Goal: Task Accomplishment & Management: Manage account settings

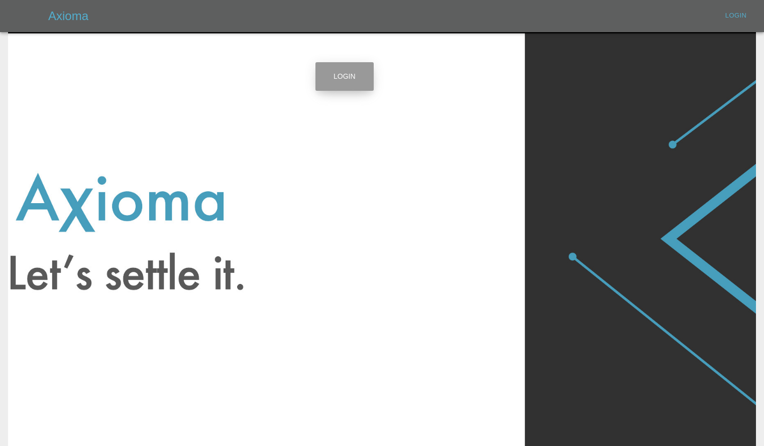
click at [327, 86] on link "Login" at bounding box center [344, 76] width 58 height 29
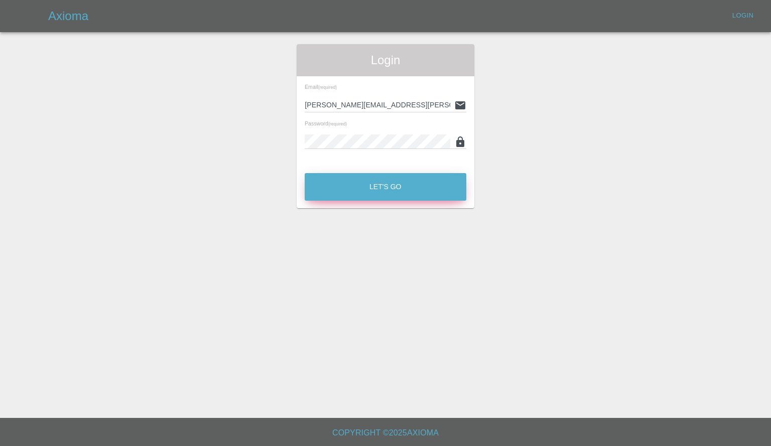
click at [351, 183] on button "Let's Go" at bounding box center [386, 187] width 162 height 28
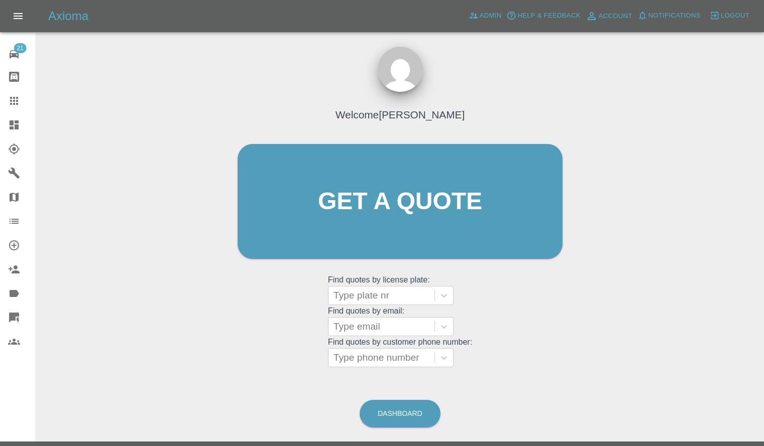
click at [14, 127] on icon at bounding box center [14, 125] width 12 height 12
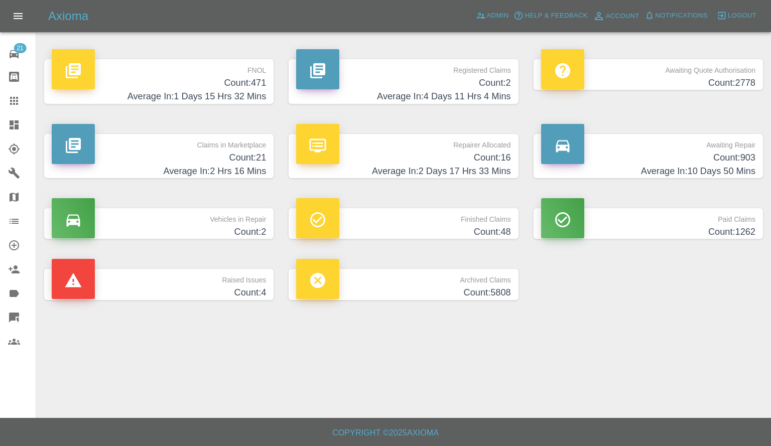
click at [204, 156] on h4 "Count: 21" at bounding box center [159, 158] width 214 height 14
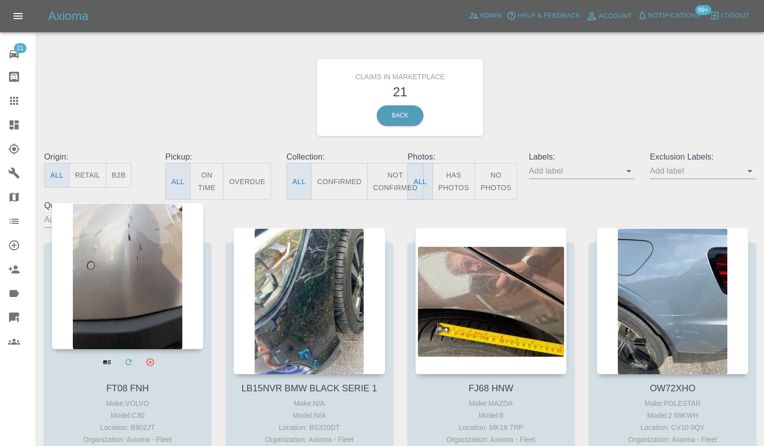
click at [115, 238] on div at bounding box center [128, 276] width 152 height 147
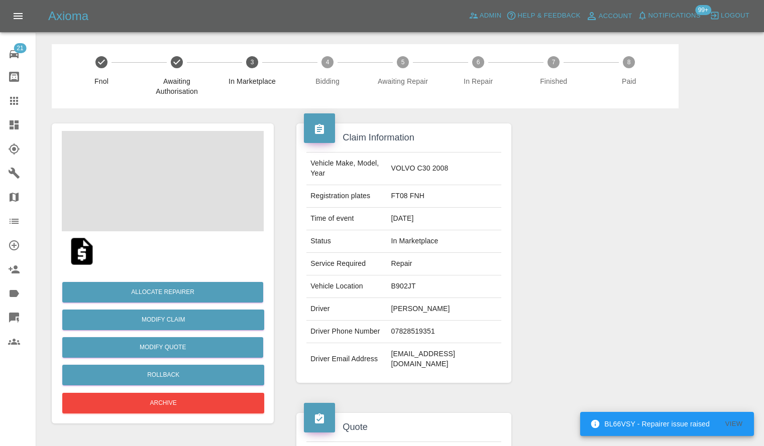
click at [195, 178] on span at bounding box center [163, 181] width 202 height 100
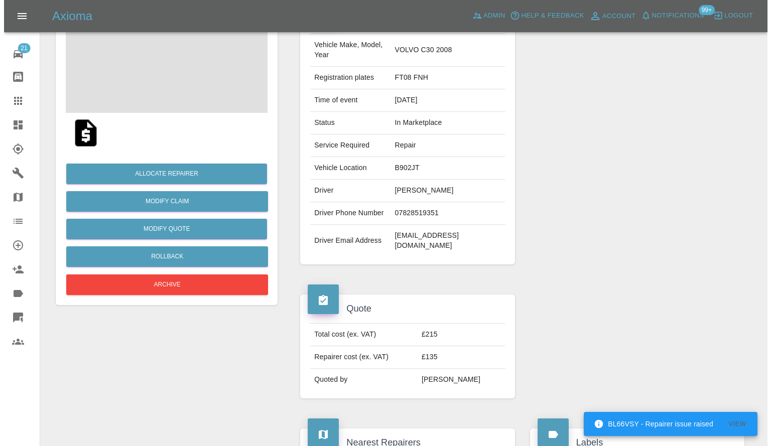
scroll to position [50, 0]
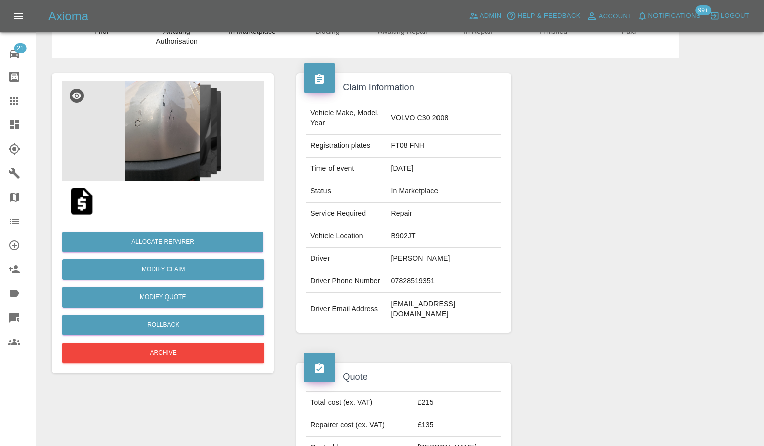
click at [214, 155] on img at bounding box center [163, 131] width 202 height 100
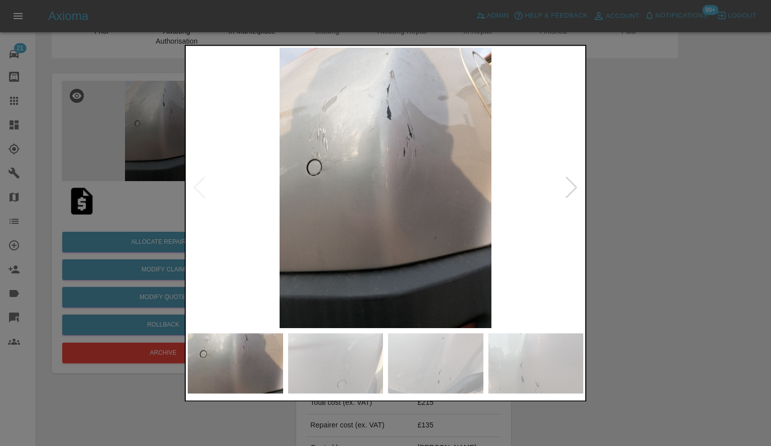
click at [578, 191] on div at bounding box center [572, 188] width 14 height 22
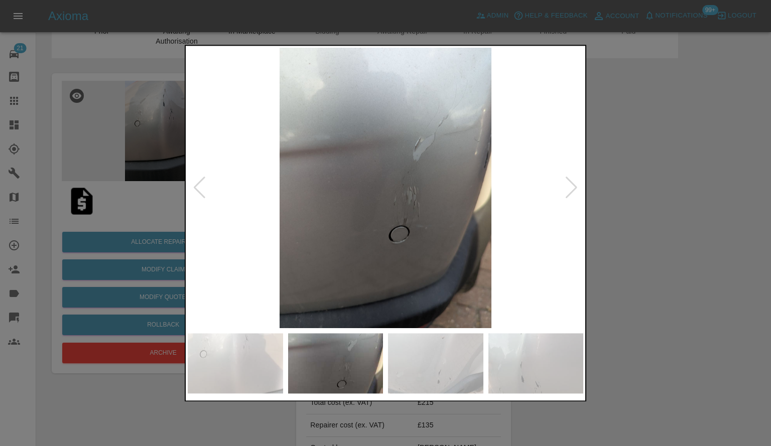
click at [578, 191] on div at bounding box center [572, 188] width 14 height 22
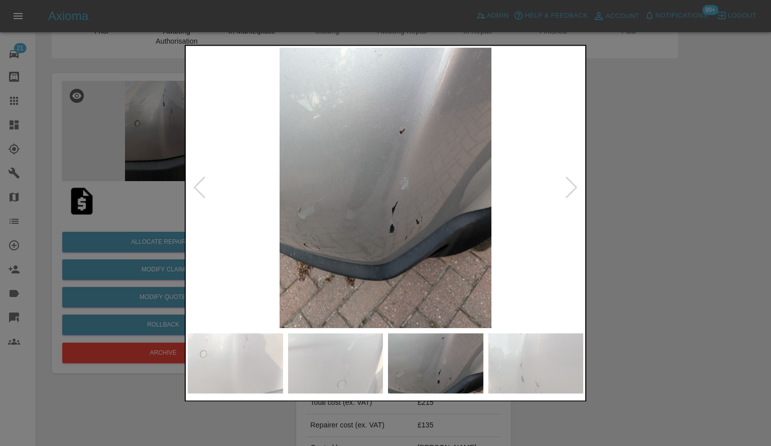
click at [620, 204] on div at bounding box center [385, 223] width 771 height 446
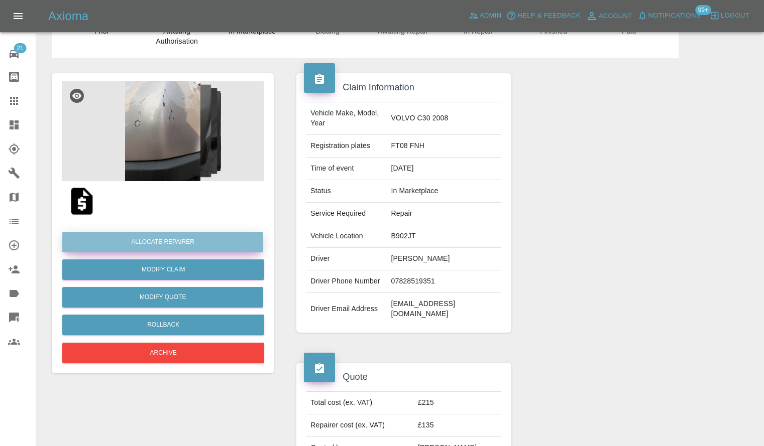
click at [131, 239] on button "Allocate Repairer" at bounding box center [162, 242] width 201 height 21
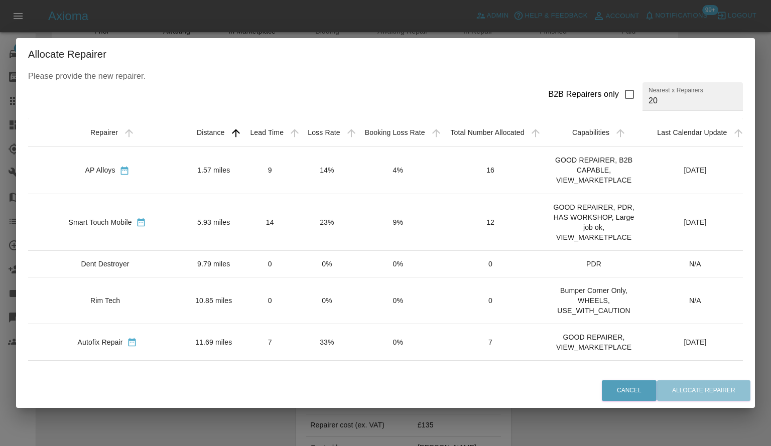
click at [209, 174] on td "1.57 miles" at bounding box center [213, 170] width 55 height 47
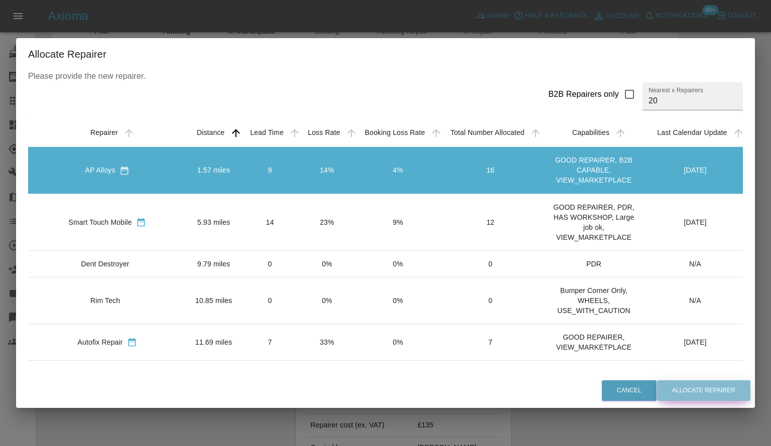
click at [696, 391] on button "Allocate Repairer" at bounding box center [703, 391] width 93 height 21
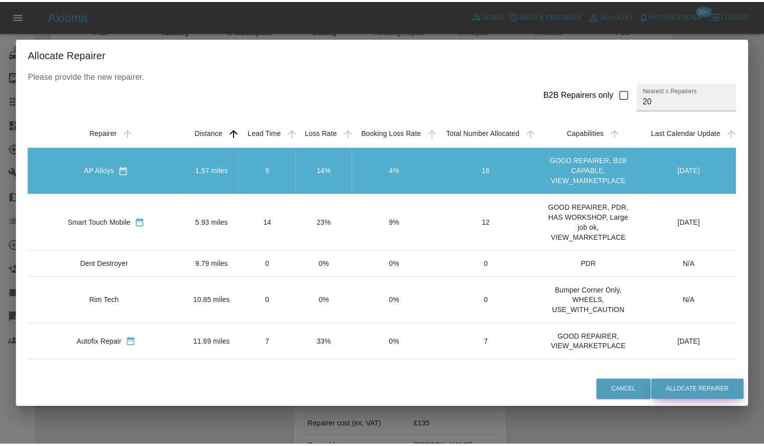
scroll to position [0, 0]
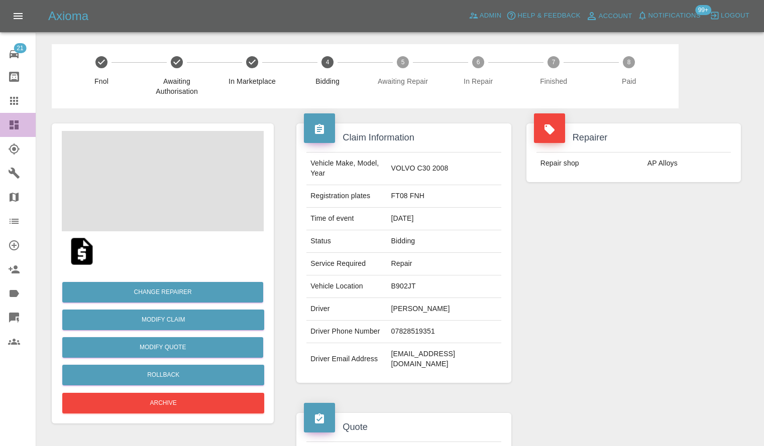
click at [9, 121] on icon at bounding box center [14, 125] width 12 height 12
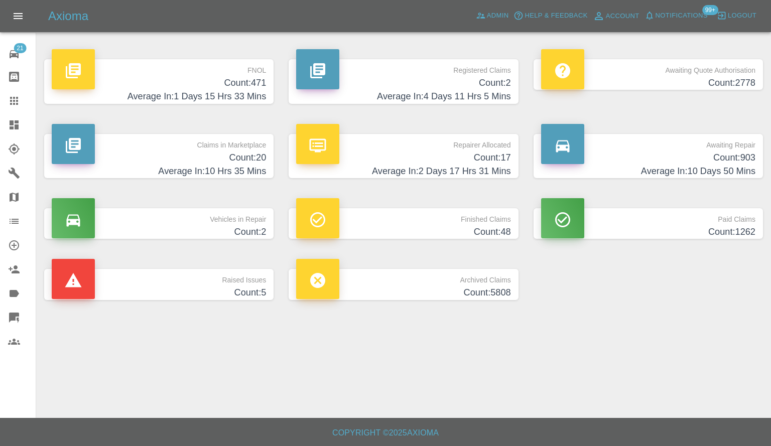
click at [156, 170] on h4 "Average In: 10 Hrs 35 Mins" at bounding box center [159, 172] width 214 height 14
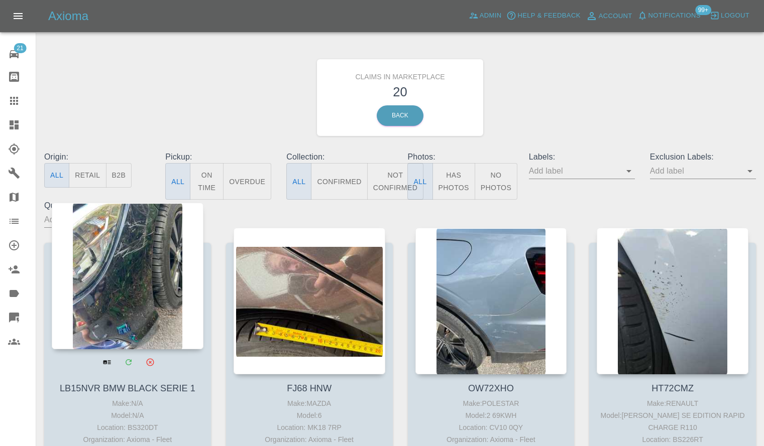
click at [150, 253] on div at bounding box center [128, 276] width 152 height 147
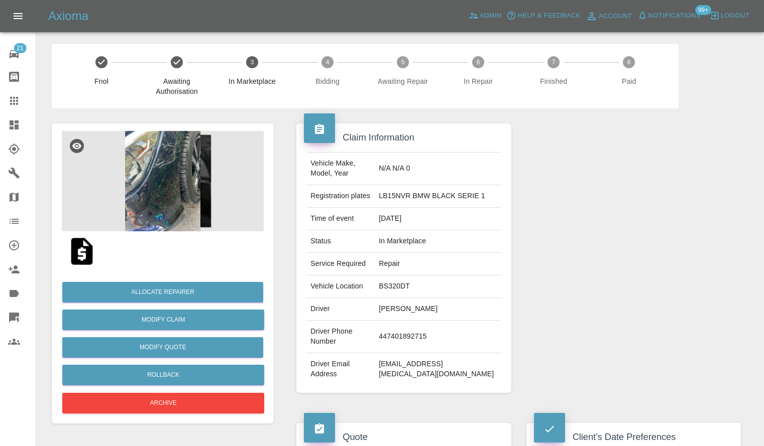
click at [177, 195] on img at bounding box center [163, 181] width 202 height 100
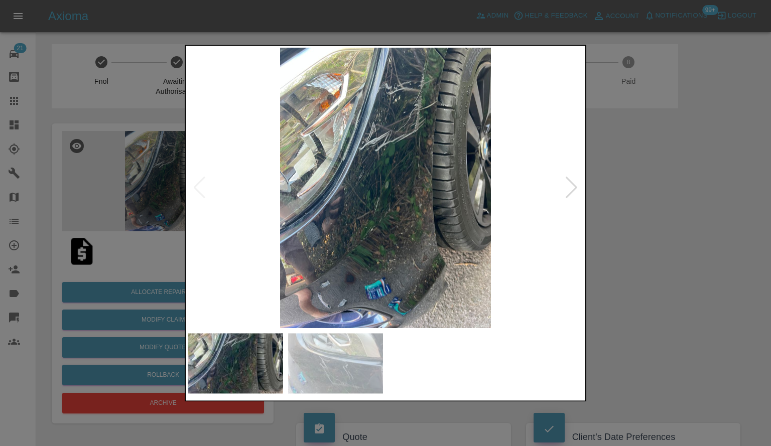
click at [573, 188] on div at bounding box center [572, 188] width 14 height 22
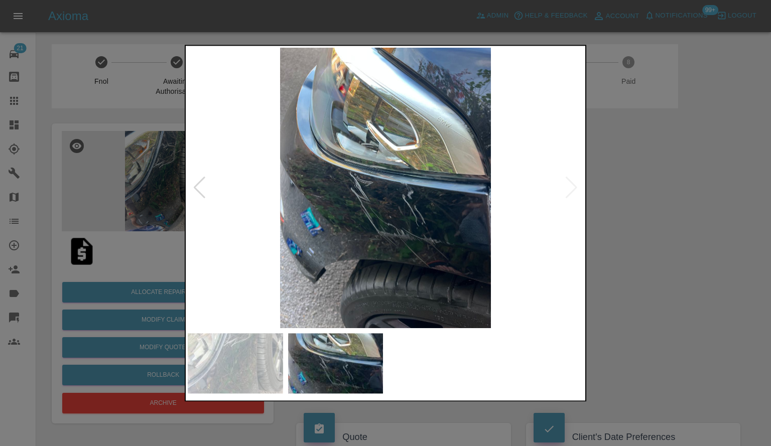
click at [573, 188] on img at bounding box center [386, 188] width 396 height 281
click at [659, 231] on div at bounding box center [385, 223] width 771 height 446
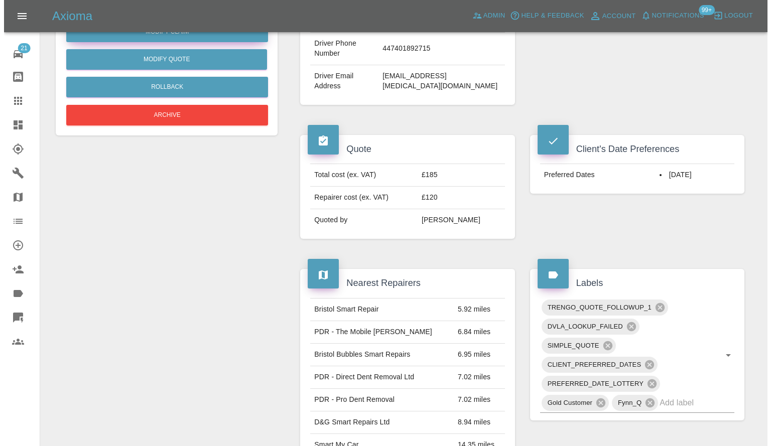
scroll to position [100, 0]
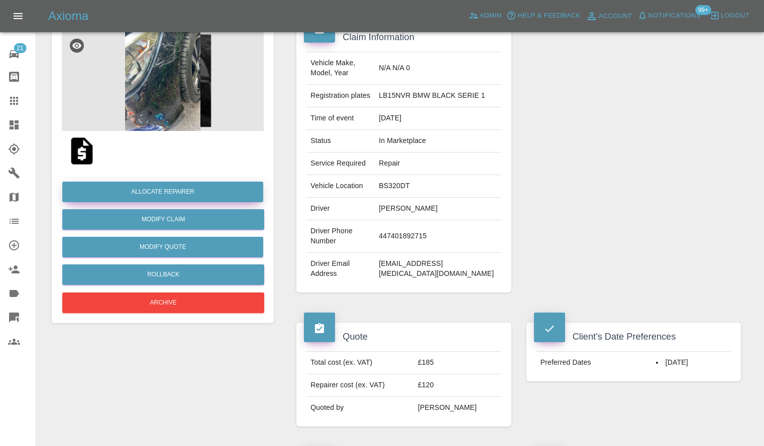
click at [187, 202] on button "Allocate Repairer" at bounding box center [162, 192] width 201 height 21
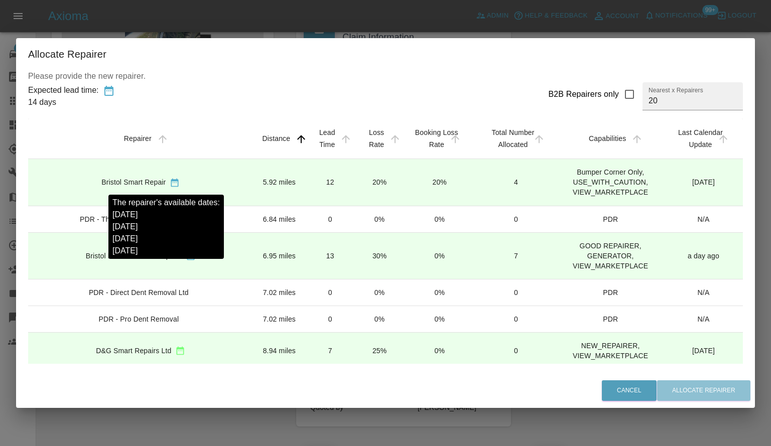
click at [171, 180] on icon "sortable table" at bounding box center [175, 183] width 8 height 9
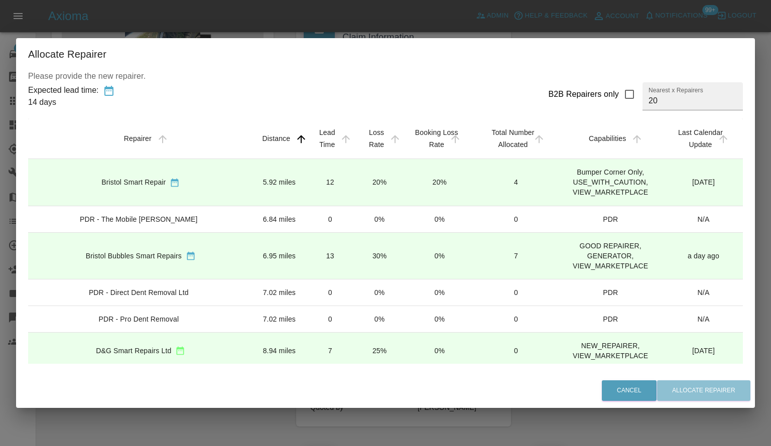
click at [424, 258] on td "0%" at bounding box center [439, 255] width 71 height 47
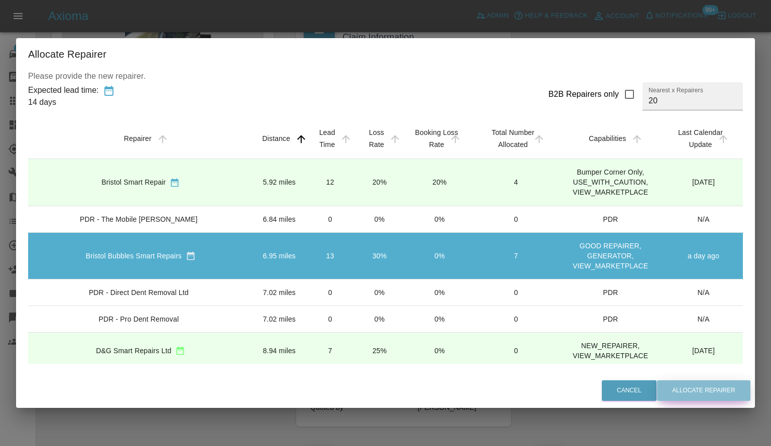
click at [691, 388] on button "Allocate Repairer" at bounding box center [703, 391] width 93 height 21
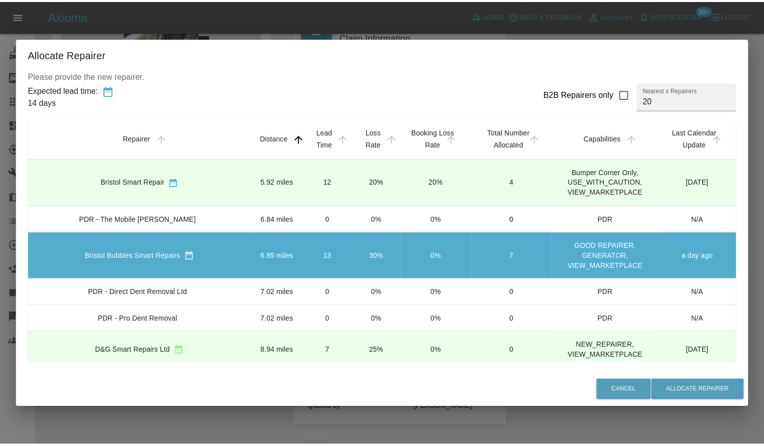
scroll to position [0, 0]
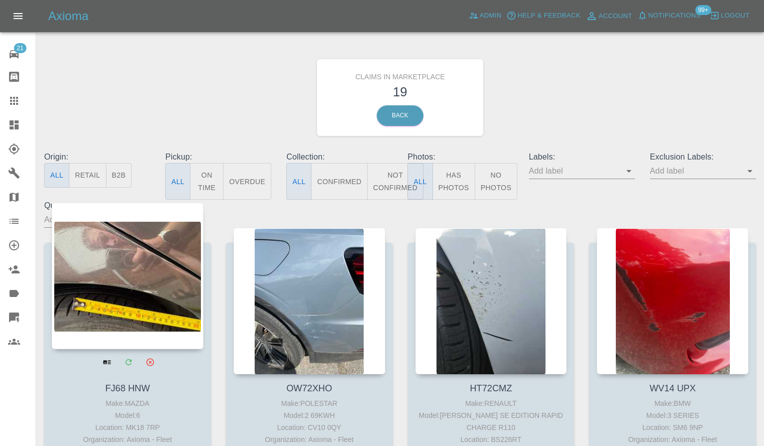
click at [94, 292] on div at bounding box center [128, 276] width 152 height 147
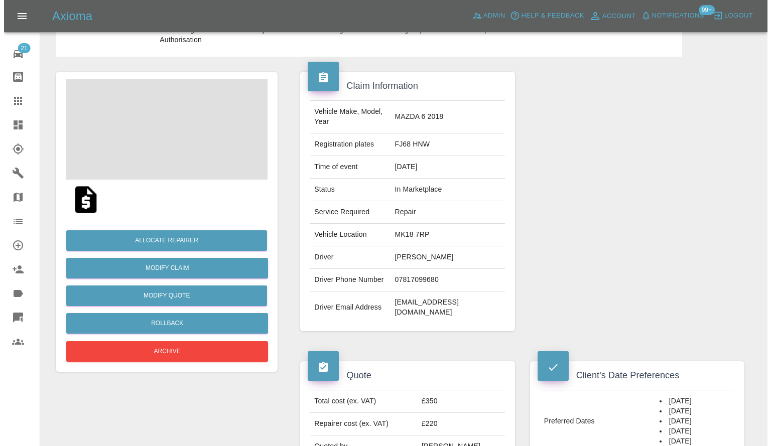
scroll to position [100, 0]
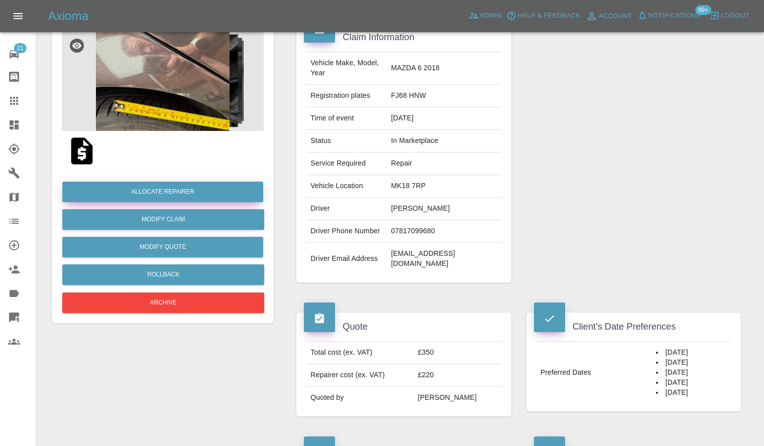
click at [177, 189] on button "Allocate Repairer" at bounding box center [162, 192] width 201 height 21
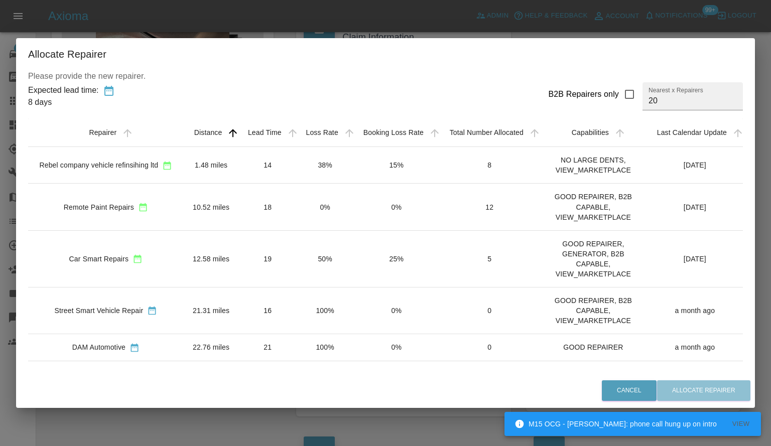
click at [241, 438] on div "Allocate Repairer Please provide the new repairer. Expected lead time: 8 days B…" at bounding box center [385, 223] width 771 height 446
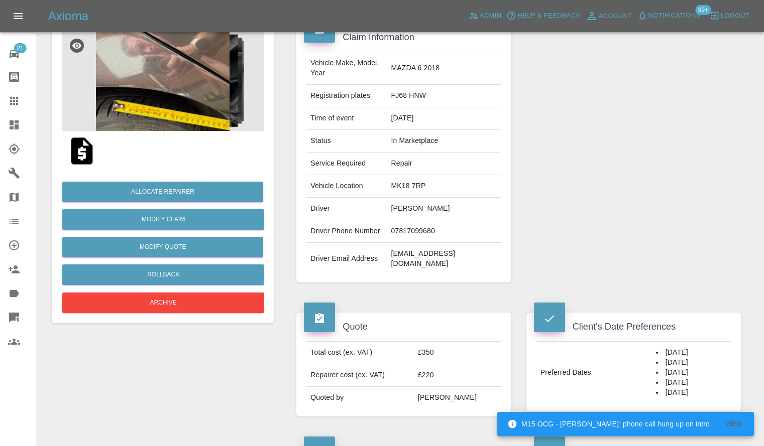
click at [191, 119] on img at bounding box center [163, 81] width 202 height 100
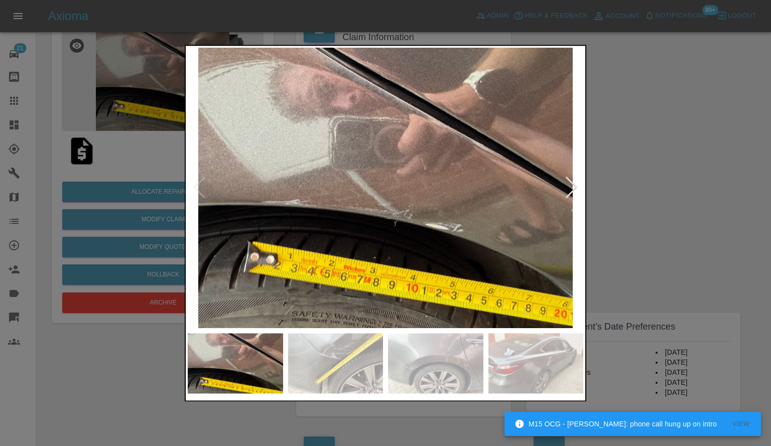
click at [585, 183] on div at bounding box center [386, 223] width 402 height 357
click at [574, 189] on div at bounding box center [572, 188] width 14 height 22
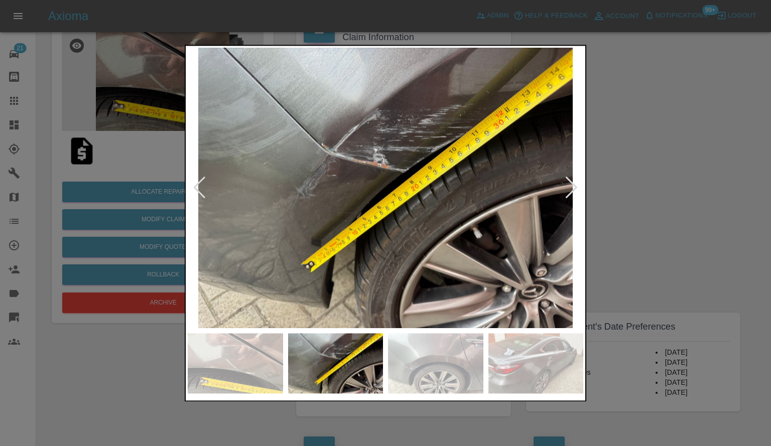
click at [574, 189] on div at bounding box center [572, 188] width 14 height 22
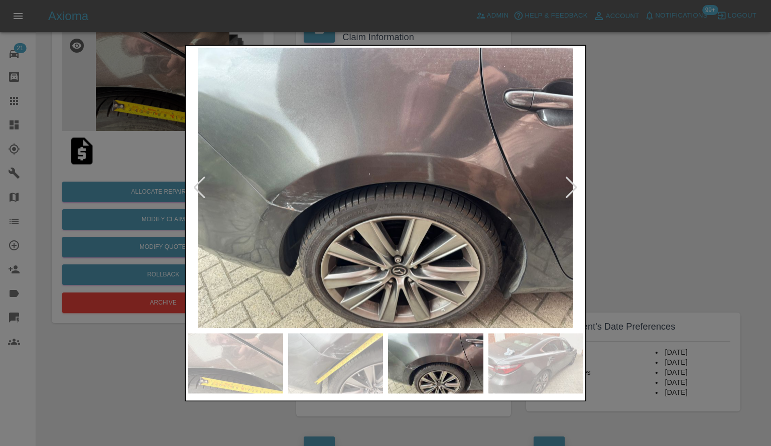
click at [574, 189] on div at bounding box center [572, 188] width 14 height 22
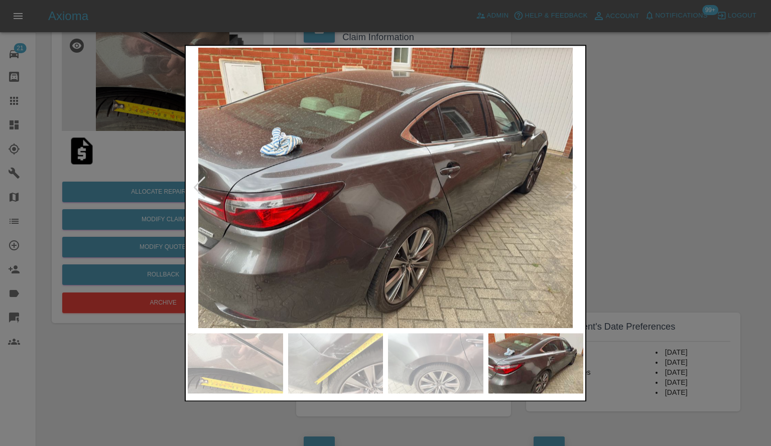
click at [666, 229] on div at bounding box center [385, 223] width 771 height 446
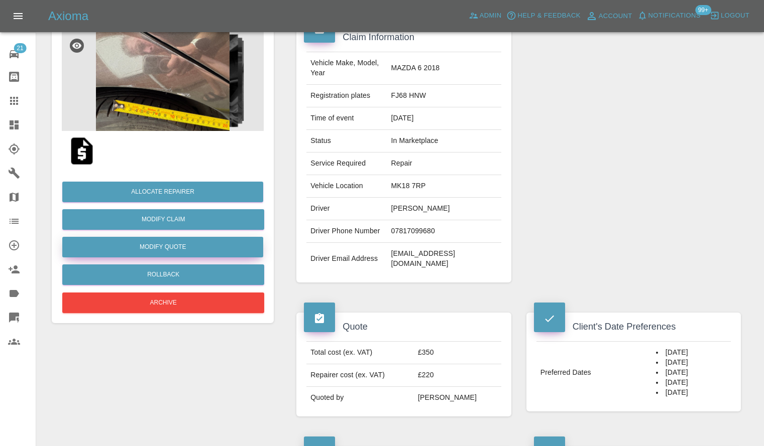
click at [154, 239] on button "Modify Quote" at bounding box center [162, 247] width 201 height 21
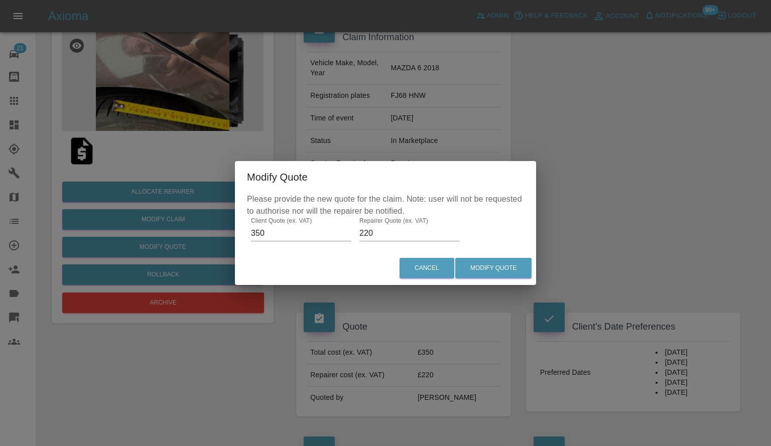
click at [391, 238] on input "220" at bounding box center [410, 233] width 100 height 16
type input "200"
click at [518, 275] on button "Modify Quote" at bounding box center [493, 268] width 76 height 21
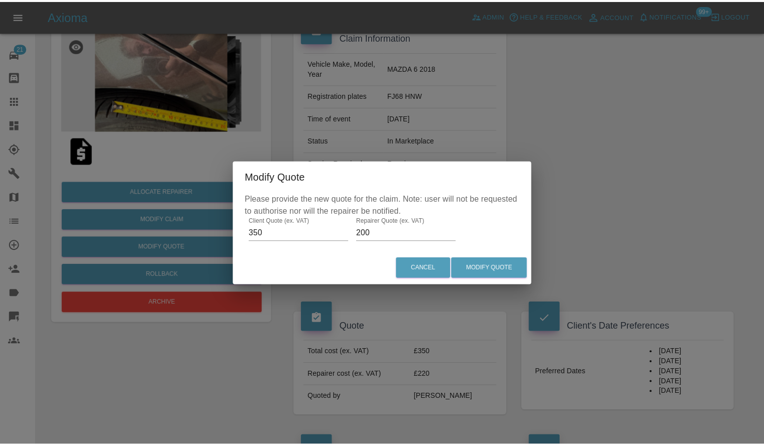
scroll to position [0, 0]
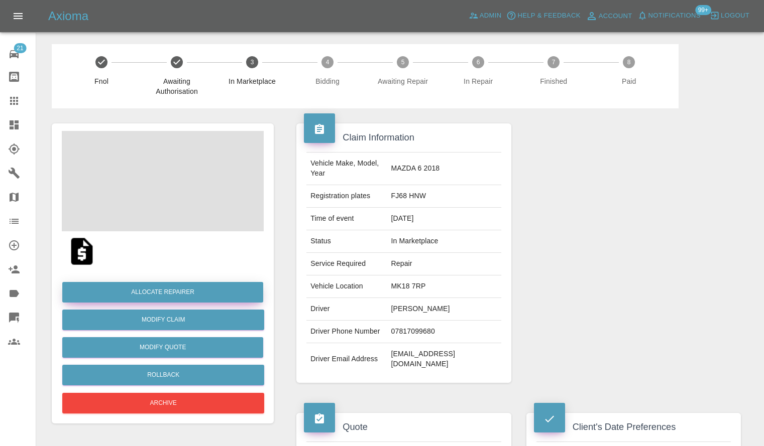
click at [215, 285] on button "Allocate Repairer" at bounding box center [162, 292] width 201 height 21
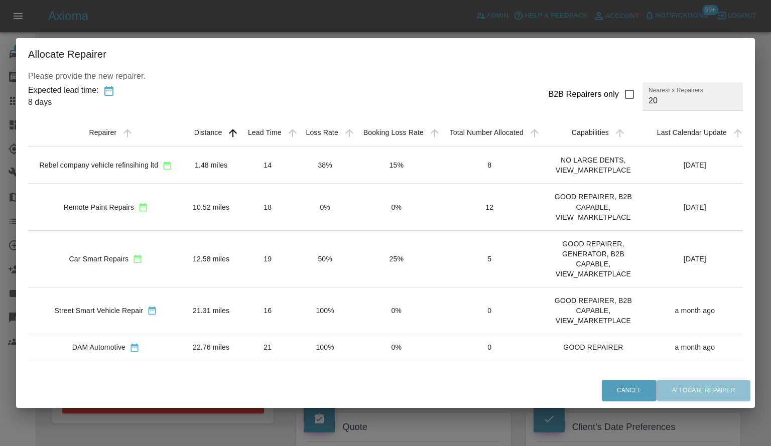
click at [168, 166] on icon "sortable table" at bounding box center [168, 166] width 8 height 9
click at [106, 160] on div "Rebel company vehicle refinsihing ltd" at bounding box center [98, 165] width 119 height 10
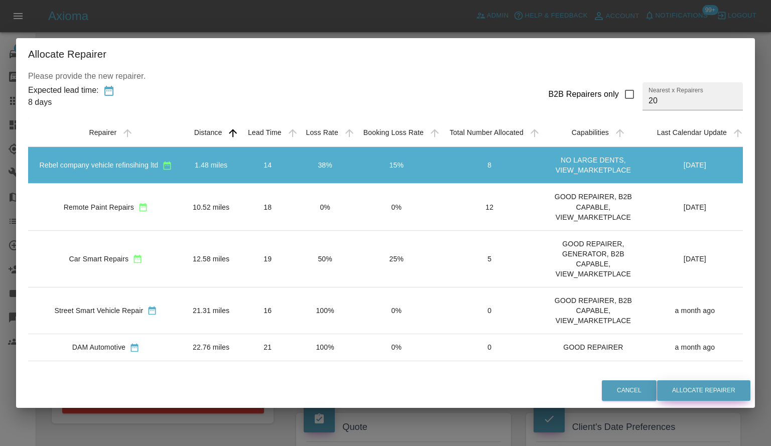
click at [674, 391] on button "Allocate Repairer" at bounding box center [703, 391] width 93 height 21
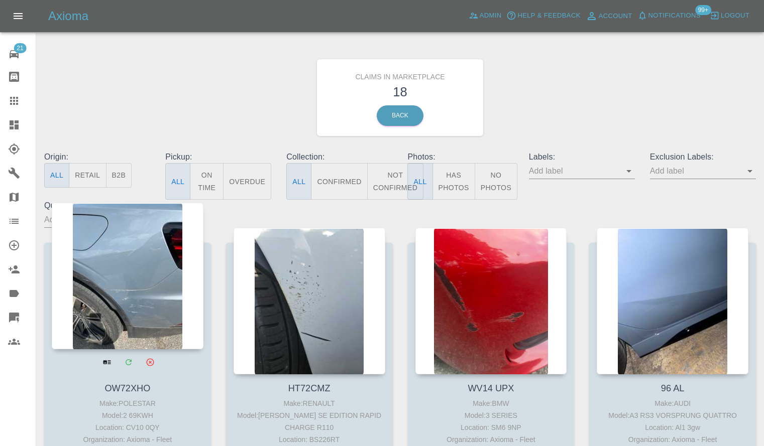
click at [140, 295] on div at bounding box center [128, 276] width 152 height 147
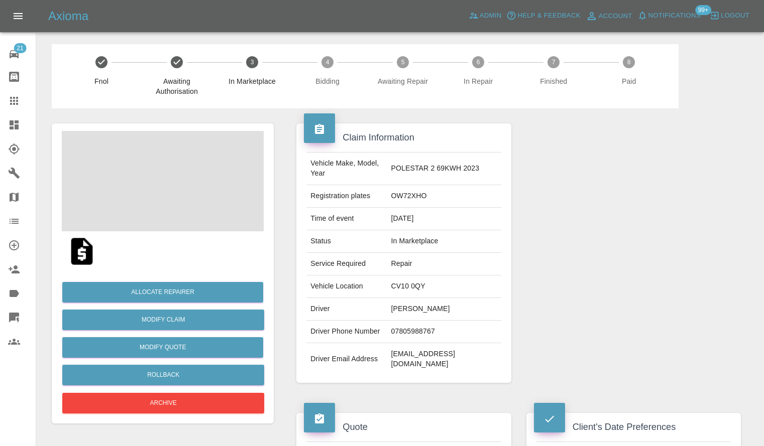
click at [130, 184] on span at bounding box center [163, 181] width 202 height 100
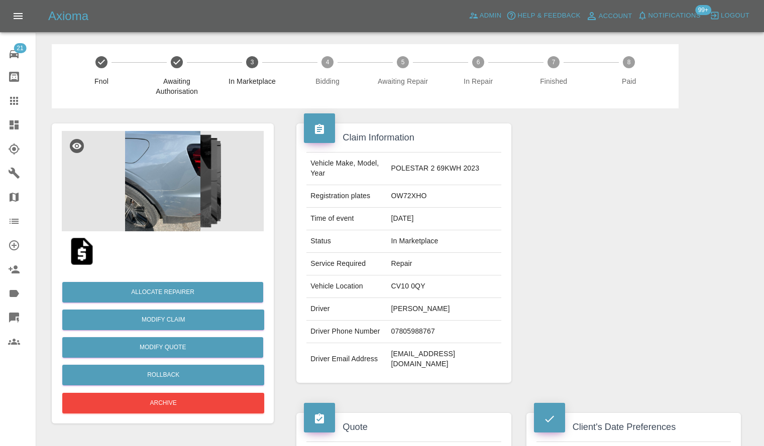
click at [172, 210] on img at bounding box center [163, 181] width 202 height 100
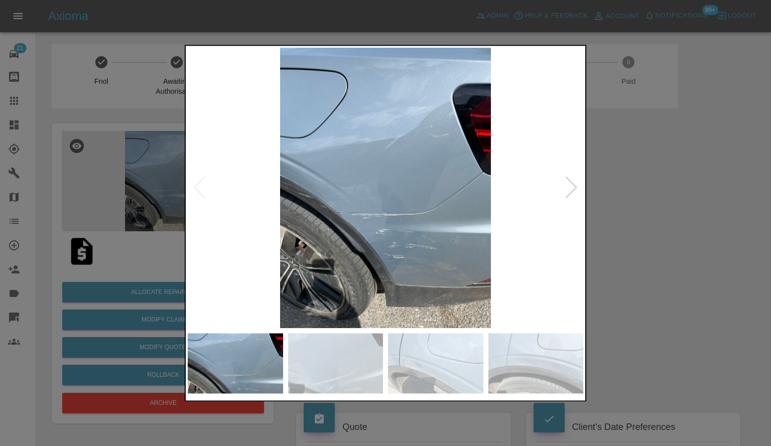
click at [574, 190] on div at bounding box center [572, 188] width 14 height 22
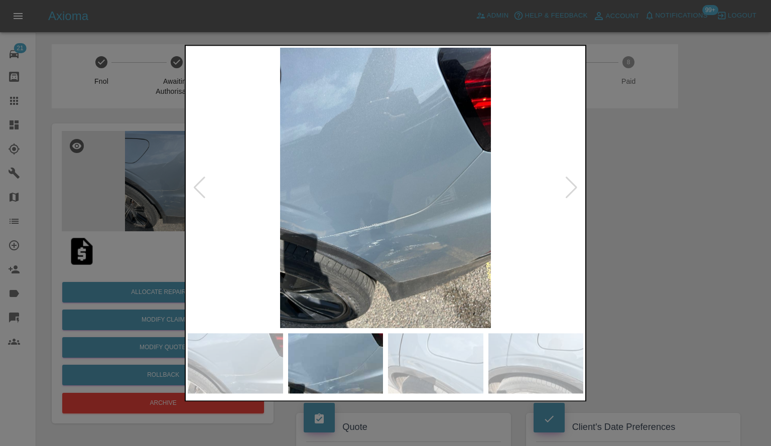
click at [574, 190] on div at bounding box center [572, 188] width 14 height 22
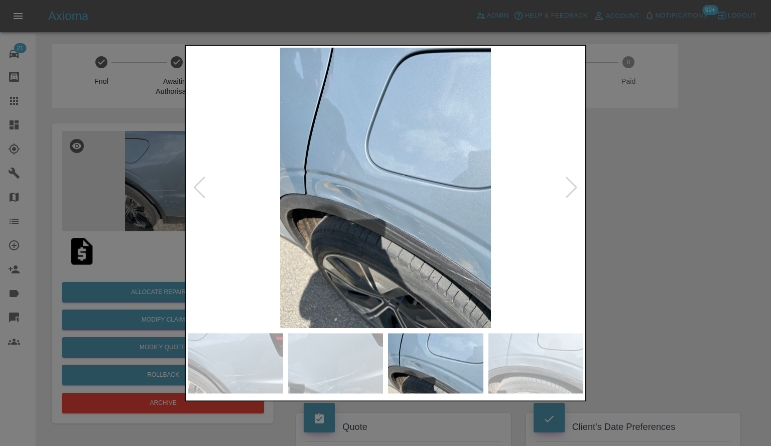
drag, startPoint x: 707, startPoint y: 229, endPoint x: 699, endPoint y: 243, distance: 15.8
click at [707, 230] on div at bounding box center [385, 223] width 771 height 446
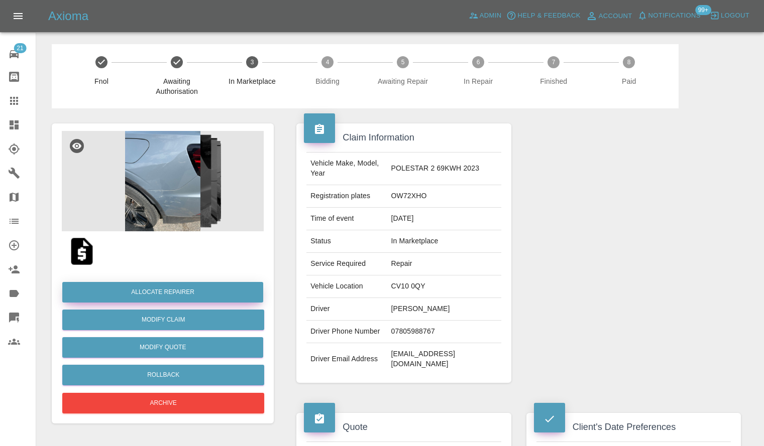
click at [166, 291] on button "Allocate Repairer" at bounding box center [162, 292] width 201 height 21
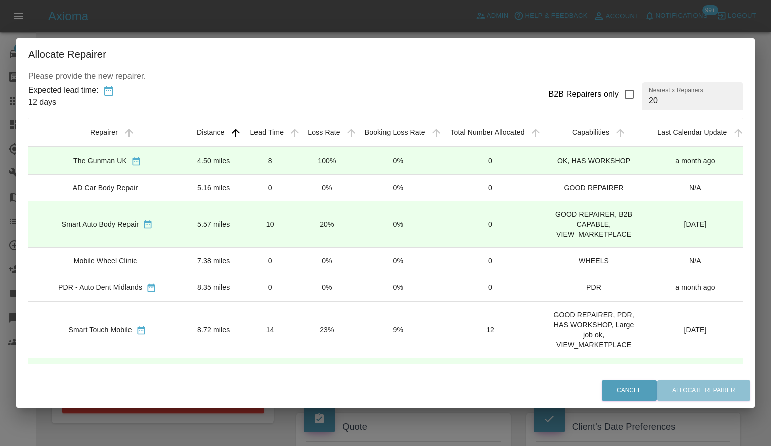
click at [107, 224] on div "Smart Auto Body Repair" at bounding box center [100, 224] width 77 height 10
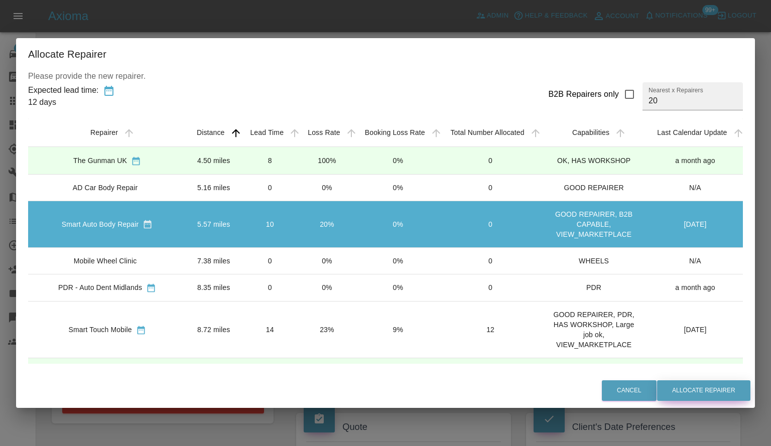
click at [681, 388] on button "Allocate Repairer" at bounding box center [703, 391] width 93 height 21
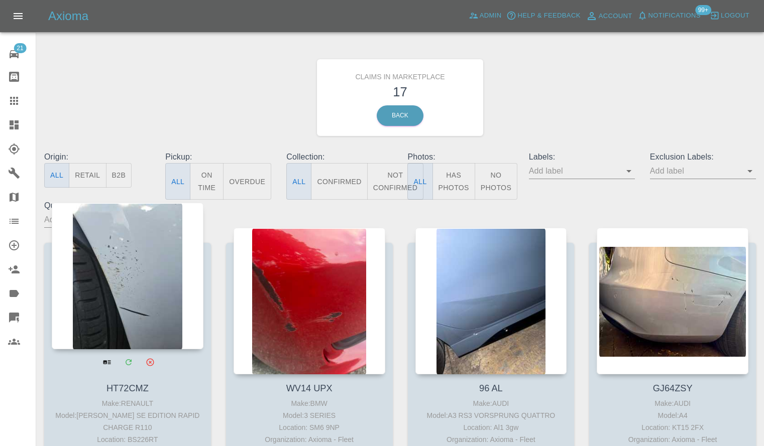
click at [123, 290] on div at bounding box center [128, 276] width 152 height 147
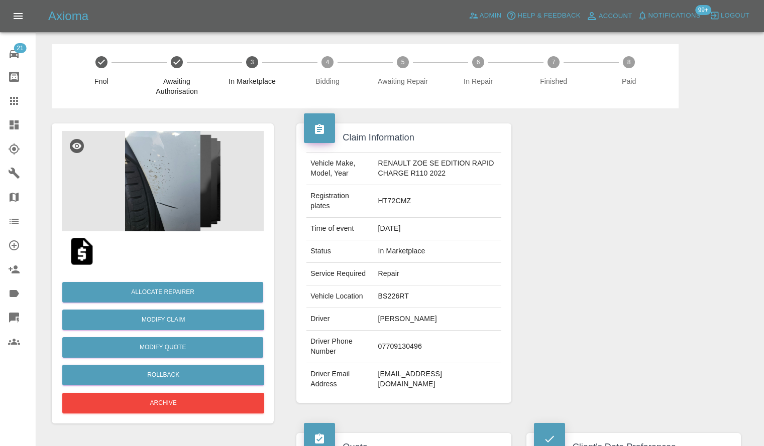
click at [179, 177] on img at bounding box center [163, 181] width 202 height 100
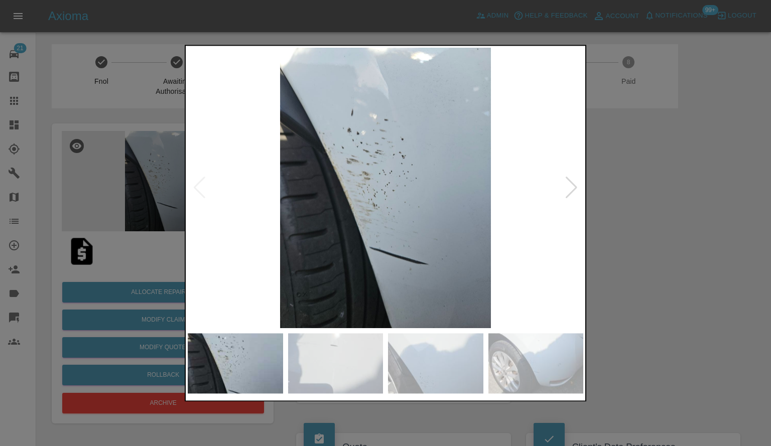
click at [580, 196] on img at bounding box center [386, 188] width 396 height 281
click at [576, 190] on div at bounding box center [572, 188] width 14 height 22
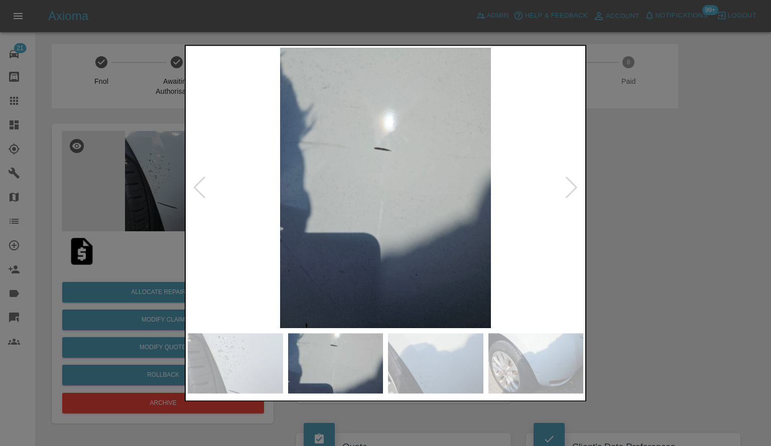
click at [748, 228] on div at bounding box center [385, 223] width 771 height 446
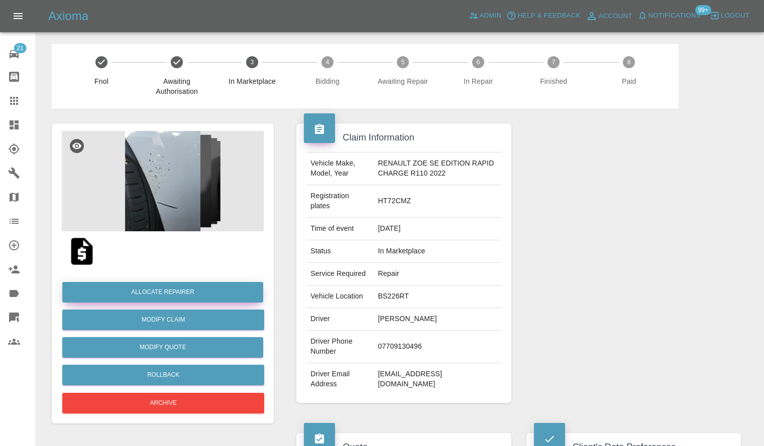
click at [155, 294] on button "Allocate Repairer" at bounding box center [162, 292] width 201 height 21
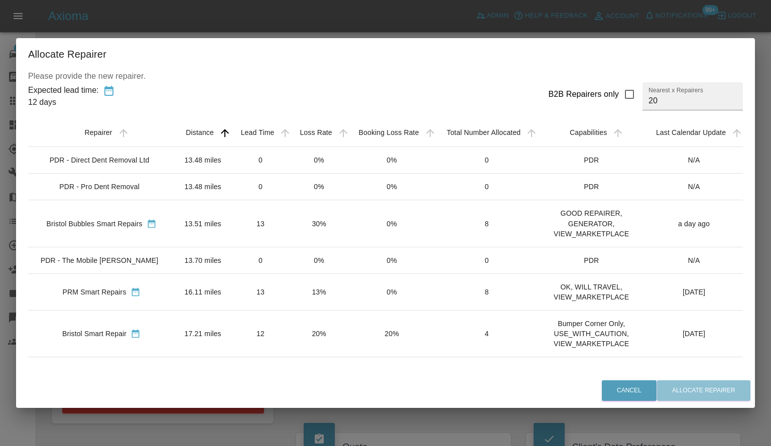
click at [110, 229] on td "Bristol Bubbles Smart Repairs" at bounding box center [101, 223] width 147 height 47
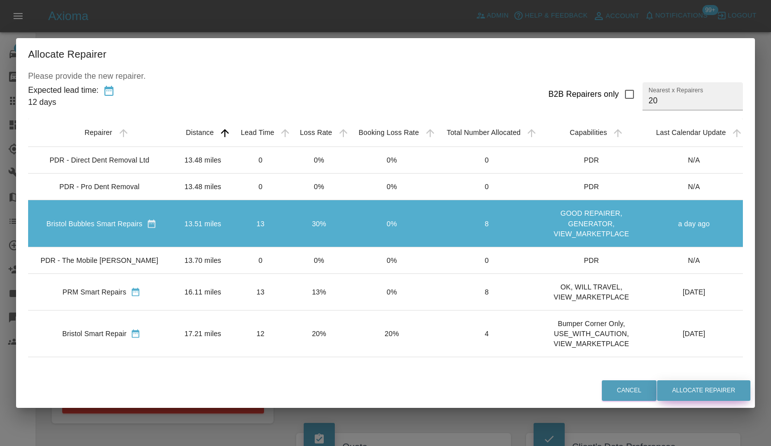
click at [694, 391] on button "Allocate Repairer" at bounding box center [703, 391] width 93 height 21
click at [689, 393] on button "Allocate Repairer" at bounding box center [703, 391] width 93 height 21
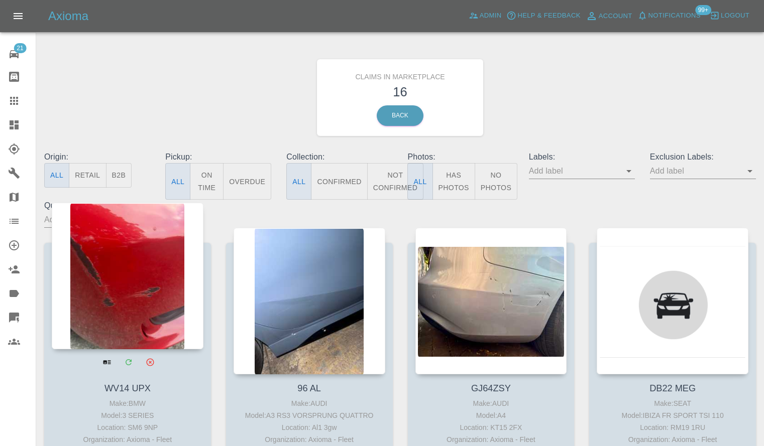
click at [177, 298] on div at bounding box center [128, 276] width 152 height 147
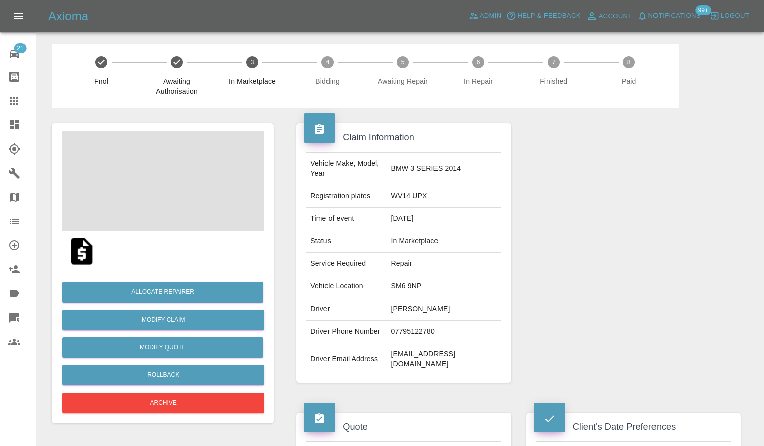
click at [198, 185] on span at bounding box center [163, 181] width 202 height 100
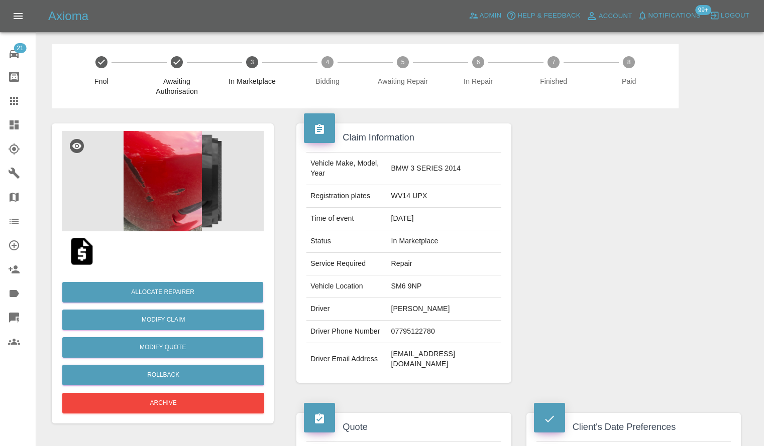
click at [160, 189] on img at bounding box center [163, 181] width 202 height 100
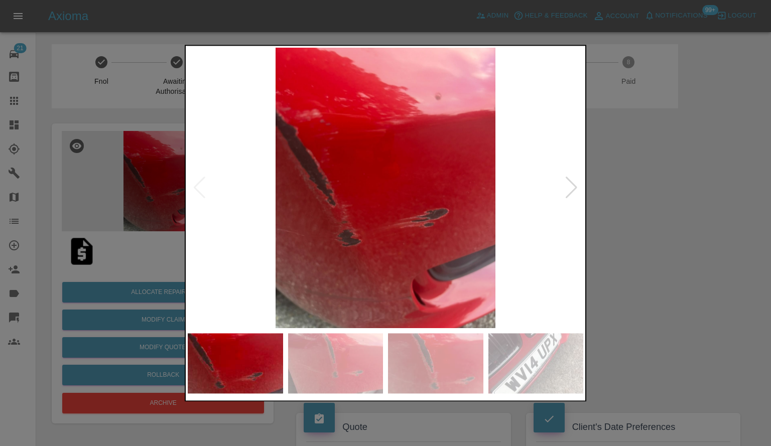
click at [573, 190] on div at bounding box center [572, 188] width 14 height 22
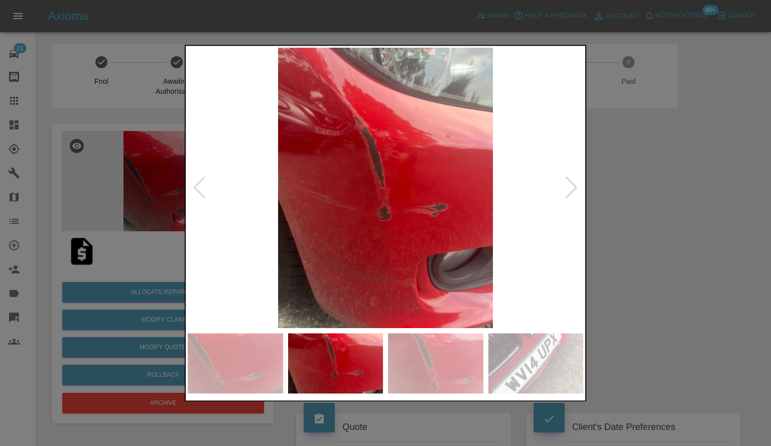
click at [573, 190] on div at bounding box center [572, 188] width 14 height 22
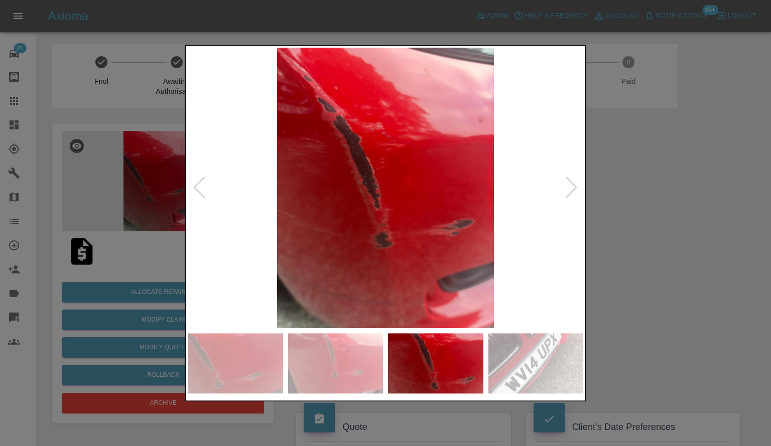
click at [573, 190] on div at bounding box center [572, 188] width 14 height 22
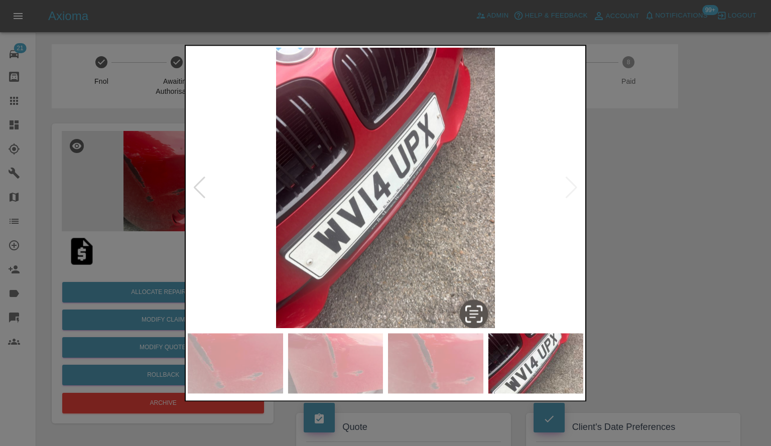
click at [667, 243] on div at bounding box center [385, 223] width 771 height 446
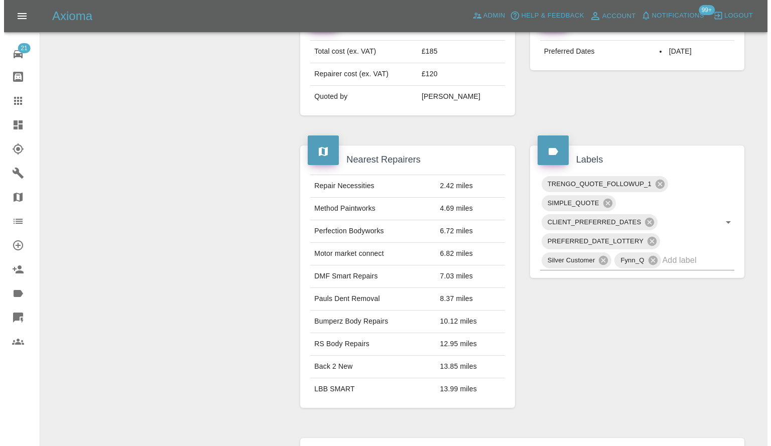
scroll to position [151, 0]
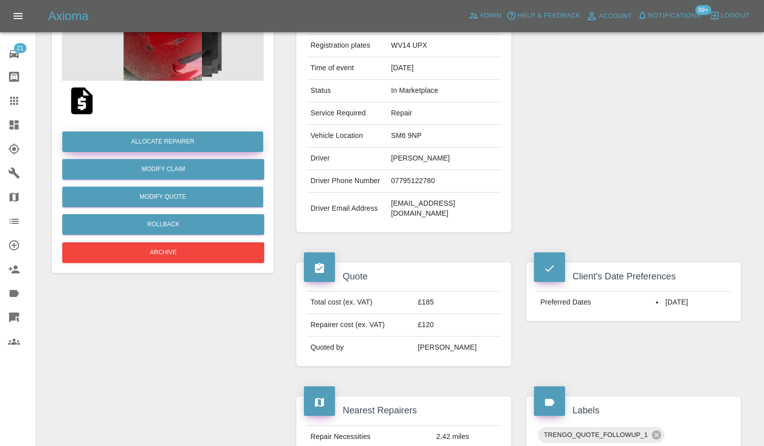
click at [248, 143] on button "Allocate Repairer" at bounding box center [162, 142] width 201 height 21
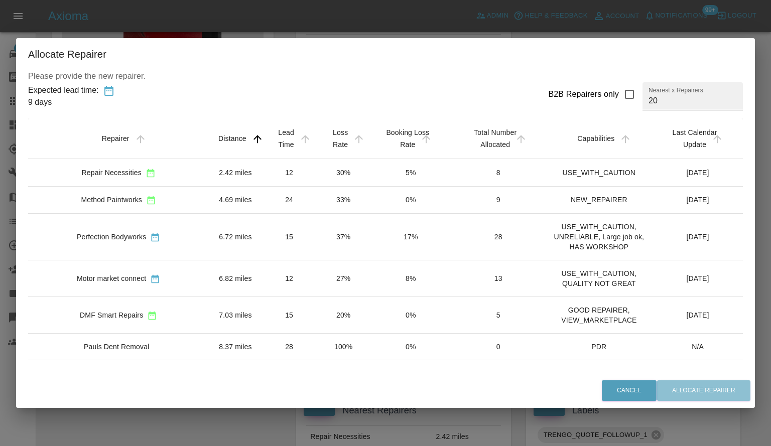
click at [209, 192] on td "4.69 miles" at bounding box center [235, 199] width 53 height 27
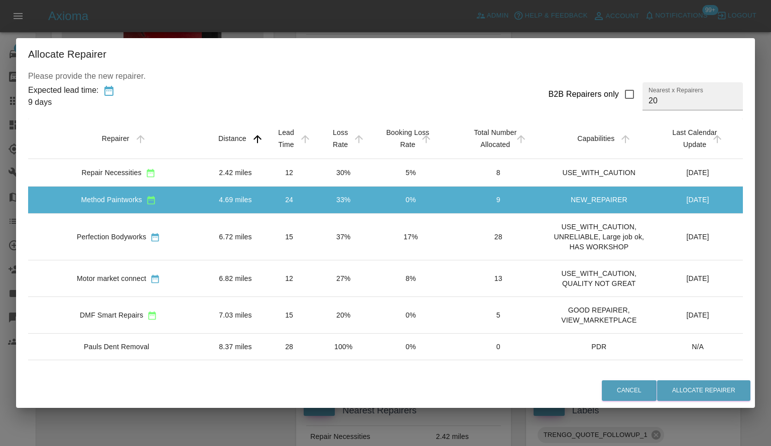
scroll to position [50, 0]
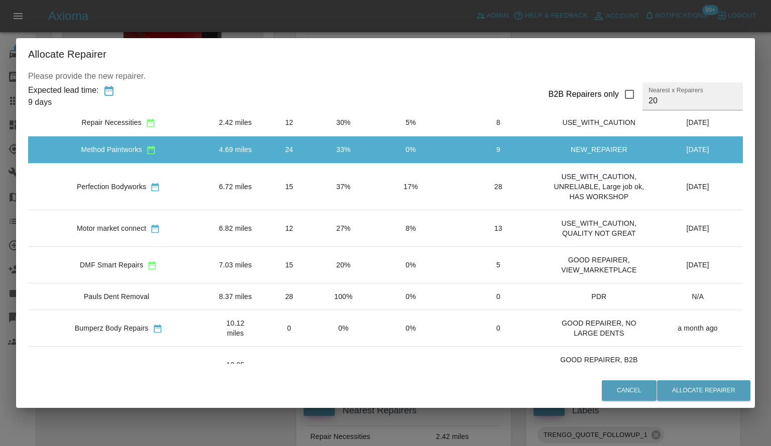
click at [717, 405] on div "Cancel Allocate Repairer" at bounding box center [385, 391] width 739 height 34
click at [719, 402] on div "Cancel Allocate Repairer" at bounding box center [385, 391] width 739 height 34
click at [718, 392] on button "Allocate Repairer" at bounding box center [703, 391] width 93 height 21
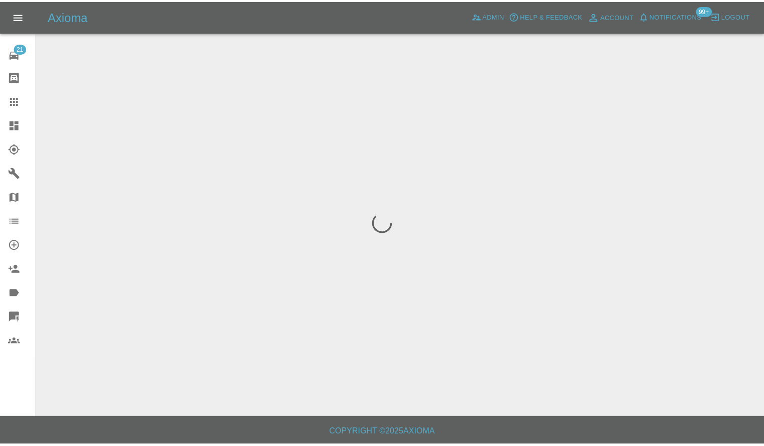
scroll to position [0, 0]
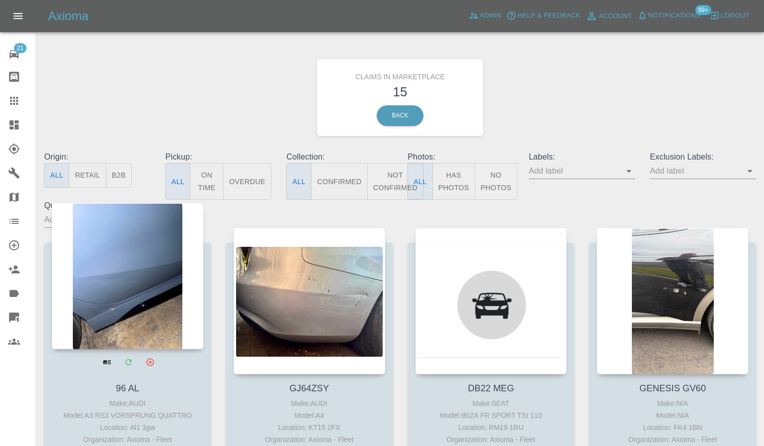
click at [100, 248] on div at bounding box center [128, 276] width 152 height 147
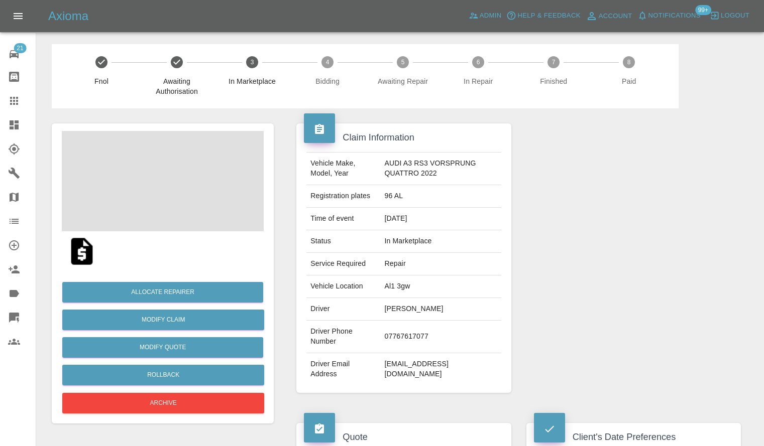
click at [180, 188] on span at bounding box center [163, 181] width 202 height 100
click at [179, 187] on span at bounding box center [163, 181] width 202 height 100
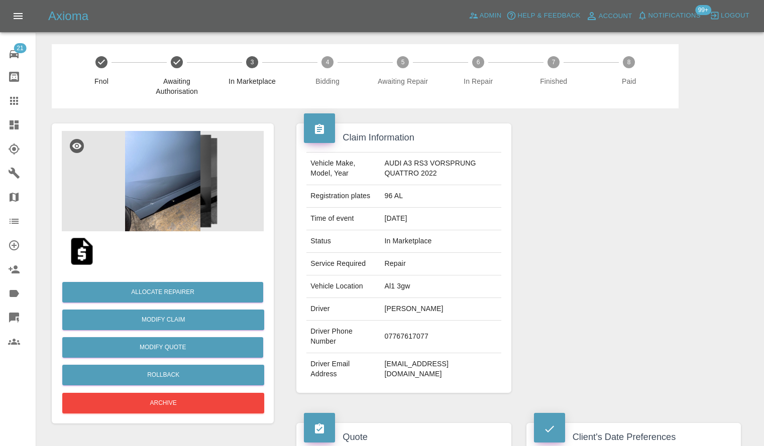
click at [190, 191] on img at bounding box center [163, 181] width 202 height 100
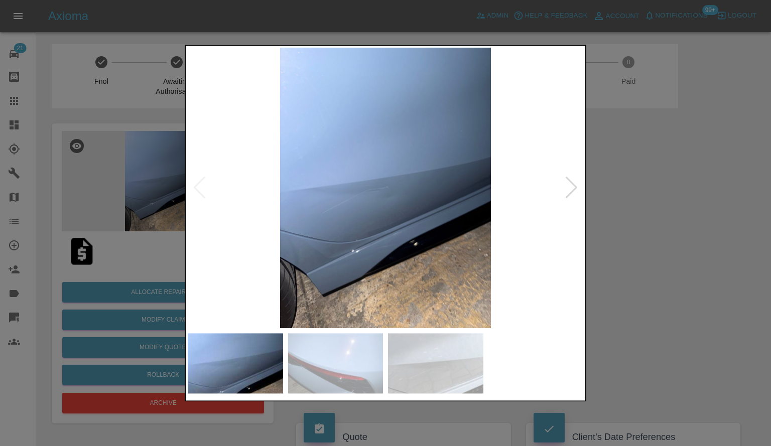
click at [677, 299] on div at bounding box center [385, 223] width 771 height 446
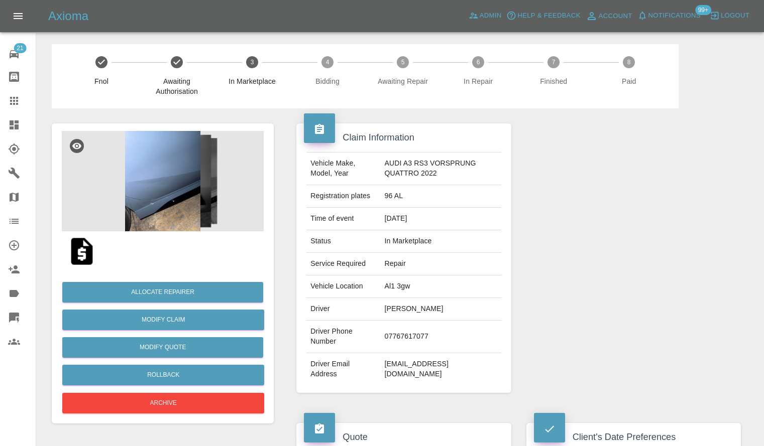
click at [196, 217] on img at bounding box center [163, 181] width 202 height 100
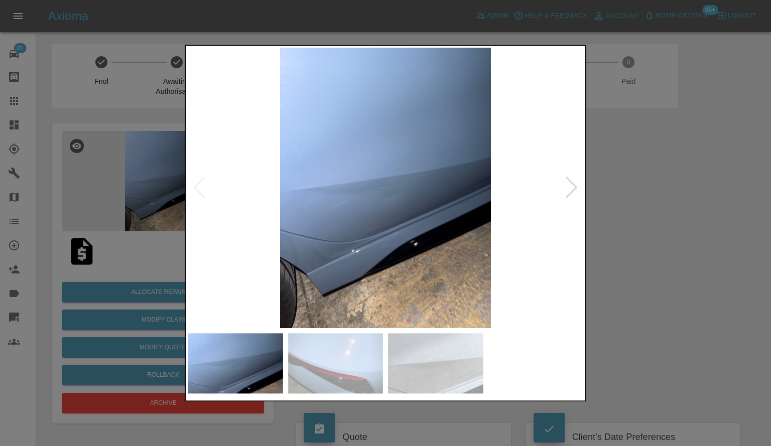
click at [565, 196] on div at bounding box center [572, 188] width 14 height 22
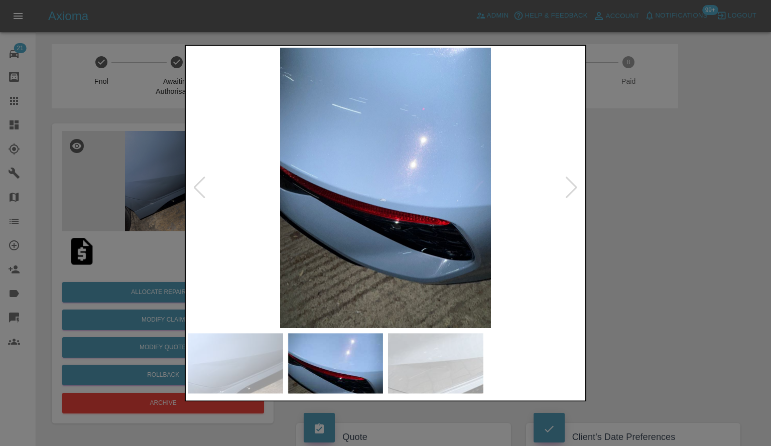
click at [565, 196] on div at bounding box center [572, 188] width 14 height 22
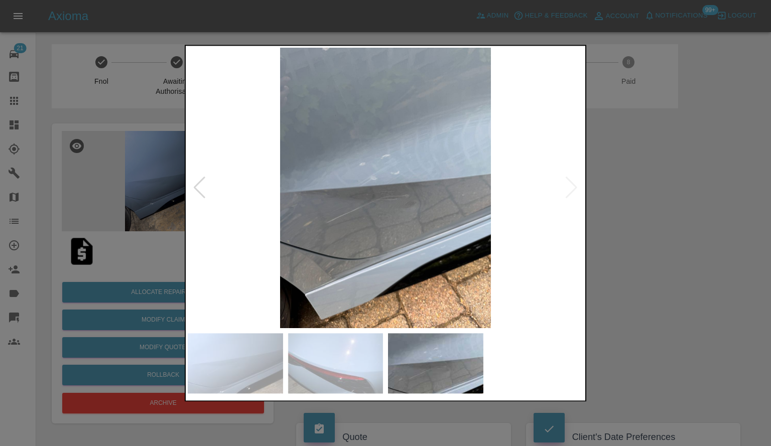
click at [646, 268] on div at bounding box center [385, 223] width 771 height 446
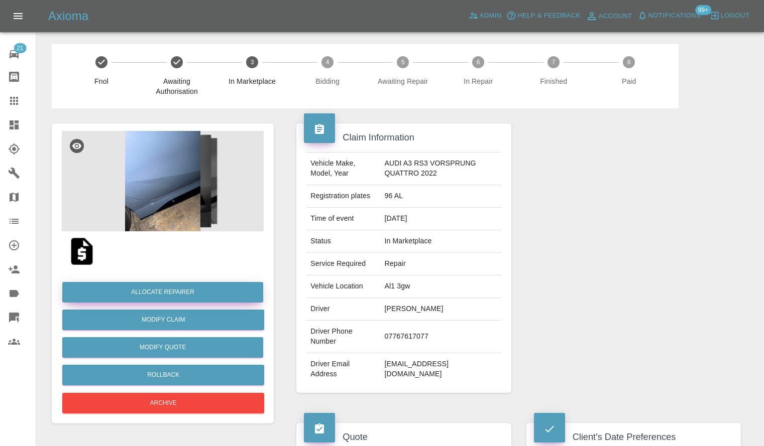
click at [179, 296] on button "Allocate Repairer" at bounding box center [162, 292] width 201 height 21
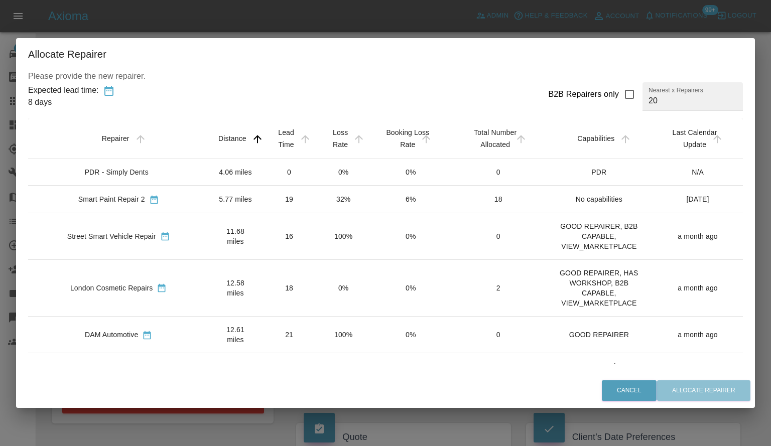
click at [148, 194] on div "Smart Paint Repair 2" at bounding box center [118, 199] width 165 height 11
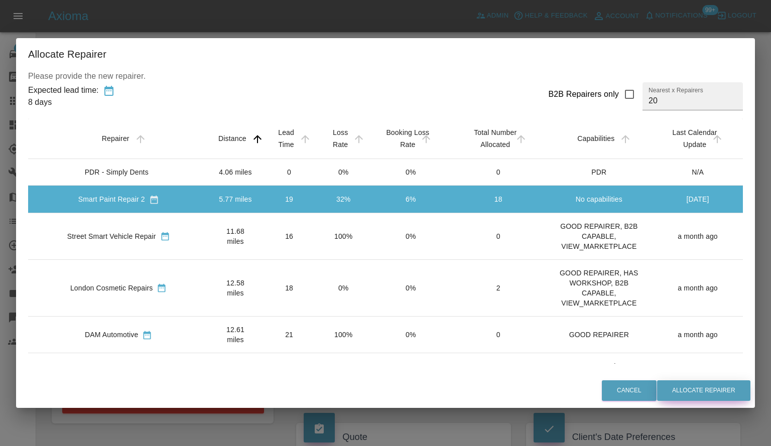
click at [718, 390] on button "Allocate Repairer" at bounding box center [703, 391] width 93 height 21
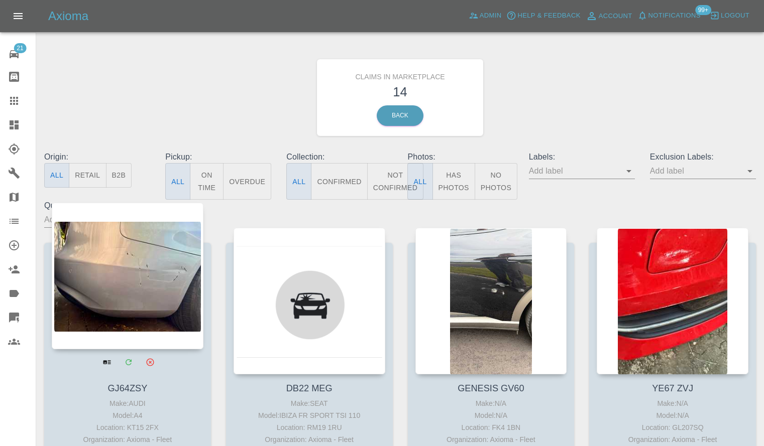
click at [166, 298] on div at bounding box center [128, 276] width 152 height 147
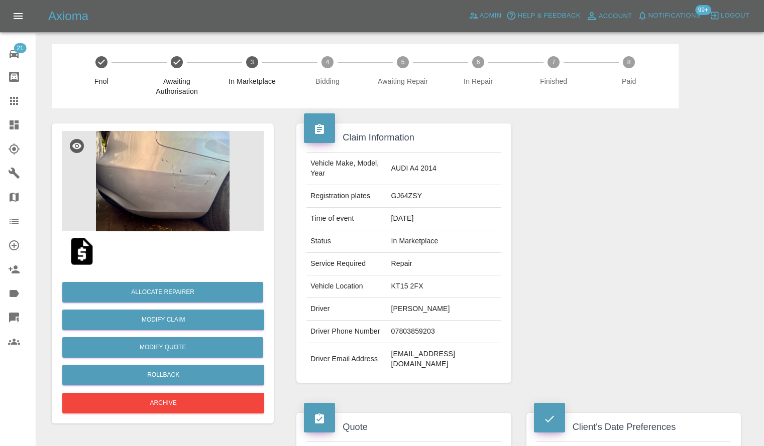
click at [191, 198] on img at bounding box center [163, 181] width 202 height 100
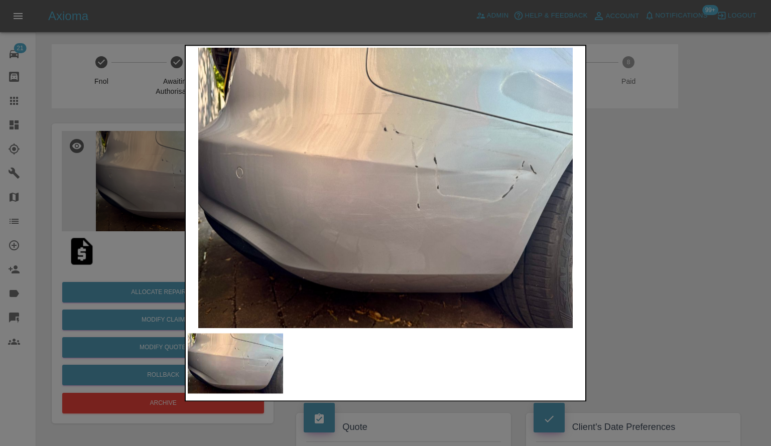
click at [463, 190] on img at bounding box center [386, 188] width 396 height 281
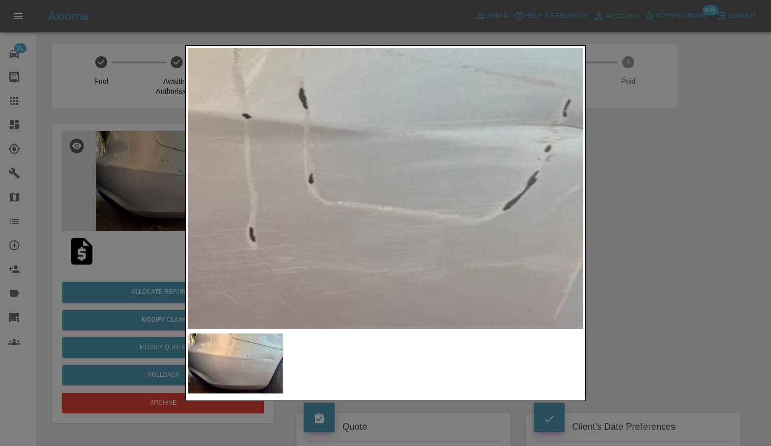
click at [463, 190] on img at bounding box center [153, 181] width 1187 height 843
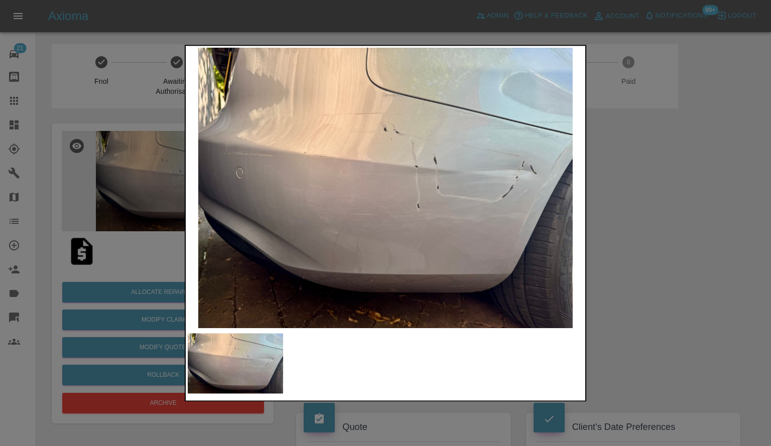
click at [608, 234] on div at bounding box center [385, 223] width 771 height 446
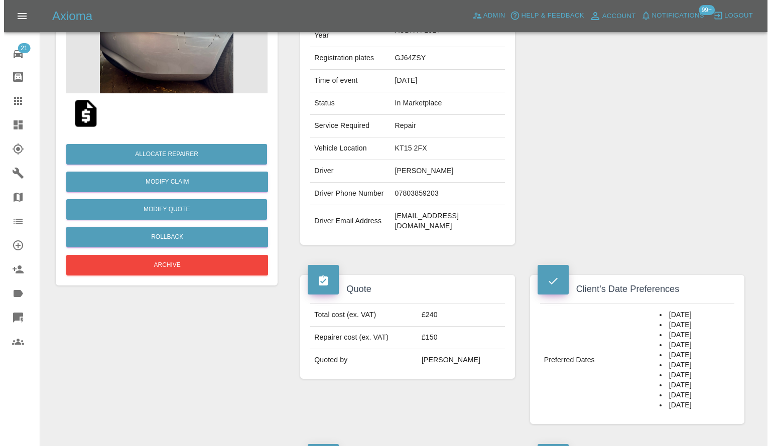
scroll to position [50, 0]
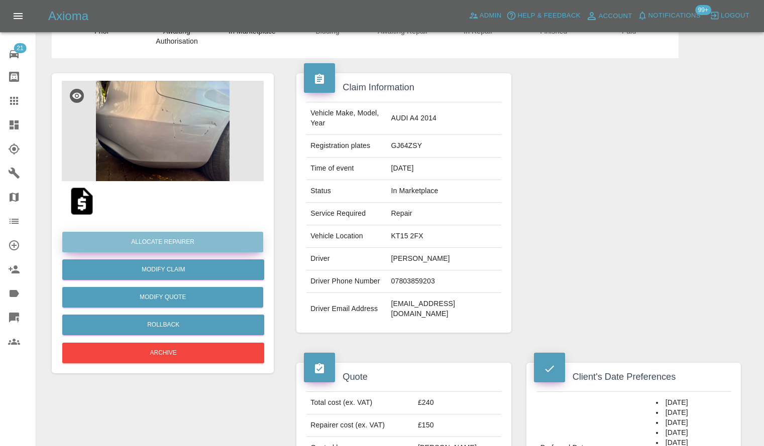
click at [208, 247] on button "Allocate Repairer" at bounding box center [162, 242] width 201 height 21
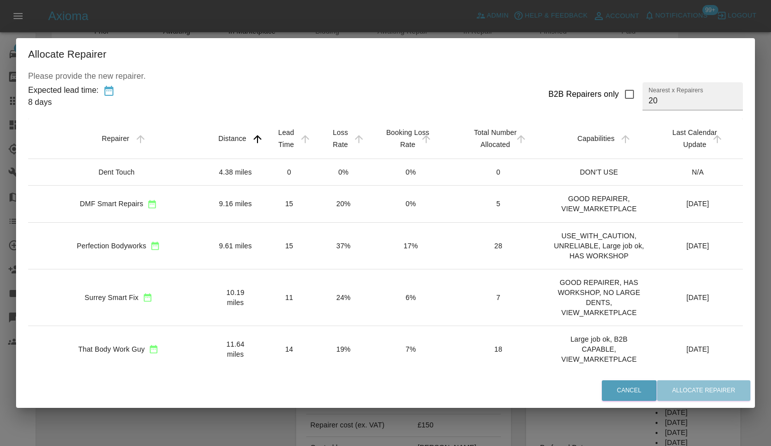
click at [209, 204] on td "9.16 miles" at bounding box center [235, 204] width 53 height 37
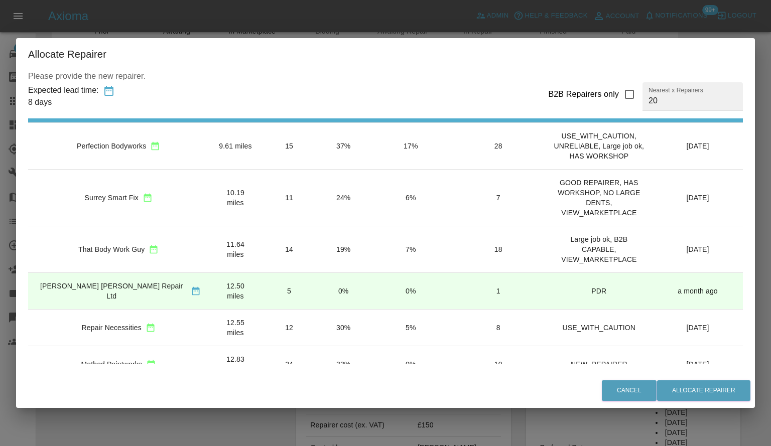
scroll to position [100, 0]
click at [683, 388] on button "Allocate Repairer" at bounding box center [703, 391] width 93 height 21
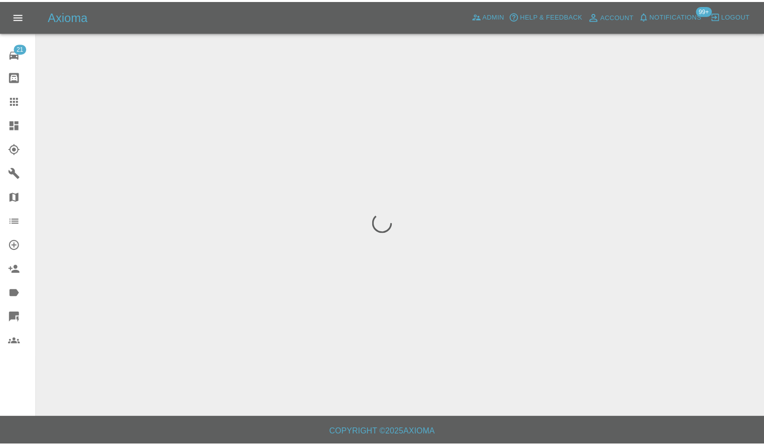
scroll to position [0, 0]
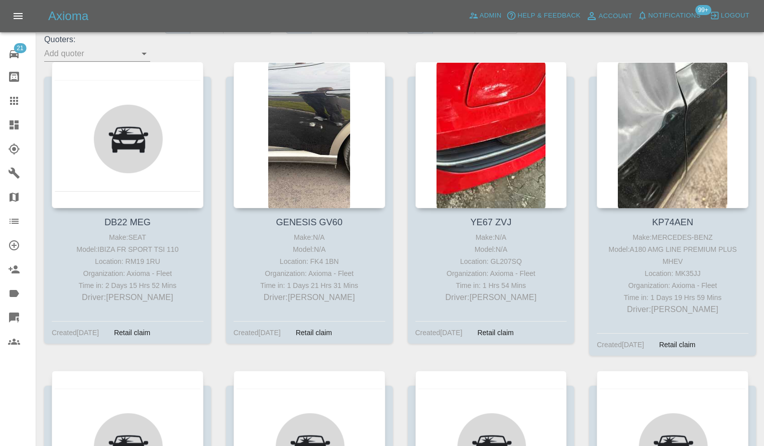
scroll to position [100, 0]
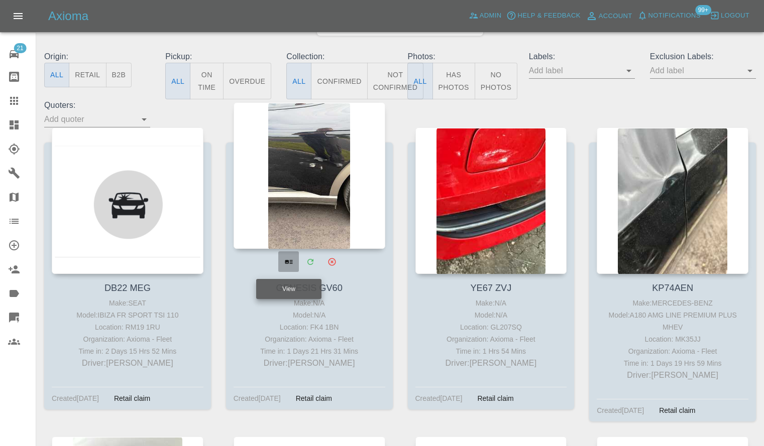
click at [294, 268] on link "View" at bounding box center [288, 262] width 21 height 21
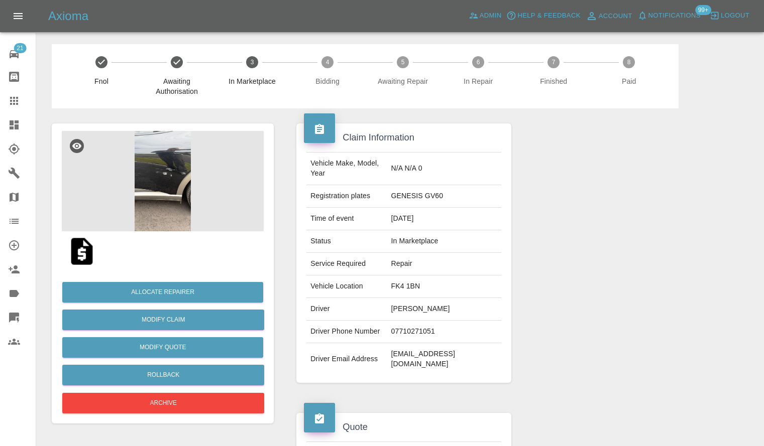
click at [159, 182] on img at bounding box center [163, 181] width 202 height 100
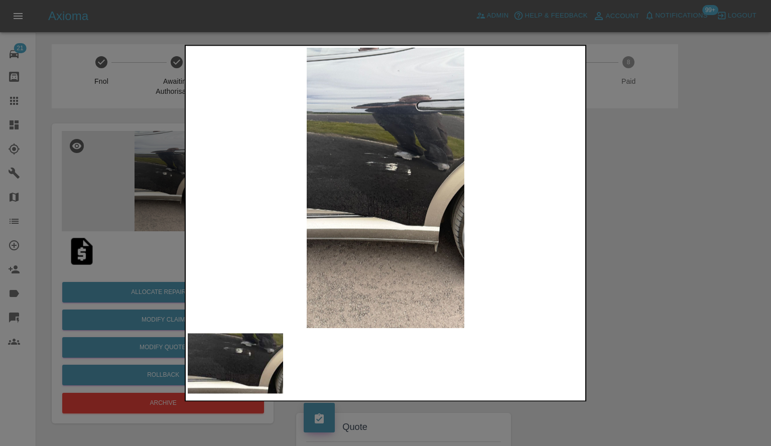
click at [405, 191] on img at bounding box center [386, 188] width 396 height 281
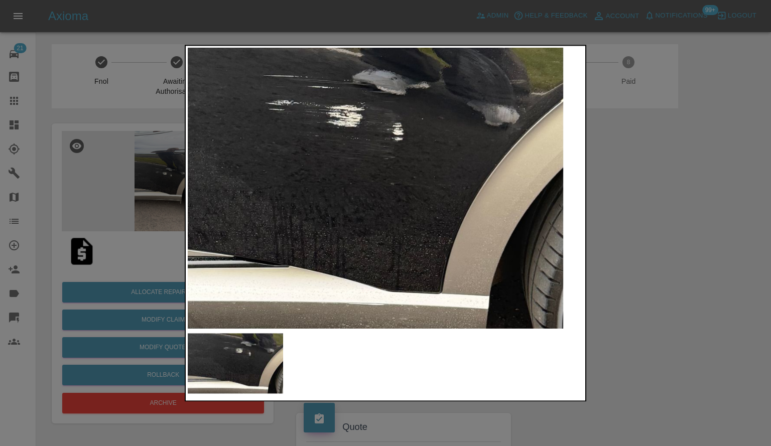
click at [405, 191] on img at bounding box center [326, 179] width 1187 height 843
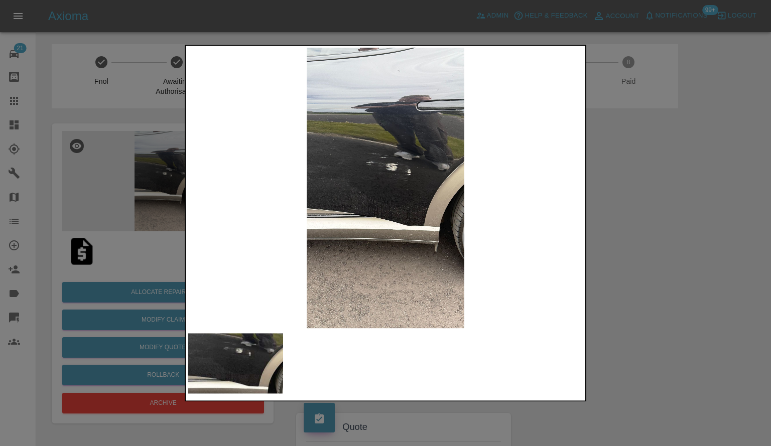
click at [703, 249] on div at bounding box center [385, 223] width 771 height 446
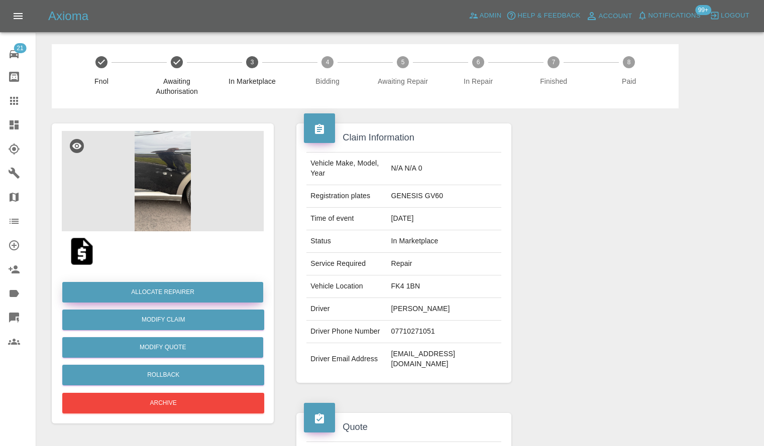
click at [192, 285] on button "Allocate Repairer" at bounding box center [162, 292] width 201 height 21
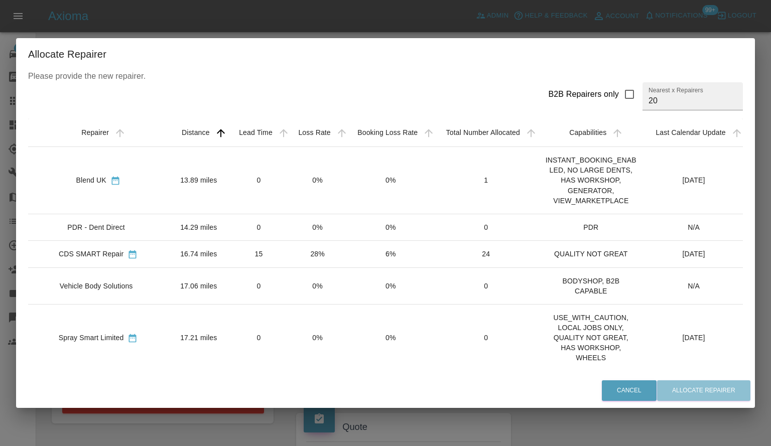
click at [277, 199] on td "0" at bounding box center [258, 180] width 59 height 67
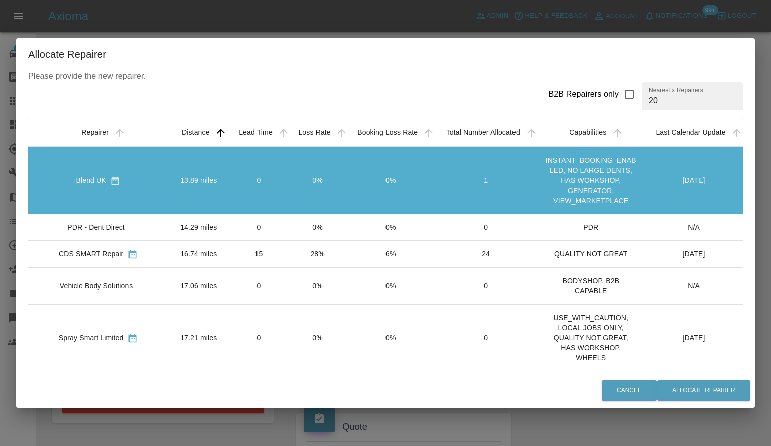
click at [259, 257] on td "15" at bounding box center [258, 254] width 59 height 27
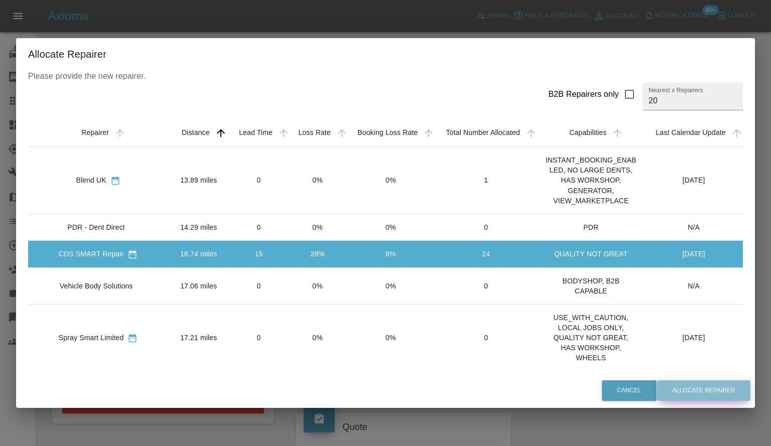
click at [693, 390] on button "Allocate Repairer" at bounding box center [703, 391] width 93 height 21
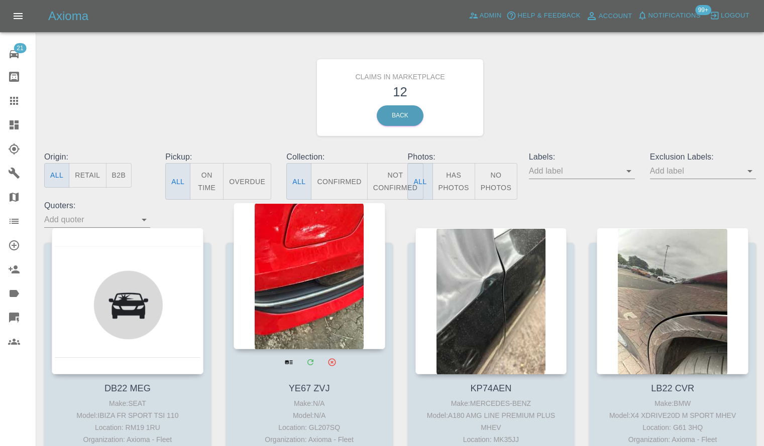
click at [248, 260] on div at bounding box center [309, 276] width 152 height 147
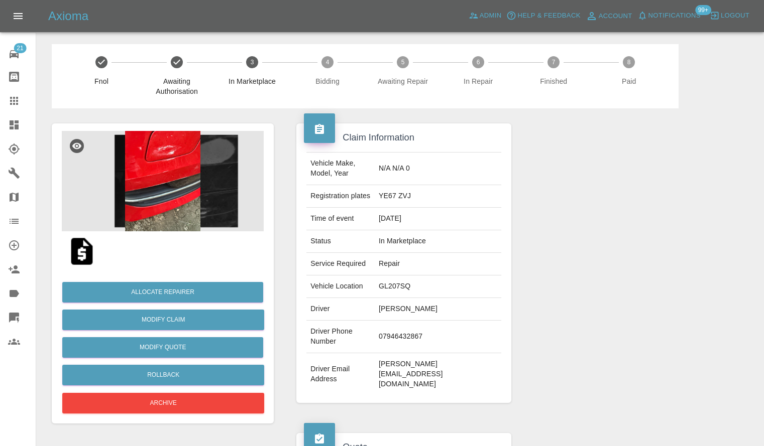
click at [198, 183] on img at bounding box center [163, 181] width 202 height 100
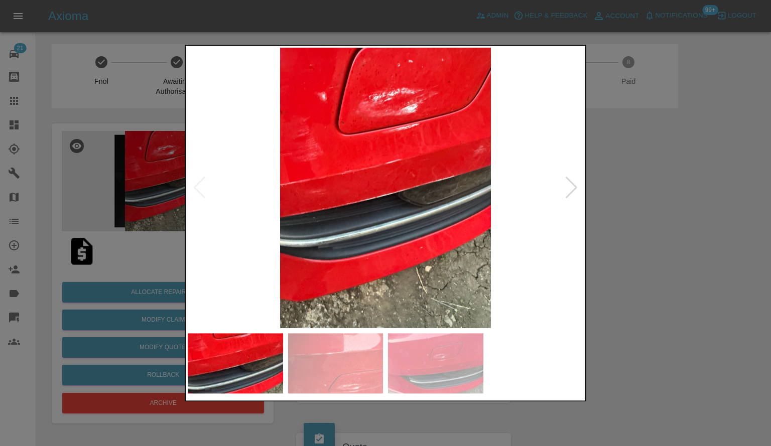
click at [575, 190] on div at bounding box center [572, 188] width 14 height 22
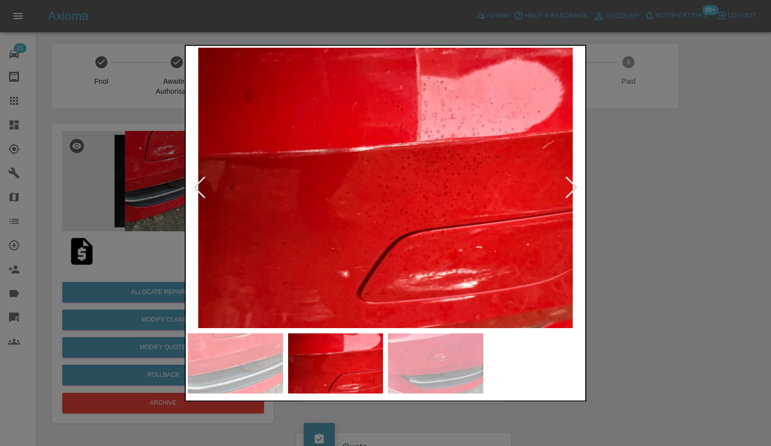
click at [575, 190] on div at bounding box center [572, 188] width 14 height 22
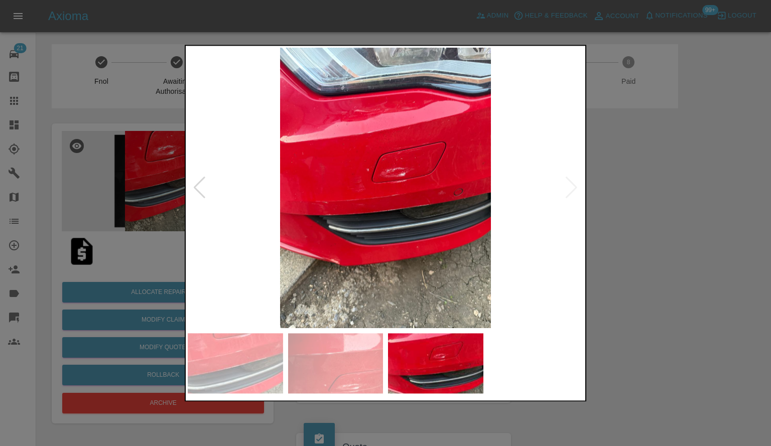
click at [641, 222] on div at bounding box center [385, 223] width 771 height 446
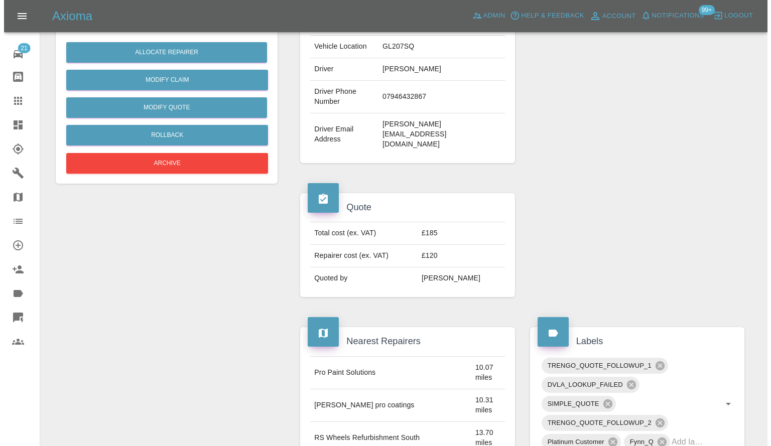
scroll to position [50, 0]
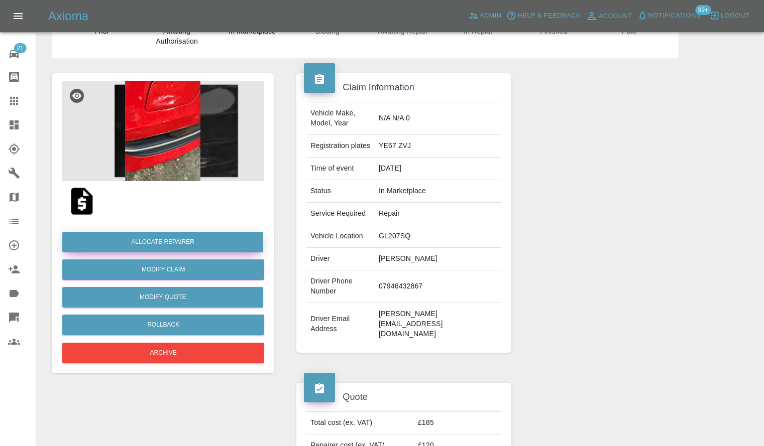
click at [179, 243] on button "Allocate Repairer" at bounding box center [162, 242] width 201 height 21
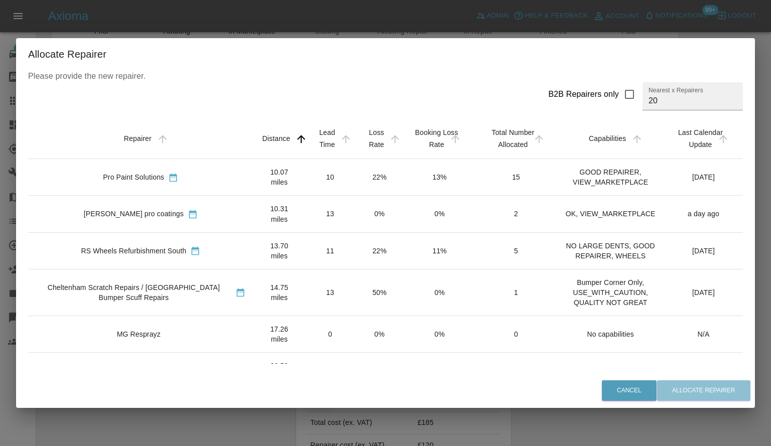
click at [160, 242] on td "RS Wheels Refurbishment South" at bounding box center [140, 250] width 225 height 37
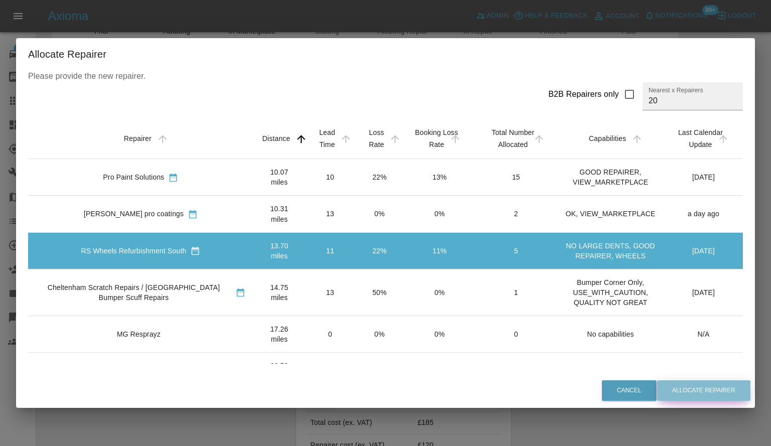
click at [718, 396] on button "Allocate Repairer" at bounding box center [703, 391] width 93 height 21
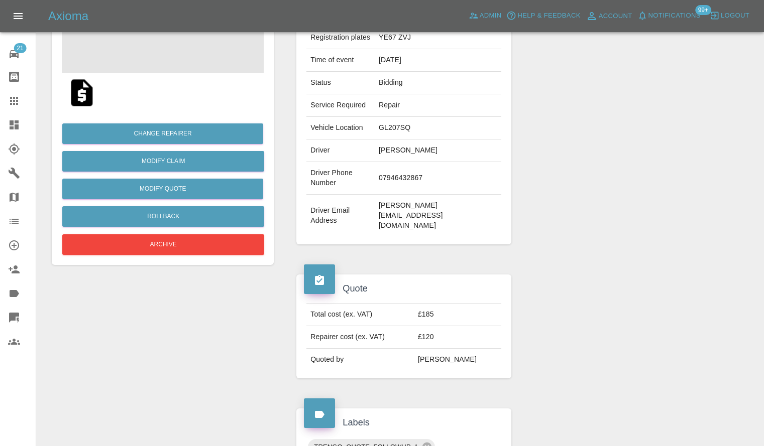
scroll to position [100, 0]
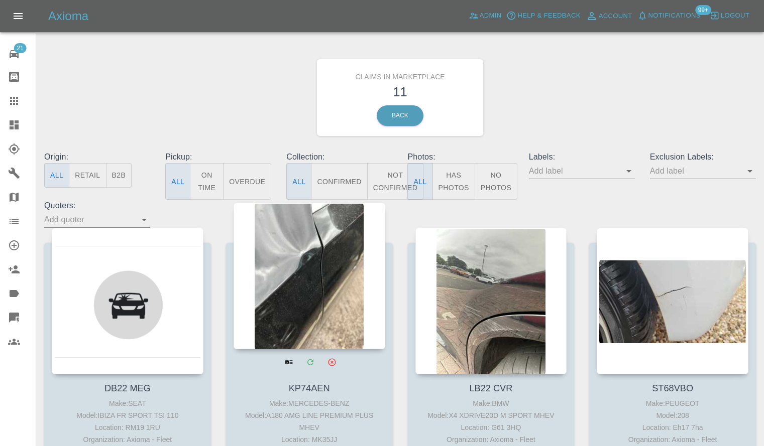
click at [336, 296] on div at bounding box center [309, 276] width 152 height 147
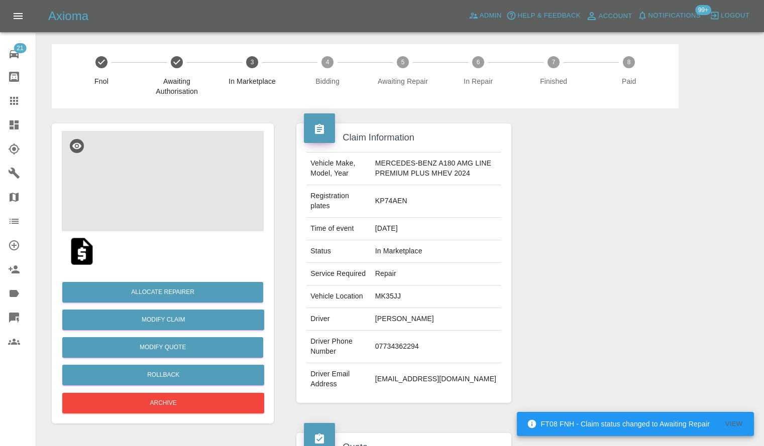
click at [198, 182] on img at bounding box center [163, 181] width 202 height 100
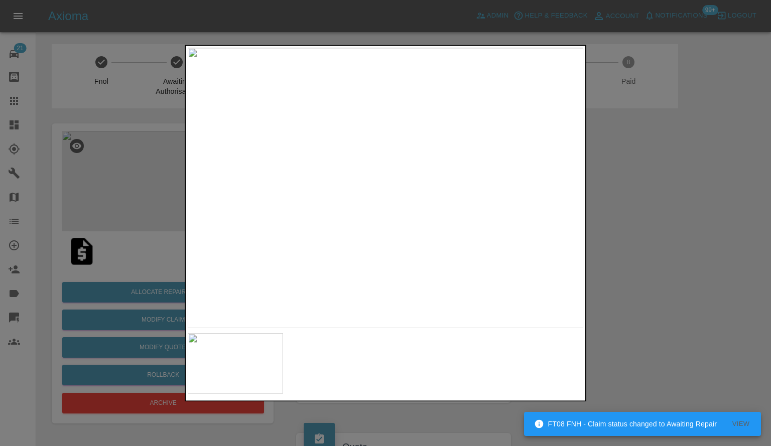
click at [638, 275] on div at bounding box center [385, 223] width 771 height 446
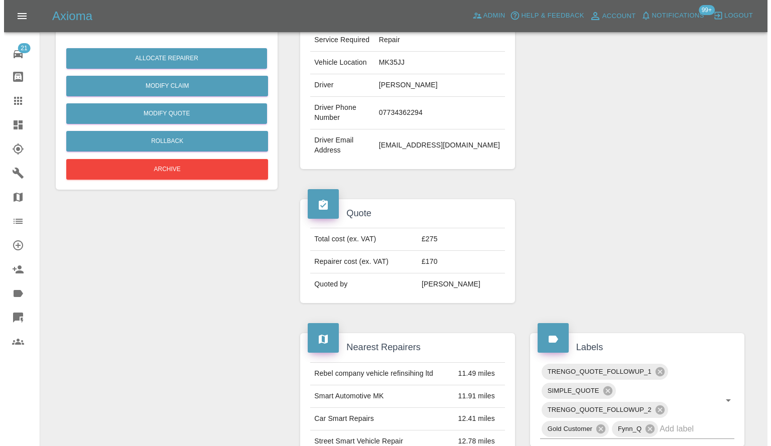
scroll to position [151, 0]
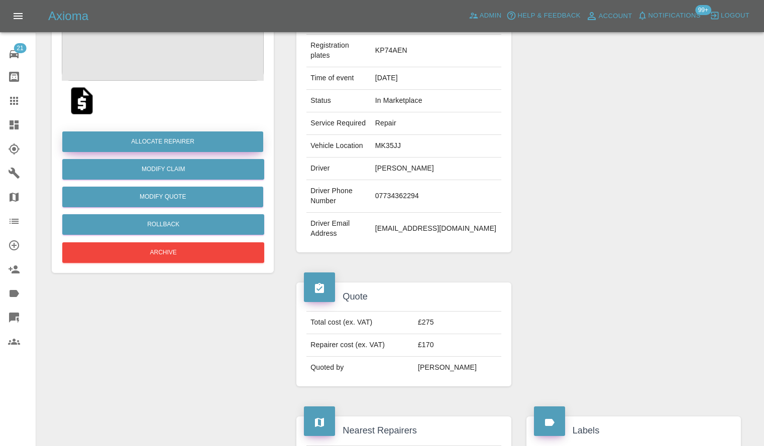
click at [175, 141] on button "Allocate Repairer" at bounding box center [162, 142] width 201 height 21
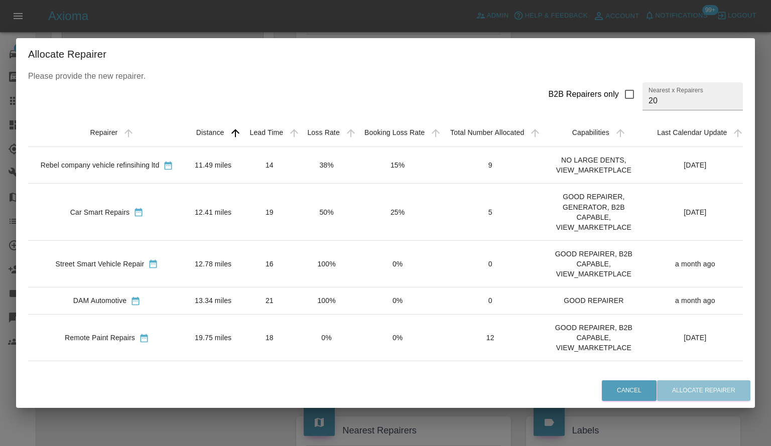
click at [169, 161] on icon "sortable table" at bounding box center [168, 166] width 10 height 10
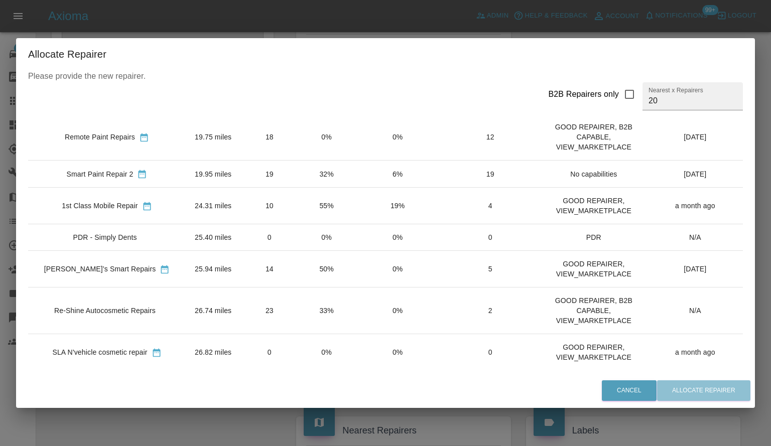
scroll to position [0, 0]
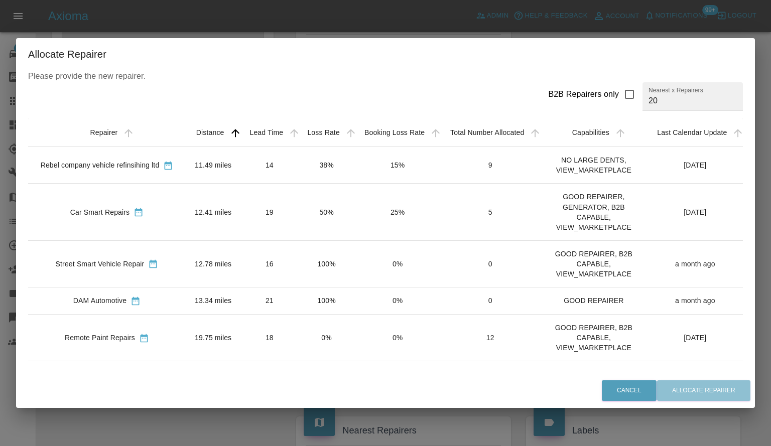
click at [85, 264] on div "Street Smart Vehicle Repair" at bounding box center [100, 264] width 89 height 10
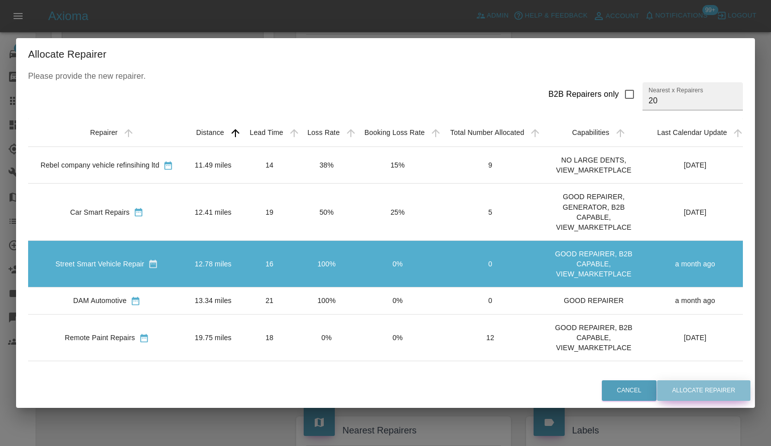
click at [703, 399] on button "Allocate Repairer" at bounding box center [703, 391] width 93 height 21
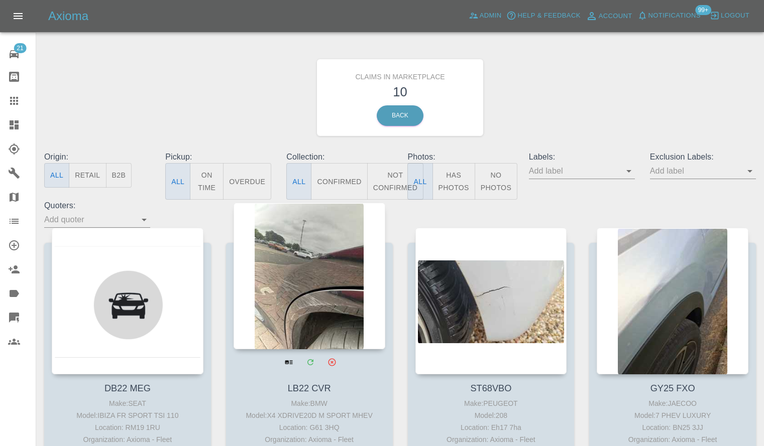
click at [264, 259] on div at bounding box center [309, 276] width 152 height 147
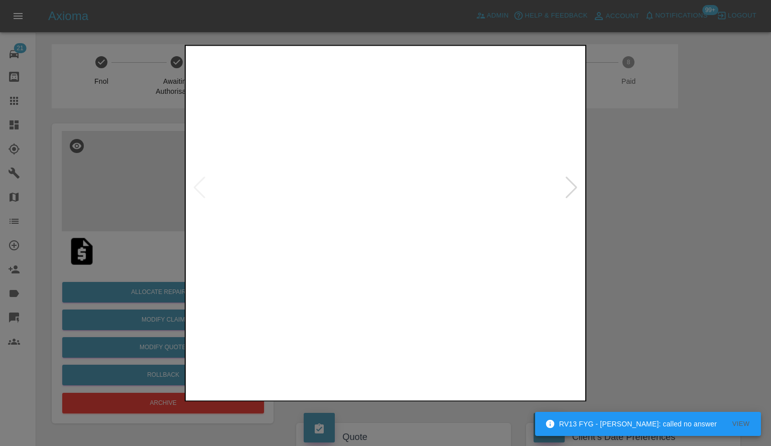
click at [566, 184] on div at bounding box center [572, 188] width 14 height 22
click at [566, 184] on img at bounding box center [386, 188] width 396 height 281
click at [194, 180] on div at bounding box center [200, 188] width 14 height 22
click at [753, 250] on div at bounding box center [385, 223] width 771 height 446
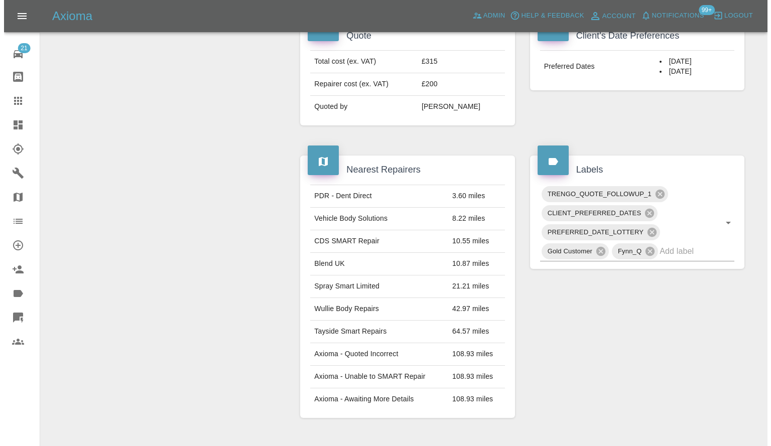
scroll to position [50, 0]
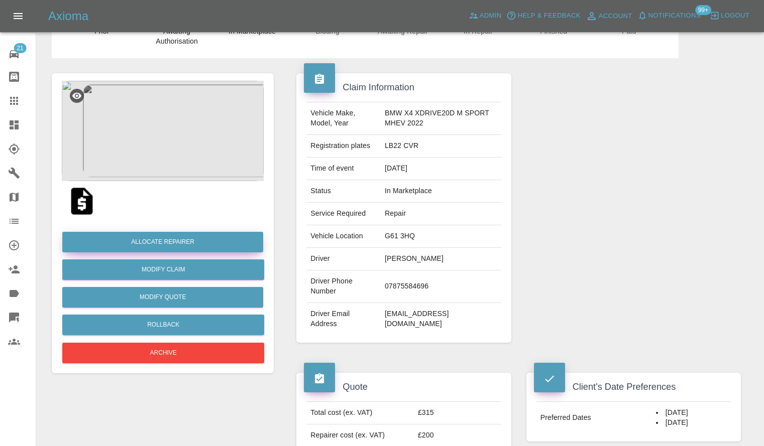
click at [160, 246] on button "Allocate Repairer" at bounding box center [162, 242] width 201 height 21
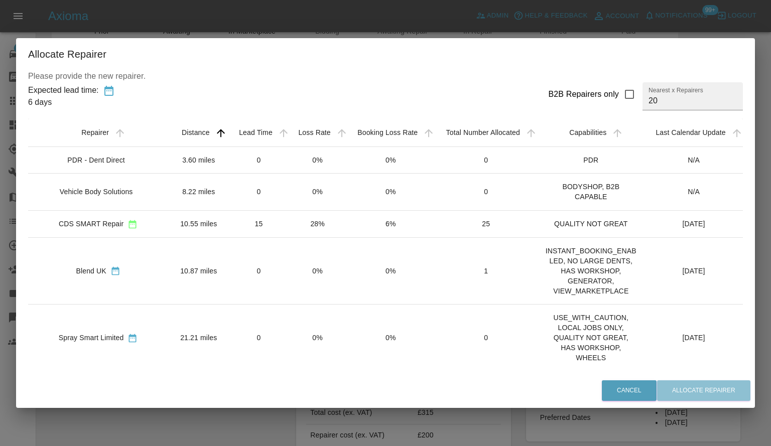
click at [198, 221] on td "10.55 miles" at bounding box center [198, 223] width 61 height 27
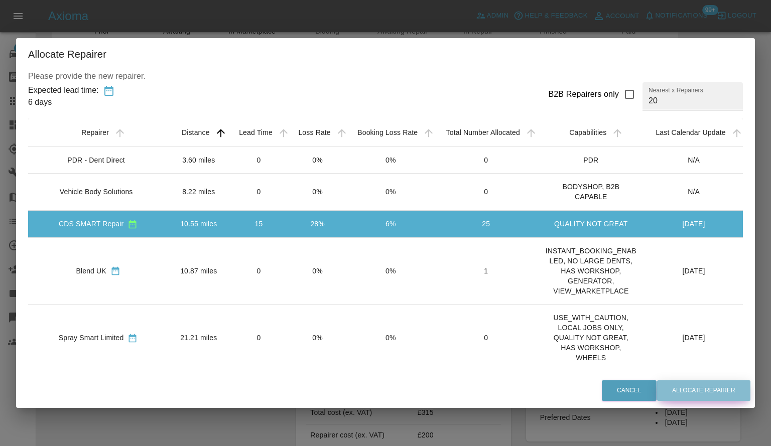
click at [691, 386] on button "Allocate Repairer" at bounding box center [703, 391] width 93 height 21
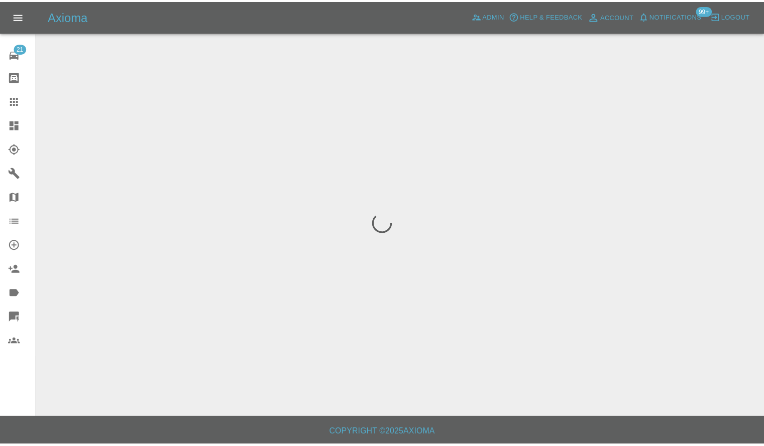
scroll to position [0, 0]
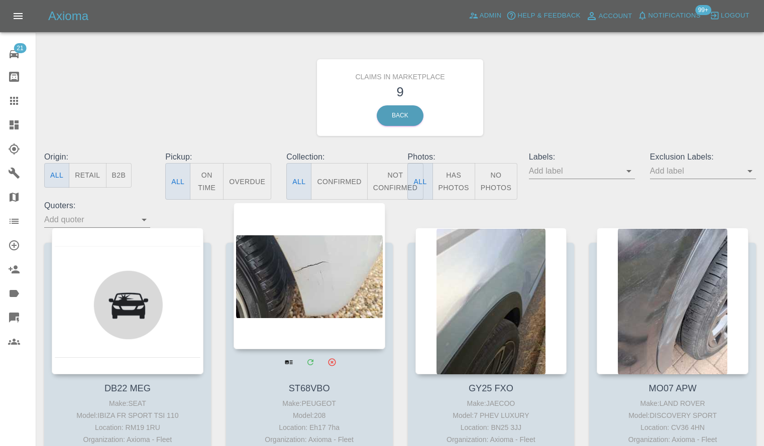
click at [289, 292] on div at bounding box center [309, 276] width 152 height 147
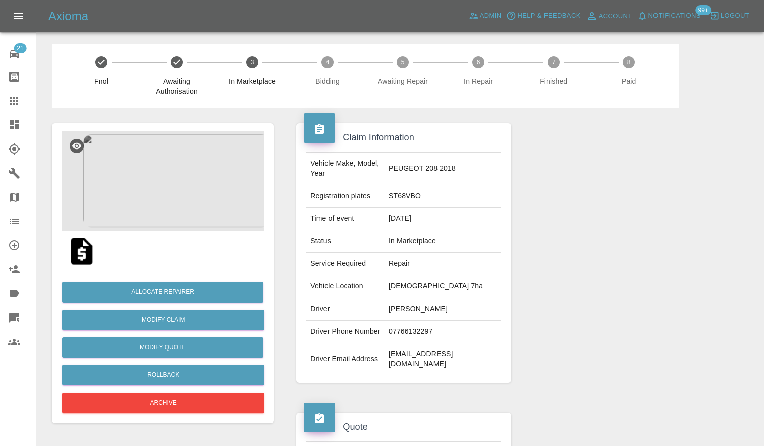
click at [168, 184] on img at bounding box center [163, 181] width 202 height 100
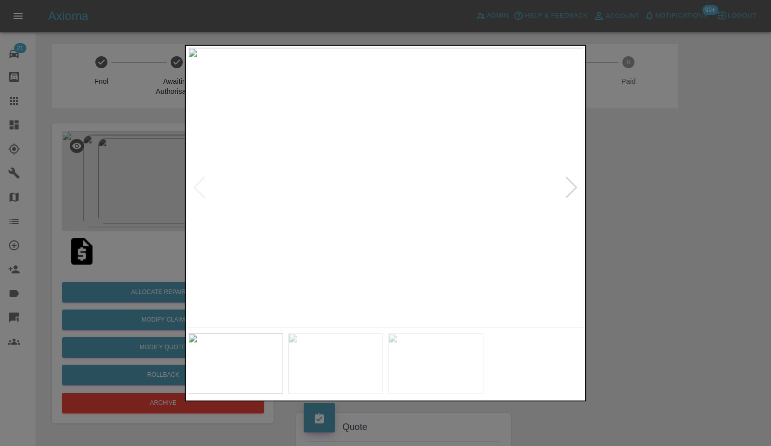
click at [676, 237] on div at bounding box center [385, 223] width 771 height 446
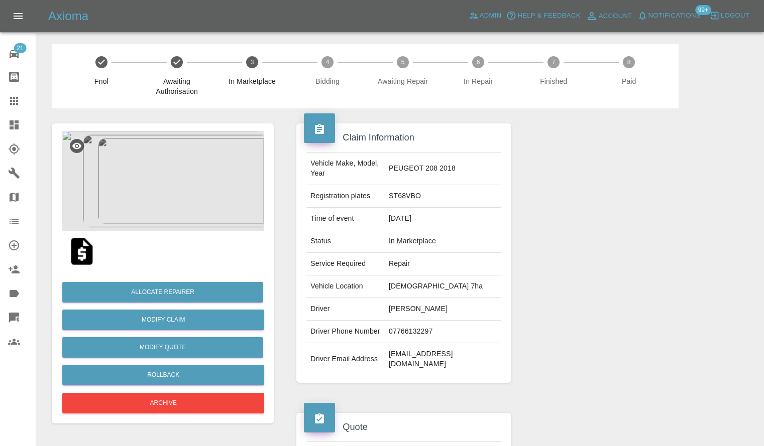
click at [195, 181] on img at bounding box center [163, 181] width 202 height 100
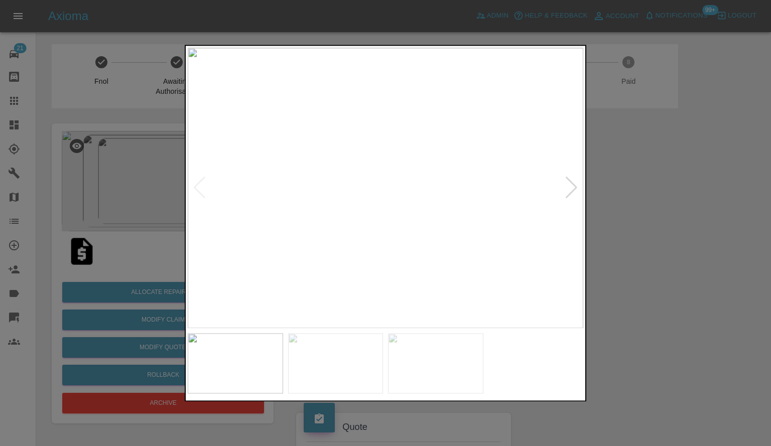
click at [570, 192] on div at bounding box center [572, 188] width 14 height 22
click at [630, 206] on div at bounding box center [385, 223] width 771 height 446
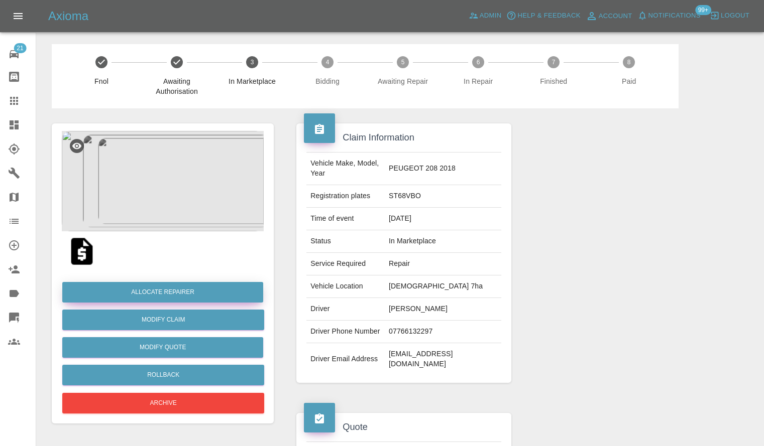
click at [125, 282] on button "Allocate Repairer" at bounding box center [162, 292] width 201 height 21
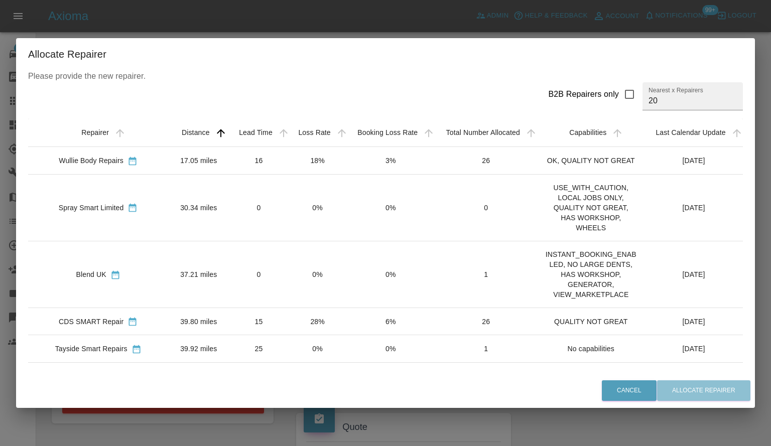
click at [114, 173] on td "Wullie Body Repairs" at bounding box center [98, 160] width 140 height 27
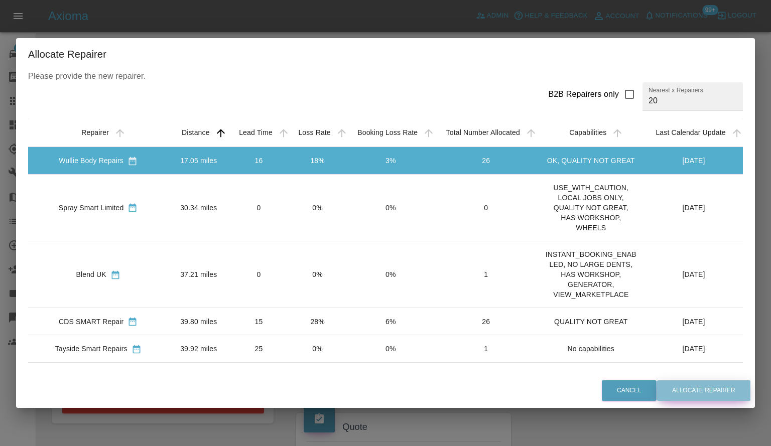
click at [691, 389] on button "Allocate Repairer" at bounding box center [703, 391] width 93 height 21
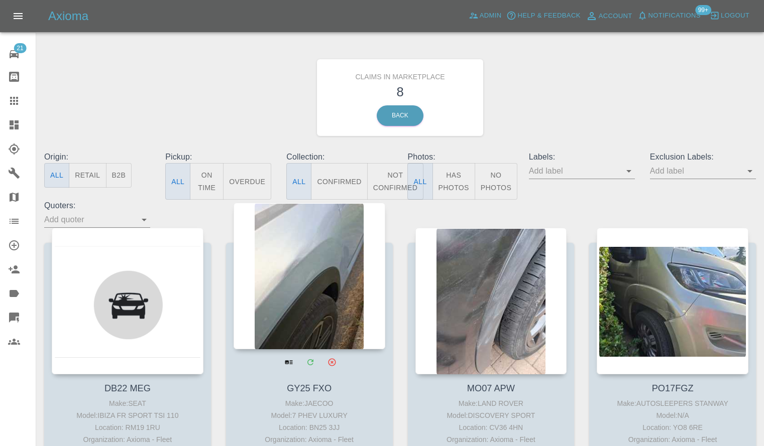
click at [348, 286] on div at bounding box center [309, 276] width 152 height 147
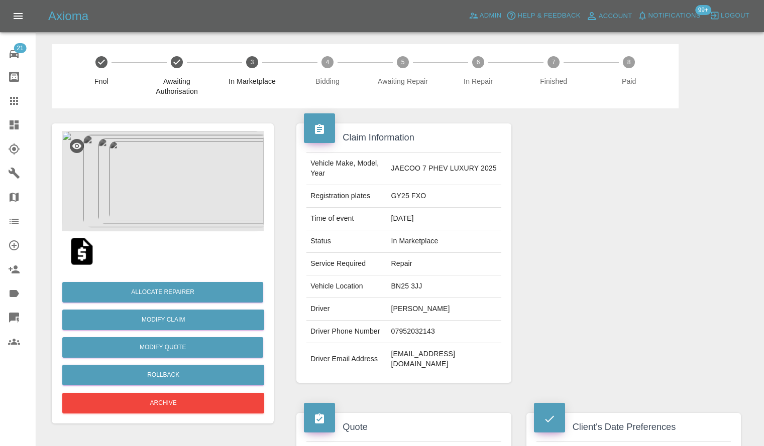
click at [171, 159] on img at bounding box center [163, 181] width 202 height 100
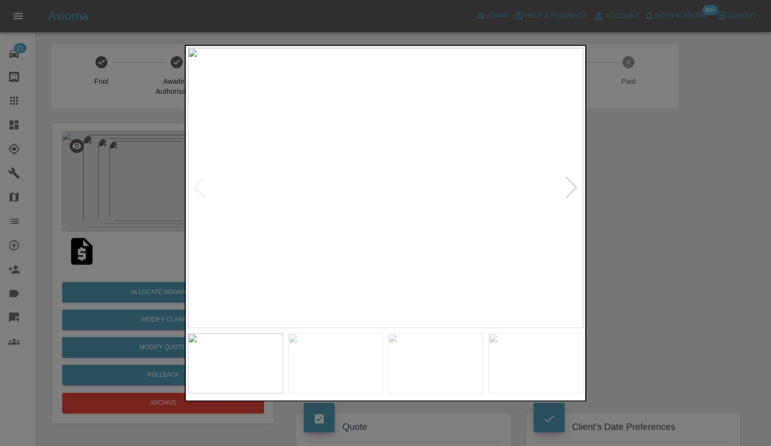
click at [584, 187] on div at bounding box center [386, 223] width 402 height 357
click at [556, 193] on img at bounding box center [386, 188] width 396 height 281
click at [556, 192] on img at bounding box center [386, 188] width 396 height 281
click at [560, 190] on img at bounding box center [386, 188] width 396 height 281
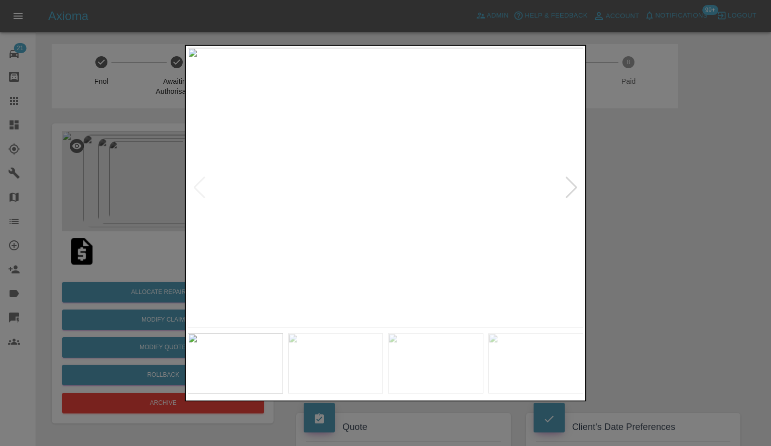
click at [563, 191] on img at bounding box center [386, 188] width 396 height 281
click at [565, 191] on div at bounding box center [572, 188] width 14 height 22
click at [703, 221] on div at bounding box center [385, 223] width 771 height 446
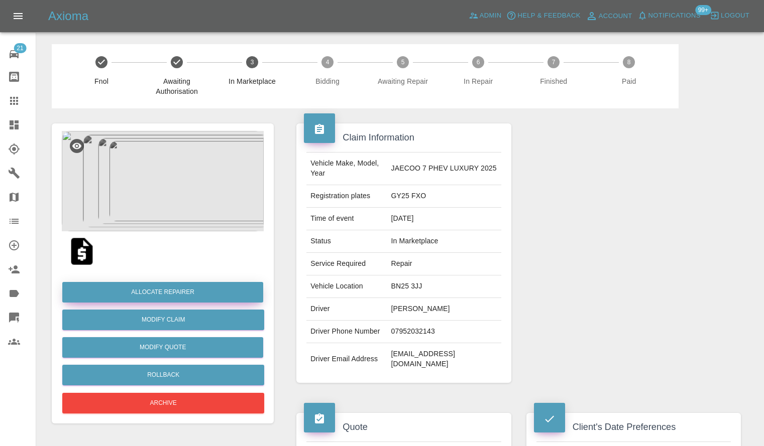
click at [127, 291] on button "Allocate Repairer" at bounding box center [162, 292] width 201 height 21
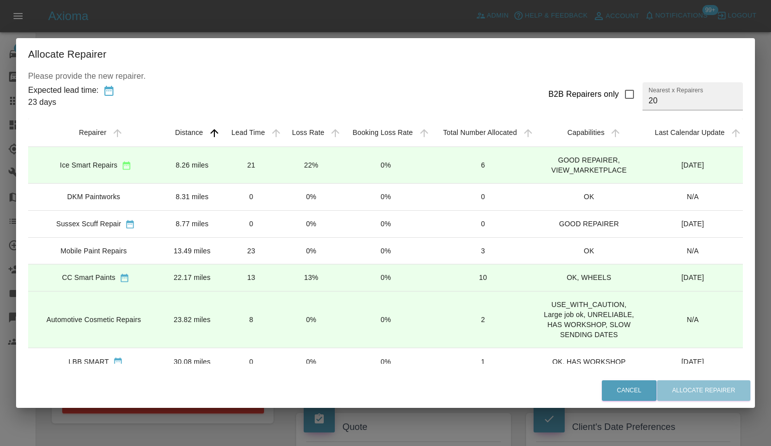
click at [240, 172] on td "21" at bounding box center [251, 165] width 61 height 37
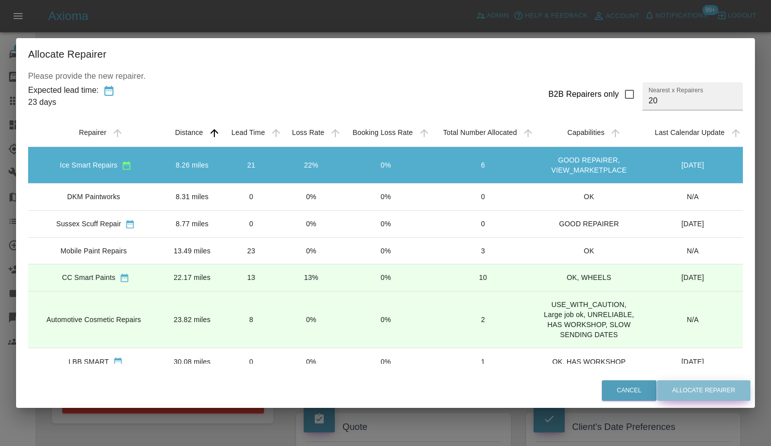
click at [678, 390] on button "Allocate Repairer" at bounding box center [703, 391] width 93 height 21
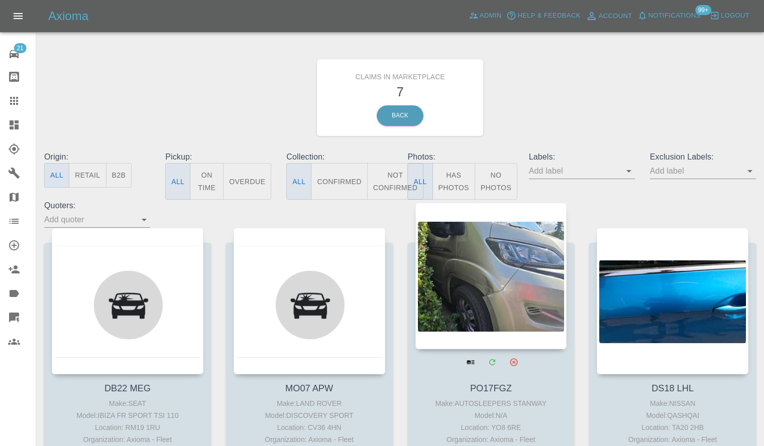
click at [514, 301] on div at bounding box center [491, 276] width 152 height 147
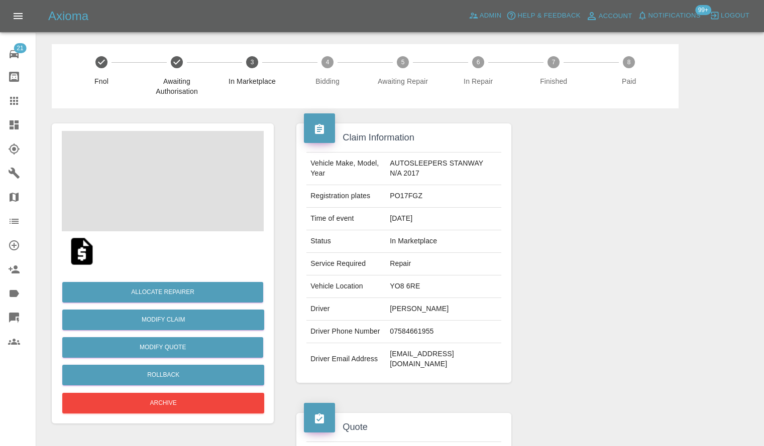
click at [130, 146] on span at bounding box center [163, 181] width 202 height 100
click at [169, 170] on span at bounding box center [163, 181] width 202 height 100
click at [169, 170] on img at bounding box center [163, 181] width 202 height 100
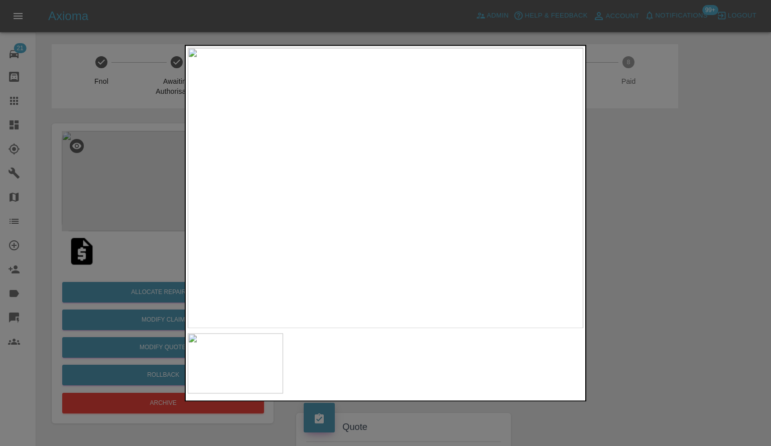
click at [694, 240] on div at bounding box center [385, 223] width 771 height 446
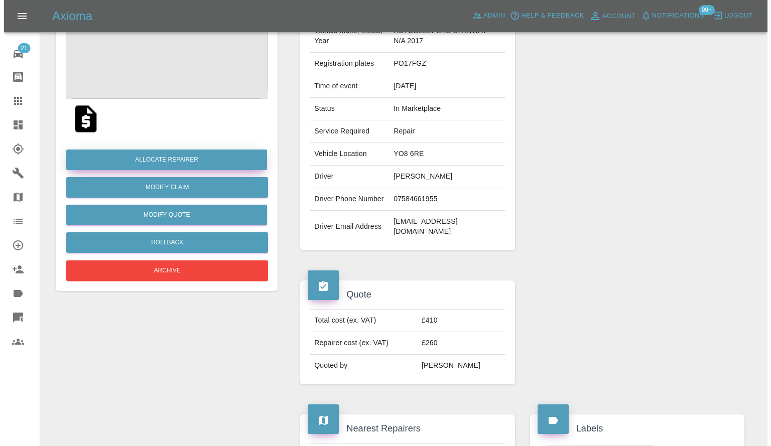
scroll to position [50, 0]
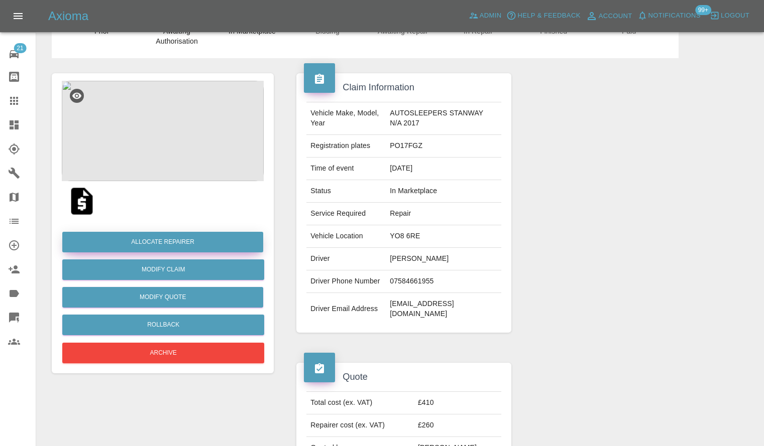
click at [177, 243] on button "Allocate Repairer" at bounding box center [162, 242] width 201 height 21
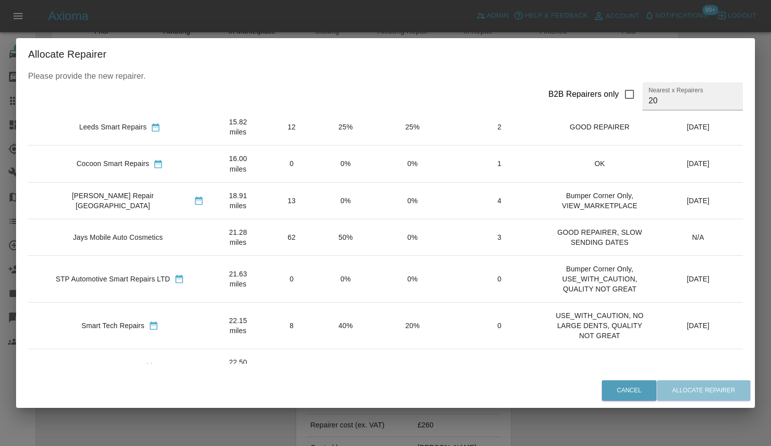
scroll to position [201, 0]
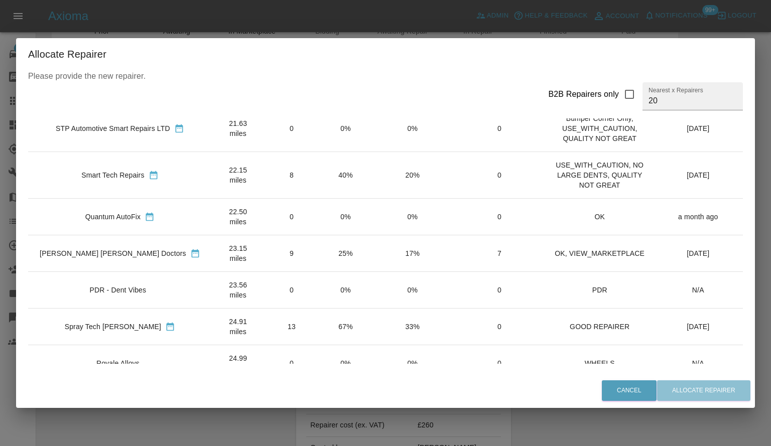
click at [486, 235] on td "7" at bounding box center [499, 253] width 93 height 37
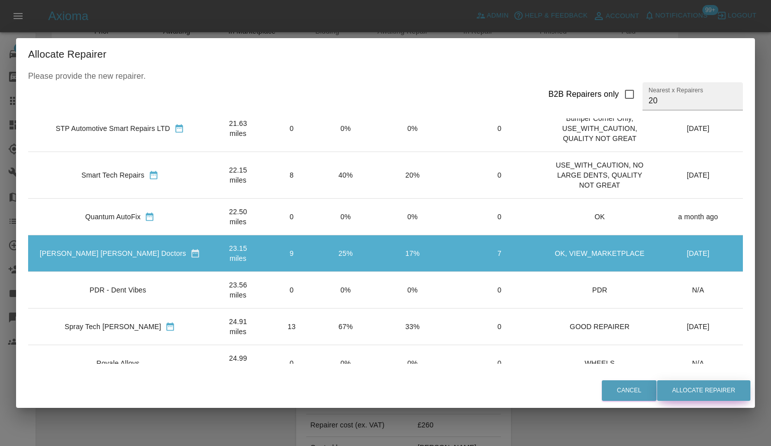
click at [717, 385] on button "Allocate Repairer" at bounding box center [703, 391] width 93 height 21
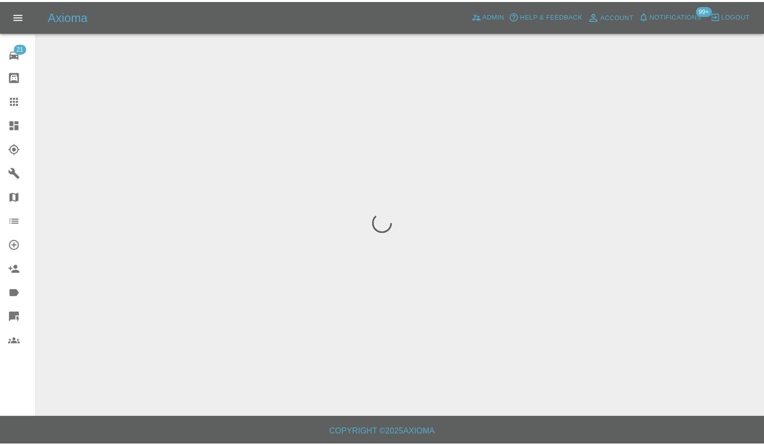
scroll to position [0, 0]
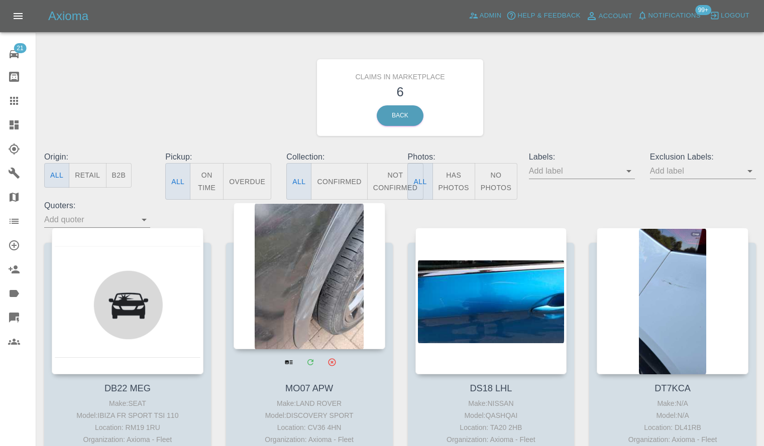
click at [319, 273] on div at bounding box center [309, 276] width 152 height 147
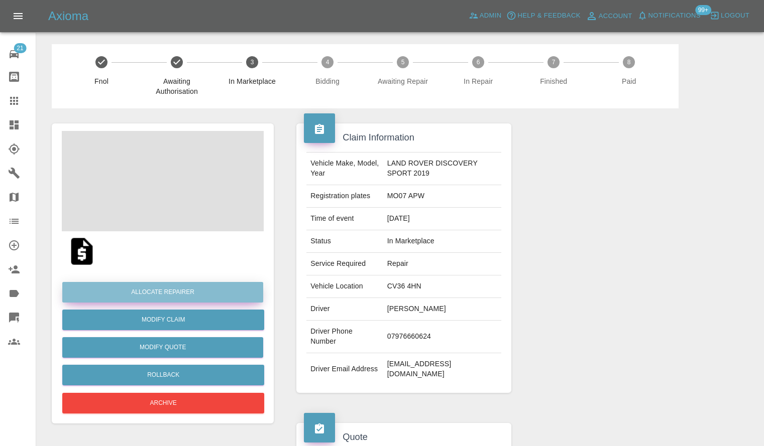
click at [132, 293] on button "Allocate Repairer" at bounding box center [162, 292] width 201 height 21
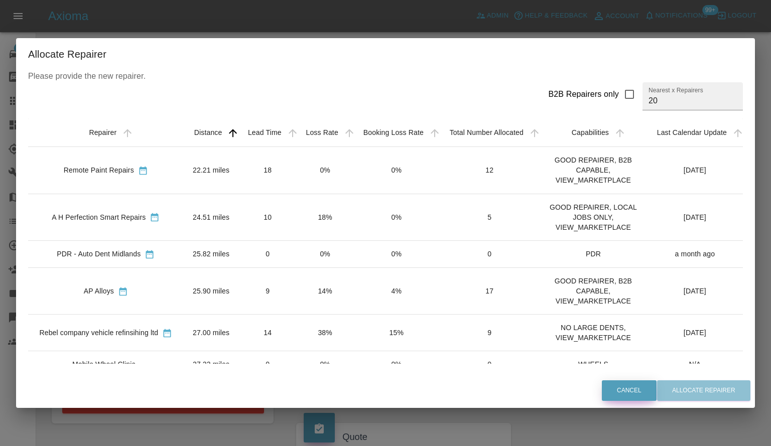
click at [626, 395] on button "Cancel" at bounding box center [629, 391] width 55 height 21
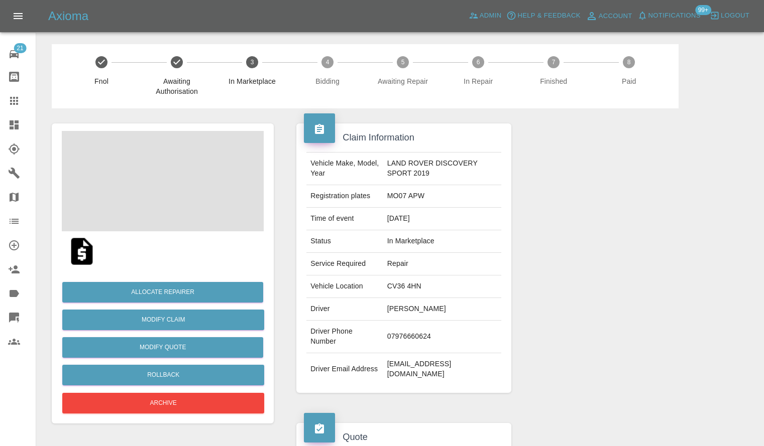
click at [261, 214] on span at bounding box center [163, 181] width 202 height 100
click at [177, 188] on img at bounding box center [163, 181] width 202 height 100
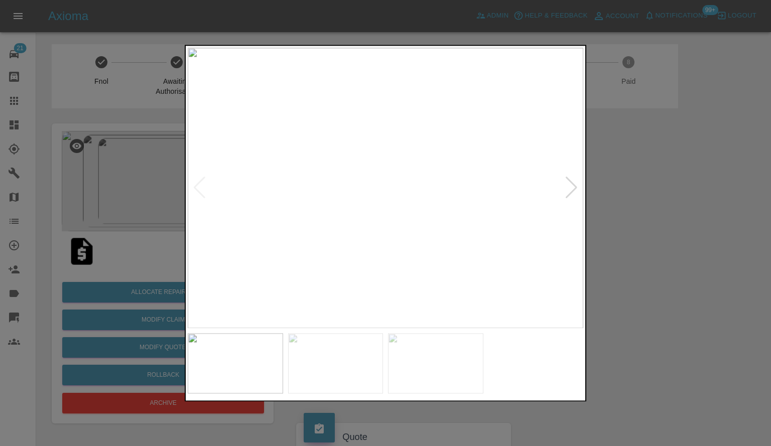
click at [560, 191] on img at bounding box center [386, 188] width 396 height 281
click at [563, 192] on img at bounding box center [386, 188] width 396 height 281
click at [564, 193] on img at bounding box center [386, 188] width 396 height 281
click at [565, 193] on div at bounding box center [572, 188] width 14 height 22
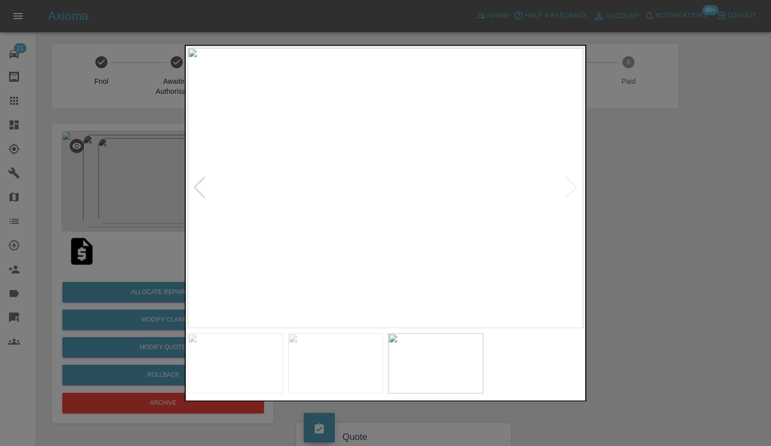
click at [677, 223] on div at bounding box center [385, 223] width 771 height 446
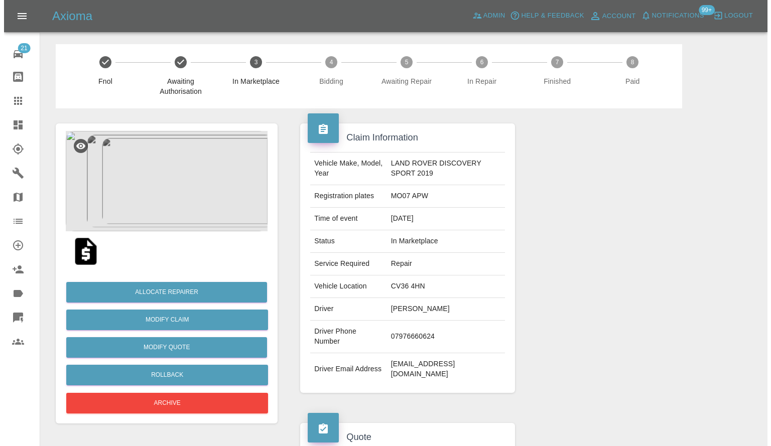
scroll to position [50, 0]
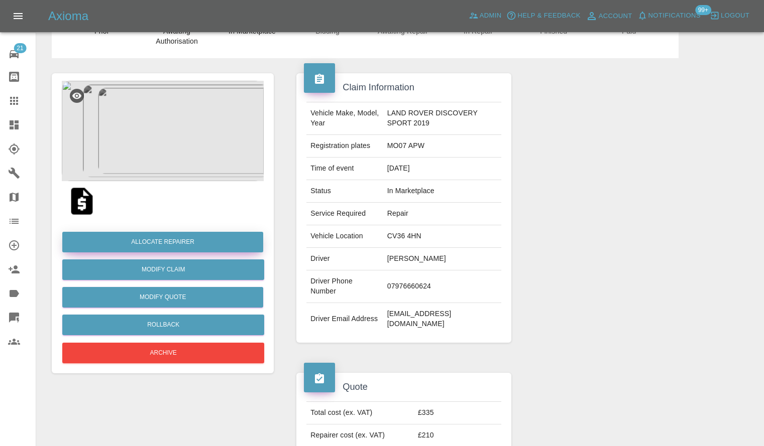
click at [138, 252] on button "Allocate Repairer" at bounding box center [162, 242] width 201 height 21
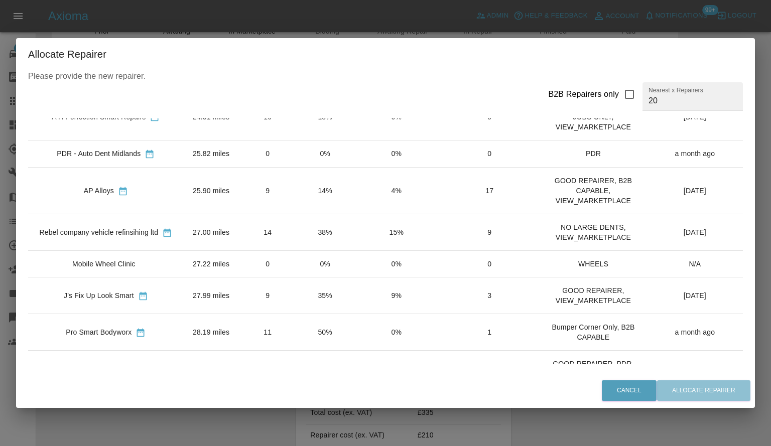
scroll to position [151, 0]
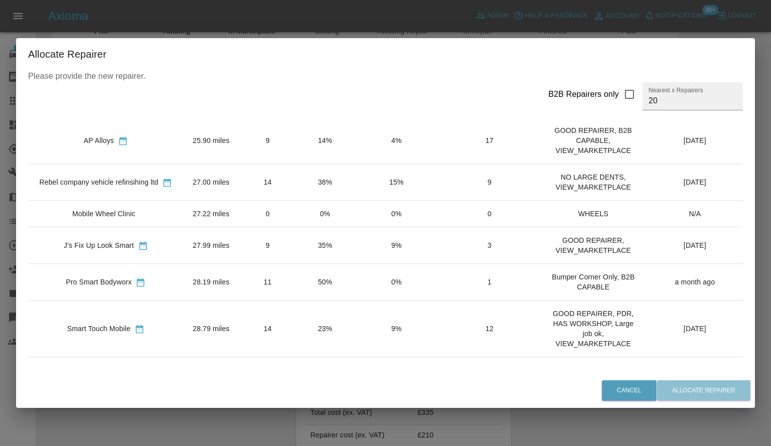
click at [111, 243] on div "J’s Fix Up Look Smart" at bounding box center [99, 246] width 70 height 10
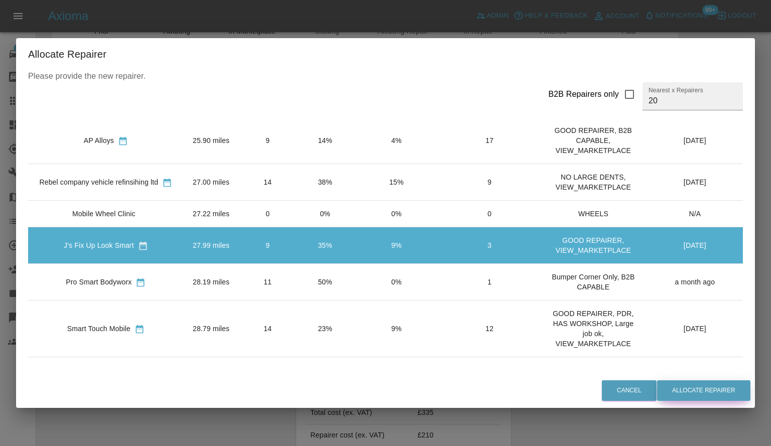
click at [737, 398] on button "Allocate Repairer" at bounding box center [703, 391] width 93 height 21
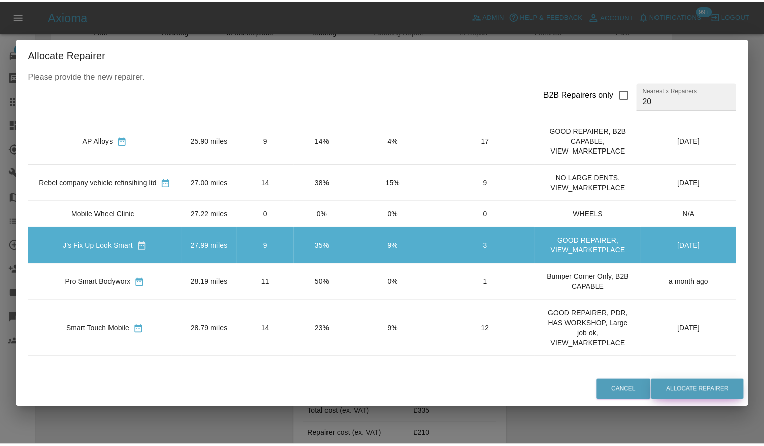
scroll to position [0, 0]
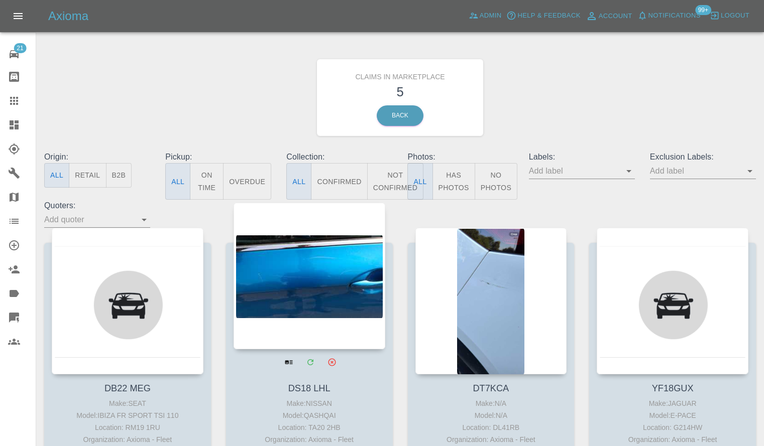
click at [302, 301] on div at bounding box center [309, 276] width 152 height 147
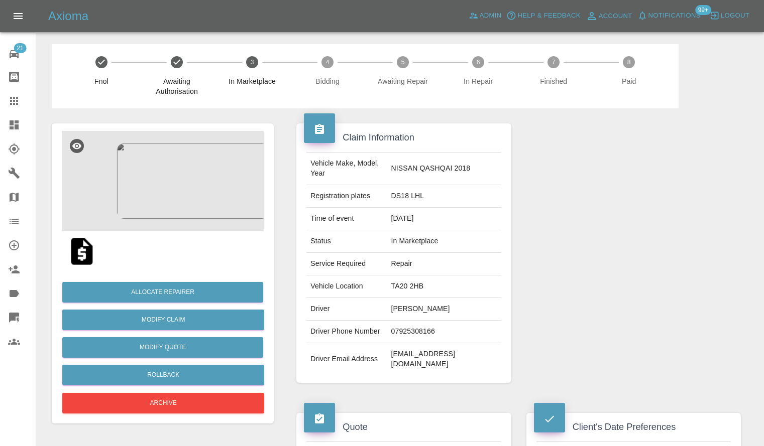
click at [167, 187] on img at bounding box center [163, 181] width 202 height 100
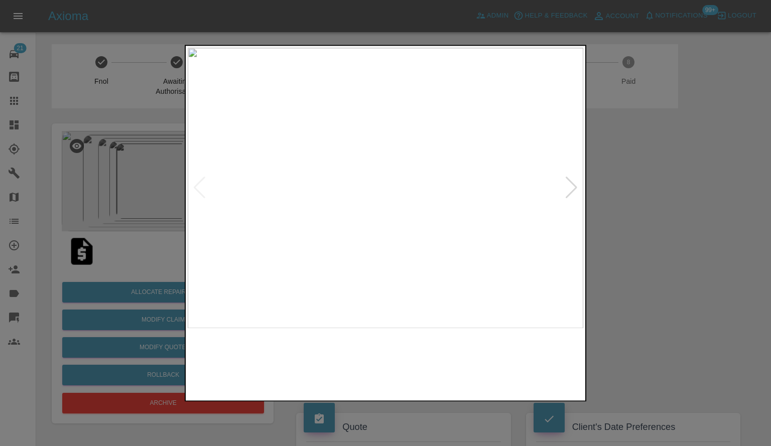
click at [577, 186] on div at bounding box center [572, 188] width 14 height 22
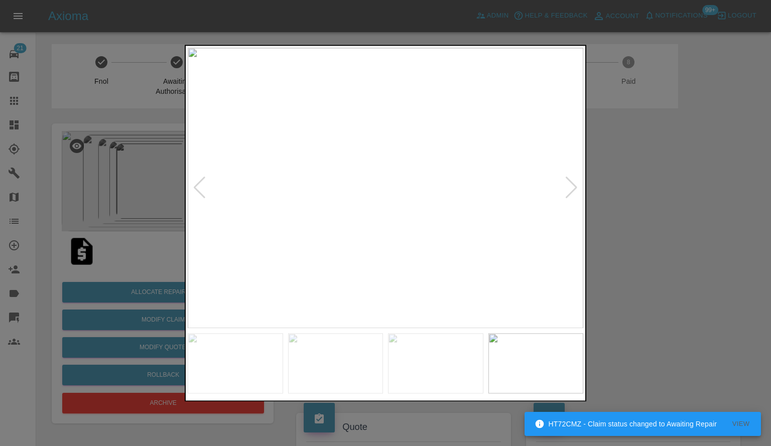
click at [577, 186] on div at bounding box center [572, 188] width 14 height 22
click at [625, 202] on div at bounding box center [385, 223] width 771 height 446
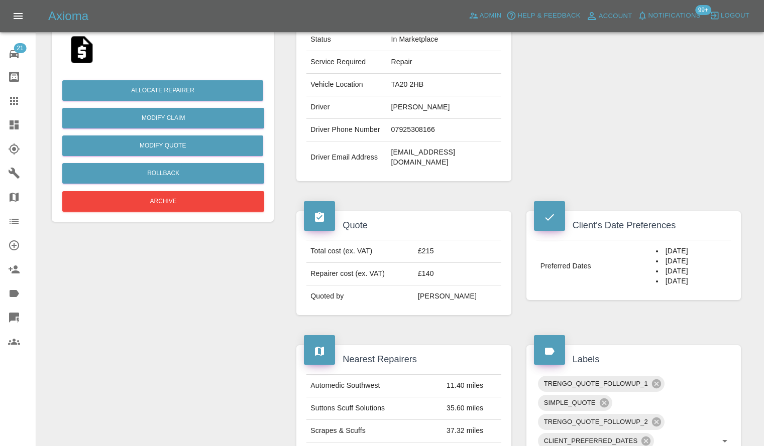
scroll to position [100, 0]
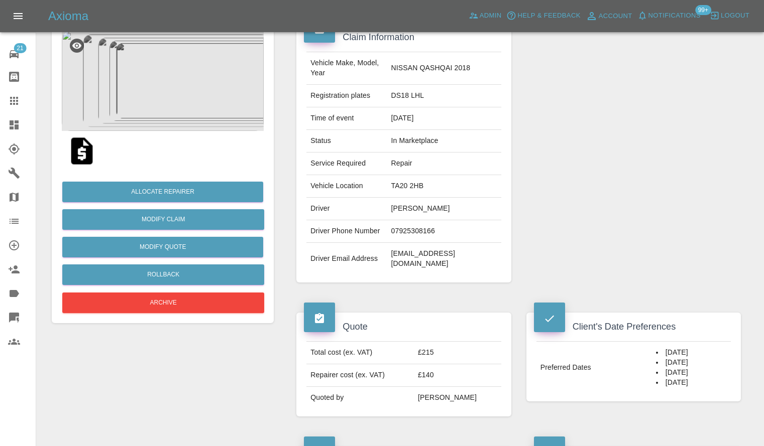
click at [180, 58] on img at bounding box center [163, 81] width 202 height 100
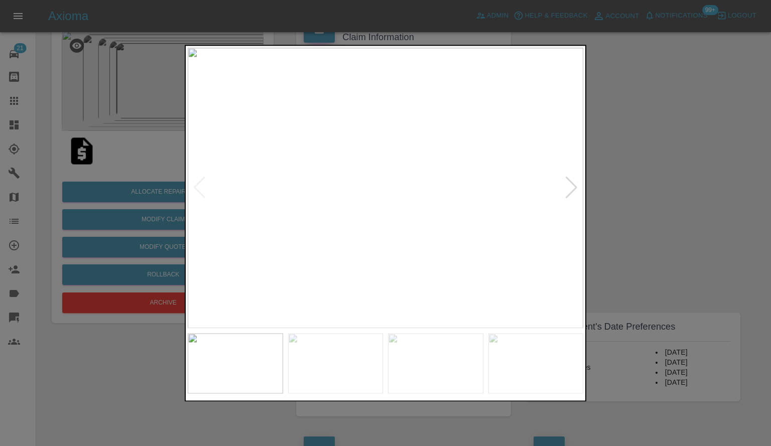
click at [577, 187] on div at bounding box center [572, 188] width 14 height 22
click at [574, 189] on div at bounding box center [572, 188] width 14 height 22
click at [709, 202] on div at bounding box center [385, 223] width 771 height 446
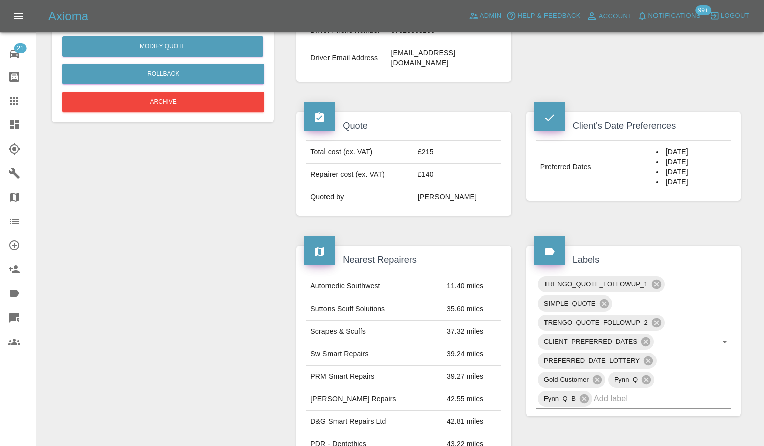
scroll to position [0, 0]
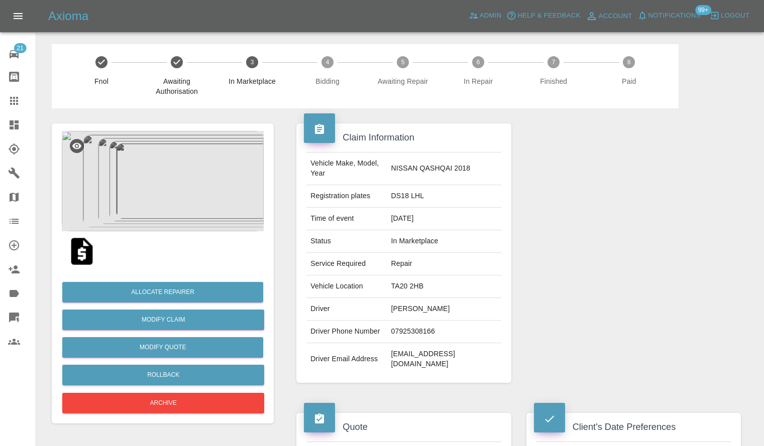
click at [150, 146] on img at bounding box center [163, 181] width 202 height 100
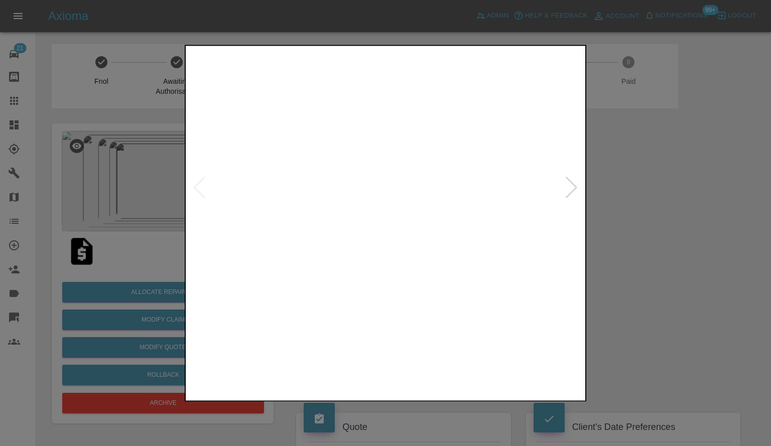
click at [581, 192] on img at bounding box center [386, 188] width 396 height 281
click at [579, 190] on img at bounding box center [386, 188] width 396 height 281
click at [577, 190] on div at bounding box center [572, 188] width 14 height 22
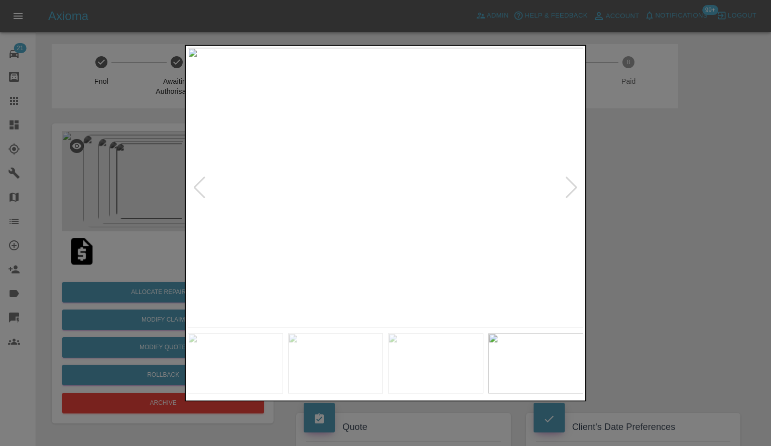
click at [577, 190] on div at bounding box center [572, 188] width 14 height 22
click at [684, 213] on div at bounding box center [385, 223] width 771 height 446
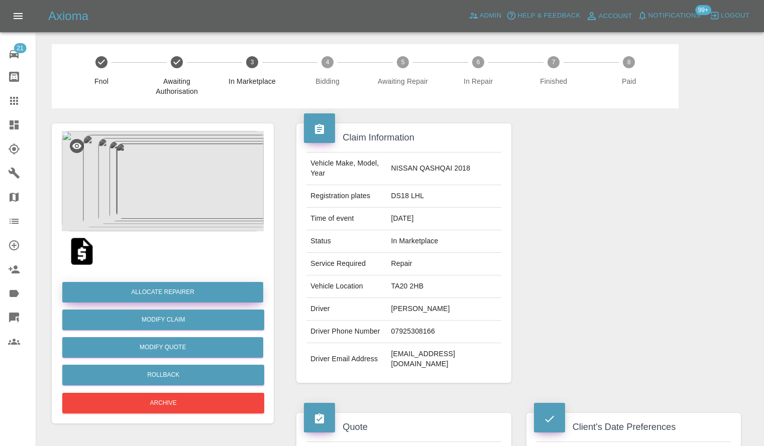
click at [174, 290] on button "Allocate Repairer" at bounding box center [162, 292] width 201 height 21
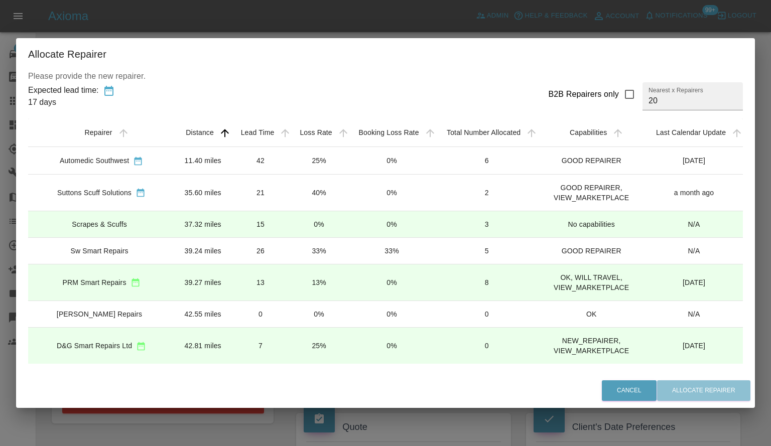
click at [235, 156] on td "42" at bounding box center [260, 160] width 59 height 27
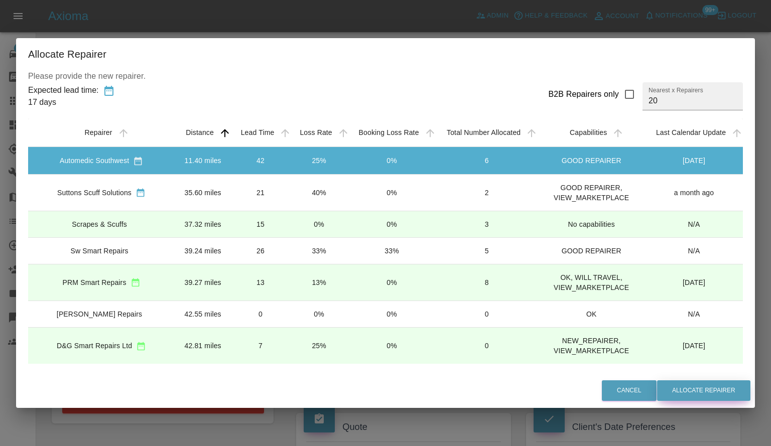
click at [674, 383] on button "Allocate Repairer" at bounding box center [703, 391] width 93 height 21
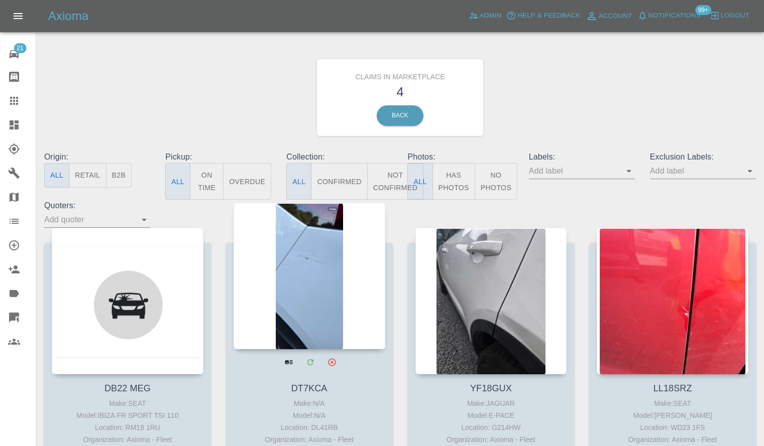
click at [304, 313] on div at bounding box center [309, 276] width 152 height 147
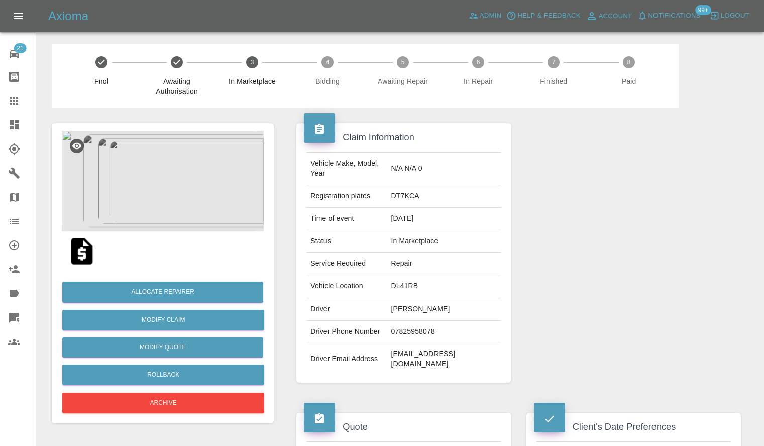
click at [150, 191] on img at bounding box center [163, 181] width 202 height 100
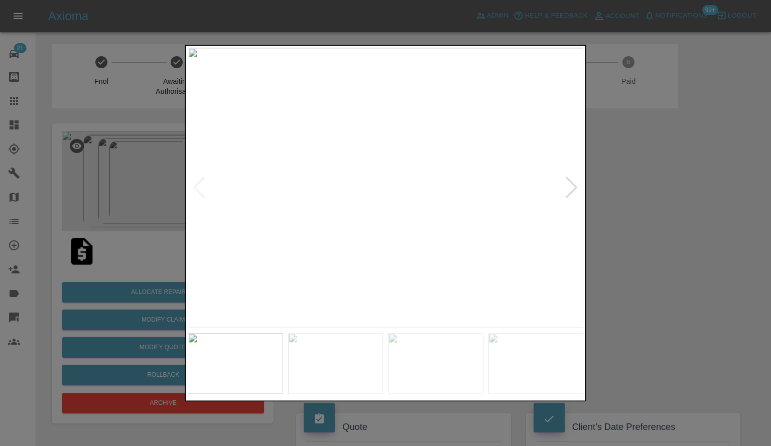
click at [562, 188] on img at bounding box center [386, 188] width 396 height 281
click at [567, 192] on div at bounding box center [572, 188] width 14 height 22
click at [567, 192] on img at bounding box center [386, 188] width 396 height 281
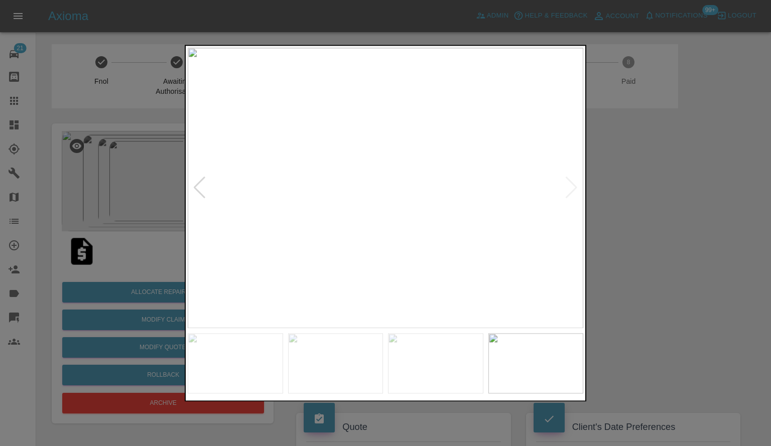
click at [708, 216] on div at bounding box center [385, 223] width 771 height 446
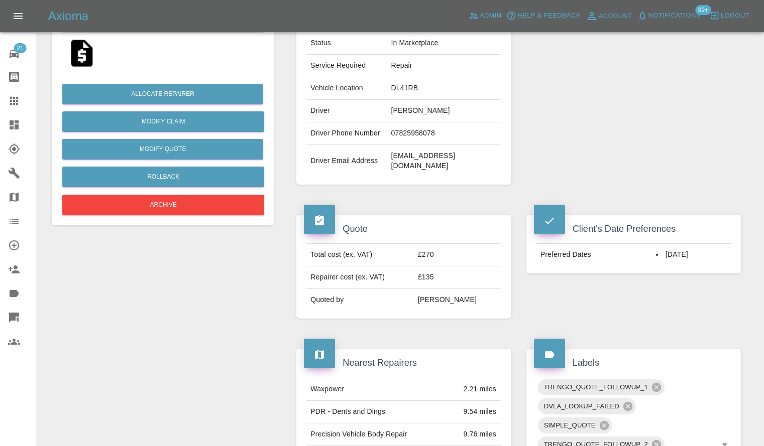
scroll to position [100, 0]
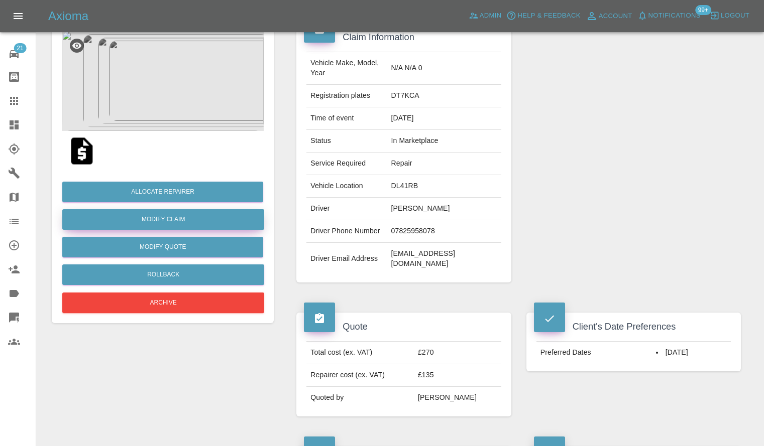
click at [177, 222] on link "Modify Claim" at bounding box center [163, 219] width 202 height 21
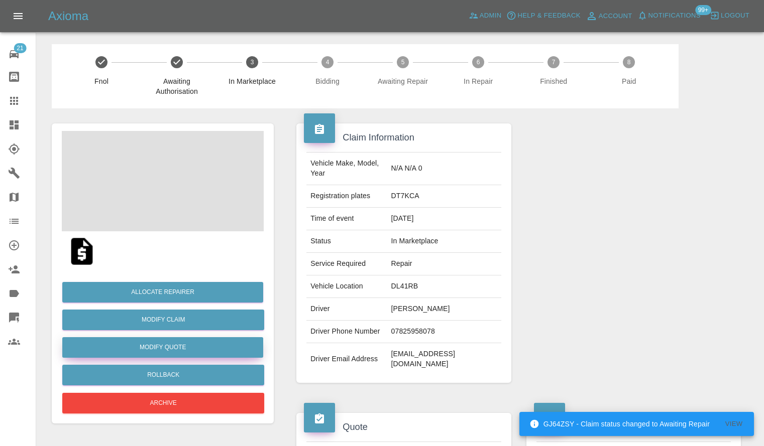
click at [193, 346] on button "Modify Quote" at bounding box center [162, 347] width 201 height 21
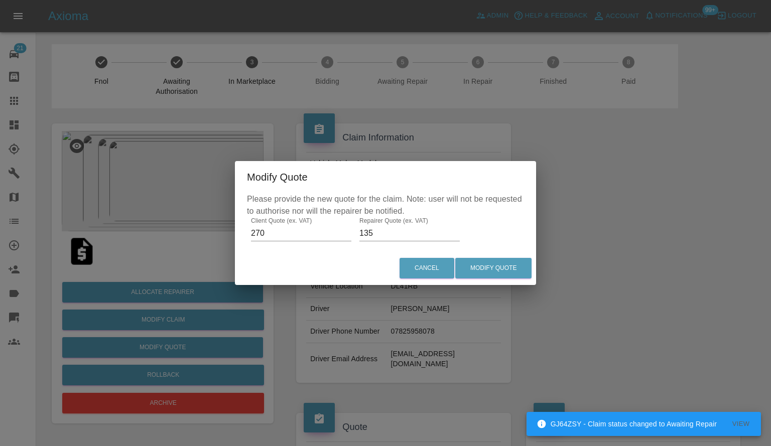
click at [437, 230] on input "135" at bounding box center [410, 233] width 100 height 16
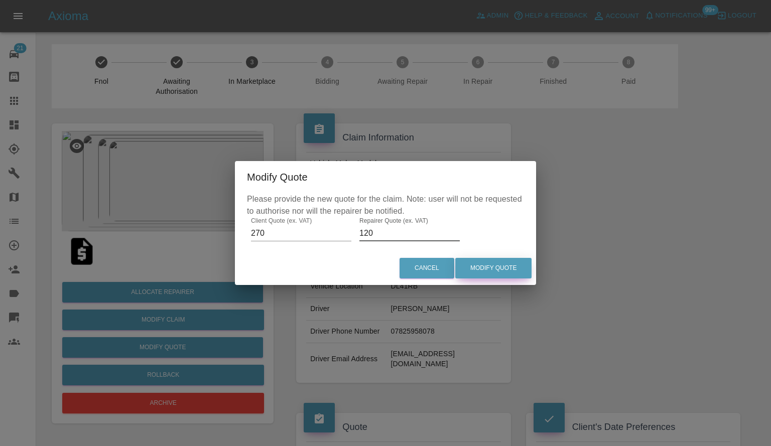
type input "120"
click at [492, 270] on button "Modify Quote" at bounding box center [493, 268] width 76 height 21
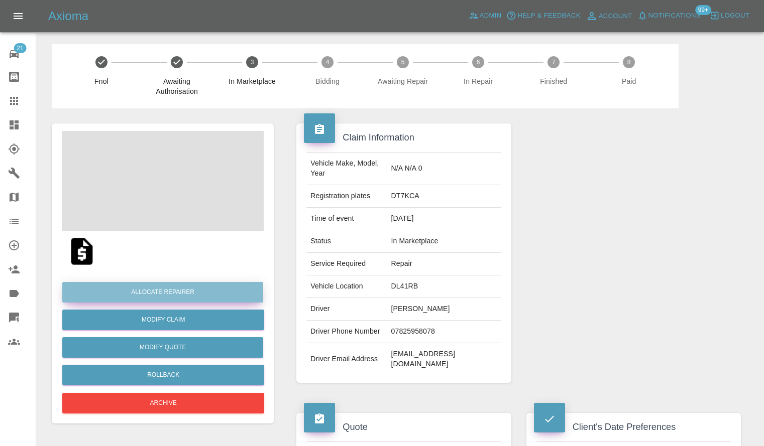
click at [162, 288] on button "Allocate Repairer" at bounding box center [162, 292] width 201 height 21
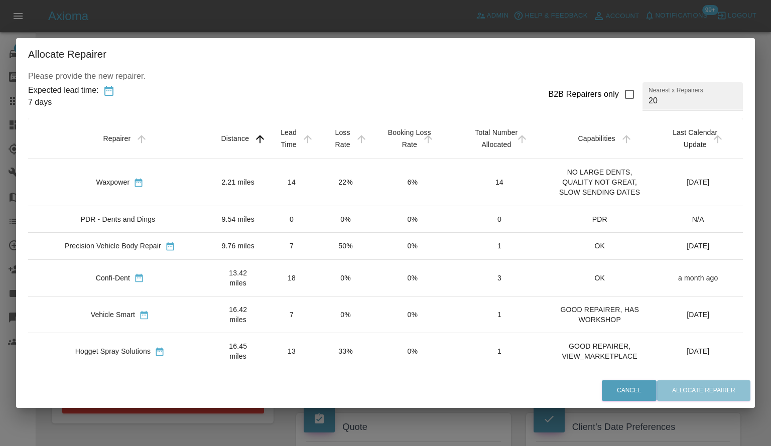
click at [265, 170] on td "14" at bounding box center [292, 182] width 55 height 47
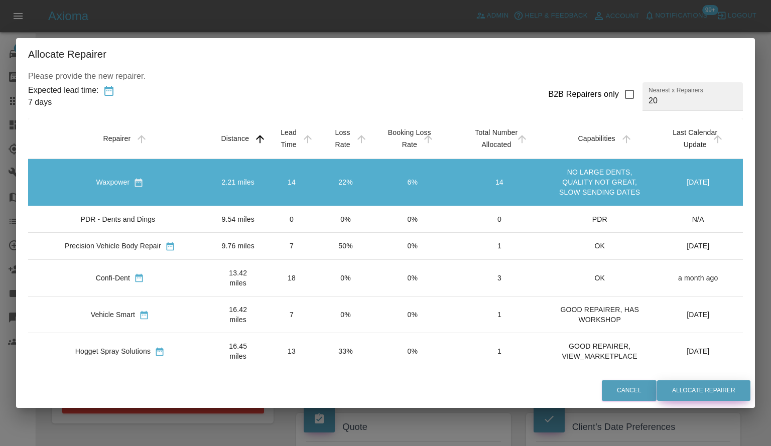
click at [695, 382] on button "Allocate Repairer" at bounding box center [703, 391] width 93 height 21
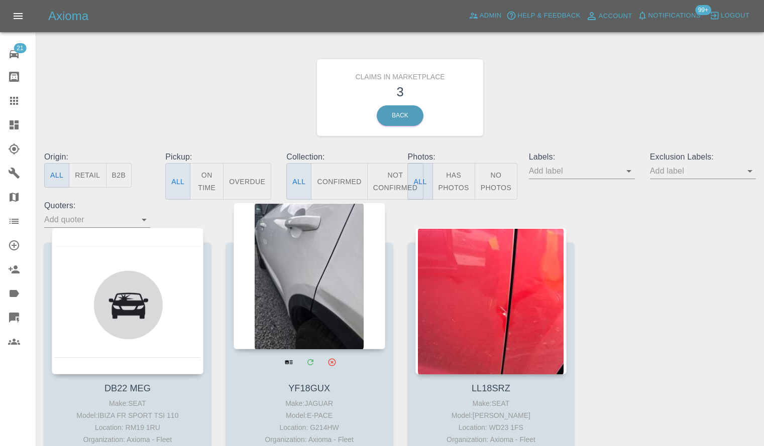
click at [341, 277] on div at bounding box center [309, 276] width 152 height 147
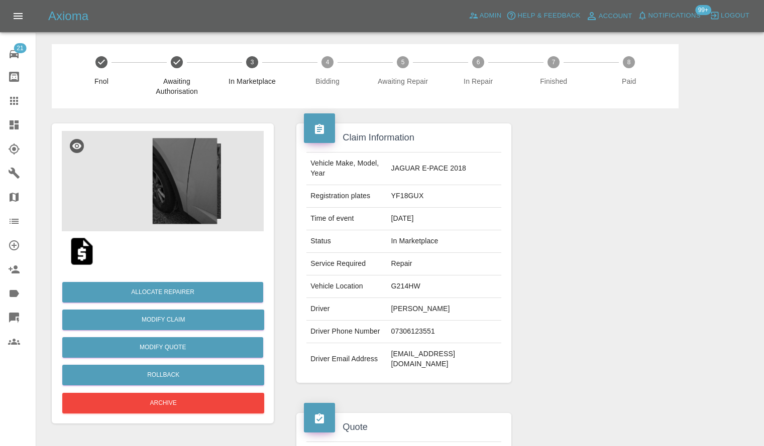
click at [132, 188] on img at bounding box center [163, 181] width 202 height 100
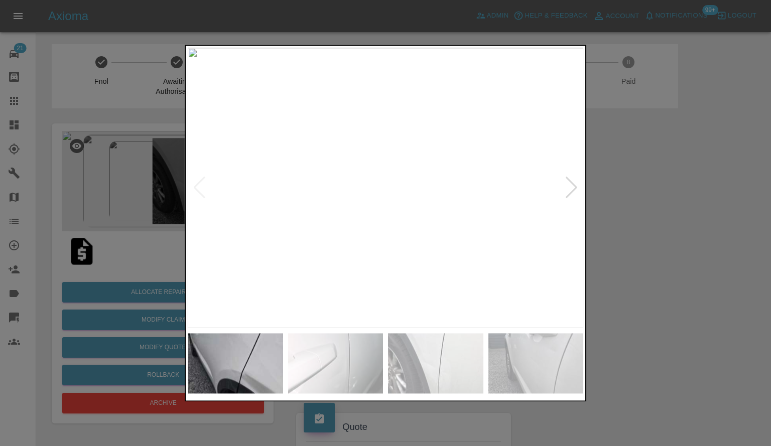
click at [581, 194] on img at bounding box center [386, 188] width 396 height 281
click at [574, 192] on div at bounding box center [572, 188] width 14 height 22
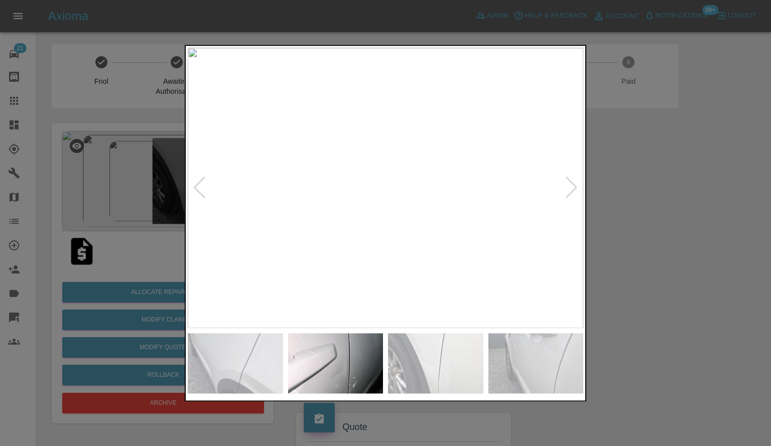
click at [574, 192] on div at bounding box center [572, 188] width 14 height 22
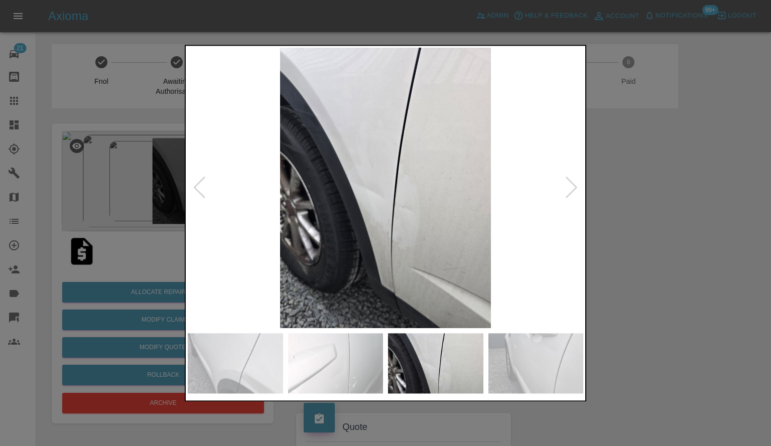
click at [574, 192] on div at bounding box center [572, 188] width 14 height 22
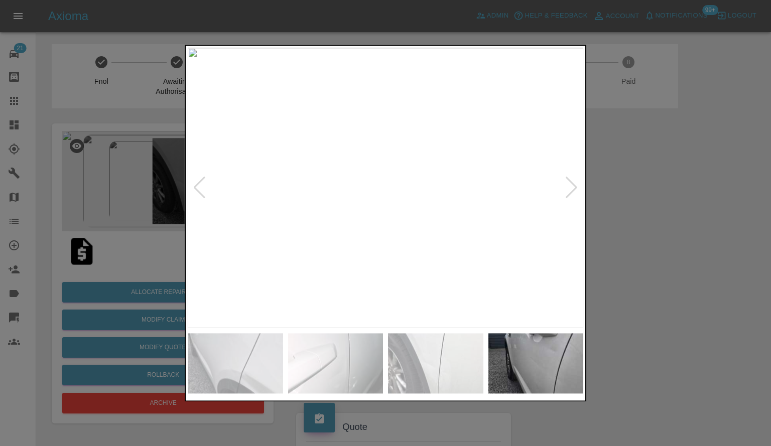
click at [650, 213] on div at bounding box center [385, 223] width 771 height 446
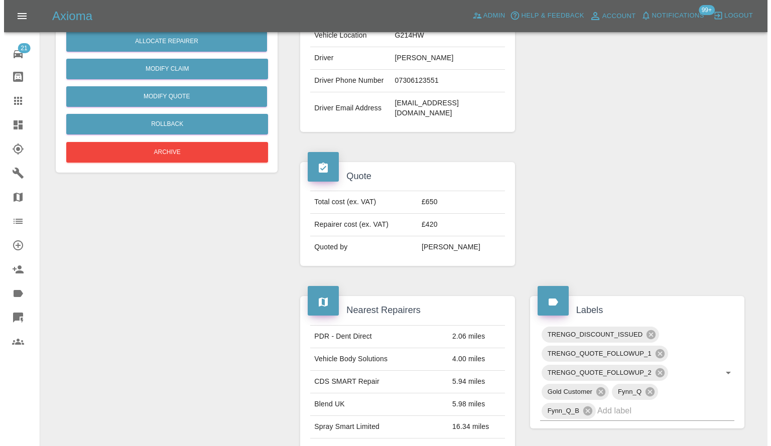
scroll to position [151, 0]
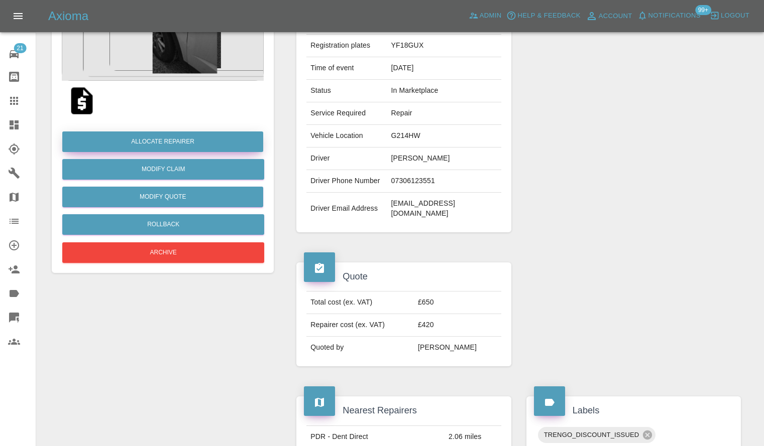
click at [245, 147] on button "Allocate Repairer" at bounding box center [162, 142] width 201 height 21
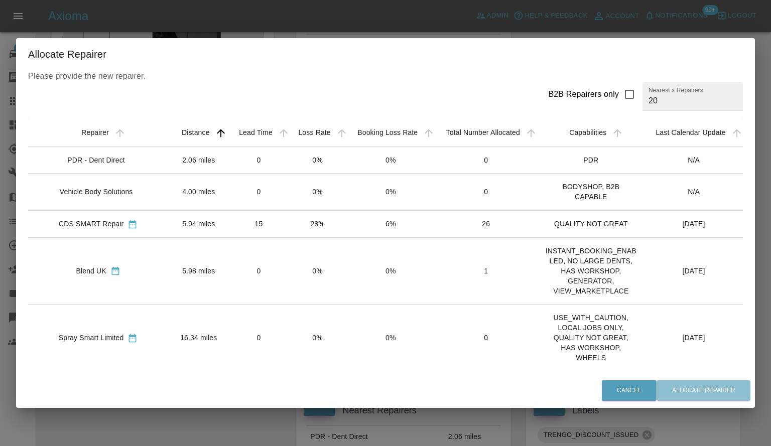
click at [89, 224] on div "CDS SMART Repair" at bounding box center [91, 224] width 65 height 10
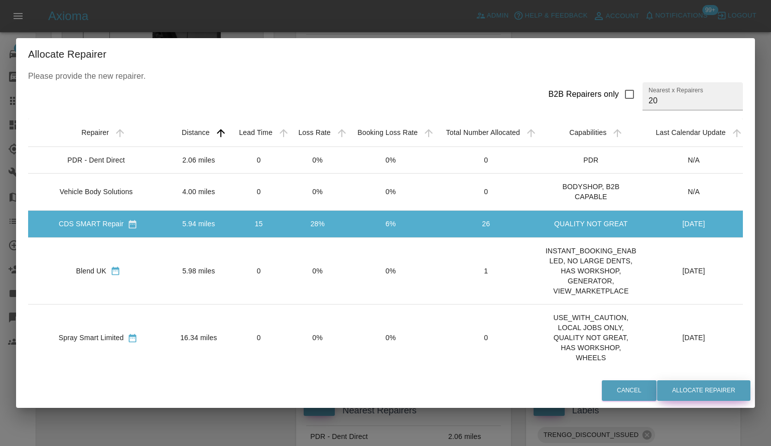
click at [736, 392] on button "Allocate Repairer" at bounding box center [703, 391] width 93 height 21
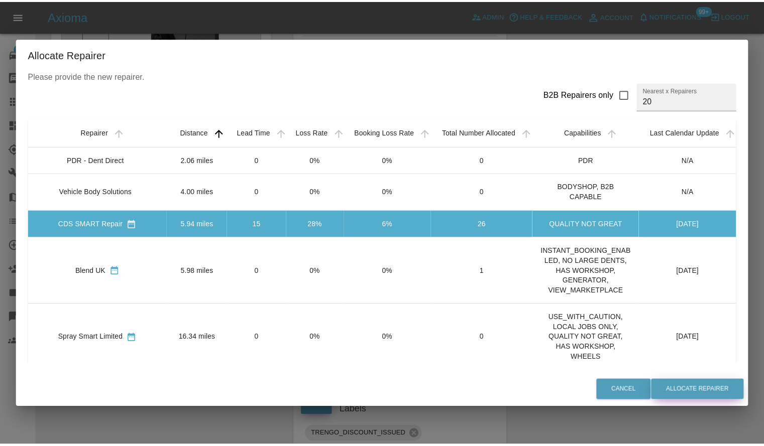
scroll to position [0, 0]
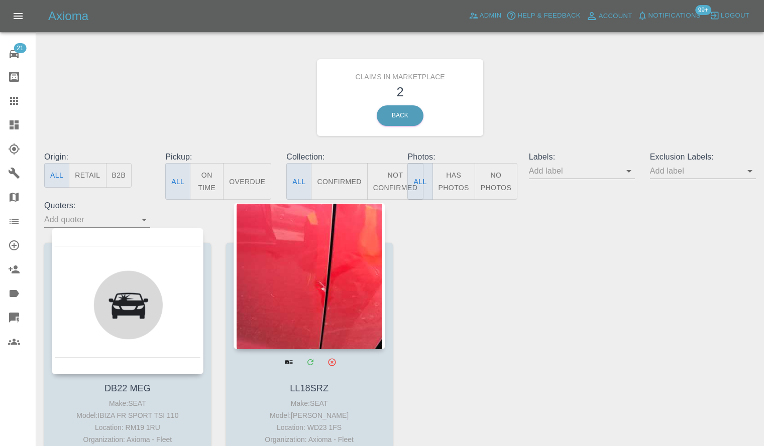
click at [305, 308] on div at bounding box center [309, 276] width 152 height 147
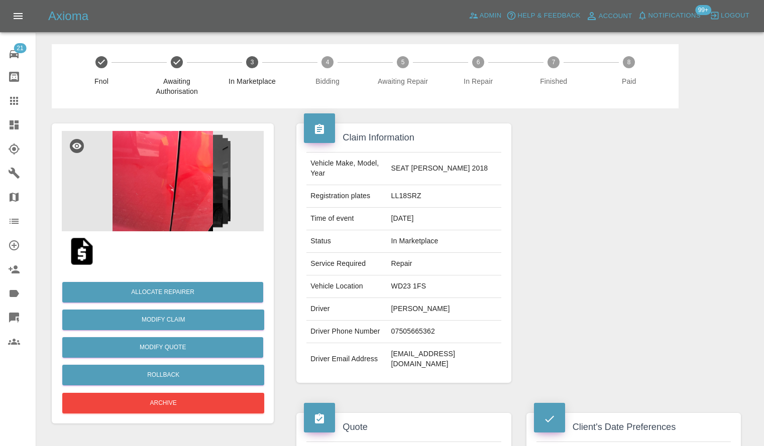
click at [200, 176] on img at bounding box center [163, 181] width 202 height 100
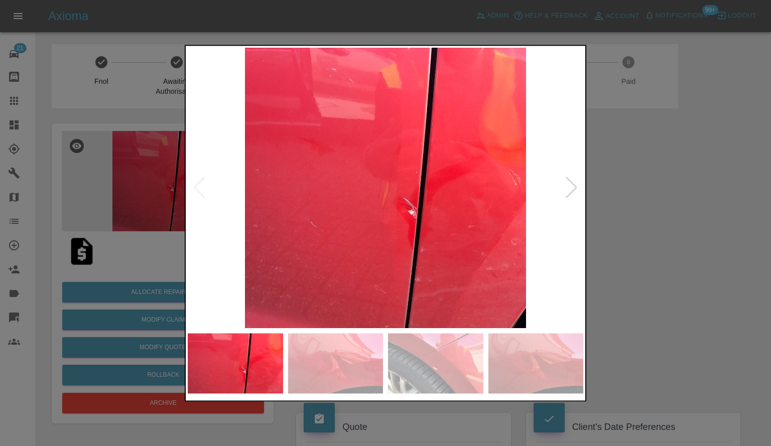
click at [554, 185] on img at bounding box center [386, 188] width 396 height 281
click at [569, 183] on div at bounding box center [572, 188] width 14 height 22
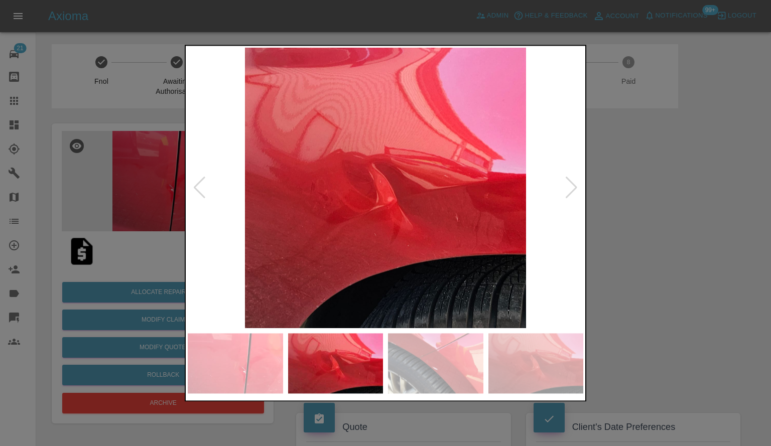
click at [569, 183] on div at bounding box center [572, 188] width 14 height 22
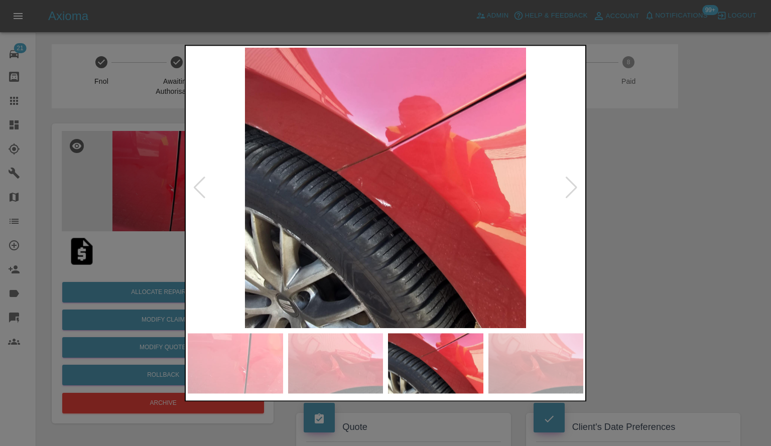
click at [569, 183] on div at bounding box center [572, 188] width 14 height 22
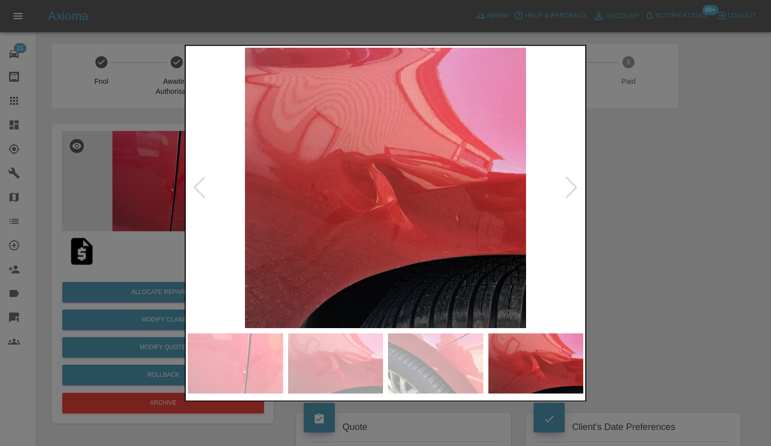
click at [569, 183] on div at bounding box center [572, 188] width 14 height 22
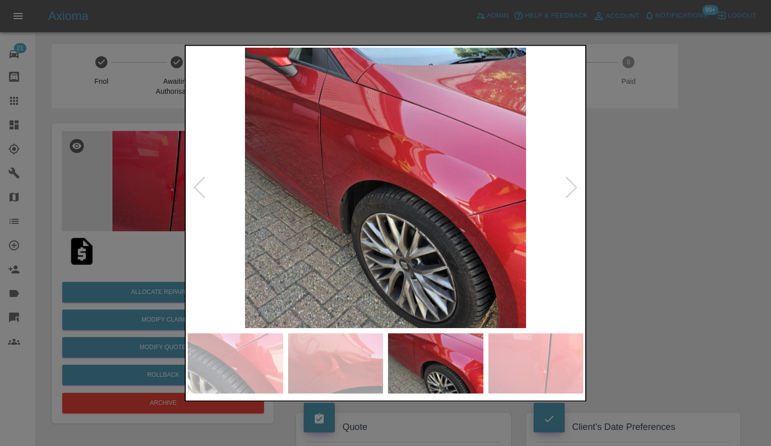
click at [569, 183] on div at bounding box center [572, 188] width 14 height 22
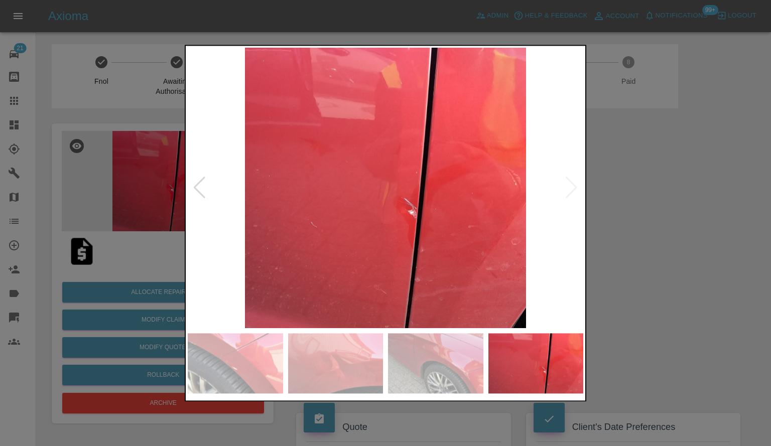
click at [569, 183] on img at bounding box center [386, 188] width 396 height 281
click at [636, 218] on div at bounding box center [385, 223] width 771 height 446
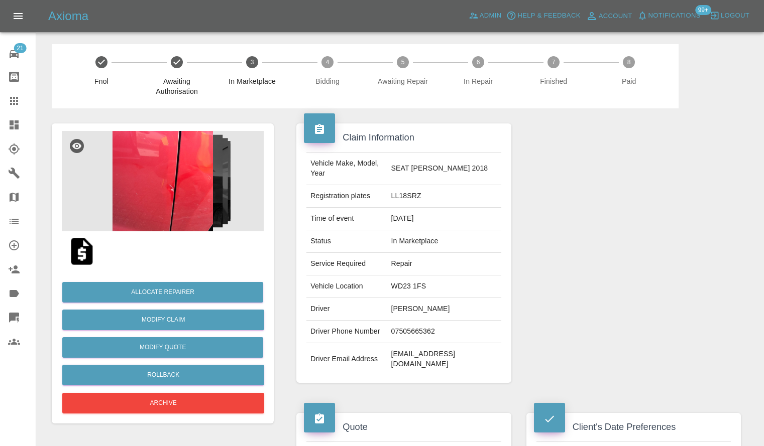
click at [155, 186] on img at bounding box center [163, 181] width 202 height 100
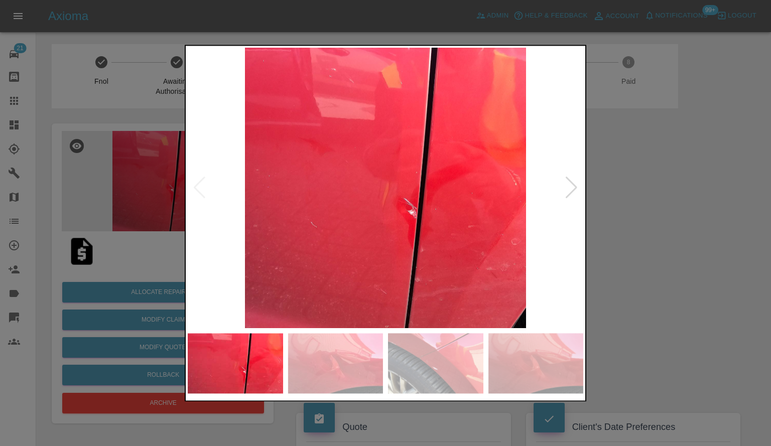
click at [563, 192] on img at bounding box center [386, 188] width 396 height 281
click at [563, 190] on img at bounding box center [386, 188] width 396 height 281
click at [568, 189] on div at bounding box center [572, 188] width 14 height 22
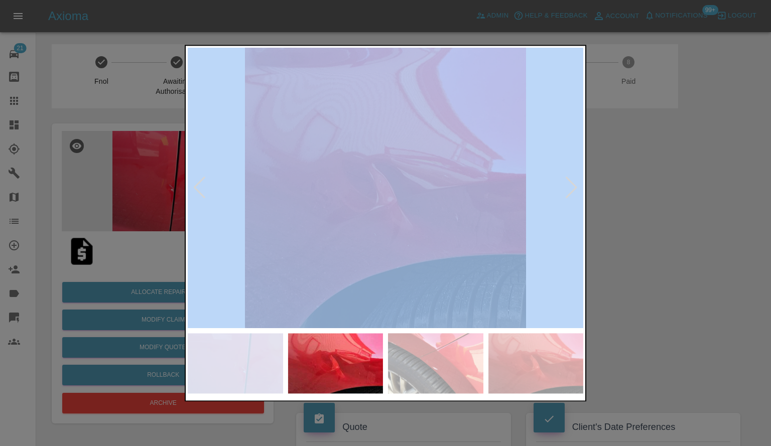
click at [568, 189] on div at bounding box center [572, 188] width 14 height 22
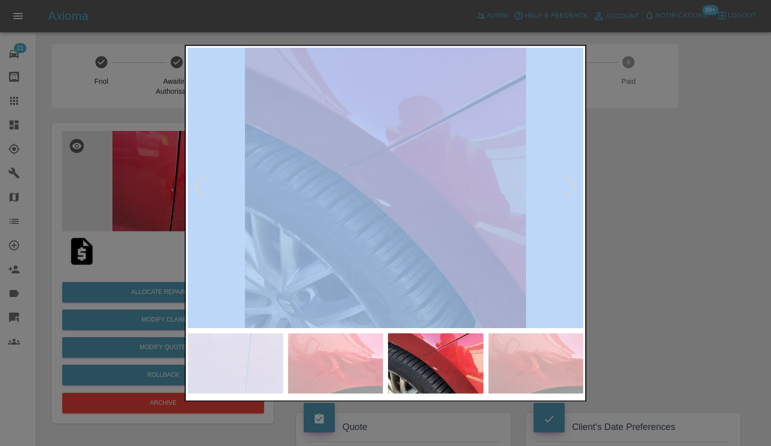
click at [576, 192] on div at bounding box center [572, 188] width 14 height 22
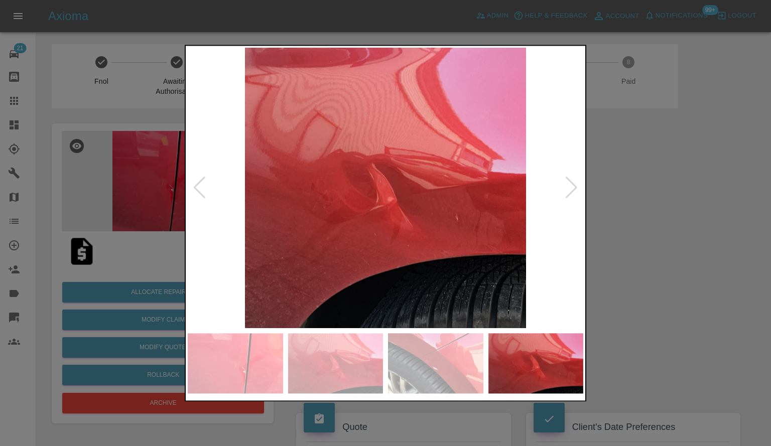
click at [576, 192] on div at bounding box center [572, 188] width 14 height 22
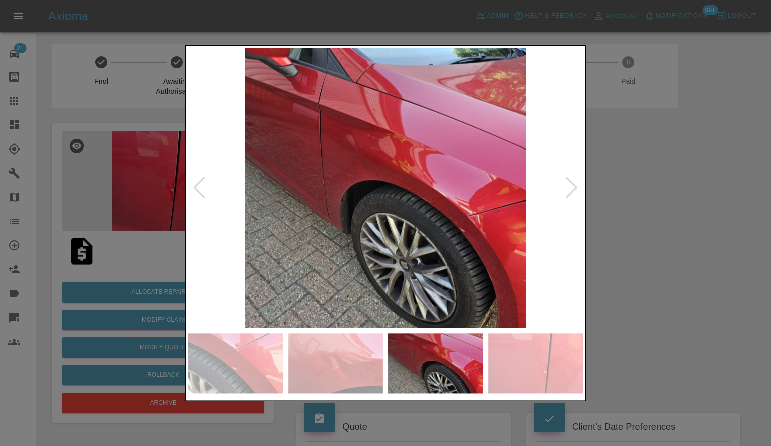
click at [620, 212] on div at bounding box center [385, 223] width 771 height 446
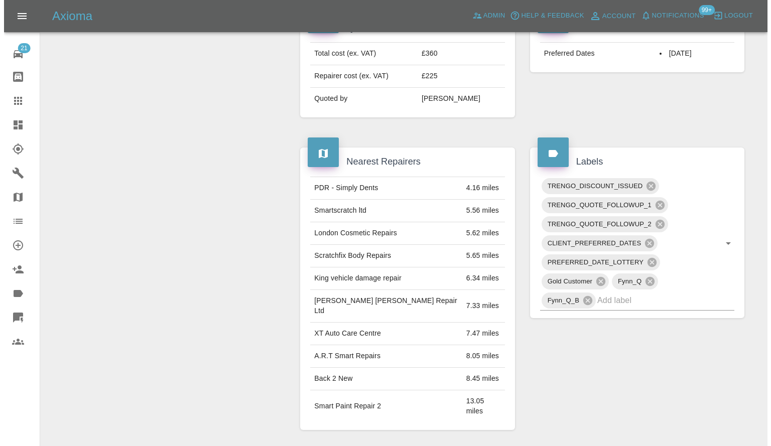
scroll to position [48, 0]
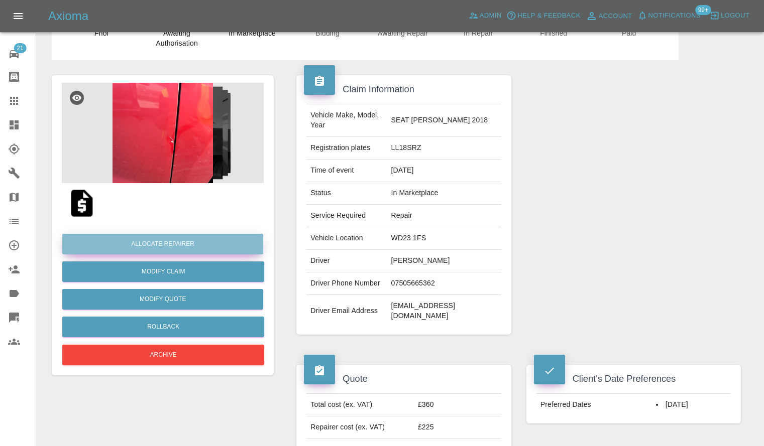
click at [94, 241] on button "Allocate Repairer" at bounding box center [162, 244] width 201 height 21
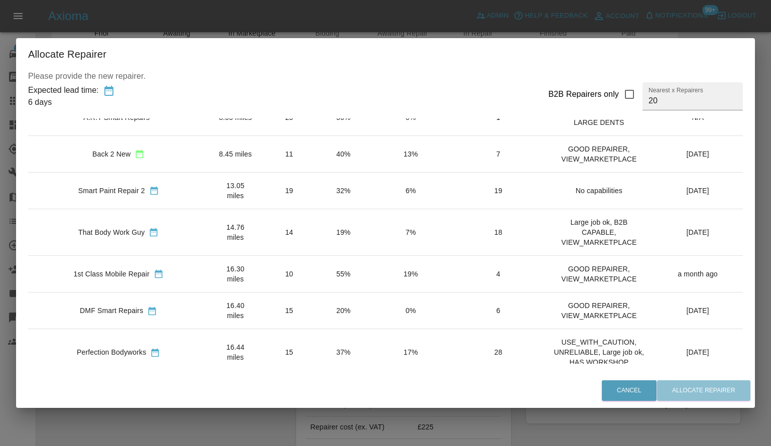
scroll to position [301, 0]
click at [107, 268] on div "1st Class Mobile Repair" at bounding box center [112, 273] width 76 height 10
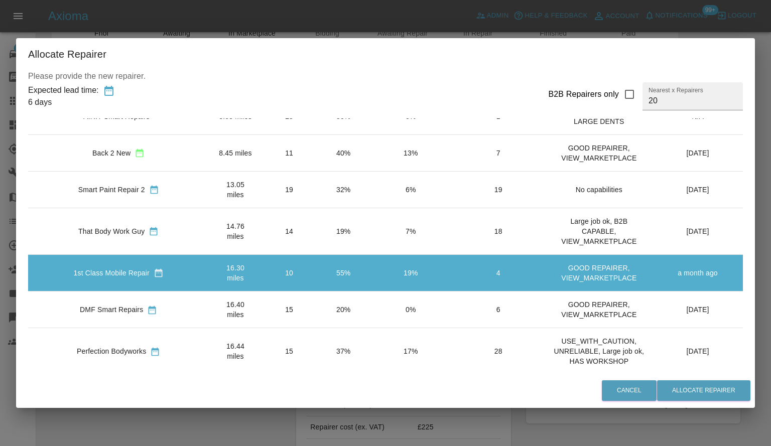
click at [716, 406] on div "Cancel Allocate Repairer" at bounding box center [385, 391] width 739 height 34
click at [716, 393] on button "Allocate Repairer" at bounding box center [703, 391] width 93 height 21
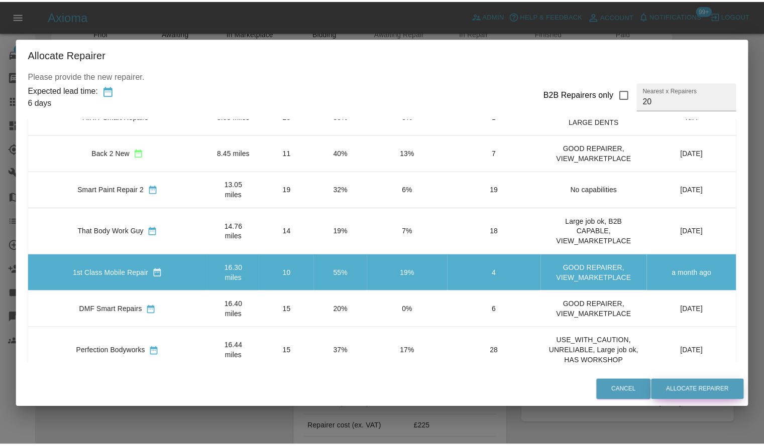
scroll to position [0, 0]
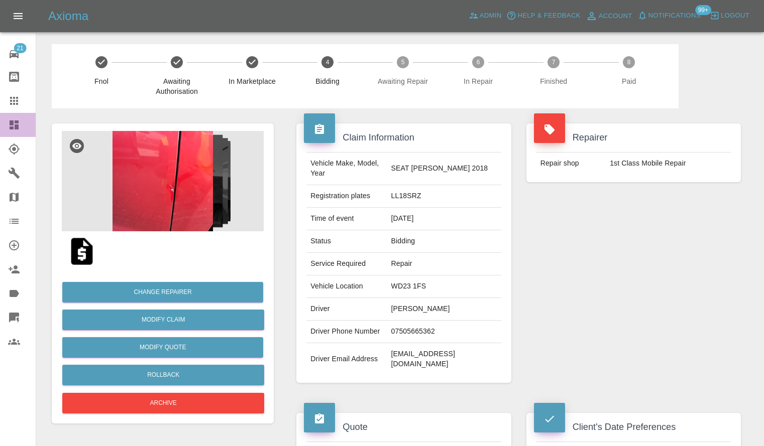
click at [1, 122] on link "Dashboard" at bounding box center [18, 125] width 36 height 24
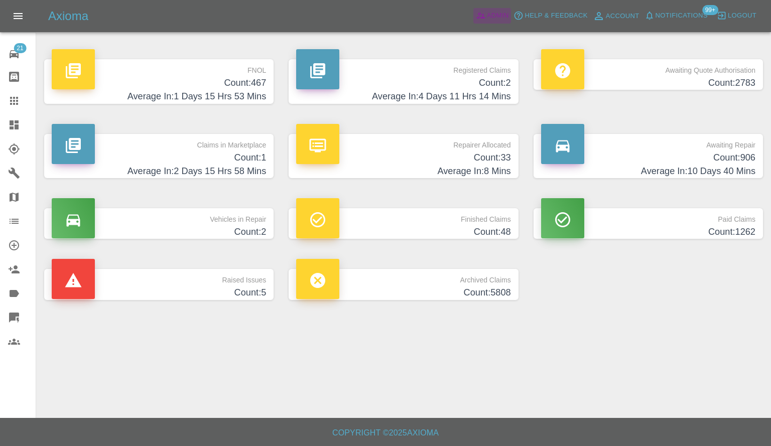
click at [479, 15] on icon at bounding box center [481, 16] width 9 height 6
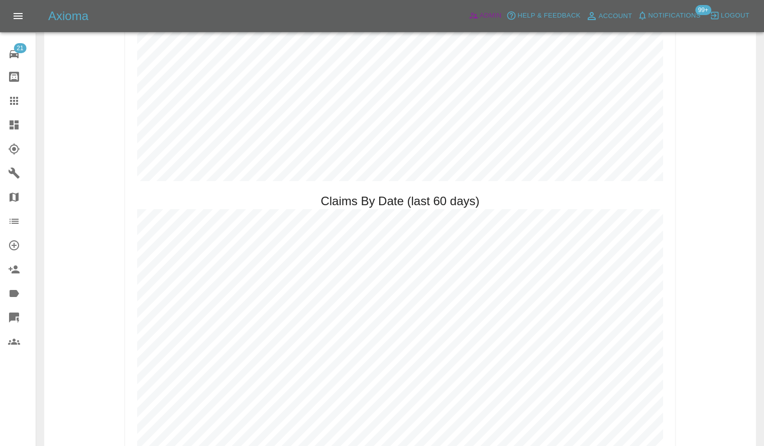
scroll to position [1004, 0]
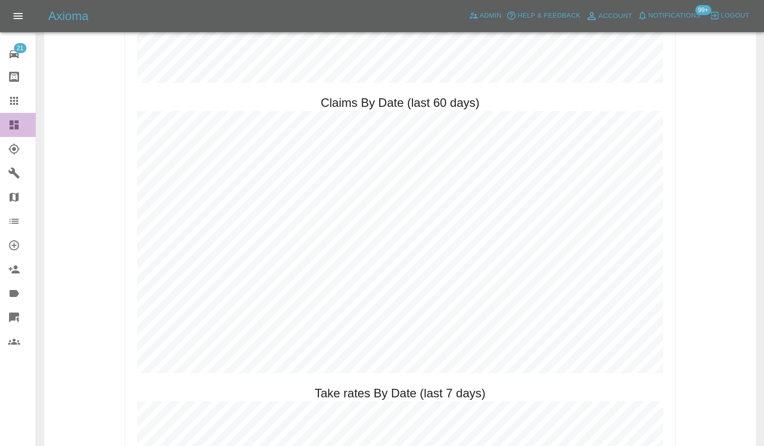
click at [9, 121] on icon at bounding box center [14, 125] width 12 height 12
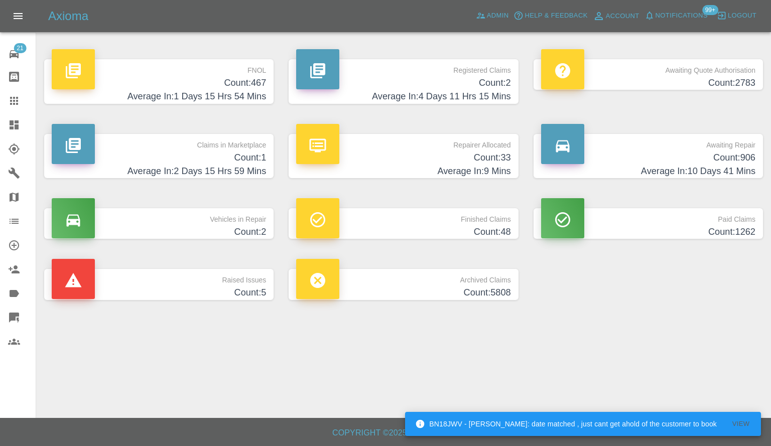
click at [431, 75] on p "Registered Claims" at bounding box center [403, 67] width 214 height 17
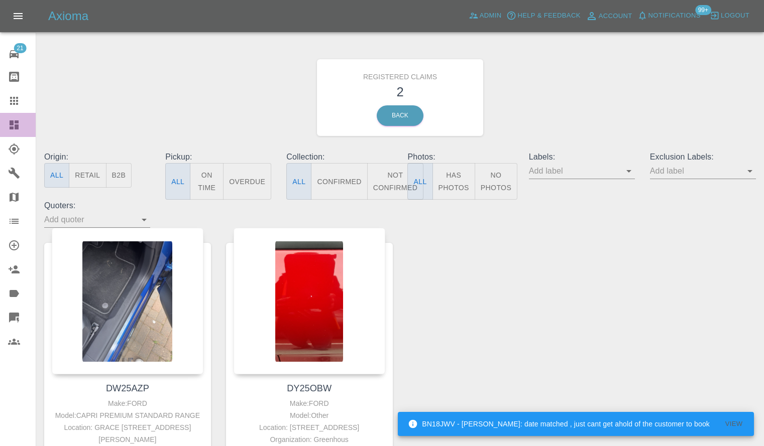
click at [2, 125] on link "Dashboard" at bounding box center [18, 125] width 36 height 24
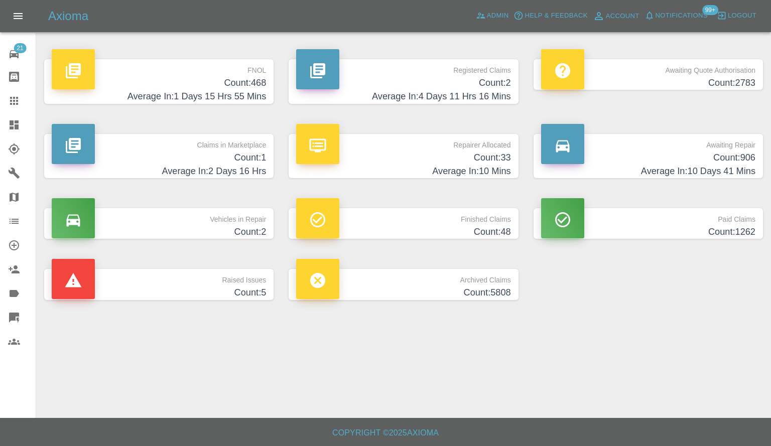
click at [120, 148] on p "Claims in Marketplace" at bounding box center [159, 142] width 214 height 17
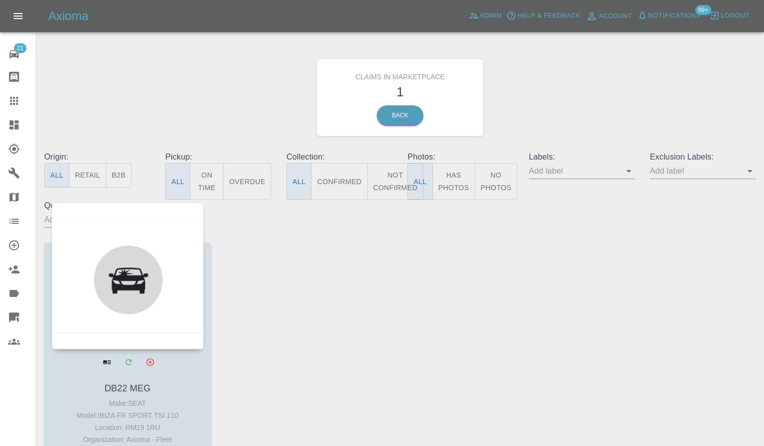
click at [136, 294] on div at bounding box center [128, 276] width 152 height 147
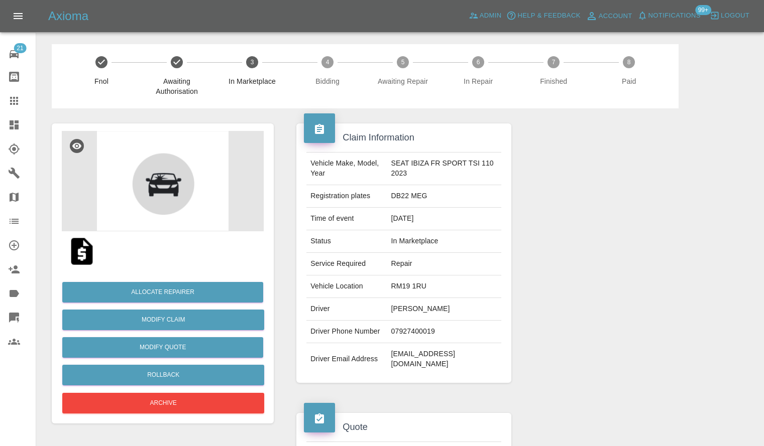
click at [12, 125] on icon at bounding box center [14, 125] width 9 height 9
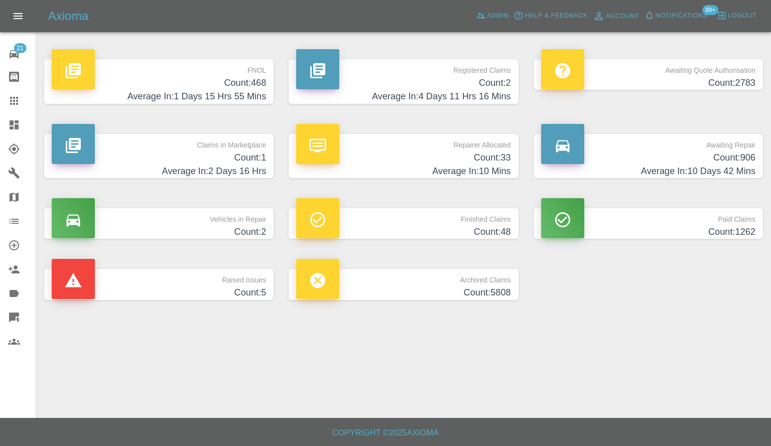
click at [215, 280] on p "Raised Issues" at bounding box center [159, 277] width 214 height 17
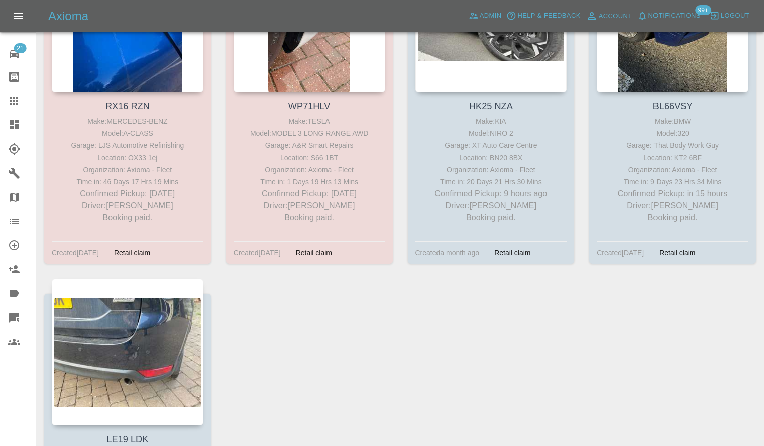
scroll to position [402, 0]
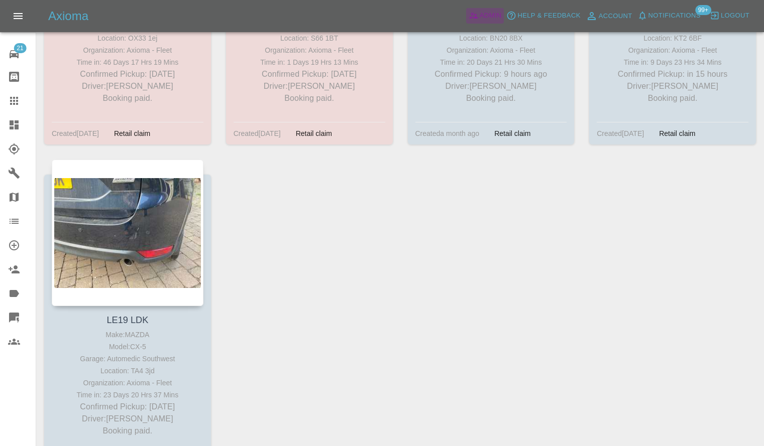
click at [486, 14] on span "Admin" at bounding box center [491, 16] width 22 height 12
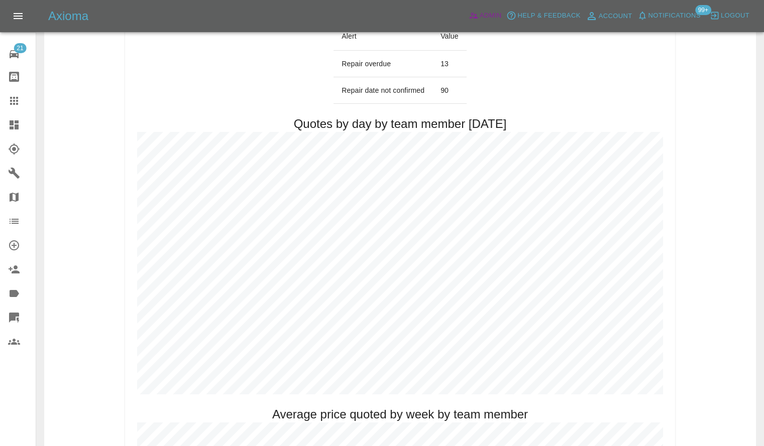
scroll to position [151, 0]
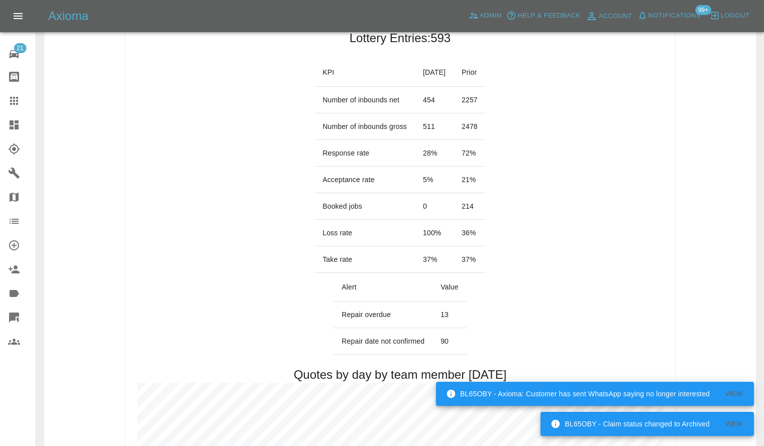
click at [4, 123] on link "Dashboard" at bounding box center [18, 125] width 36 height 24
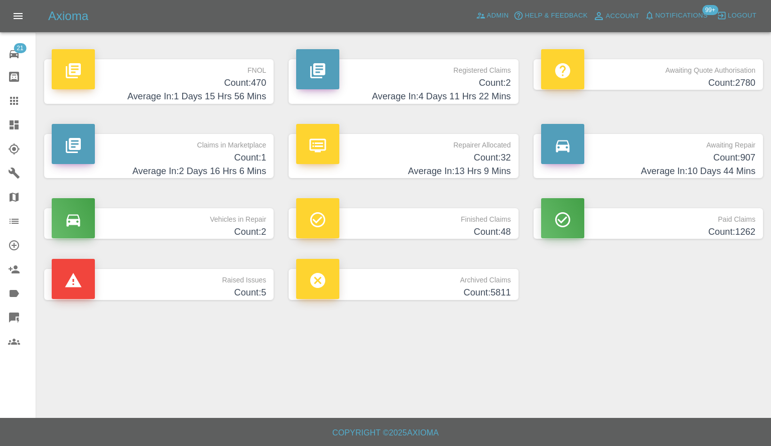
click at [511, 27] on div "Axioma Admin Help & Feedback Account Notifications 99+ Logout" at bounding box center [385, 16] width 771 height 32
click at [500, 21] on span "Admin" at bounding box center [498, 16] width 22 height 12
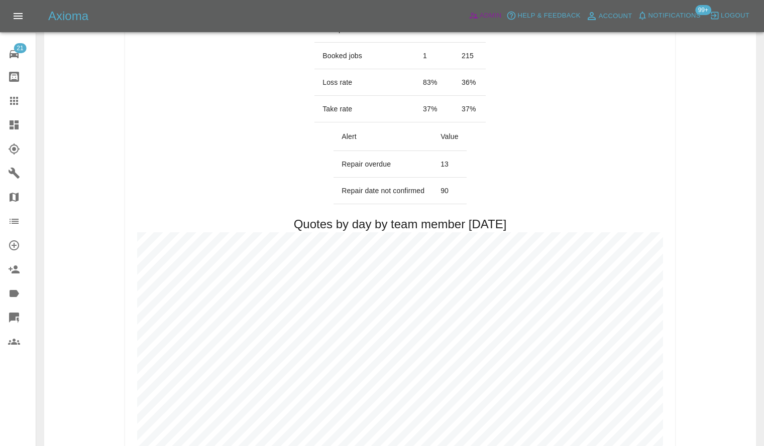
scroll to position [552, 0]
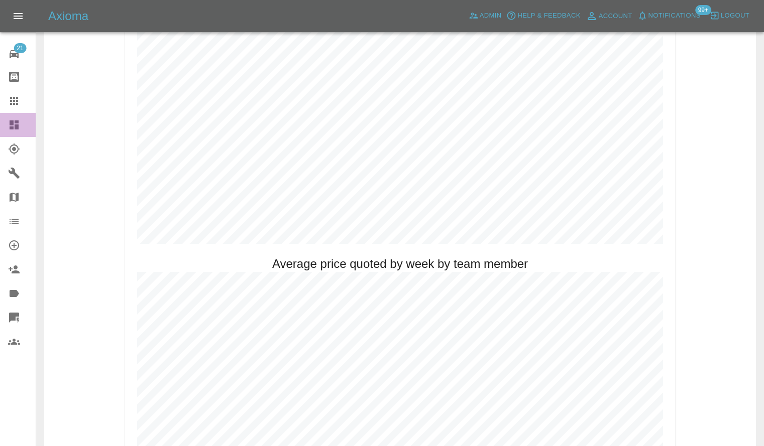
click at [7, 130] on link "Dashboard" at bounding box center [18, 125] width 36 height 24
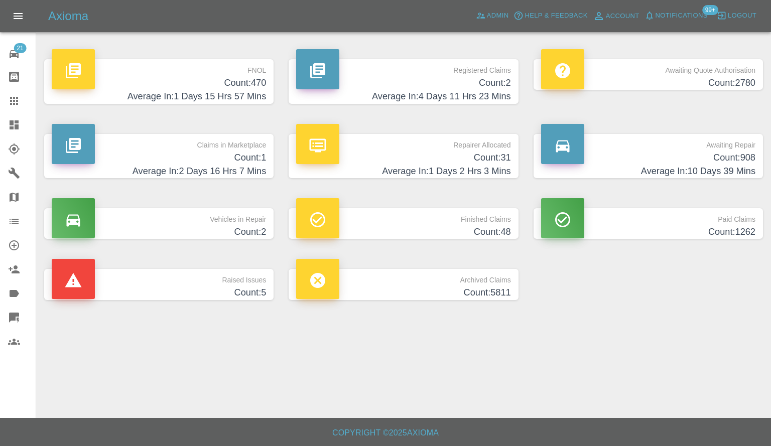
click at [210, 90] on h4 "Average In: 1 Days 15 Hrs 57 Mins" at bounding box center [159, 97] width 214 height 14
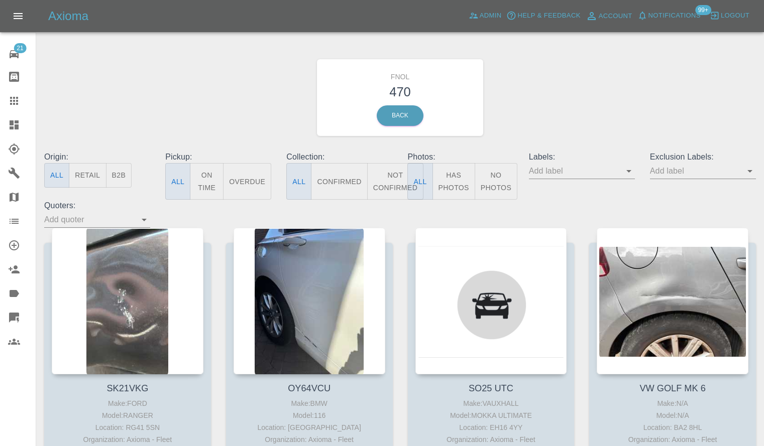
click at [632, 168] on icon "Open" at bounding box center [629, 171] width 12 height 12
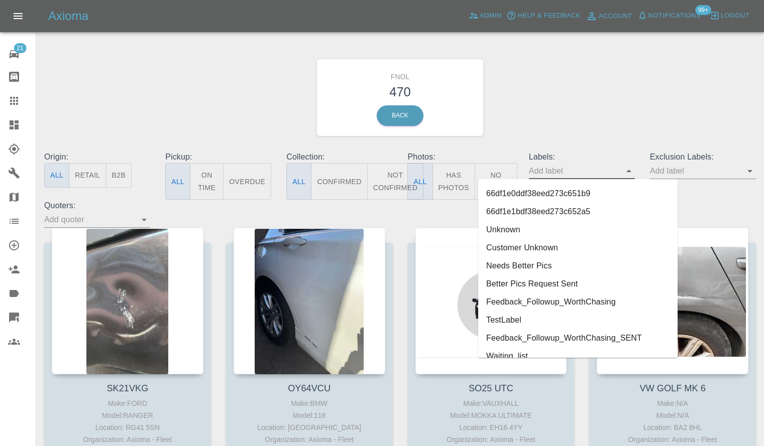
scroll to position [2107, 0]
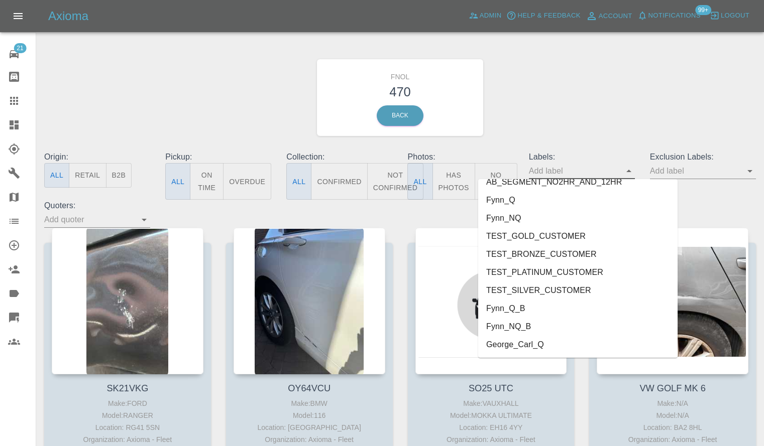
click at [571, 346] on li "George_Carl_Q" at bounding box center [577, 345] width 199 height 18
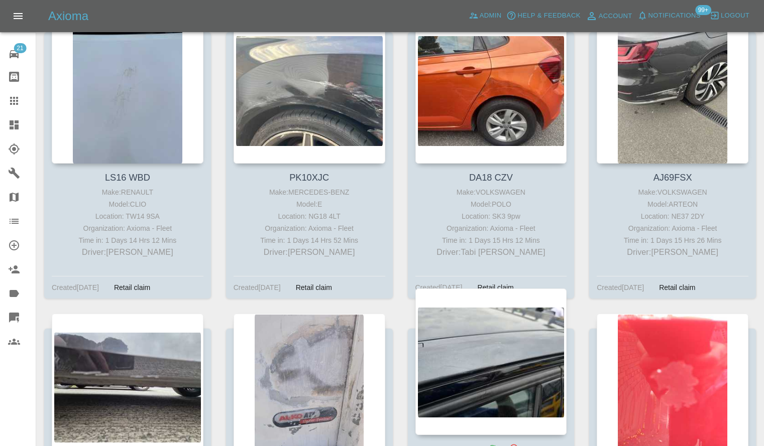
scroll to position [2594, 0]
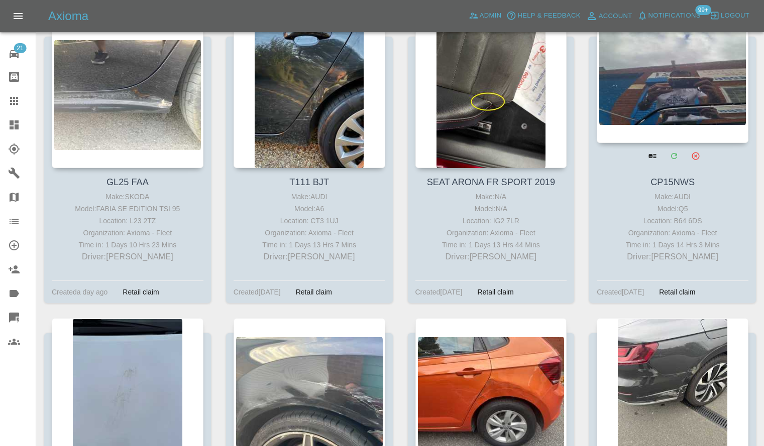
click at [707, 86] on div at bounding box center [673, 69] width 152 height 147
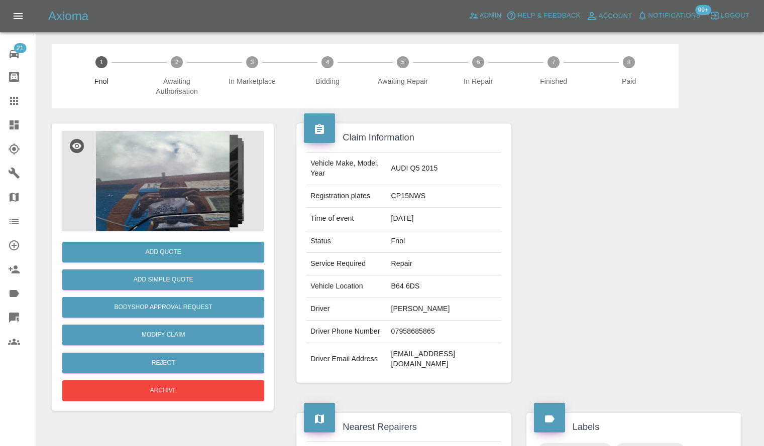
click at [171, 177] on img at bounding box center [163, 181] width 202 height 100
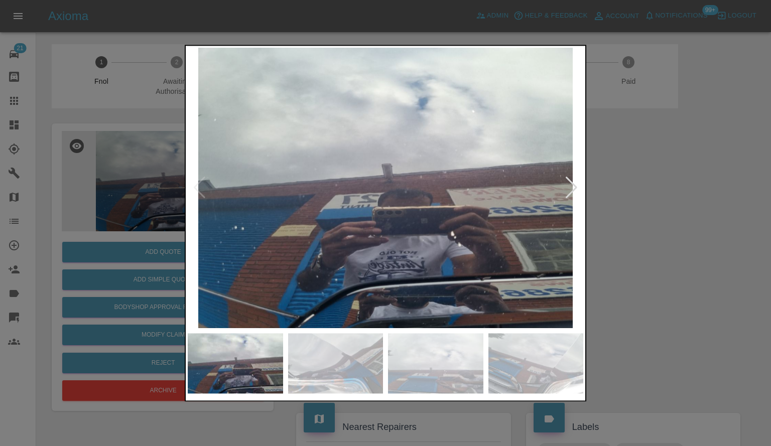
click at [738, 273] on div at bounding box center [385, 223] width 771 height 446
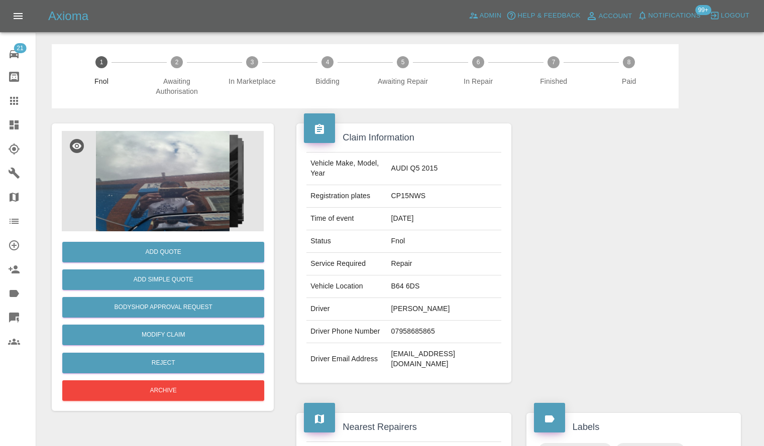
click at [10, 124] on icon at bounding box center [14, 125] width 9 height 9
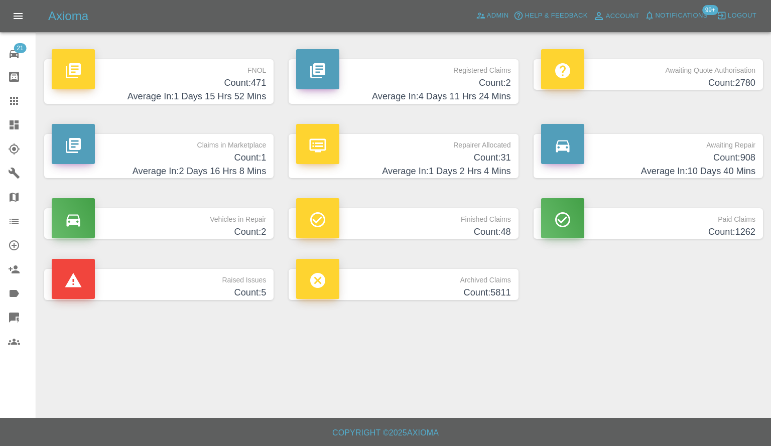
click at [656, 161] on h4 "Count: 908" at bounding box center [648, 158] width 214 height 14
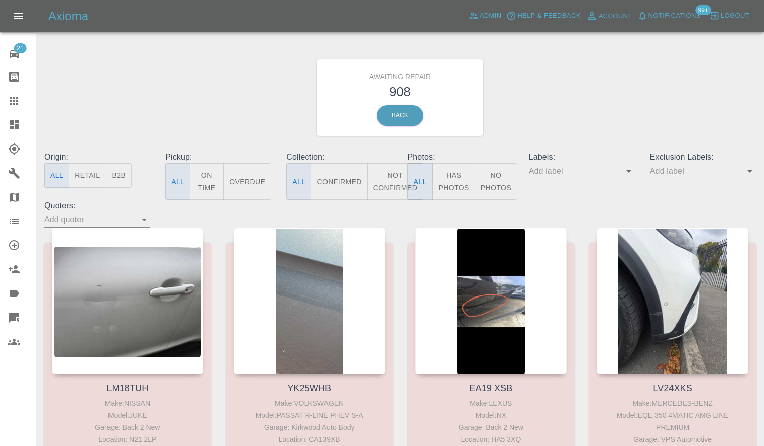
click at [626, 173] on icon "Open" at bounding box center [629, 171] width 12 height 12
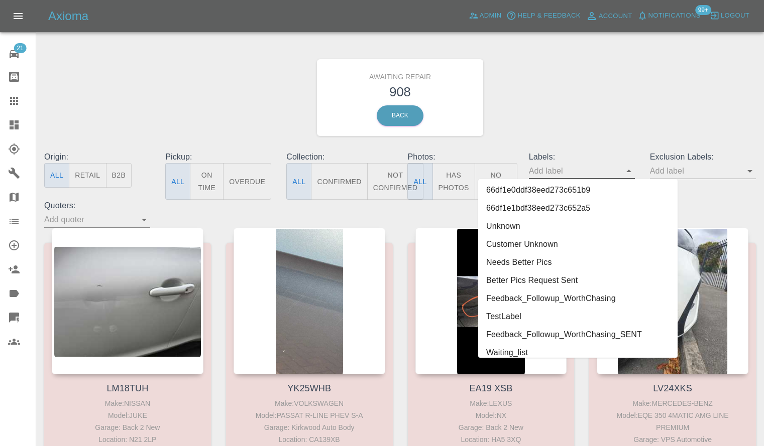
scroll to position [1153, 0]
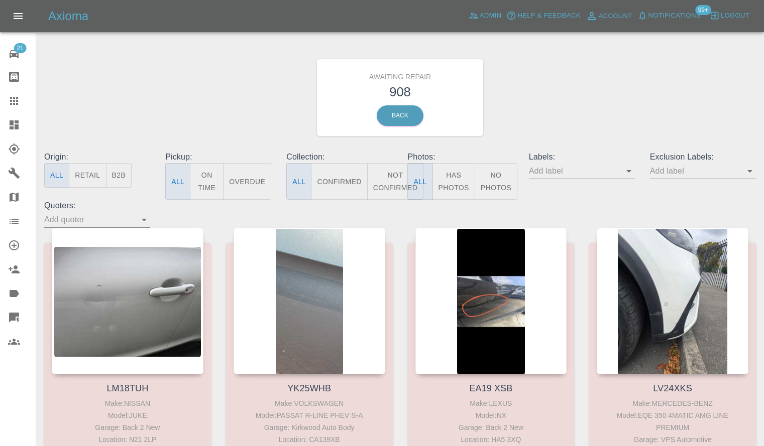
click at [533, 56] on div "Awaiting Repair 908 Back" at bounding box center [400, 97] width 727 height 107
click at [6, 123] on link "Dashboard" at bounding box center [18, 125] width 36 height 24
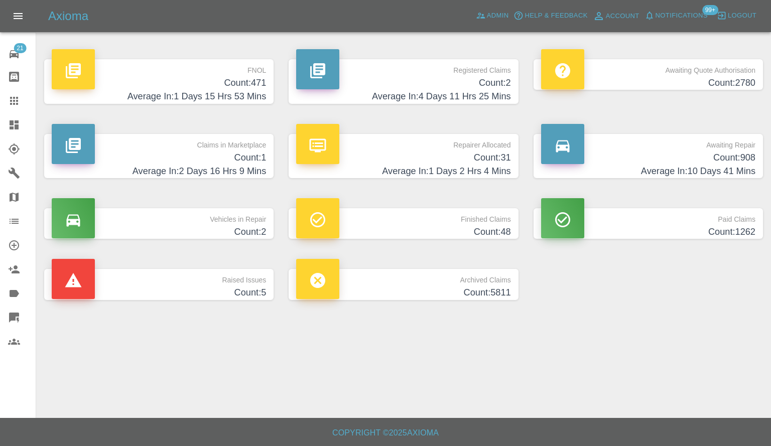
click at [217, 168] on h4 "Average In: 2 Days 16 Hrs 9 Mins" at bounding box center [159, 172] width 214 height 14
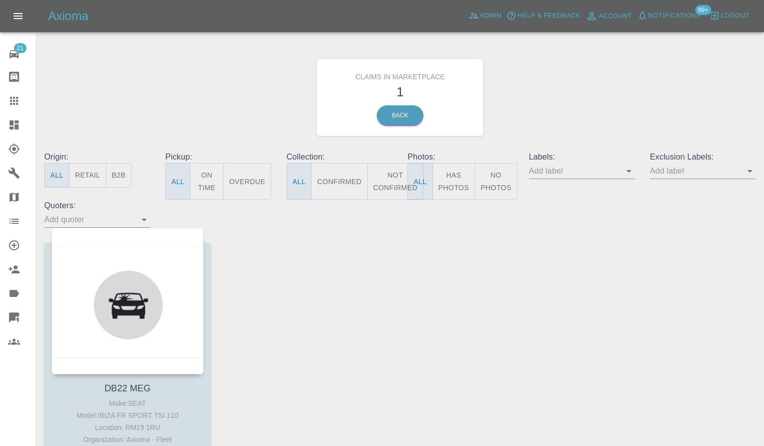
click at [3, 132] on link "Dashboard" at bounding box center [18, 125] width 36 height 24
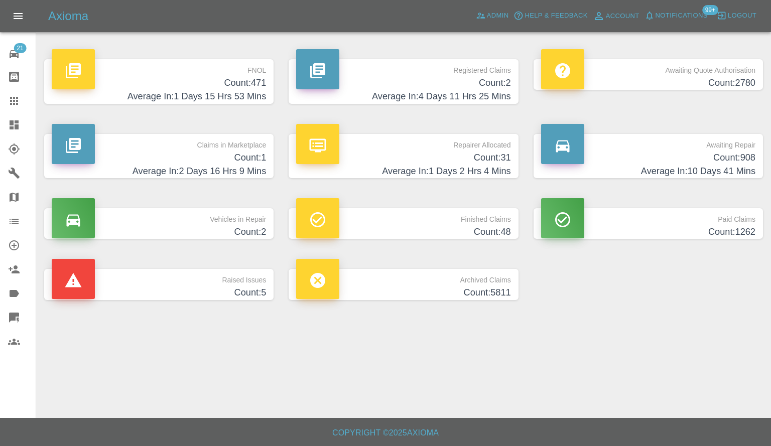
click at [196, 89] on h4 "Count: 471" at bounding box center [159, 83] width 214 height 14
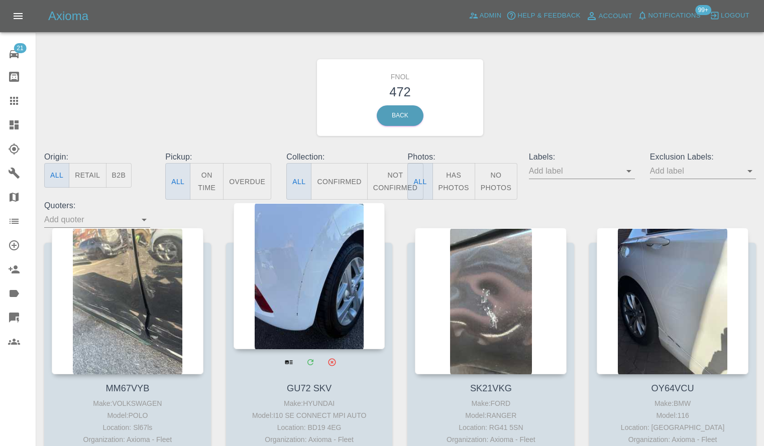
click at [306, 291] on div at bounding box center [309, 276] width 152 height 147
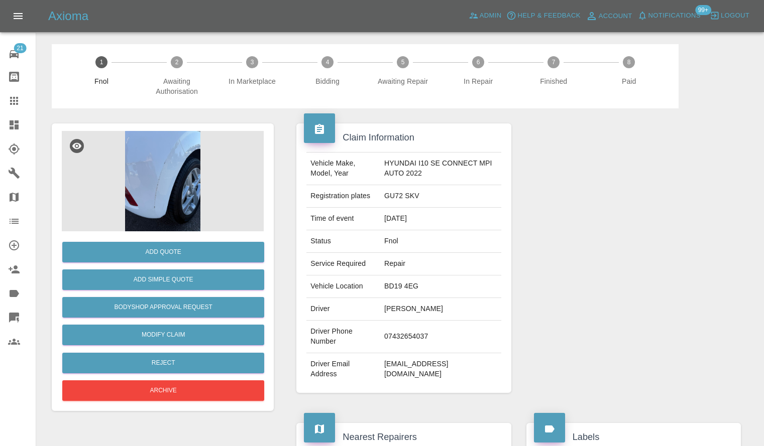
click at [146, 177] on img at bounding box center [163, 181] width 202 height 100
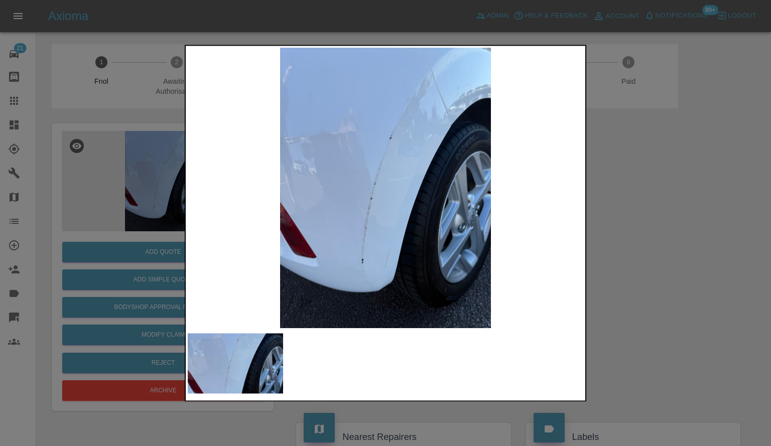
click at [629, 225] on div at bounding box center [385, 223] width 771 height 446
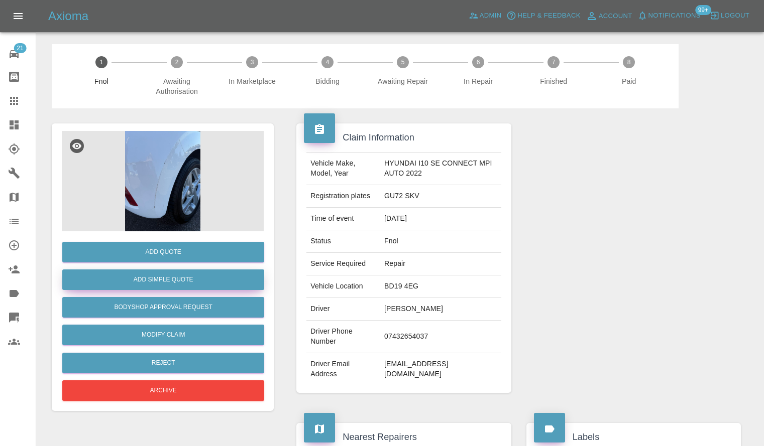
click at [169, 283] on button "Add Simple Quote" at bounding box center [163, 280] width 202 height 21
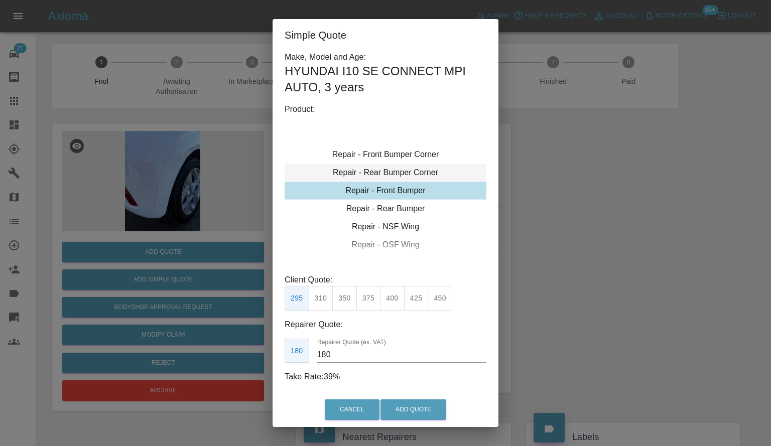
click at [384, 171] on div "Repair - Rear Bumper Corner" at bounding box center [386, 173] width 202 height 18
type input "120"
click at [324, 305] on button "199" at bounding box center [321, 298] width 25 height 25
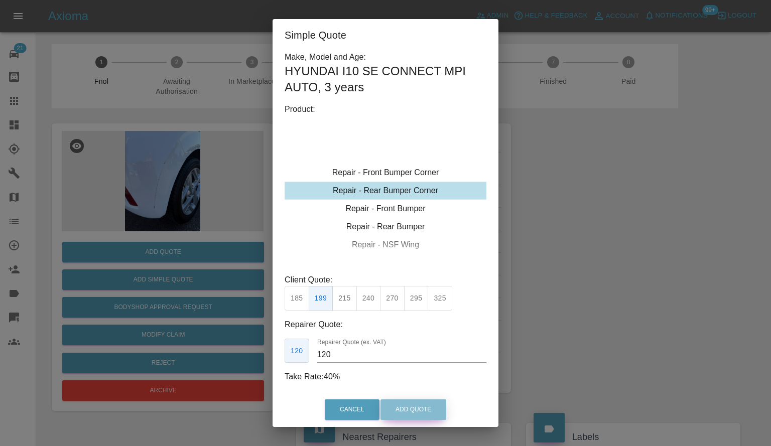
click at [431, 415] on button "Add Quote" at bounding box center [414, 410] width 66 height 21
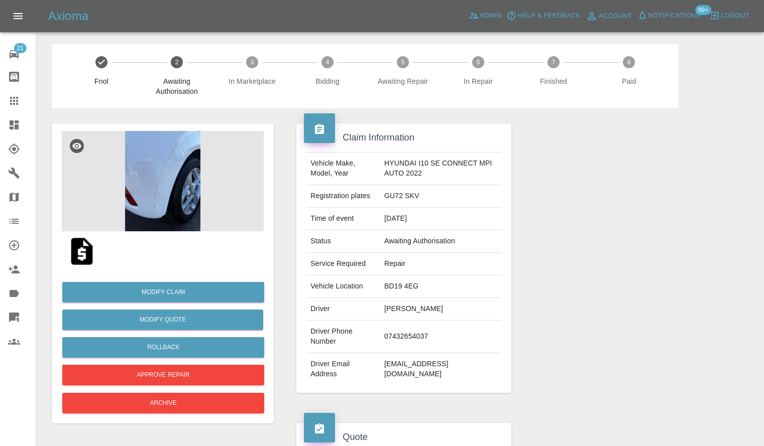
click at [14, 126] on icon at bounding box center [14, 125] width 9 height 9
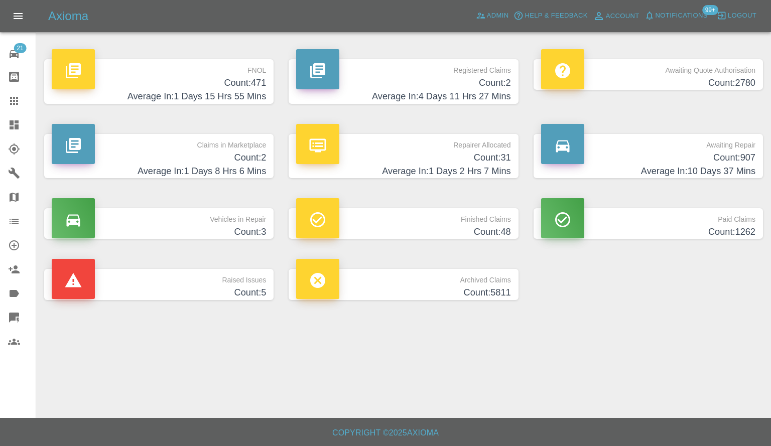
click at [250, 156] on h4 "Count: 2" at bounding box center [159, 158] width 214 height 14
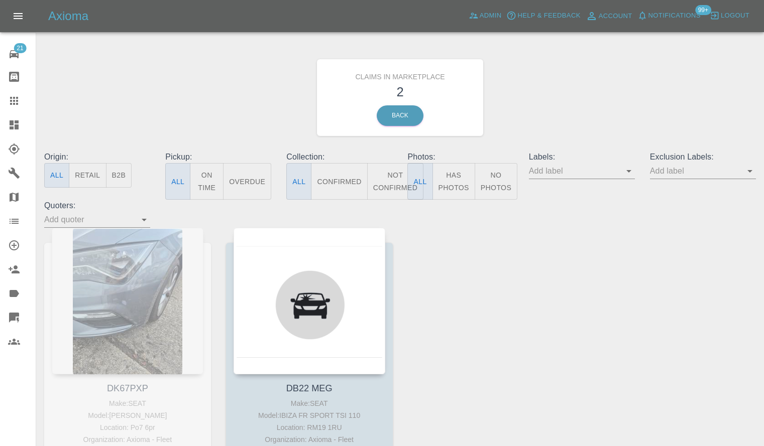
click at [0, 129] on link "Dashboard" at bounding box center [18, 125] width 36 height 24
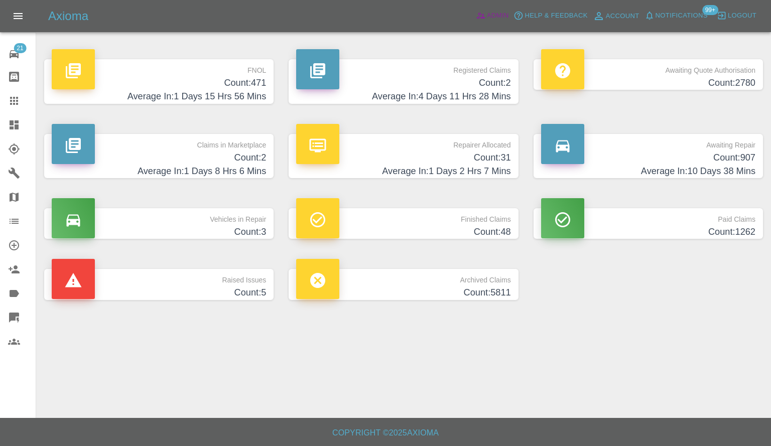
click at [476, 21] on icon at bounding box center [481, 16] width 10 height 10
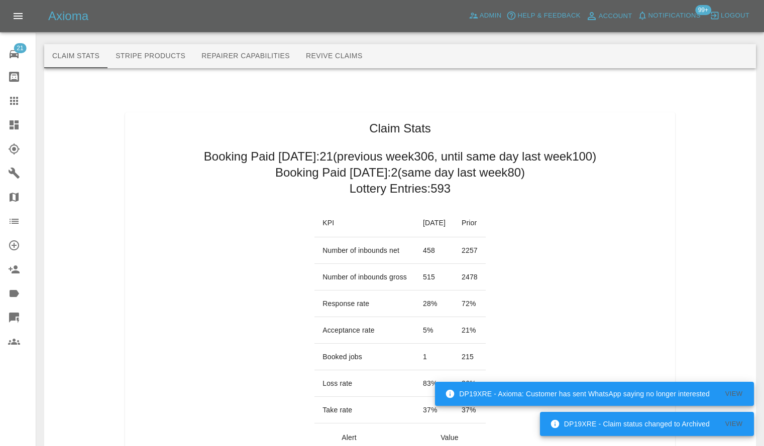
click at [6, 125] on link "Dashboard" at bounding box center [18, 125] width 36 height 24
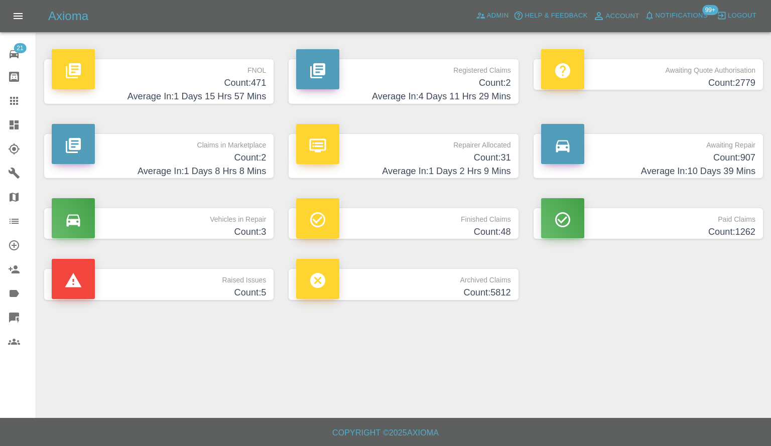
click at [251, 174] on h4 "Average In: 1 Days 8 Hrs 8 Mins" at bounding box center [159, 172] width 214 height 14
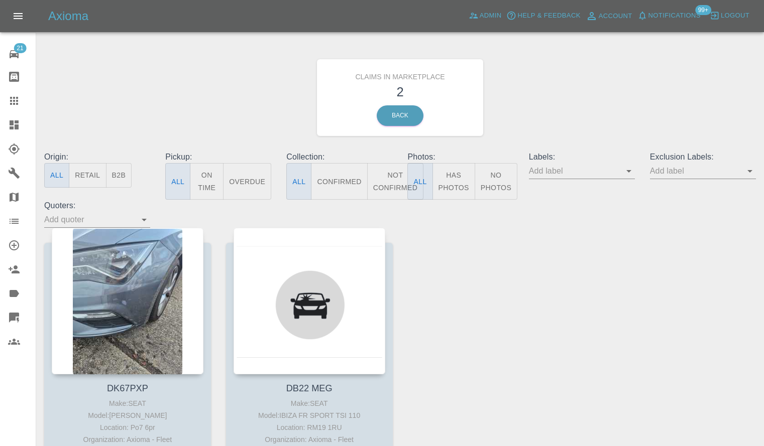
click at [173, 212] on div "Origin: All Retail B2B Pickup: All On Time Overdue Collection: All Confirmed No…" at bounding box center [400, 189] width 727 height 77
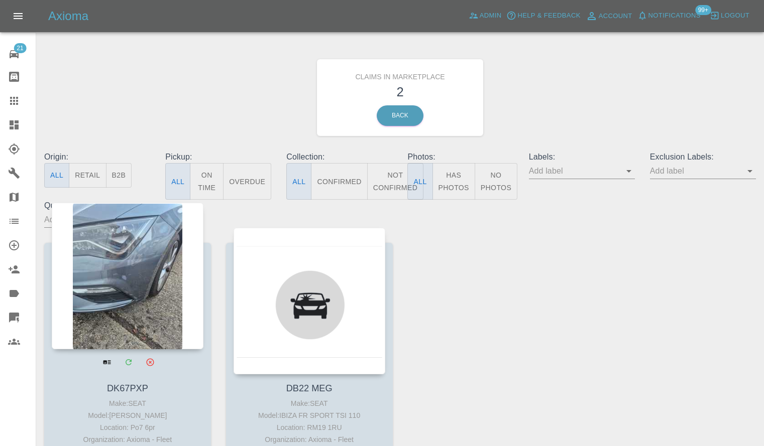
click at [152, 270] on div at bounding box center [128, 276] width 152 height 147
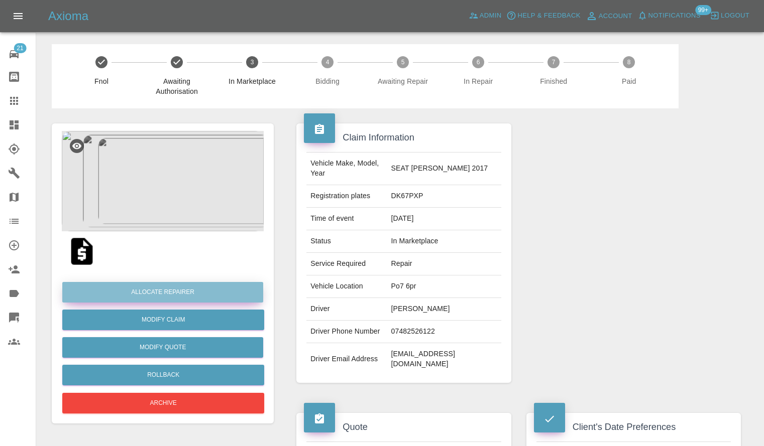
click at [115, 283] on button "Allocate Repairer" at bounding box center [162, 292] width 201 height 21
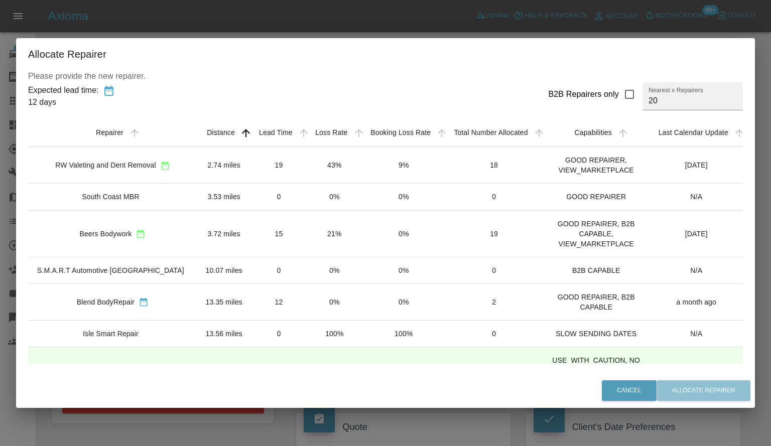
click at [206, 172] on td "2.74 miles" at bounding box center [224, 165] width 54 height 37
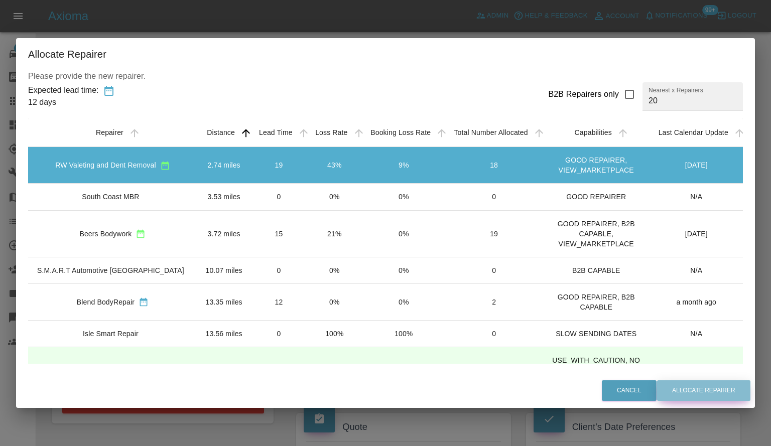
click at [705, 395] on button "Allocate Repairer" at bounding box center [703, 391] width 93 height 21
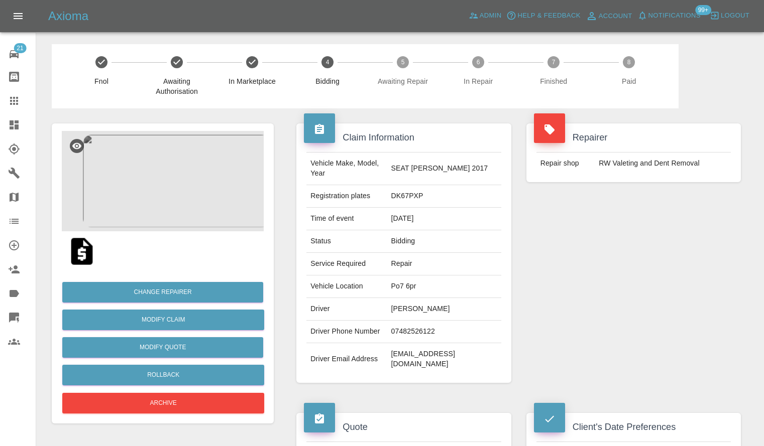
click at [172, 206] on img at bounding box center [163, 181] width 202 height 100
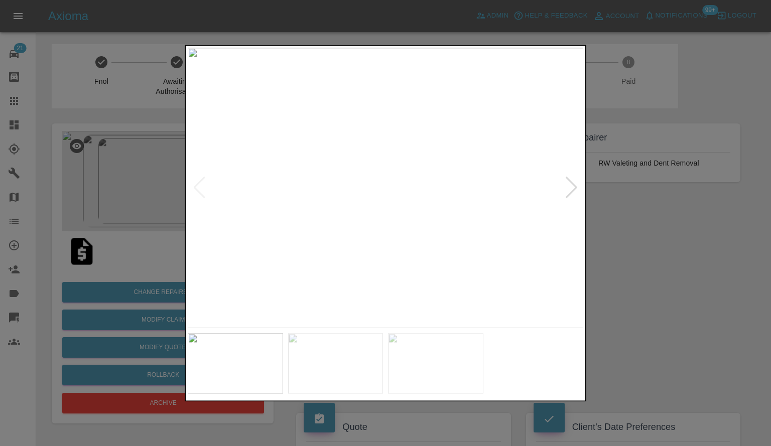
click at [400, 208] on img at bounding box center [386, 188] width 396 height 281
click at [700, 250] on div at bounding box center [385, 223] width 771 height 446
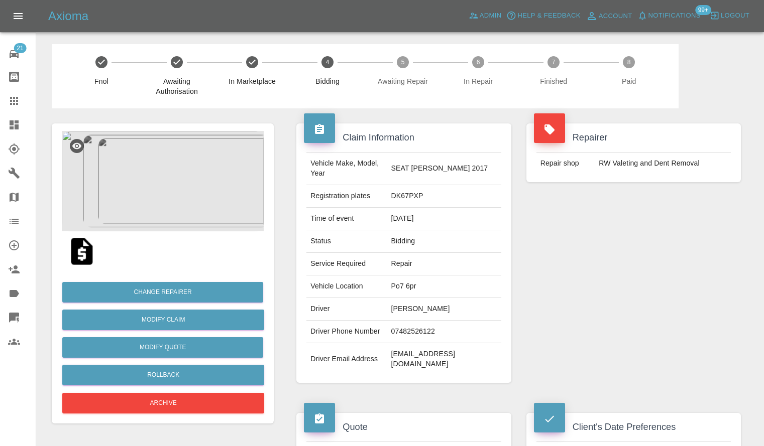
click at [190, 182] on img at bounding box center [163, 181] width 202 height 100
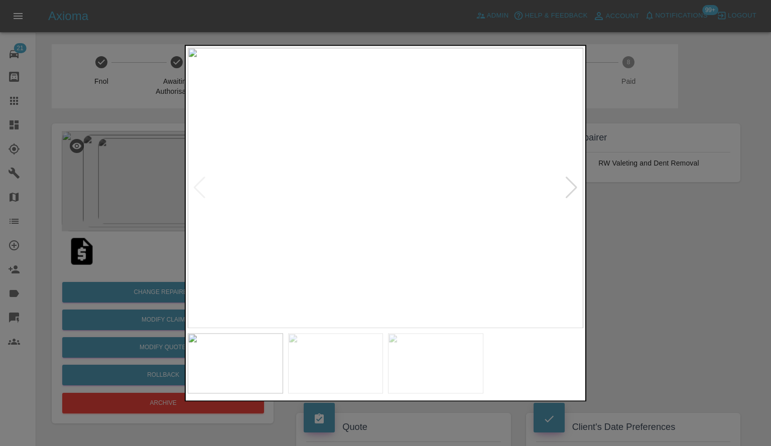
click at [564, 188] on img at bounding box center [386, 188] width 396 height 281
click at [571, 195] on div at bounding box center [572, 188] width 14 height 22
click at [608, 229] on div at bounding box center [385, 223] width 771 height 446
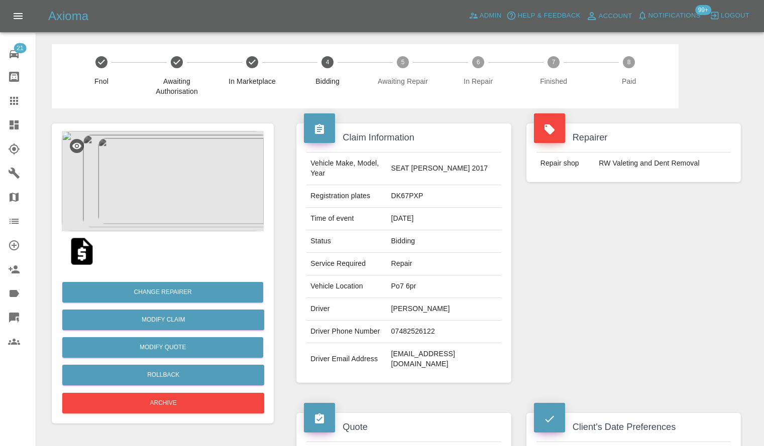
click at [5, 136] on link "Dashboard" at bounding box center [18, 125] width 36 height 24
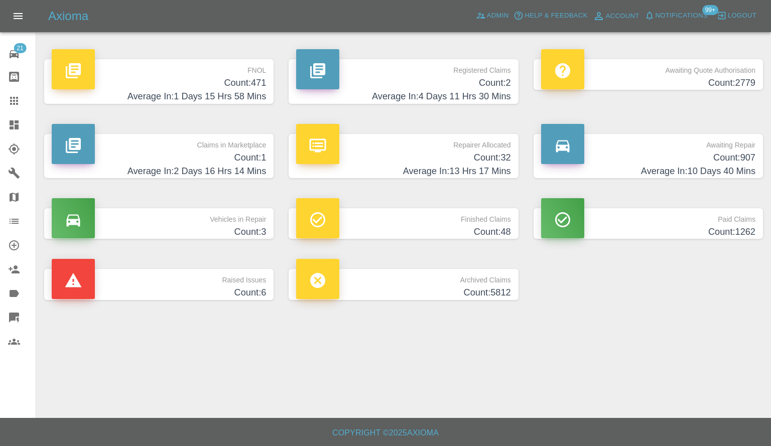
click at [407, 94] on h4 "Average In: 4 Days 11 Hrs 30 Mins" at bounding box center [403, 97] width 214 height 14
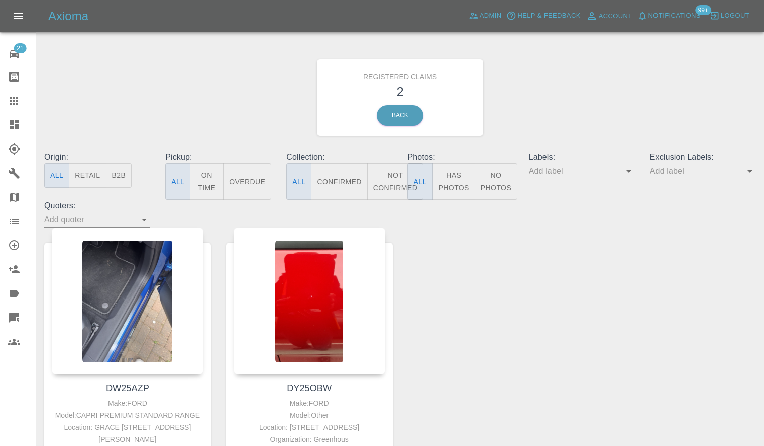
click at [0, 112] on link "Claims" at bounding box center [18, 101] width 36 height 24
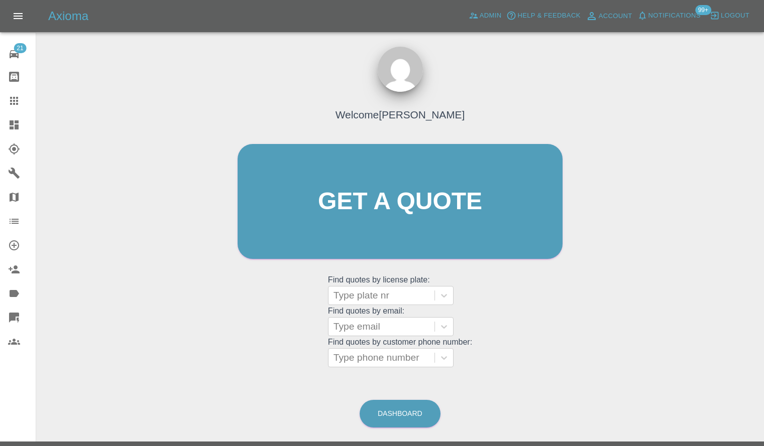
click at [1, 117] on link "Dashboard" at bounding box center [18, 125] width 36 height 24
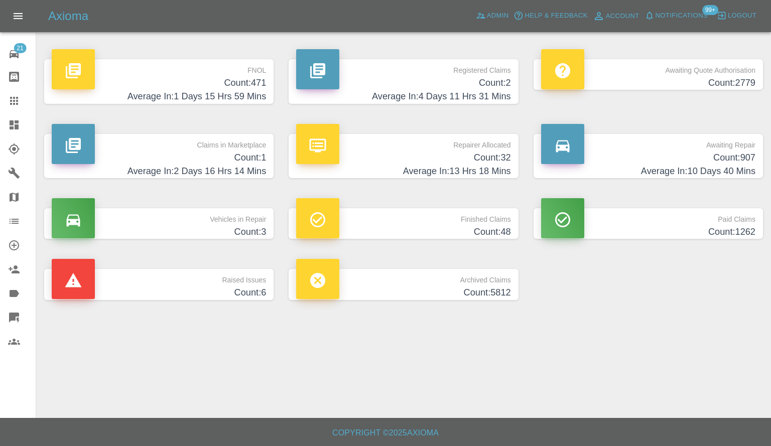
click at [687, 16] on span "Notifications" at bounding box center [682, 16] width 52 height 12
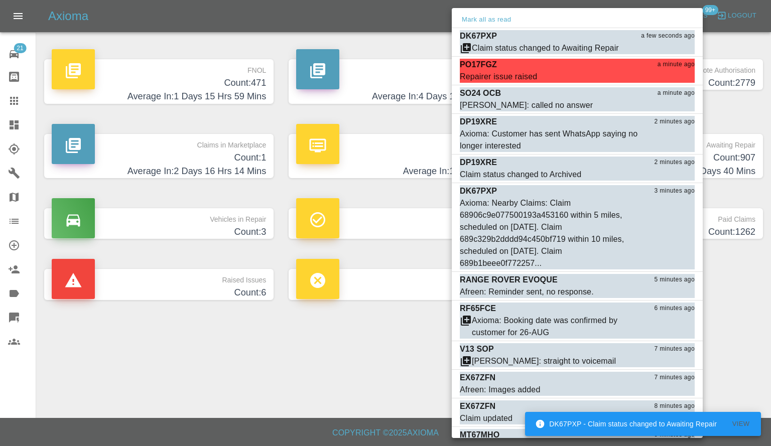
click at [298, 23] on div at bounding box center [385, 223] width 771 height 446
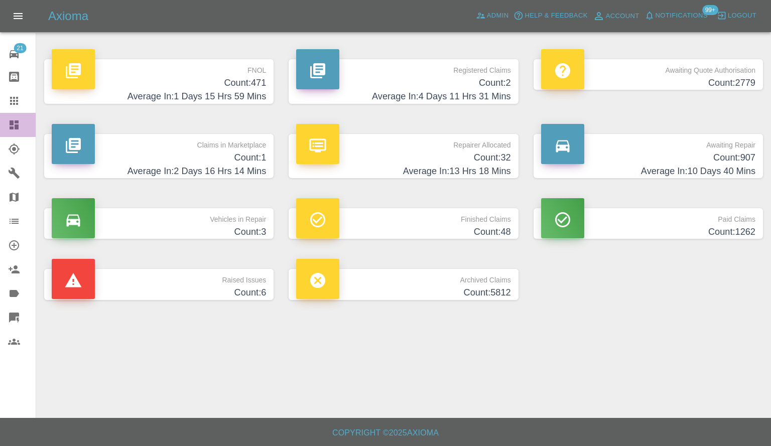
click at [0, 132] on link "Dashboard" at bounding box center [18, 125] width 36 height 24
click at [496, 27] on div "Axioma Admin Help & Feedback Account Notifications 99+ Logout" at bounding box center [385, 16] width 771 height 32
click at [496, 21] on span "Admin" at bounding box center [498, 16] width 22 height 12
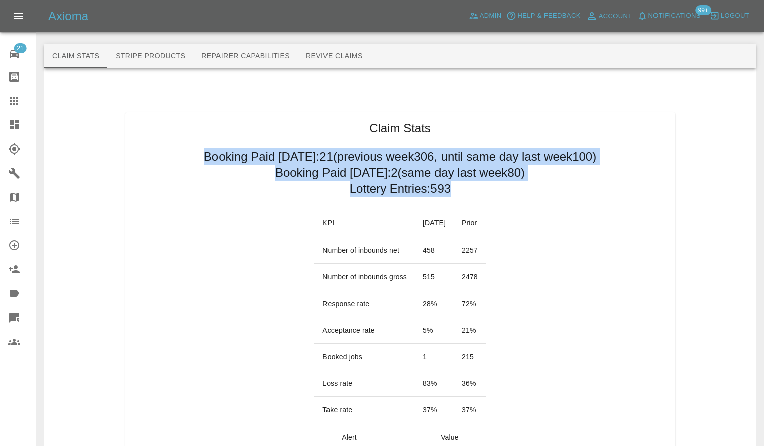
drag, startPoint x: 175, startPoint y: 156, endPoint x: 458, endPoint y: 195, distance: 285.5
drag, startPoint x: 455, startPoint y: 191, endPoint x: 161, endPoint y: 148, distance: 297.4
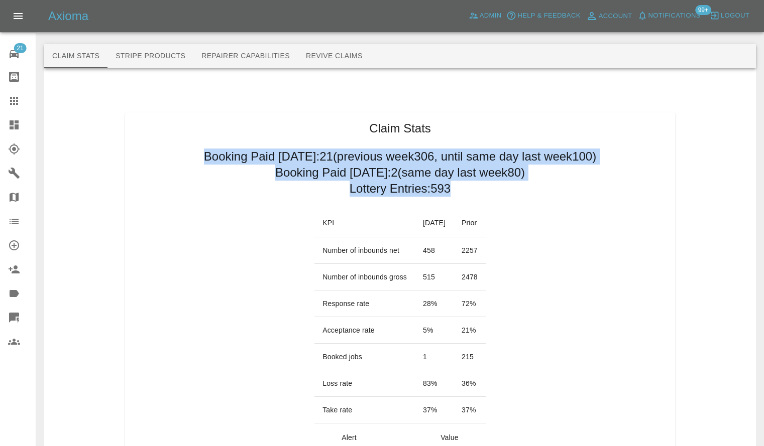
drag, startPoint x: 177, startPoint y: 153, endPoint x: 452, endPoint y: 190, distance: 277.6
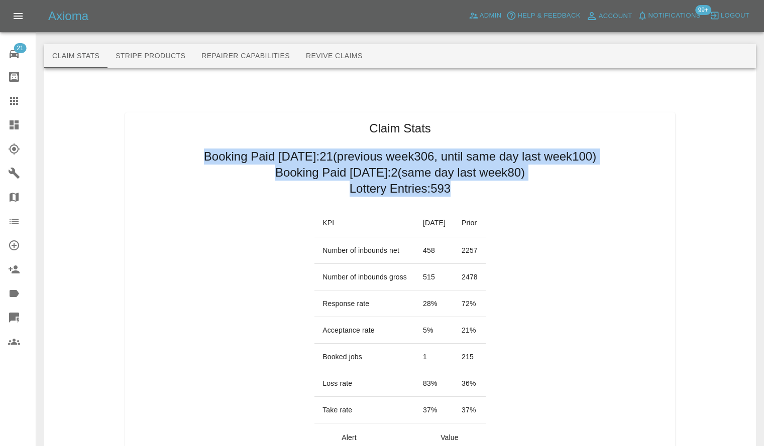
drag, startPoint x: 174, startPoint y: 156, endPoint x: 452, endPoint y: 198, distance: 281.8
click at [8, 135] on link "Dashboard" at bounding box center [18, 125] width 36 height 24
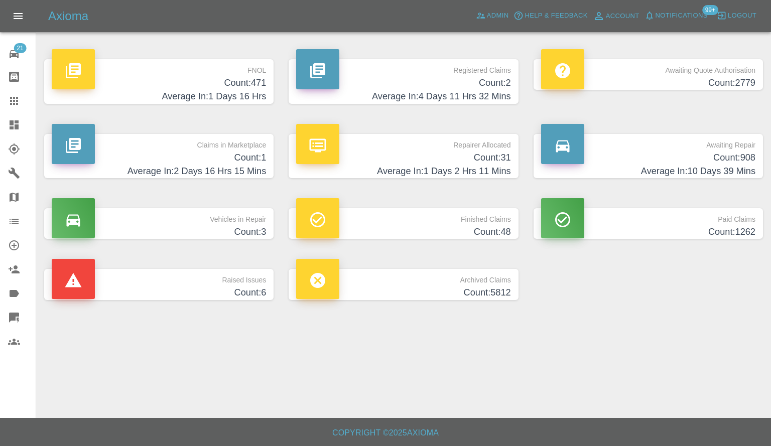
click at [613, 141] on p "Awaiting Repair" at bounding box center [648, 142] width 214 height 17
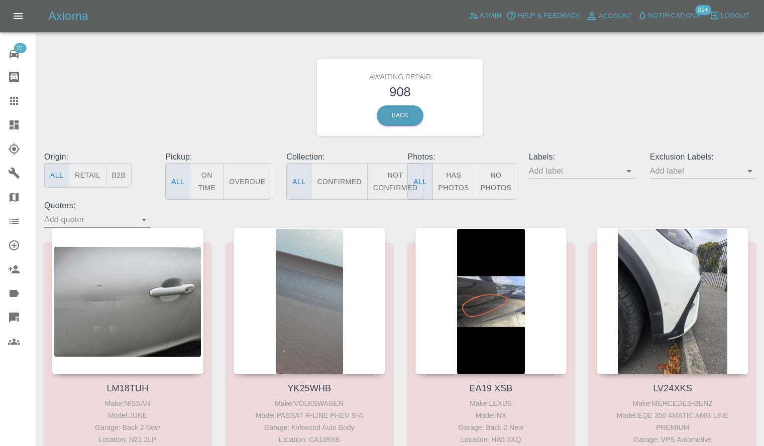
click at [105, 176] on button "Retail" at bounding box center [87, 175] width 37 height 25
click at [113, 175] on button "B2B" at bounding box center [119, 175] width 26 height 25
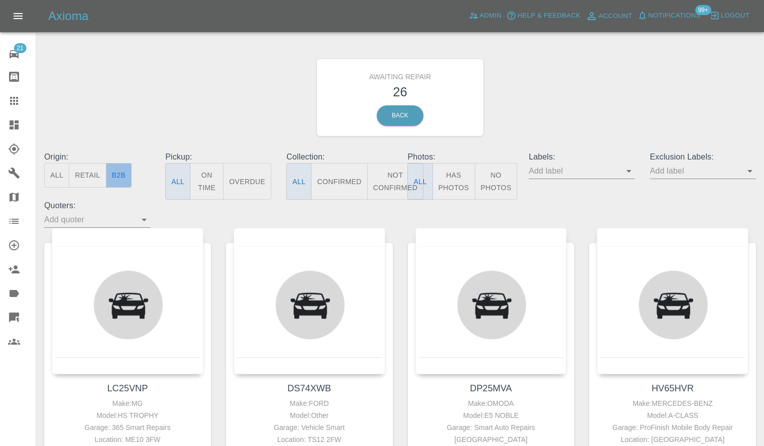
click at [121, 177] on button "B2B" at bounding box center [119, 175] width 26 height 25
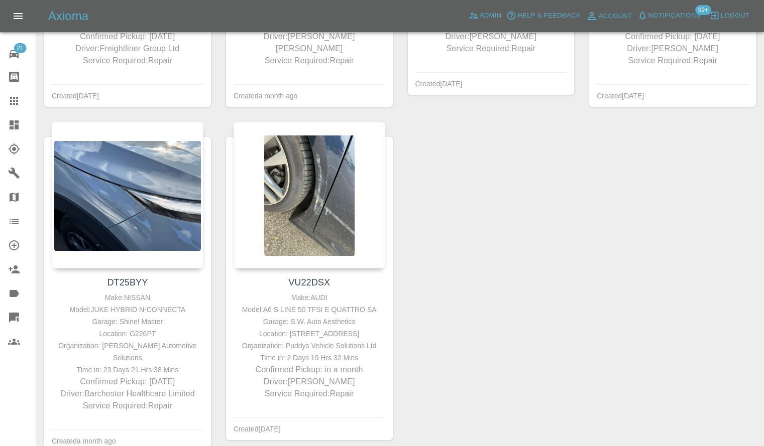
scroll to position [2202, 0]
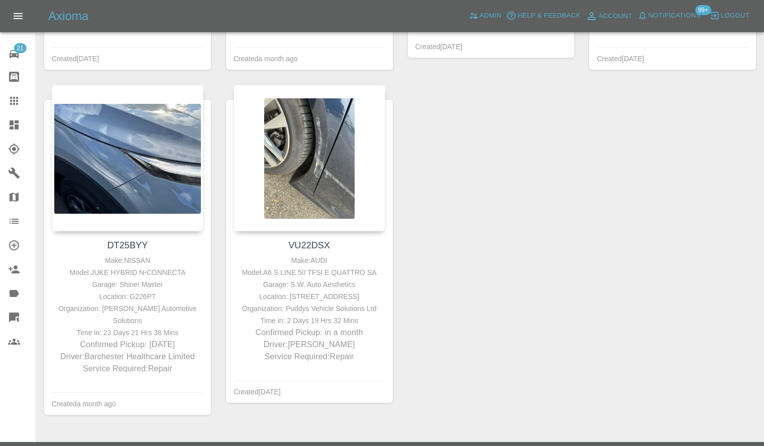
click at [28, 127] on div at bounding box center [22, 125] width 28 height 12
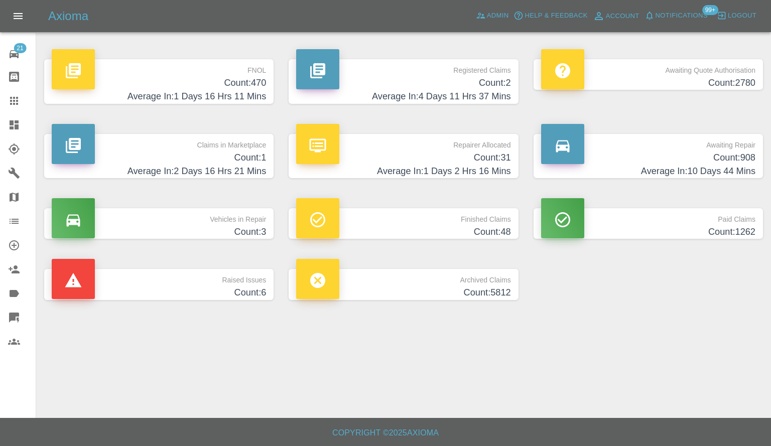
click at [197, 77] on h4 "Count: 470" at bounding box center [159, 83] width 214 height 14
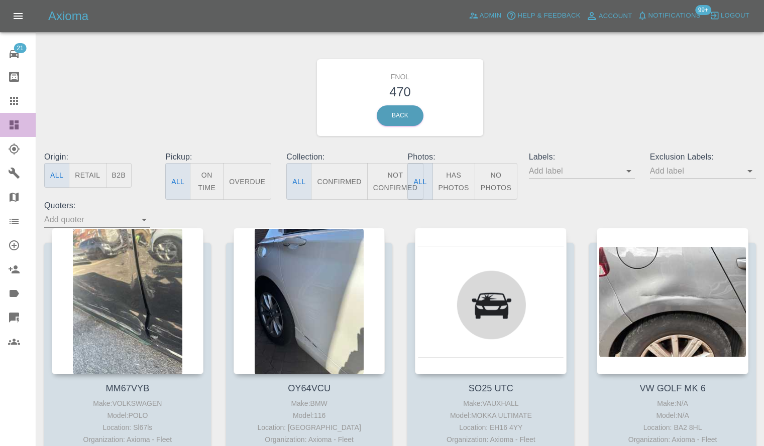
click at [4, 131] on link "Dashboard" at bounding box center [18, 125] width 36 height 24
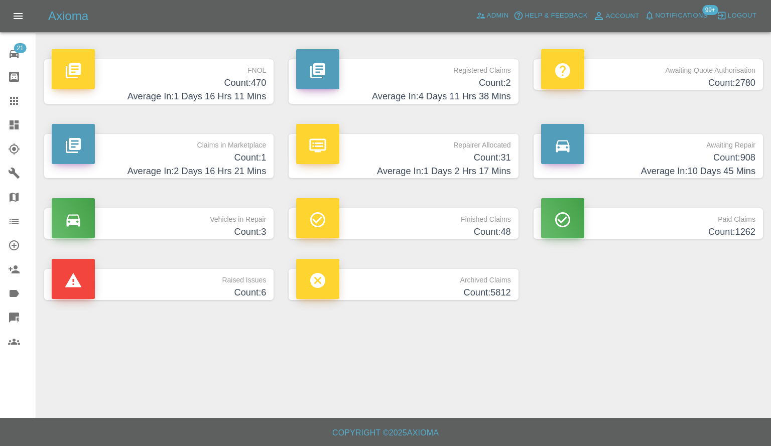
click at [666, 19] on span "Notifications" at bounding box center [682, 16] width 52 height 12
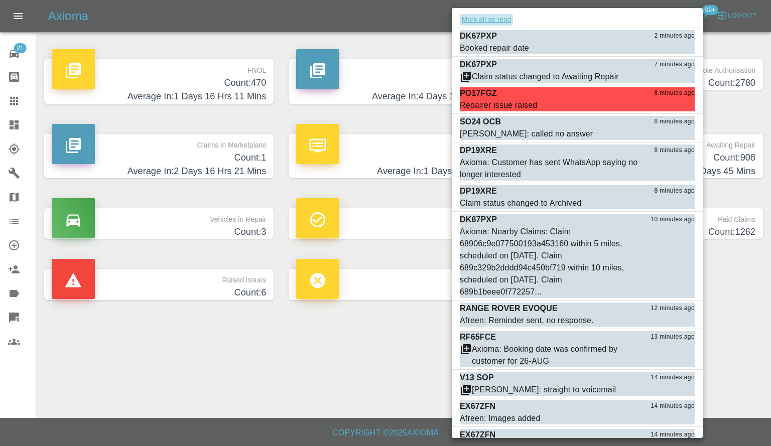
click at [505, 18] on button "Mark all as read" at bounding box center [486, 20] width 53 height 12
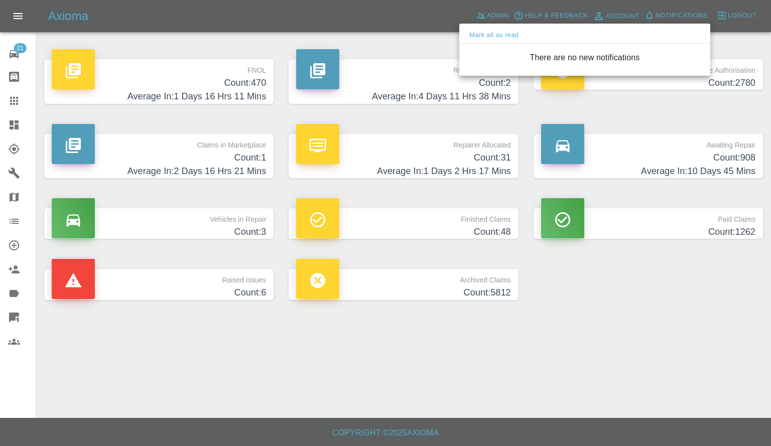
click at [752, 84] on div at bounding box center [385, 223] width 771 height 446
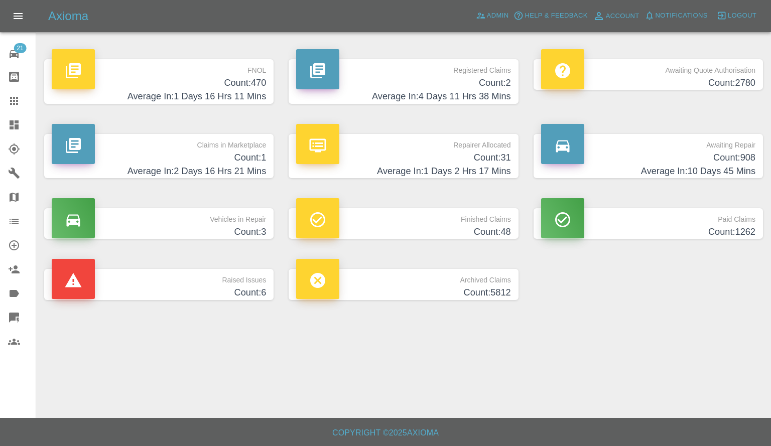
click at [750, 80] on h4 "Count: 2780" at bounding box center [648, 83] width 214 height 14
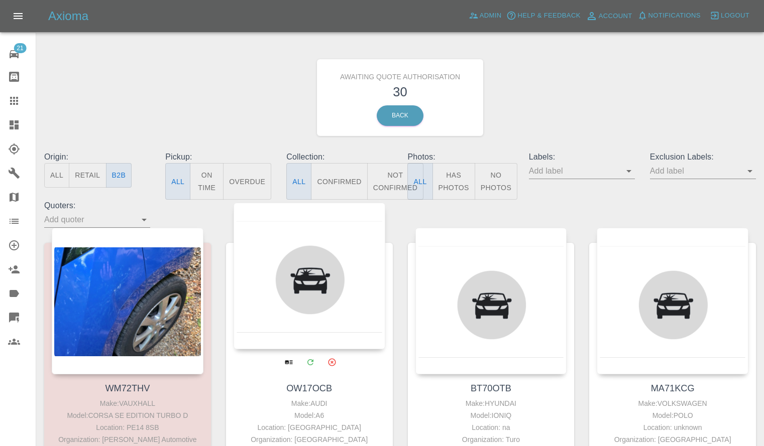
type button "b2b"
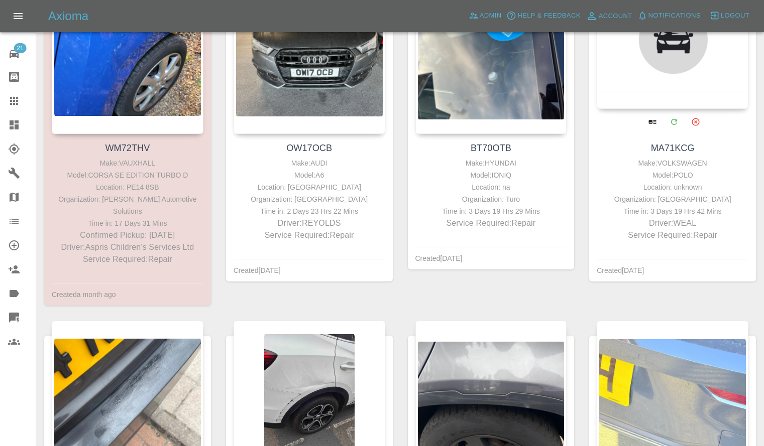
click at [688, 93] on div at bounding box center [673, 35] width 152 height 147
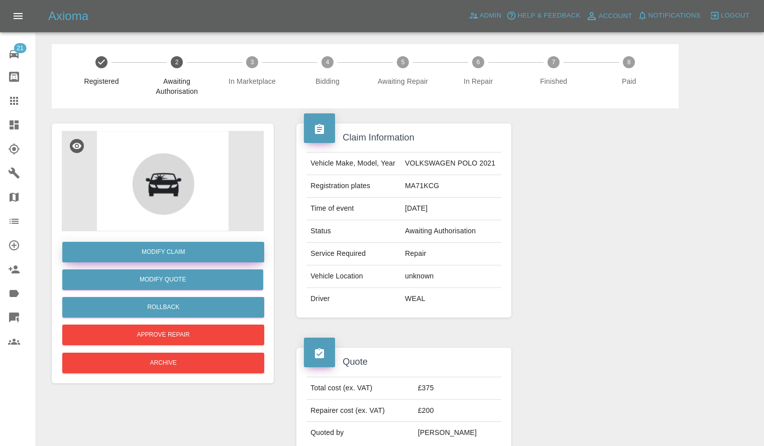
click at [186, 243] on link "Modify Claim" at bounding box center [163, 252] width 202 height 21
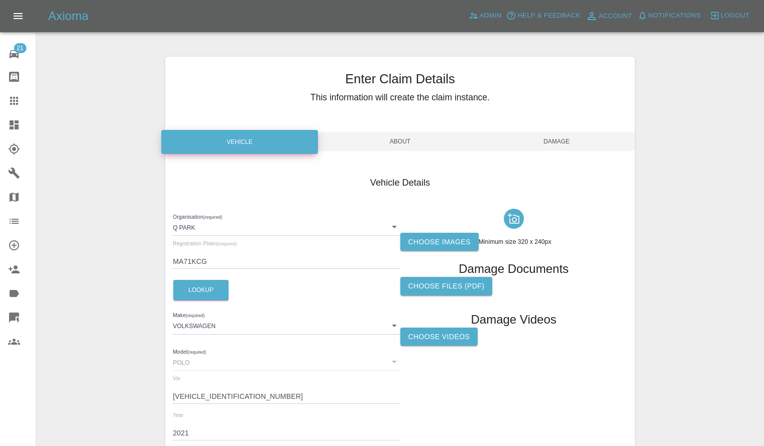
click at [418, 130] on div "Enter Claim Details This information will create the claim instance. Vehicle Ab…" at bounding box center [399, 289] width 469 height 465
click at [417, 138] on span "About" at bounding box center [400, 141] width 157 height 19
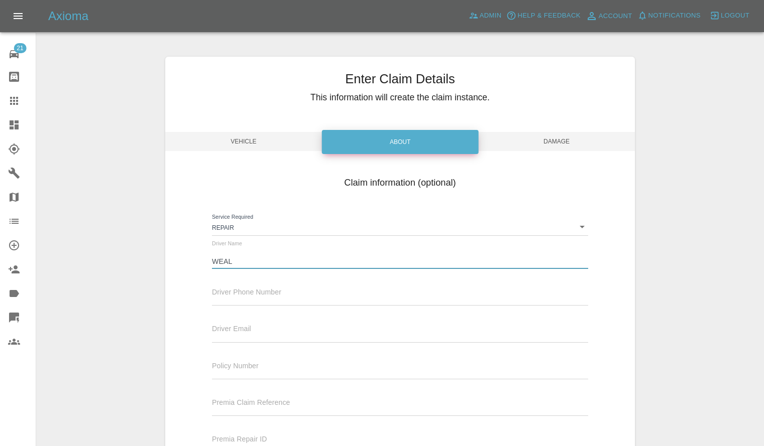
drag, startPoint x: 261, startPoint y: 262, endPoint x: 154, endPoint y: 245, distance: 108.3
click at [154, 245] on div "Enter Claim Details This information will create the claim instance. Vehicle Ab…" at bounding box center [400, 295] width 727 height 502
type input "[PERSON_NAME]"
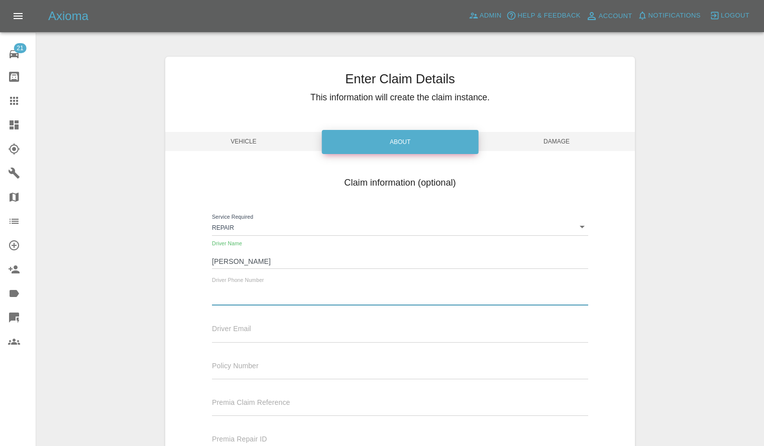
paste input "07375495584"
type input "07375495584"
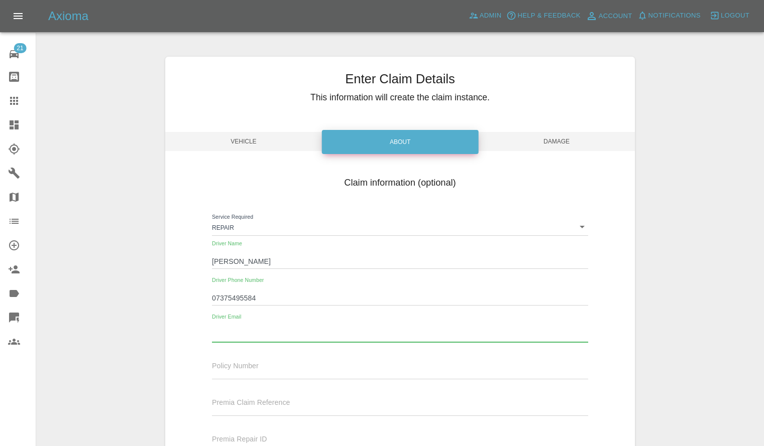
paste input "[EMAIL_ADDRESS][DOMAIN_NAME]"
type input "[EMAIL_ADDRESS][DOMAIN_NAME]"
click at [524, 151] on div "Enter Claim Details This information will create the claim instance. Vehicle Ab…" at bounding box center [399, 295] width 469 height 477
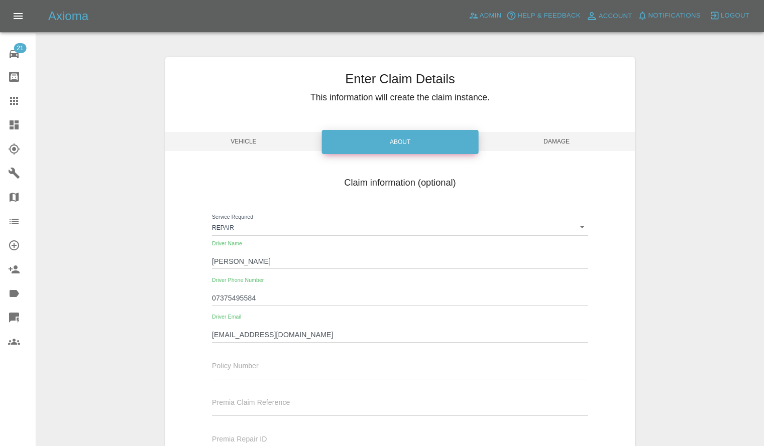
click at [533, 149] on span "Damage" at bounding box center [556, 141] width 157 height 19
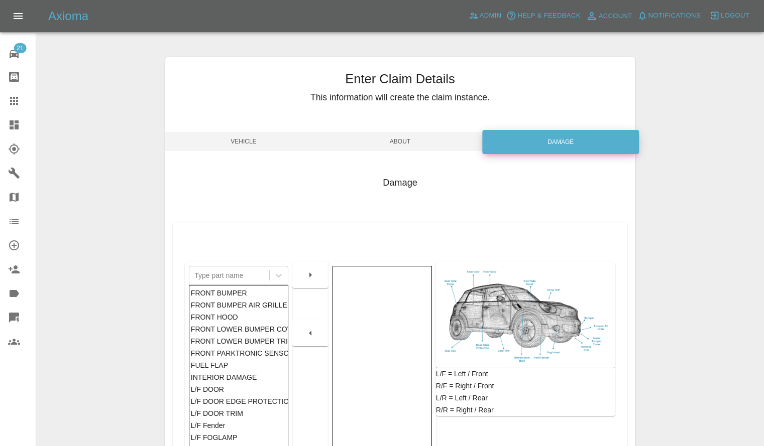
scroll to position [175, 0]
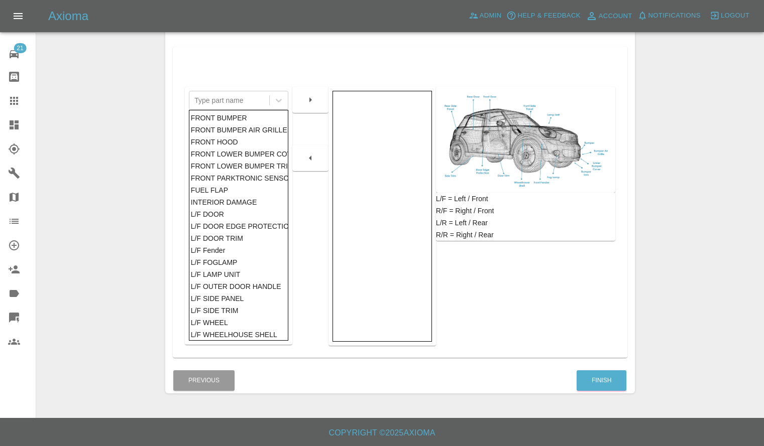
click at [608, 395] on div "Enter Claim Details This information will create the claim instance. Vehicle Ab…" at bounding box center [399, 137] width 469 height 537
click at [608, 386] on button "Finish" at bounding box center [601, 381] width 50 height 21
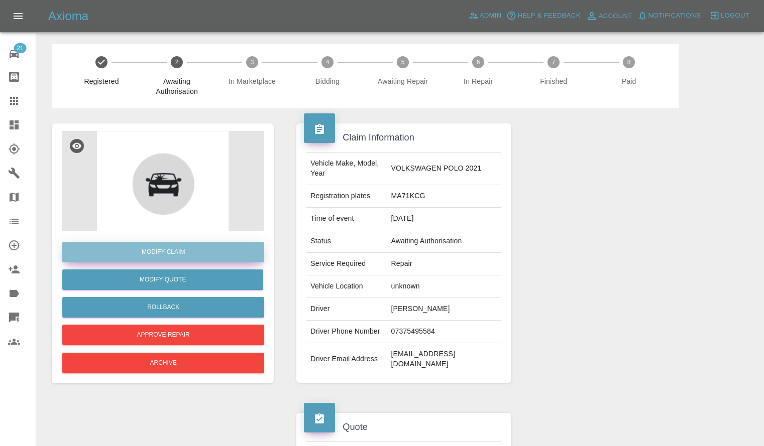
click at [139, 246] on link "Modify Claim" at bounding box center [163, 252] width 202 height 21
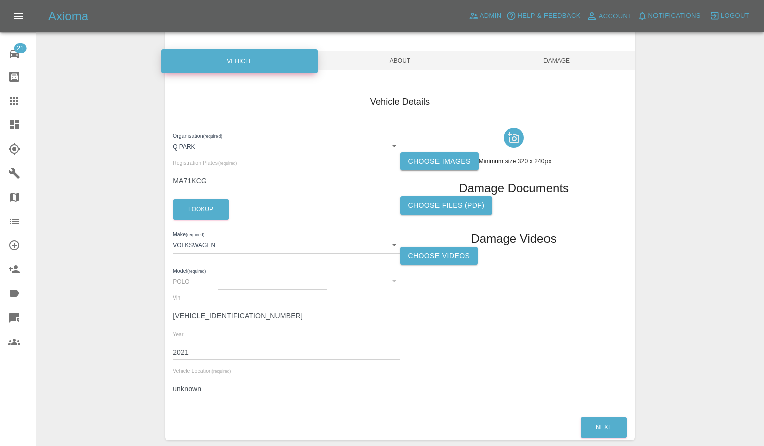
scroll to position [128, 0]
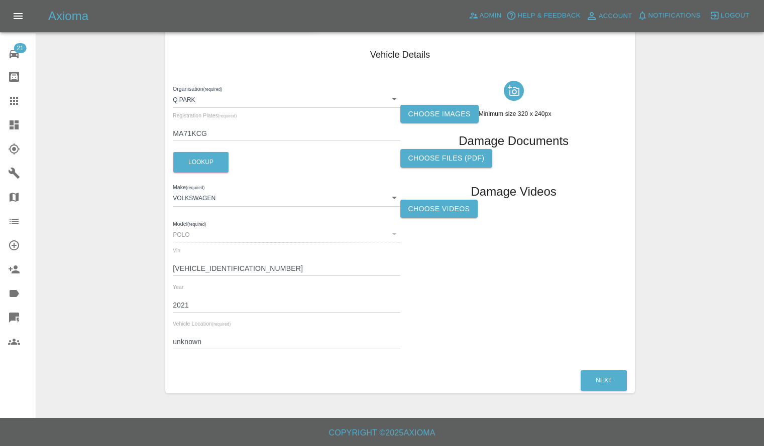
click at [211, 351] on div "Organisation (required) Q Park 636b7ea454cf410016ef4d2c Registration Plates (re…" at bounding box center [286, 217] width 227 height 281
click at [213, 348] on input "unknown" at bounding box center [286, 342] width 227 height 15
paste input "Reading"
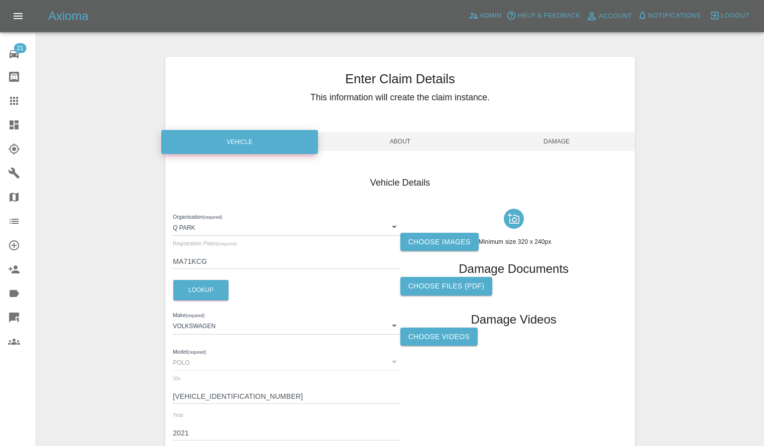
type input "Reading"
click at [577, 146] on span "Damage" at bounding box center [556, 141] width 157 height 19
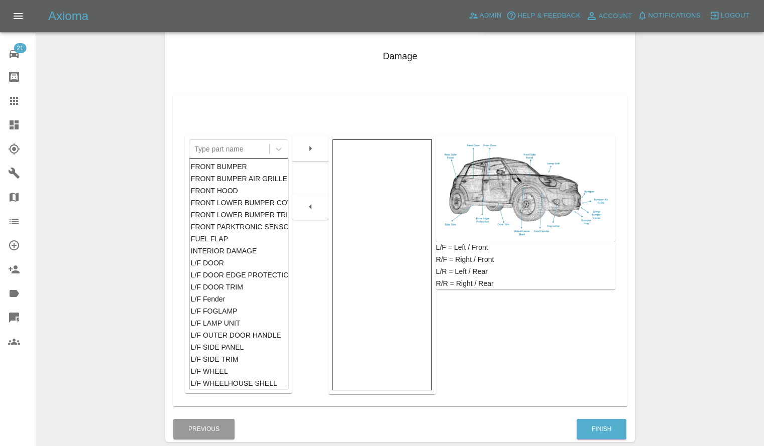
scroll to position [175, 0]
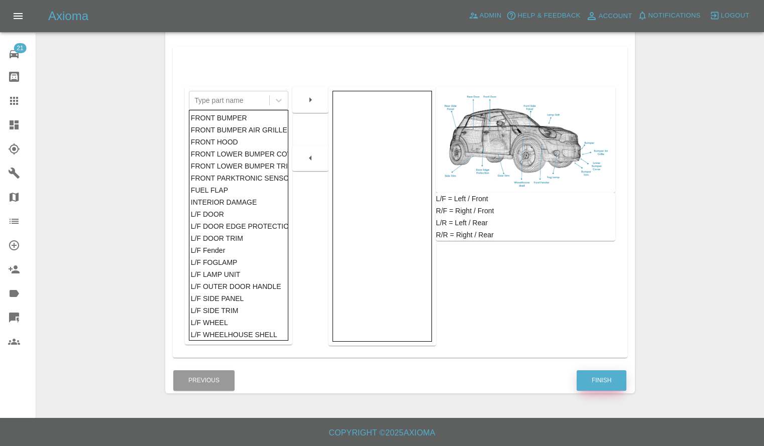
click at [598, 383] on button "Finish" at bounding box center [601, 381] width 50 height 21
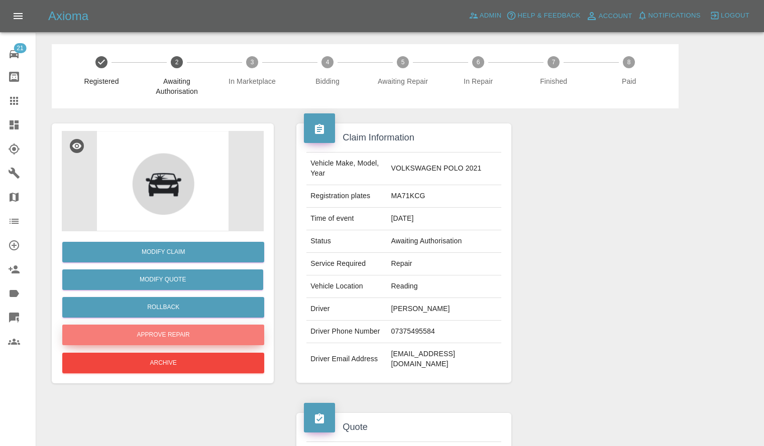
click at [162, 335] on button "Approve Repair" at bounding box center [163, 335] width 202 height 21
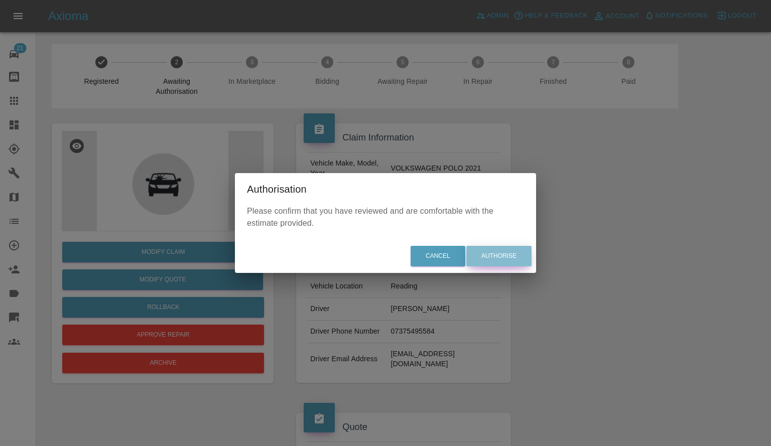
click at [514, 253] on button "Authorise" at bounding box center [498, 256] width 65 height 21
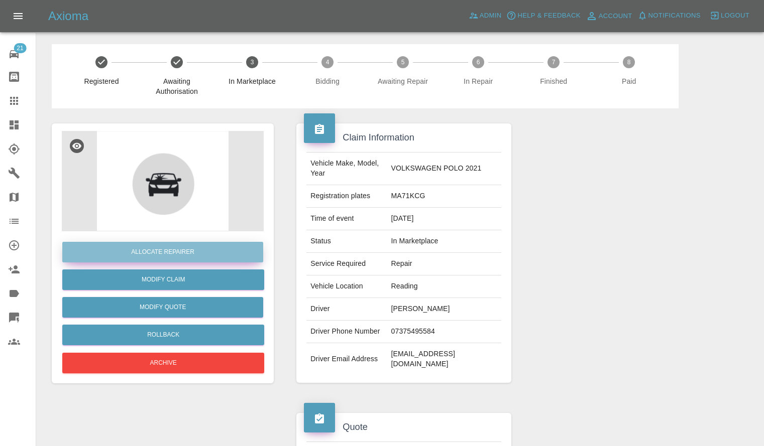
click at [143, 251] on button "Allocate Repairer" at bounding box center [162, 252] width 201 height 21
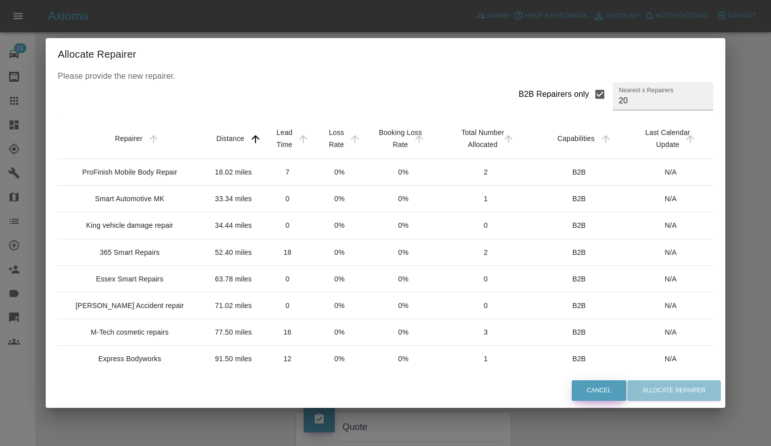
click at [587, 390] on button "Cancel" at bounding box center [599, 391] width 55 height 21
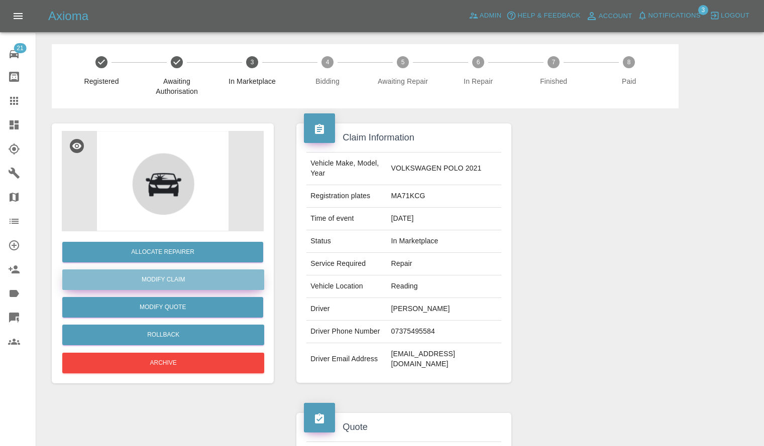
click at [175, 282] on link "Modify Claim" at bounding box center [163, 280] width 202 height 21
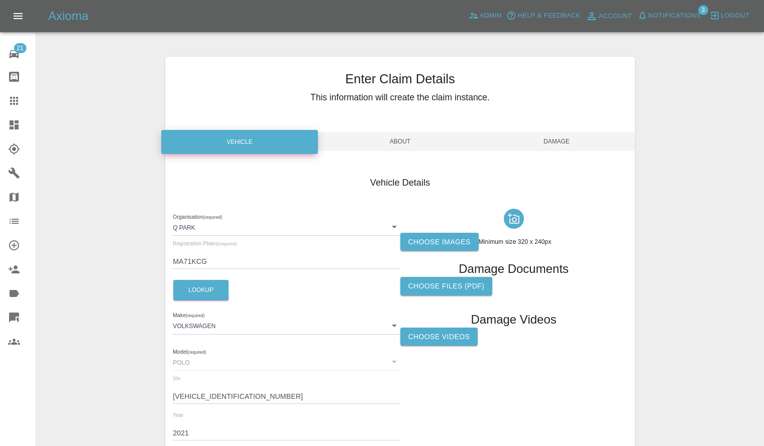
click at [447, 236] on label "Choose images" at bounding box center [439, 242] width 78 height 19
click at [0, 0] on input "Choose images" at bounding box center [0, 0] width 0 height 0
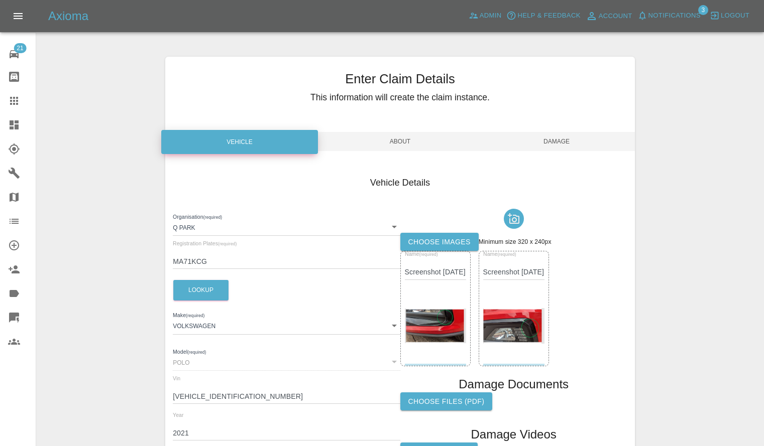
click at [422, 247] on label "Choose images" at bounding box center [439, 242] width 78 height 19
click at [0, 0] on input "Choose images" at bounding box center [0, 0] width 0 height 0
click at [550, 146] on span "Damage" at bounding box center [556, 141] width 157 height 19
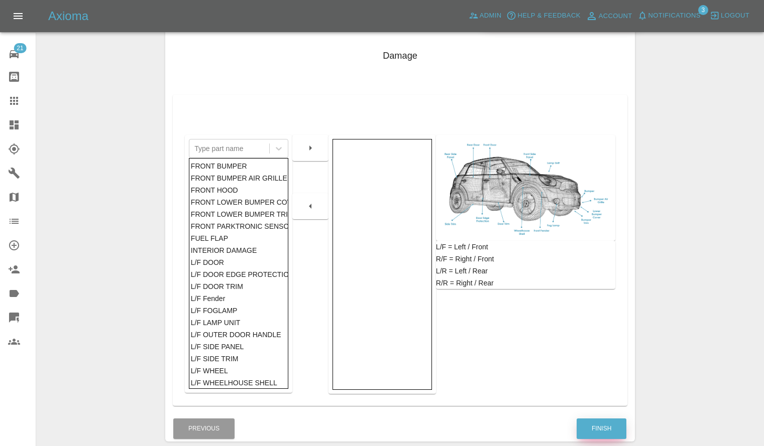
scroll to position [175, 0]
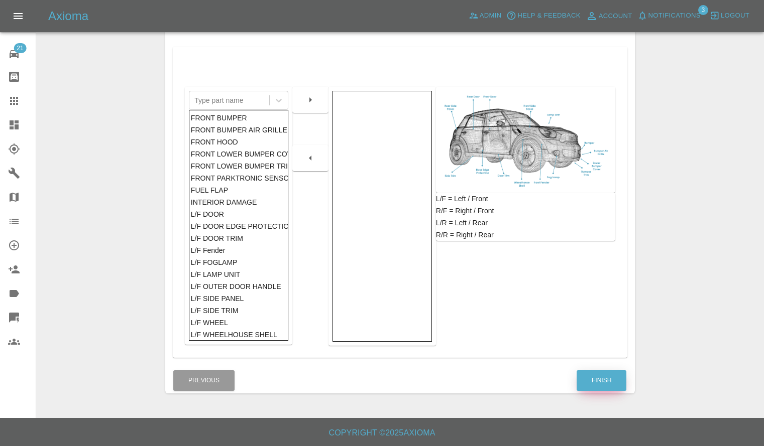
click at [610, 386] on button "Finish" at bounding box center [601, 381] width 50 height 21
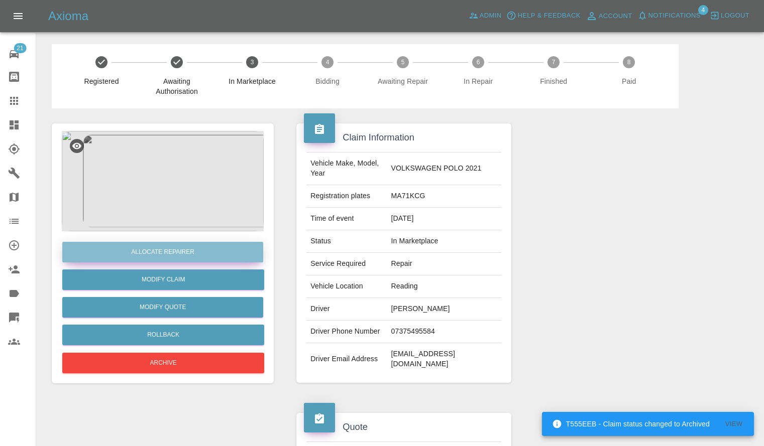
click at [168, 255] on button "Allocate Repairer" at bounding box center [162, 252] width 201 height 21
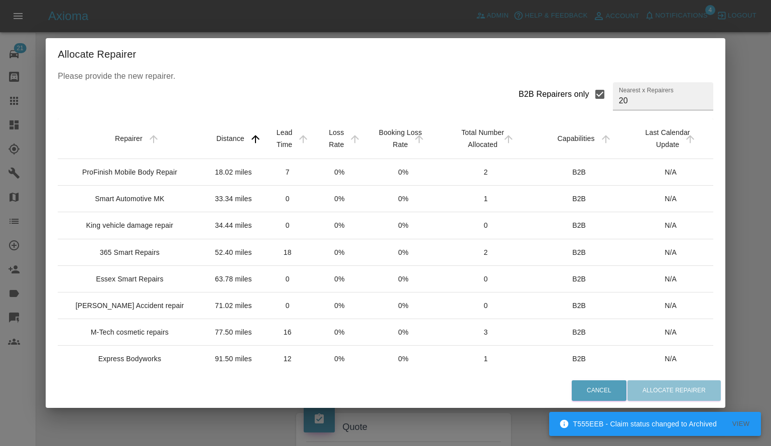
click at [138, 177] on div "ProFinish Mobile Body Repair" at bounding box center [129, 172] width 95 height 10
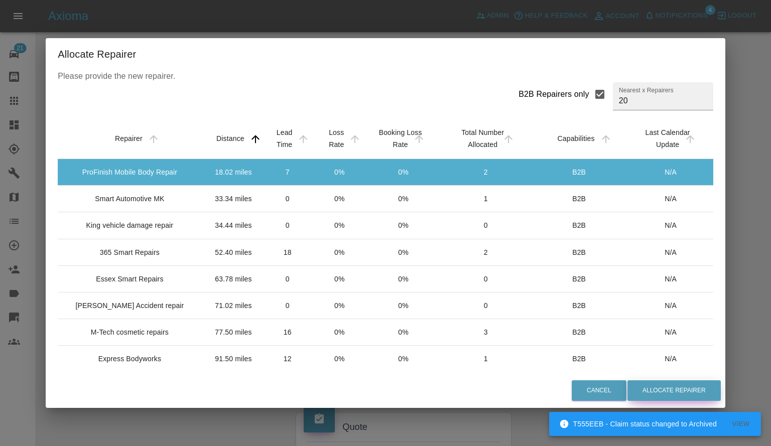
click at [672, 392] on button "Allocate Repairer" at bounding box center [674, 391] width 93 height 21
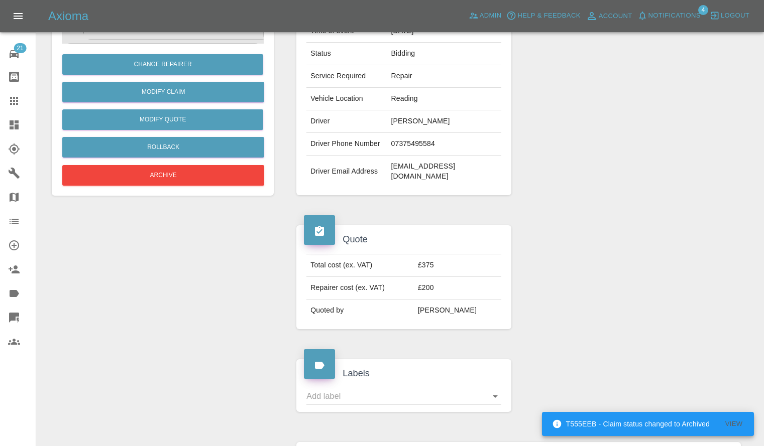
scroll to position [394, 0]
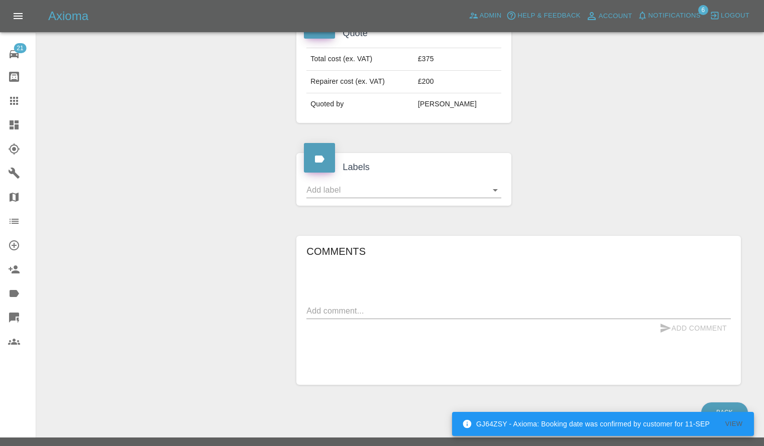
click at [16, 101] on icon at bounding box center [14, 101] width 8 height 8
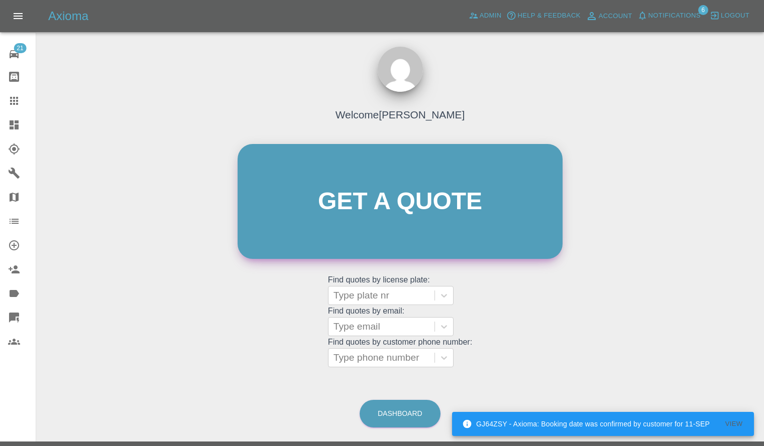
click at [476, 218] on link "Get a quote" at bounding box center [400, 201] width 325 height 115
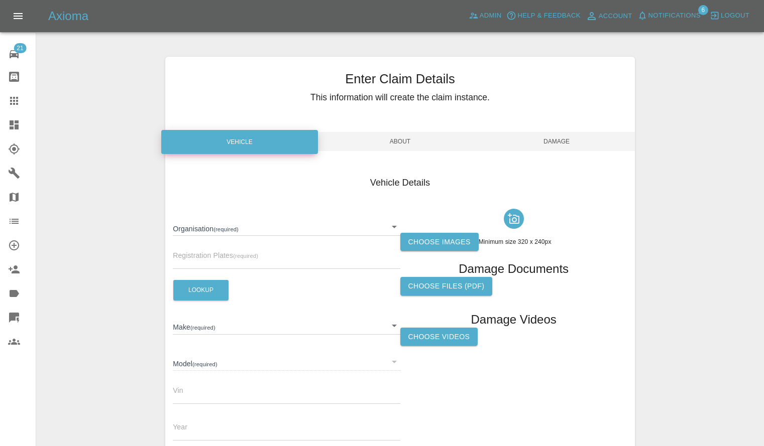
click at [263, 230] on body "GJ64ZSY - Axioma: Booking date was confirmed by customer for 11-SEP View Axioma…" at bounding box center [382, 287] width 764 height 574
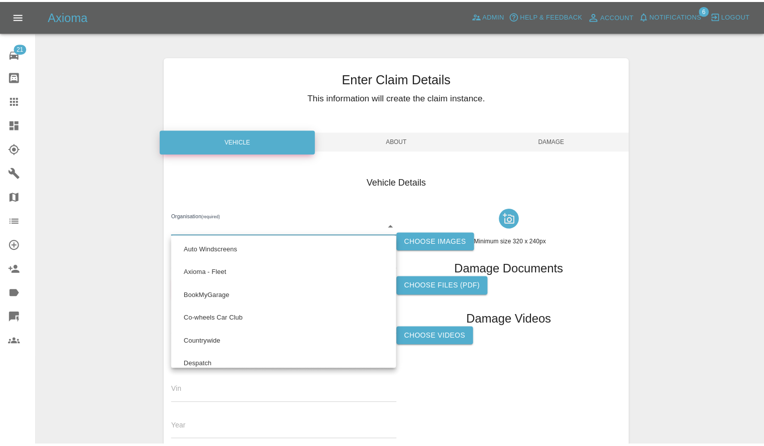
scroll to position [571, 0]
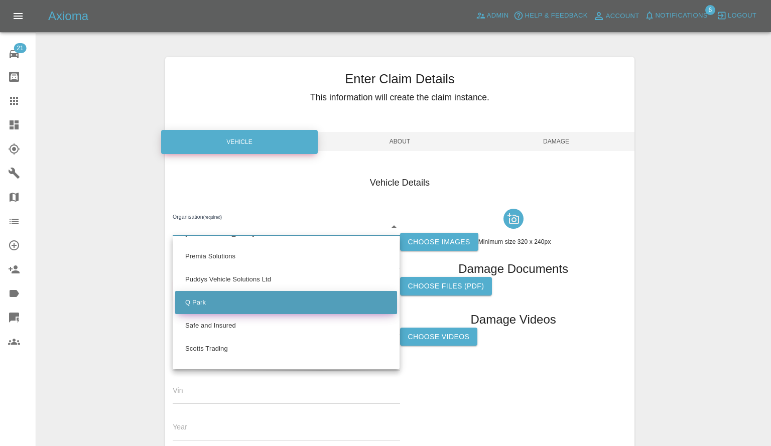
click at [225, 297] on li "Q Park" at bounding box center [286, 302] width 222 height 23
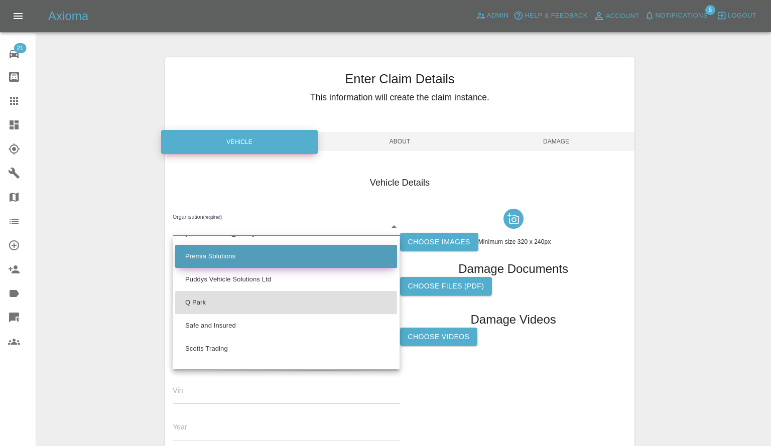
type input "636b7ea454cf410016ef4d2c"
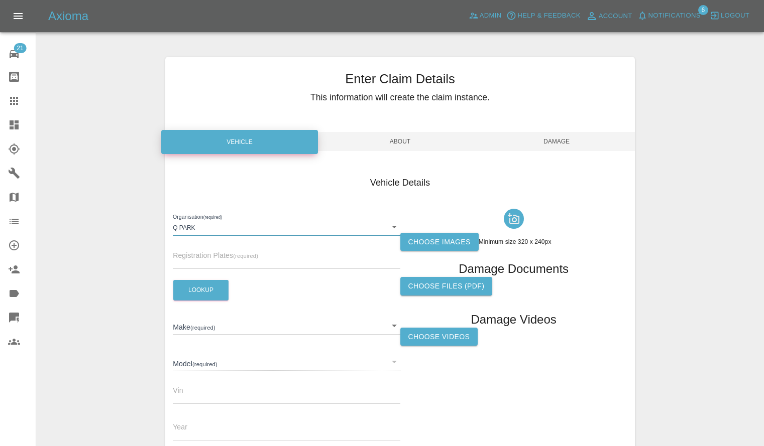
click at [208, 254] on span "Registration Plates (required)" at bounding box center [215, 256] width 85 height 8
click at [211, 267] on input "text" at bounding box center [286, 262] width 227 height 15
paste input "LIA48"
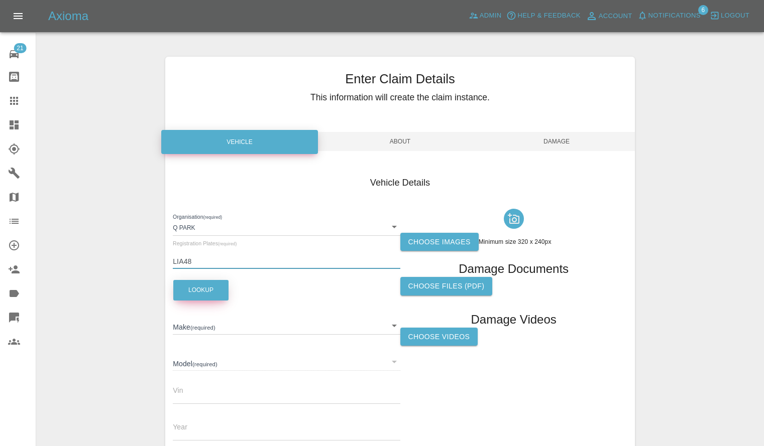
type input "LIA48"
click at [202, 287] on button "Lookup" at bounding box center [200, 290] width 55 height 21
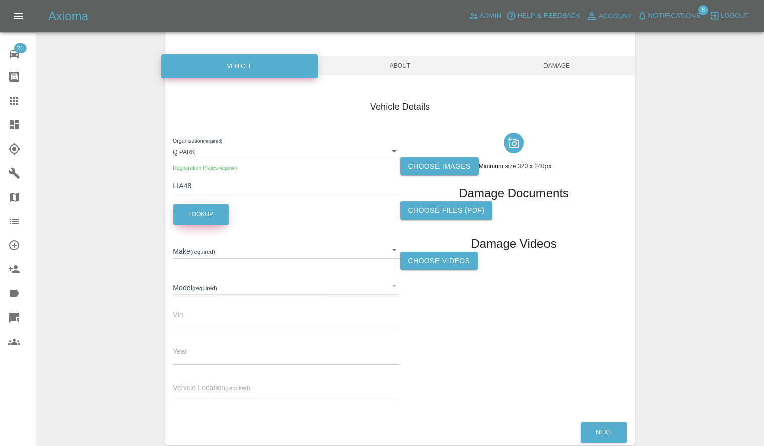
scroll to position [128, 0]
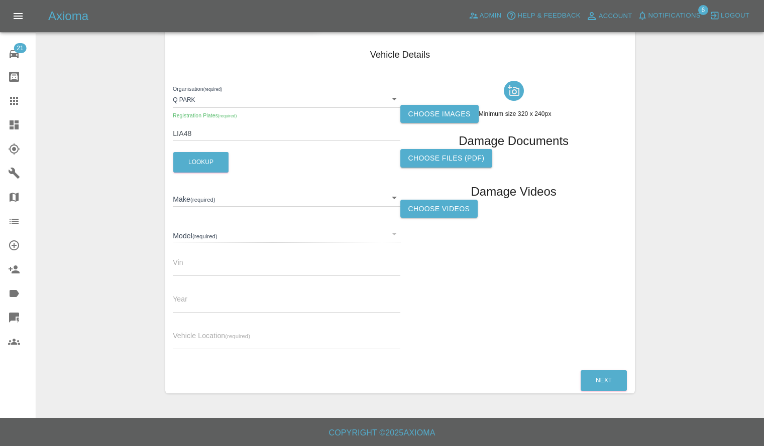
type input "SUZUKI"
type input "SWIFT SZ-L MHEV"
type input "JSAAZCA3S00594566"
type input "2023"
click at [441, 106] on label "Choose images" at bounding box center [439, 114] width 78 height 19
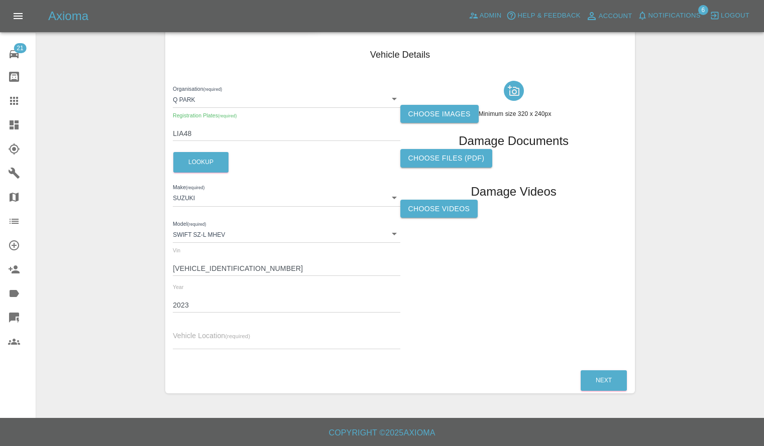
click at [0, 0] on input "Choose images" at bounding box center [0, 0] width 0 height 0
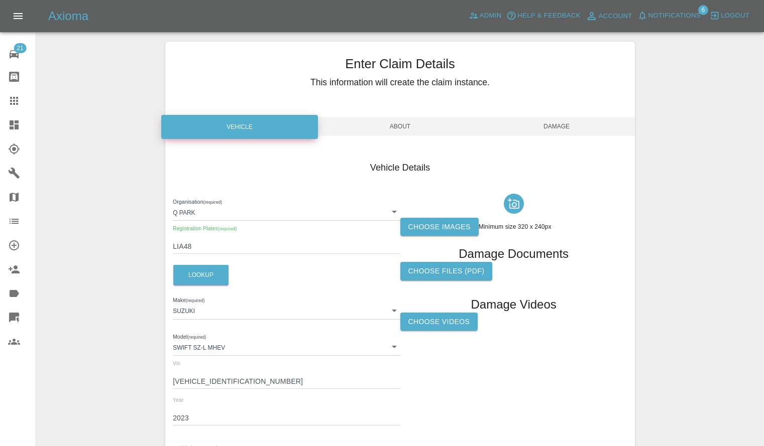
scroll to position [0, 0]
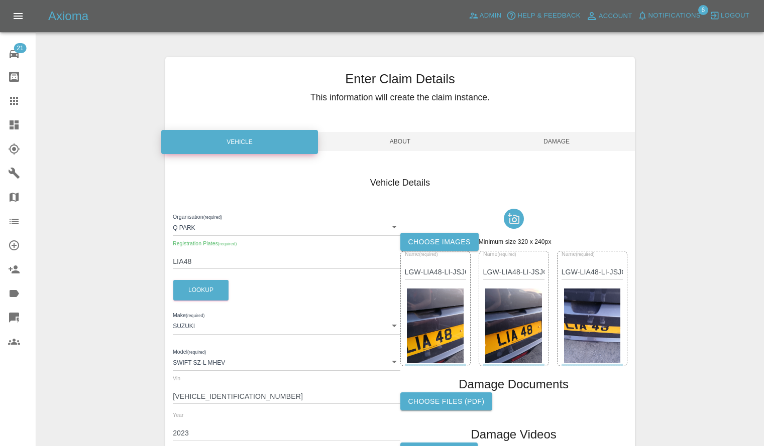
click at [395, 148] on span "About" at bounding box center [400, 141] width 157 height 19
click at [396, 140] on span "About" at bounding box center [400, 141] width 157 height 19
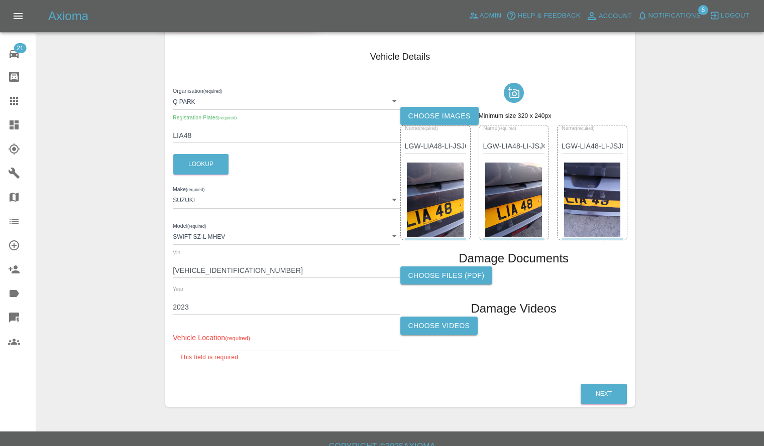
scroll to position [140, 0]
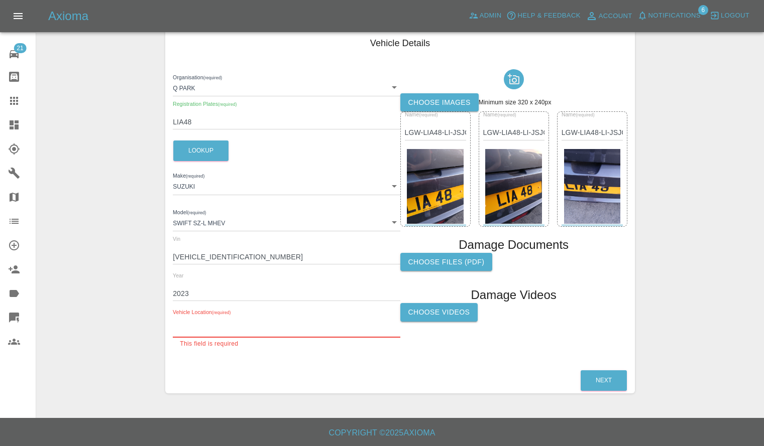
click at [262, 336] on input "text" at bounding box center [286, 330] width 227 height 15
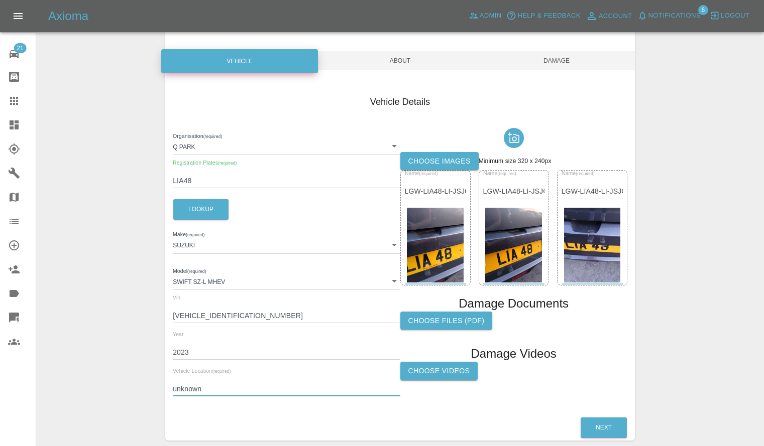
scroll to position [0, 0]
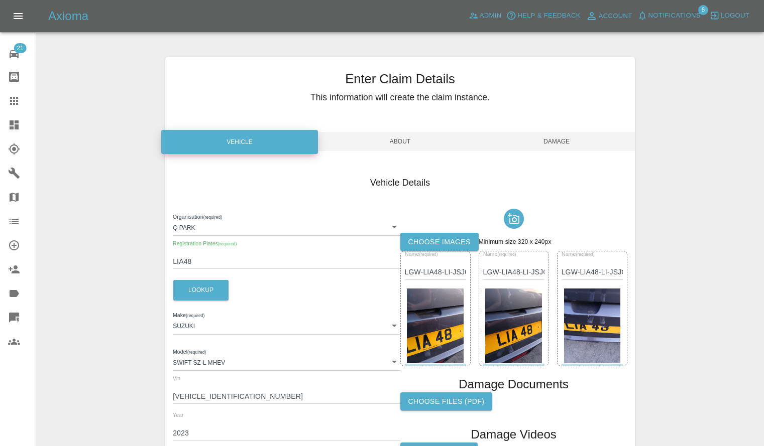
type input "unknown"
click at [554, 147] on span "Damage" at bounding box center [556, 141] width 157 height 19
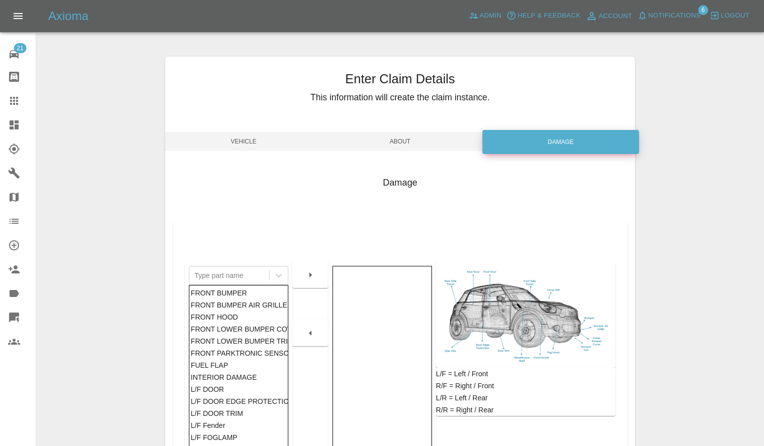
click at [408, 136] on span "About" at bounding box center [400, 141] width 157 height 19
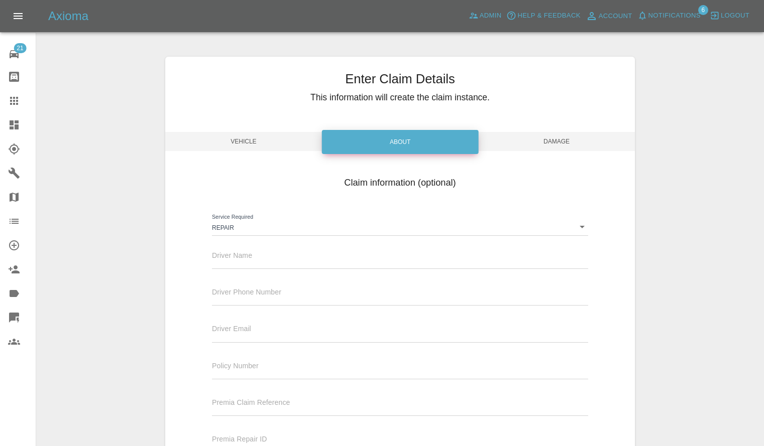
click at [263, 254] on div "Driver Name" at bounding box center [400, 255] width 376 height 28
drag, startPoint x: 266, startPoint y: 261, endPoint x: 276, endPoint y: 255, distance: 11.7
click at [266, 261] on input "text" at bounding box center [400, 262] width 376 height 15
type input "Li"
click at [538, 142] on span "Damage" at bounding box center [556, 141] width 157 height 19
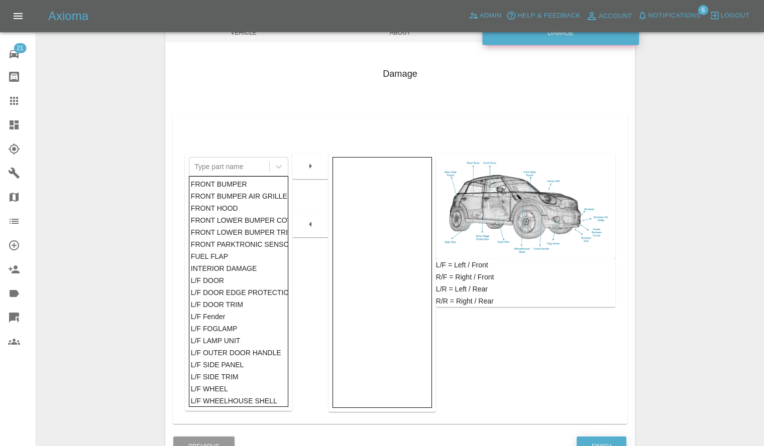
scroll to position [175, 0]
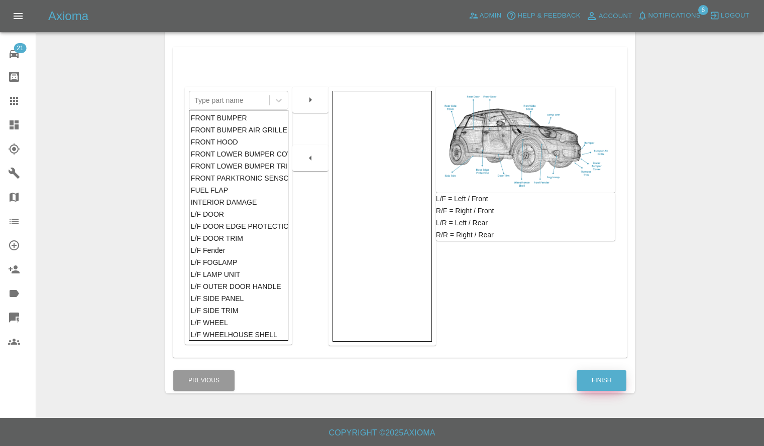
click at [597, 379] on button "Finish" at bounding box center [601, 381] width 50 height 21
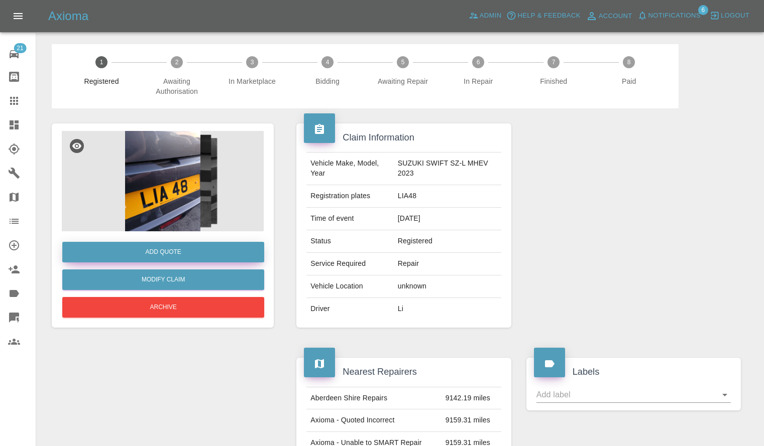
click at [187, 256] on button "Add Quote" at bounding box center [163, 252] width 202 height 21
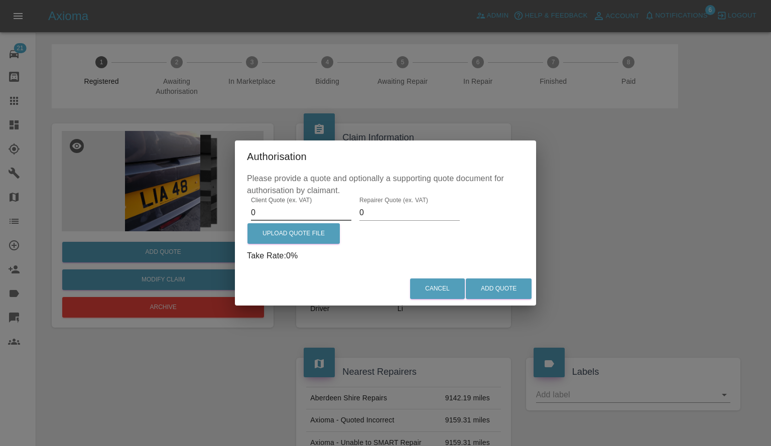
click at [319, 205] on input "0" at bounding box center [301, 213] width 100 height 16
click at [319, 206] on input "0" at bounding box center [301, 213] width 100 height 16
type input "475"
click at [418, 220] on input "0" at bounding box center [410, 213] width 100 height 16
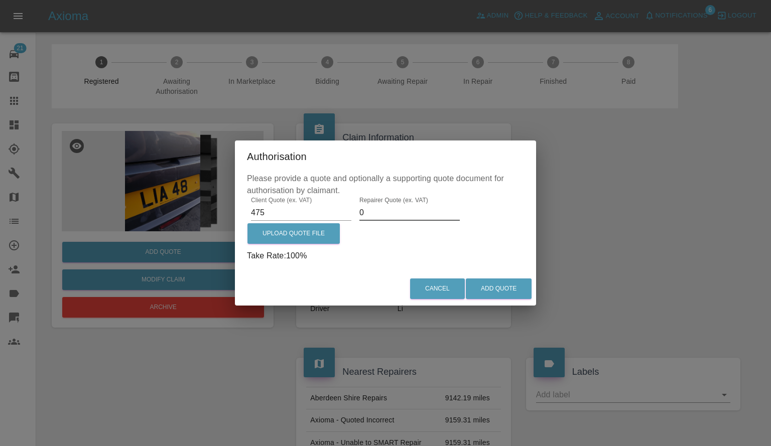
click at [418, 220] on input "0" at bounding box center [410, 213] width 100 height 16
type input "300"
click at [503, 282] on button "Add Quote" at bounding box center [499, 289] width 66 height 21
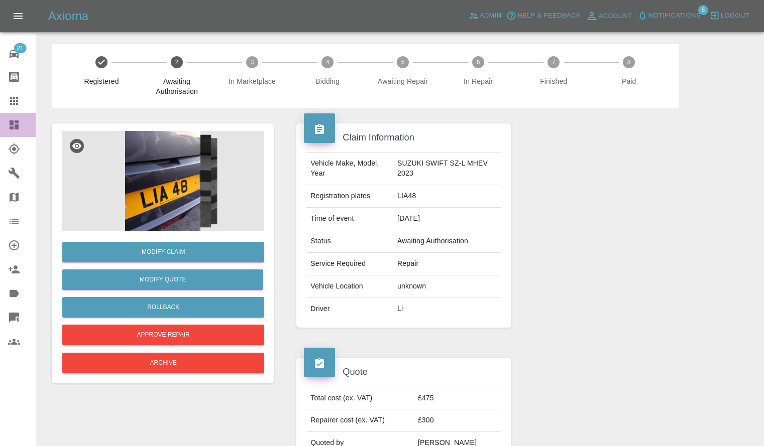
click at [0, 125] on link "Dashboard" at bounding box center [18, 125] width 36 height 24
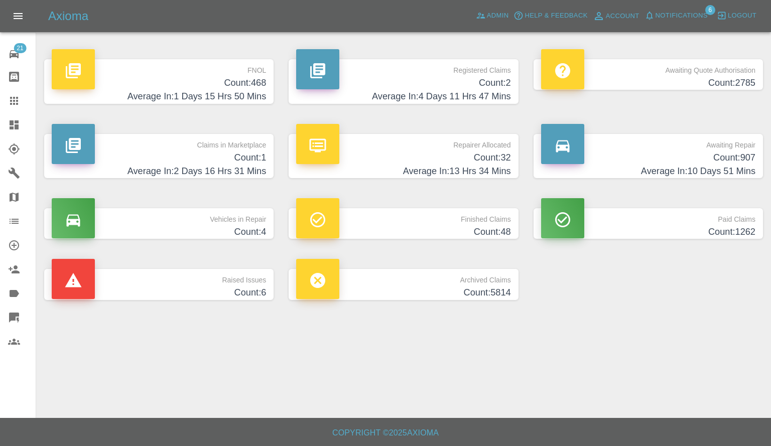
click at [688, 13] on span "Notifications" at bounding box center [682, 16] width 52 height 12
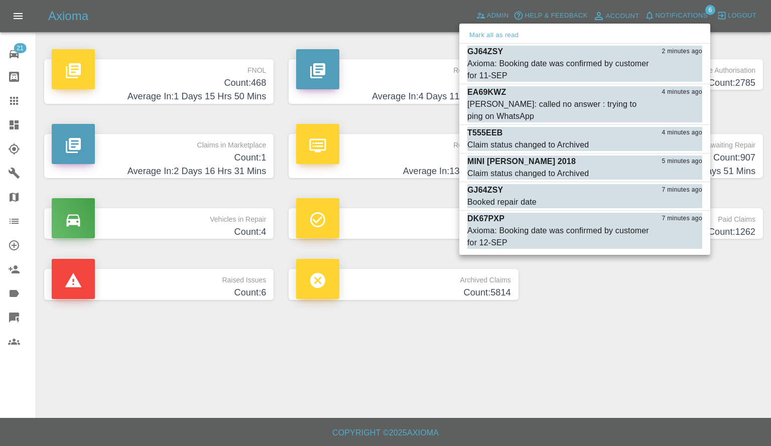
click at [620, 292] on div at bounding box center [385, 223] width 771 height 446
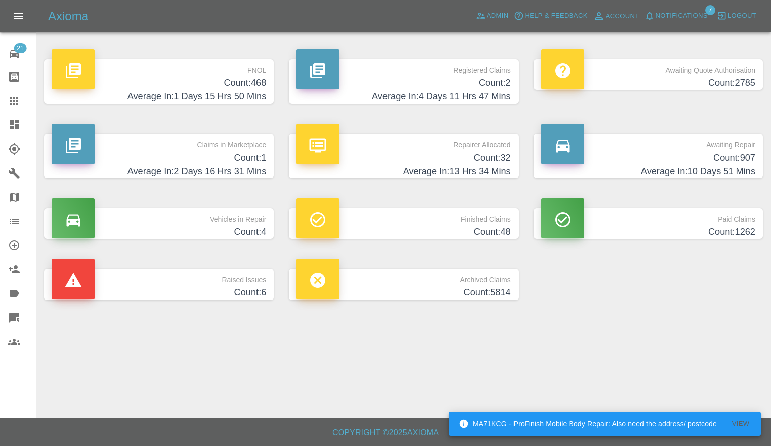
click at [673, 15] on span "Notifications" at bounding box center [682, 16] width 52 height 12
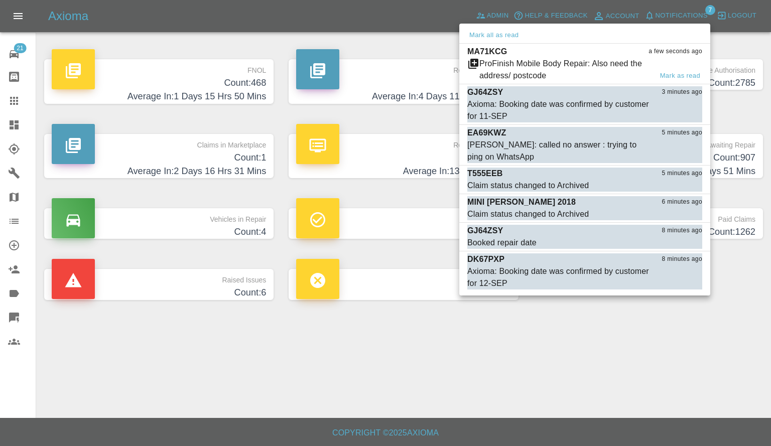
click at [581, 55] on div "MA71KCG a few seconds ago" at bounding box center [584, 52] width 235 height 12
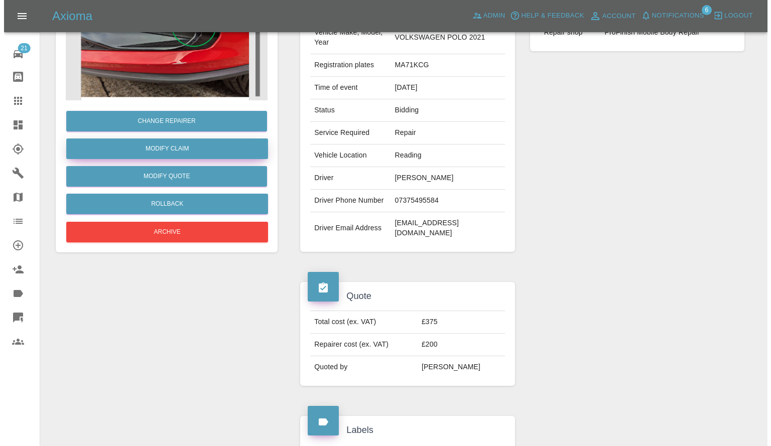
scroll to position [81, 0]
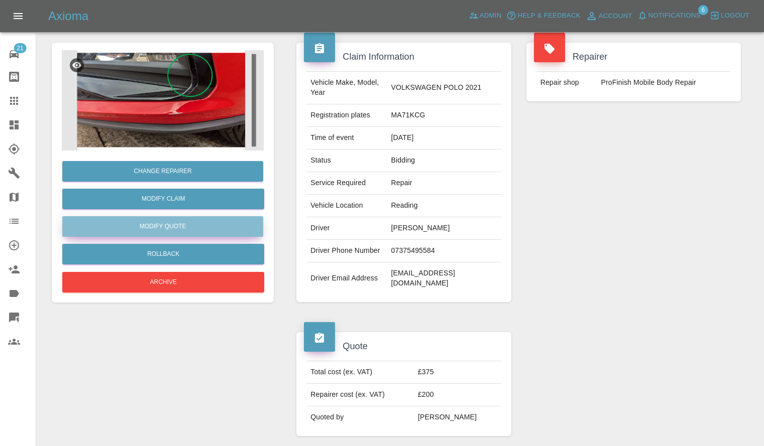
click at [180, 222] on button "Modify Quote" at bounding box center [162, 226] width 201 height 21
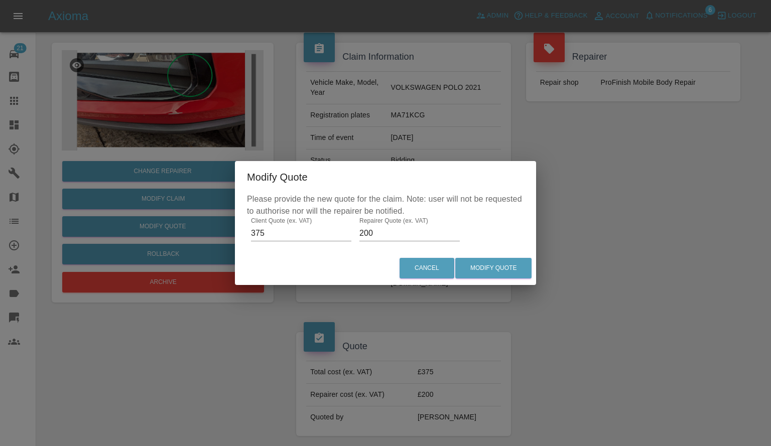
click at [418, 232] on input "200" at bounding box center [410, 233] width 100 height 16
type input "225"
click at [517, 272] on button "Modify Quote" at bounding box center [493, 268] width 76 height 21
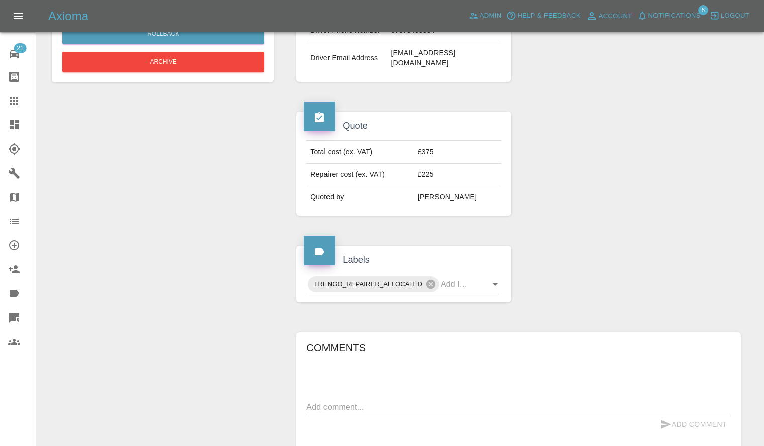
scroll to position [483, 0]
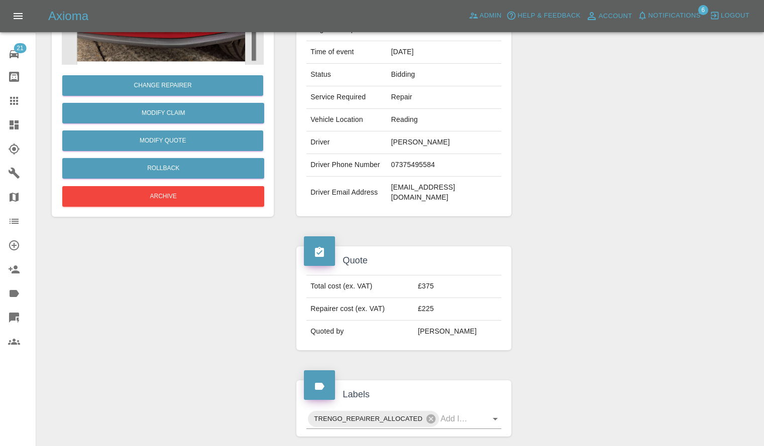
scroll to position [31, 0]
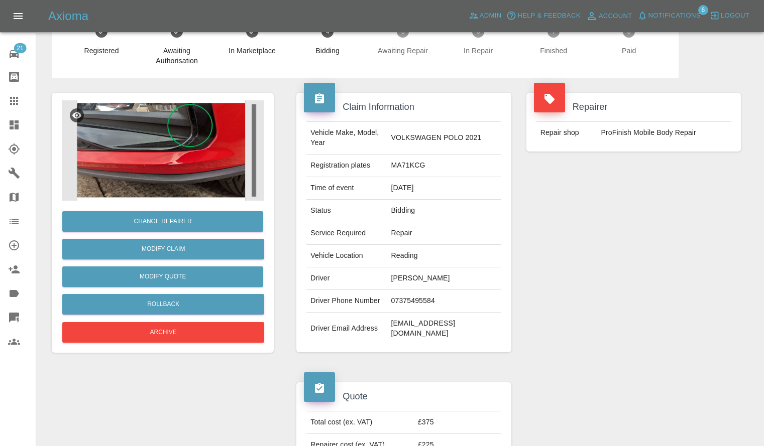
click at [0, 125] on link "Dashboard" at bounding box center [18, 125] width 36 height 24
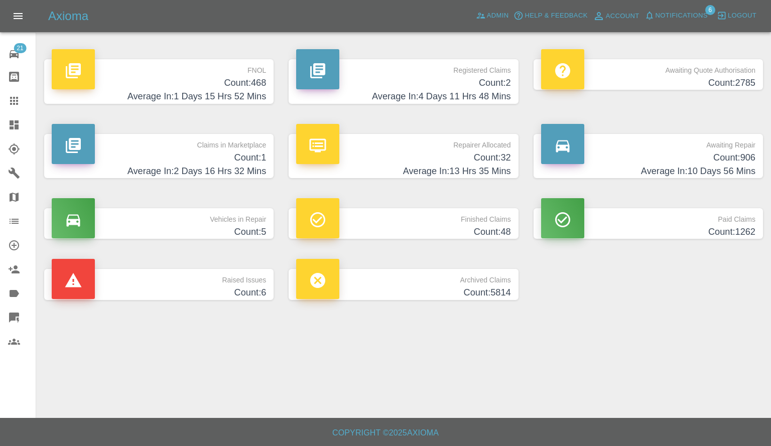
click at [696, 22] on button "Notifications" at bounding box center [676, 16] width 68 height 16
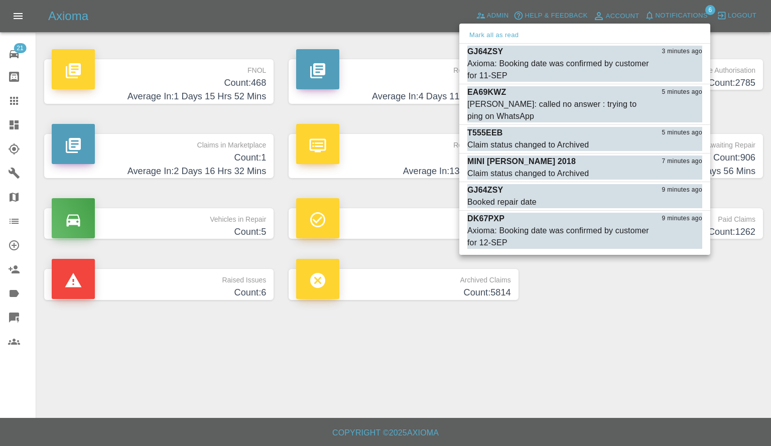
click at [622, 301] on div at bounding box center [385, 223] width 771 height 446
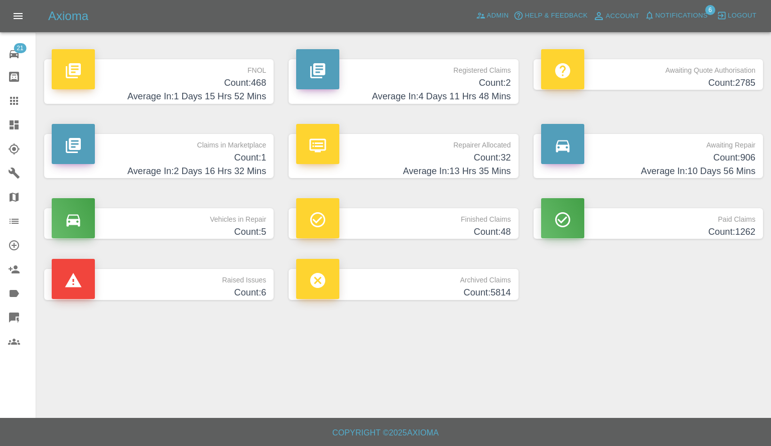
click at [687, 12] on span "Notifications" at bounding box center [682, 16] width 52 height 12
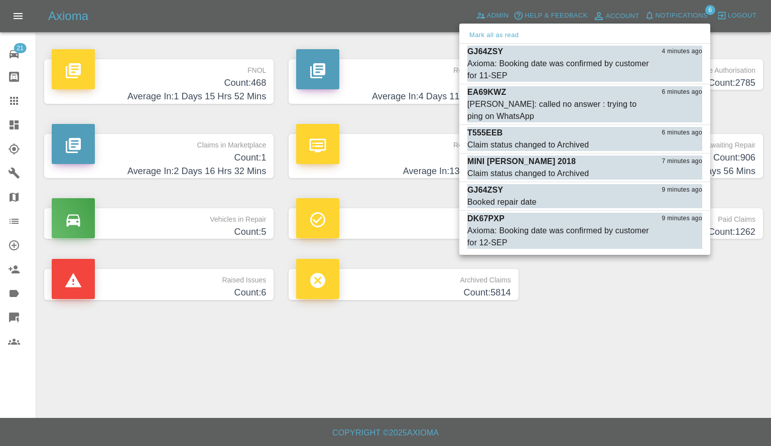
click at [687, 12] on div at bounding box center [385, 223] width 771 height 446
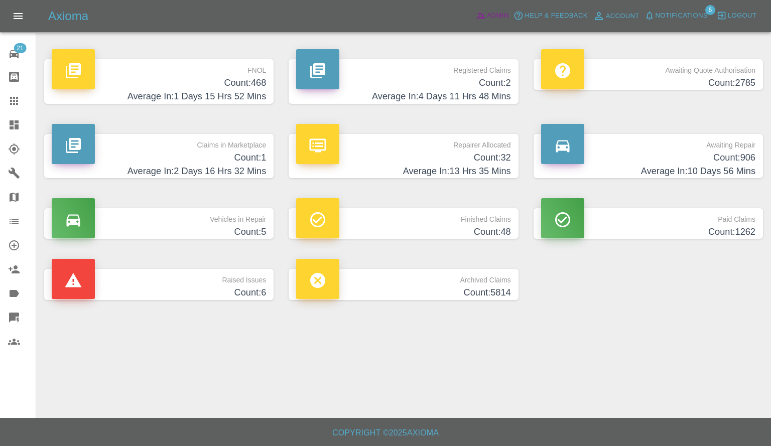
click at [479, 16] on icon at bounding box center [481, 16] width 10 height 10
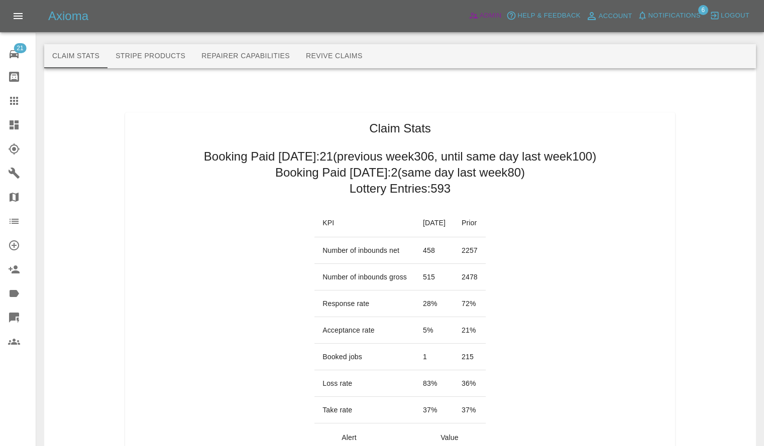
scroll to position [50, 0]
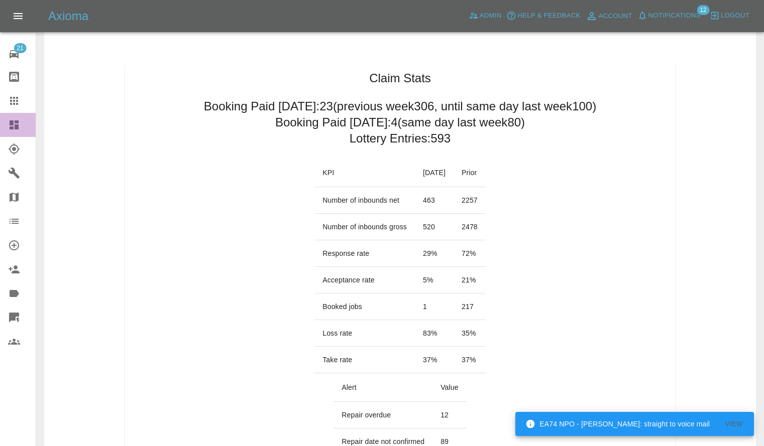
click at [9, 119] on icon at bounding box center [14, 125] width 12 height 12
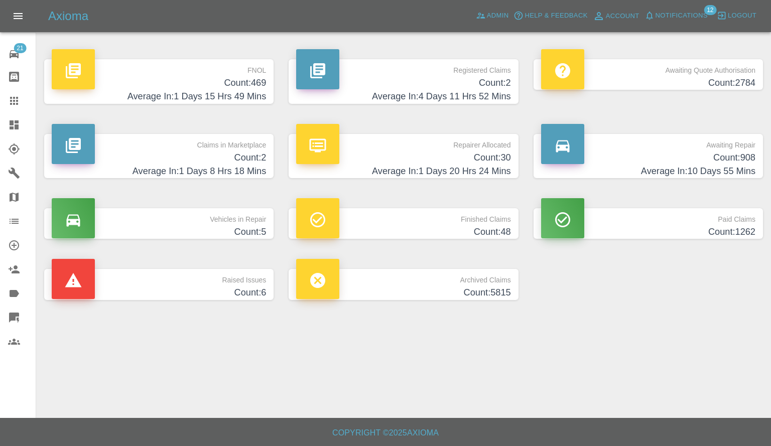
click at [675, 149] on p "Awaiting Repair" at bounding box center [648, 142] width 214 height 17
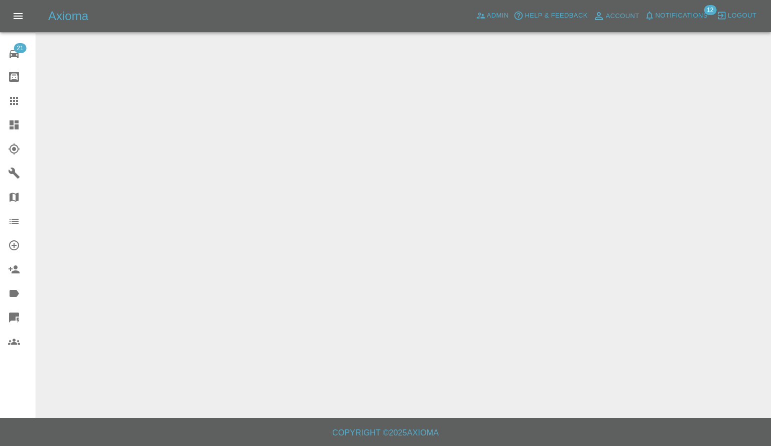
click at [690, 16] on span "Notifications" at bounding box center [682, 16] width 52 height 12
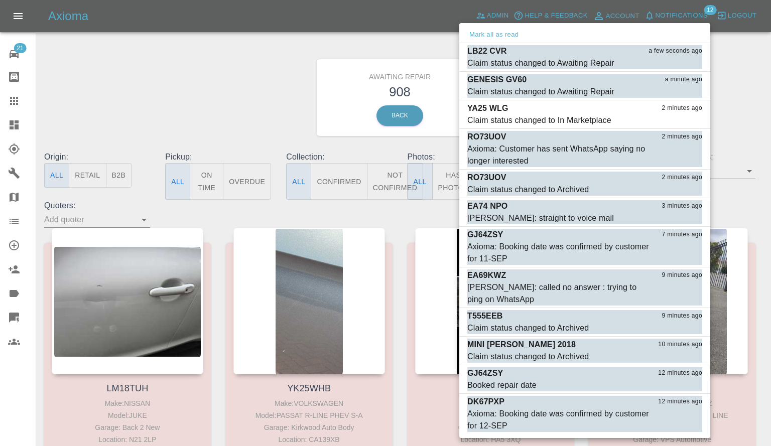
click at [190, 64] on div at bounding box center [385, 223] width 771 height 446
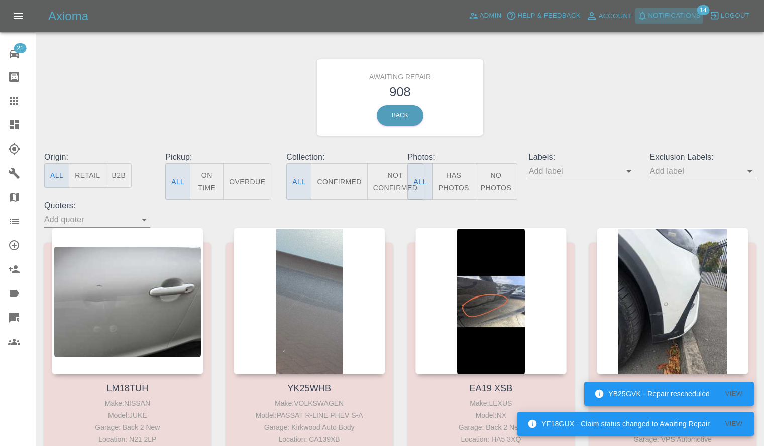
click at [669, 13] on span "Notifications" at bounding box center [674, 16] width 52 height 12
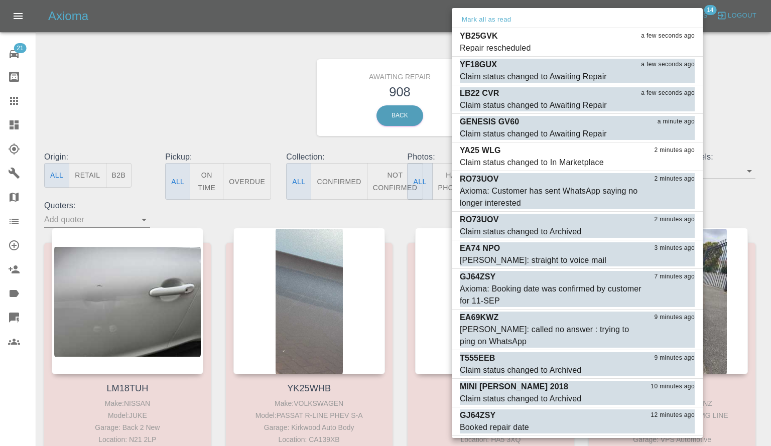
click at [183, 105] on div at bounding box center [385, 223] width 771 height 446
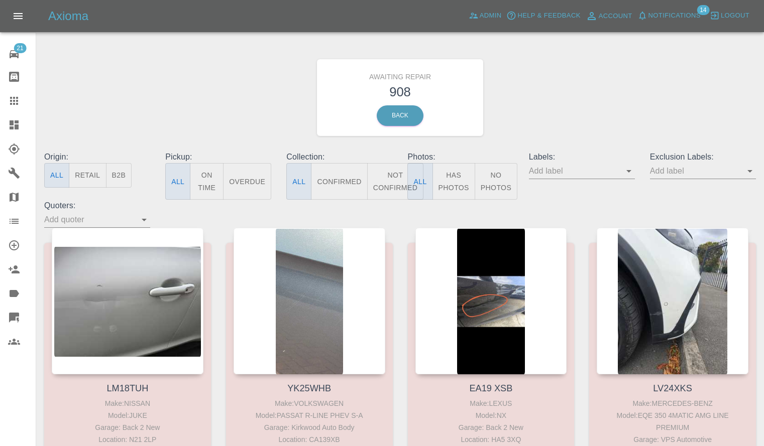
click at [9, 126] on icon at bounding box center [14, 125] width 12 height 12
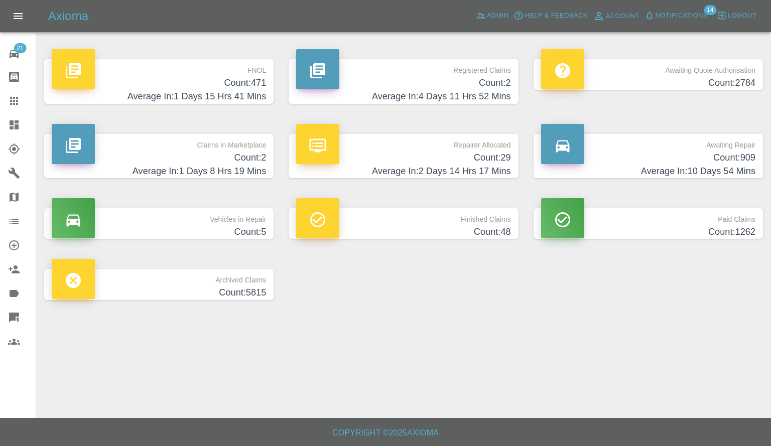
click at [213, 149] on p "Claims in Marketplace" at bounding box center [159, 142] width 214 height 17
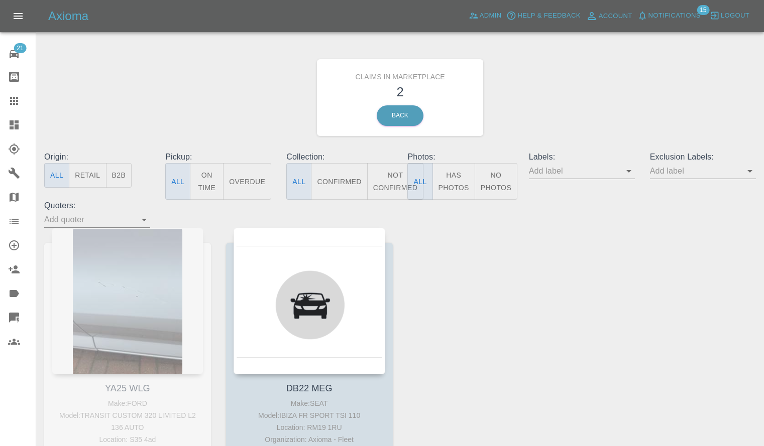
click at [8, 124] on icon at bounding box center [14, 125] width 12 height 12
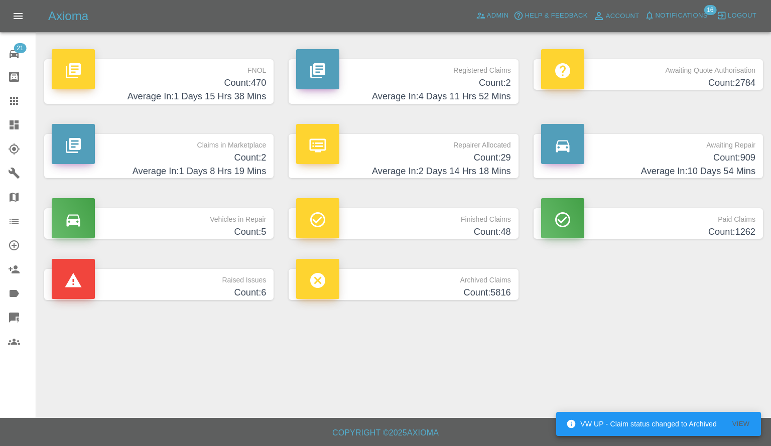
click at [409, 93] on h4 "Average In: 4 Days 11 Hrs 52 Mins" at bounding box center [403, 97] width 214 height 14
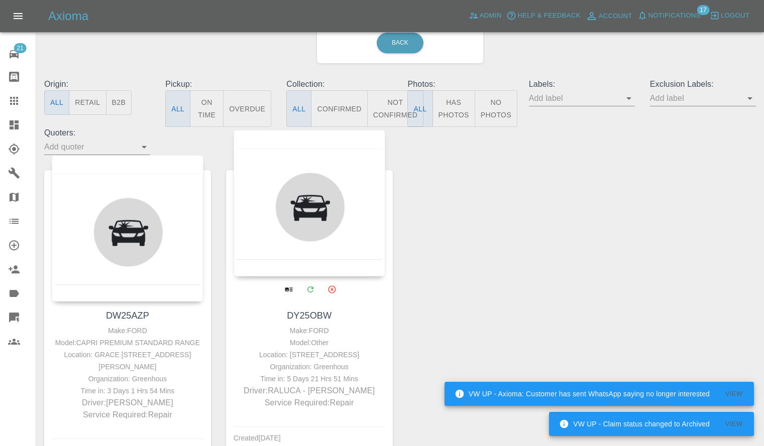
scroll to position [143, 0]
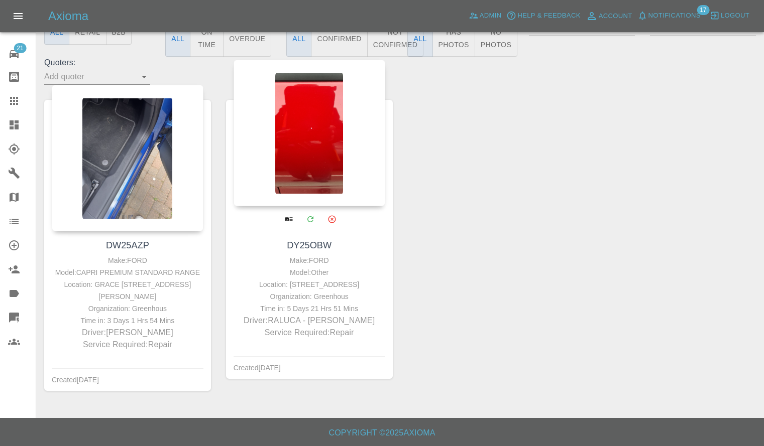
click at [303, 115] on div at bounding box center [309, 133] width 152 height 147
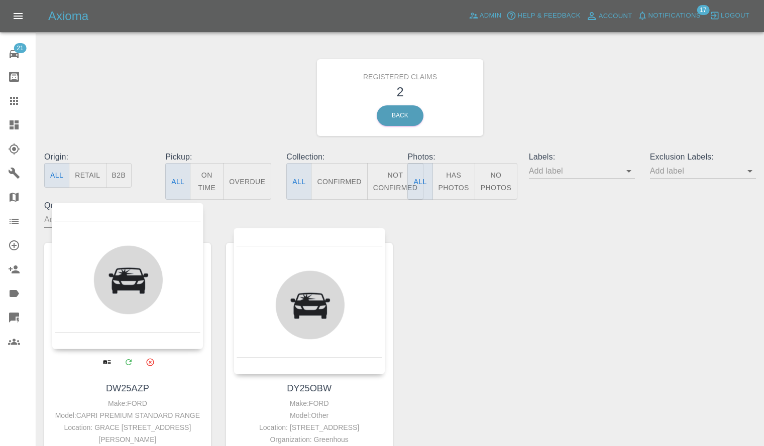
click at [102, 272] on div at bounding box center [128, 276] width 152 height 147
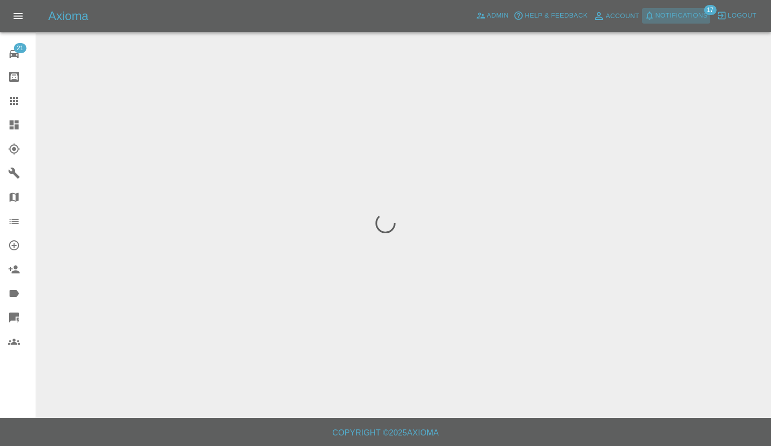
click at [667, 16] on span "Notifications" at bounding box center [682, 16] width 52 height 12
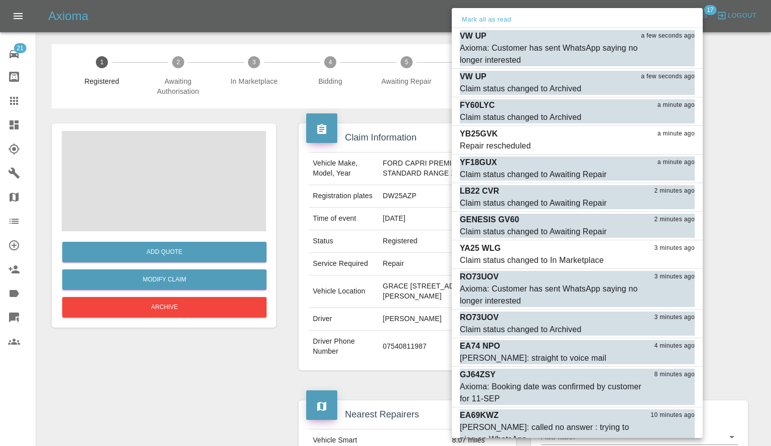
click at [192, 205] on div at bounding box center [385, 223] width 771 height 446
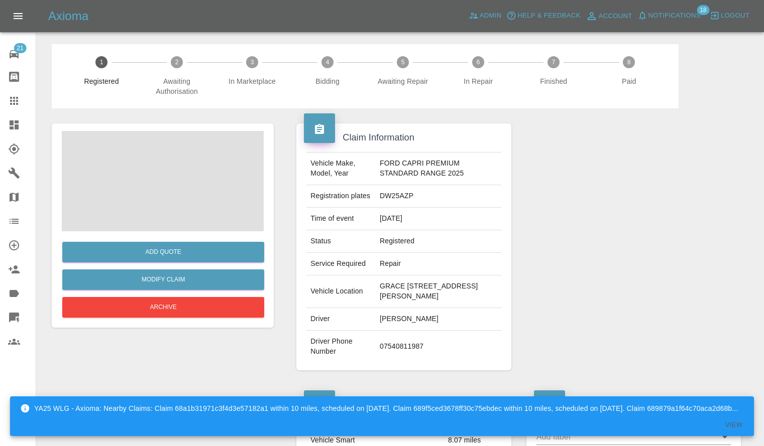
click at [192, 205] on span at bounding box center [163, 181] width 202 height 100
click at [192, 205] on img at bounding box center [163, 181] width 202 height 100
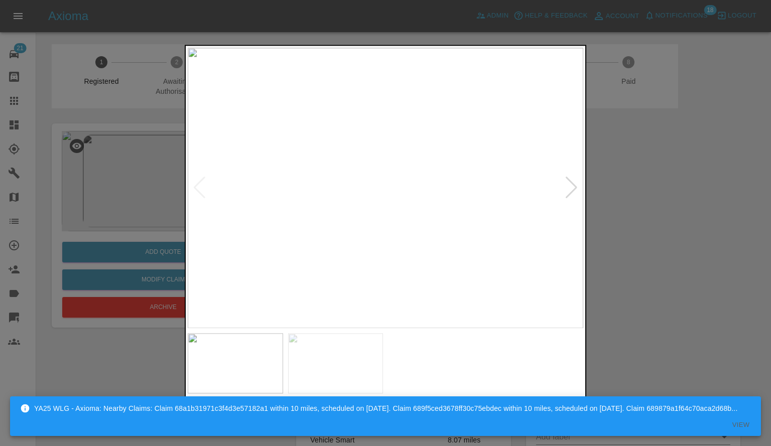
click at [315, 336] on img at bounding box center [335, 363] width 95 height 60
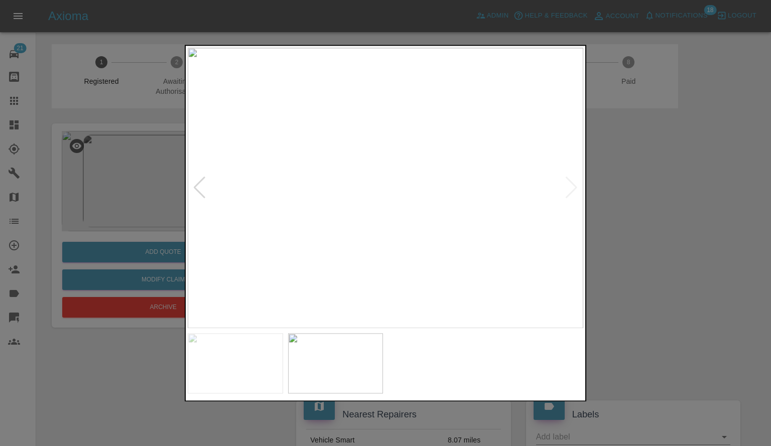
click at [615, 243] on div at bounding box center [385, 223] width 771 height 446
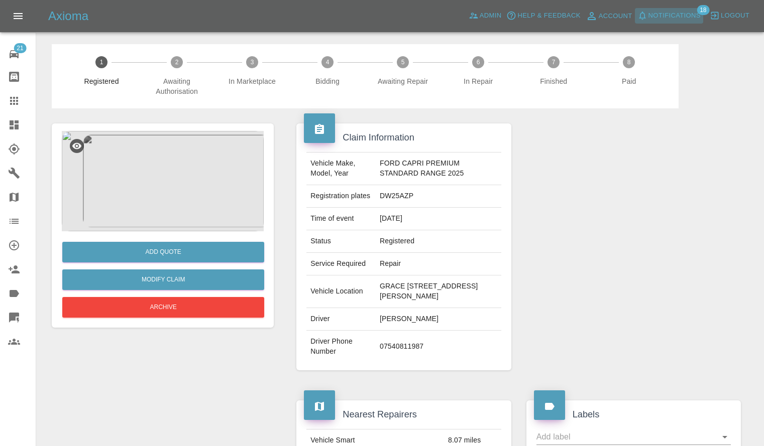
click at [658, 22] on button "Notifications" at bounding box center [669, 16] width 68 height 16
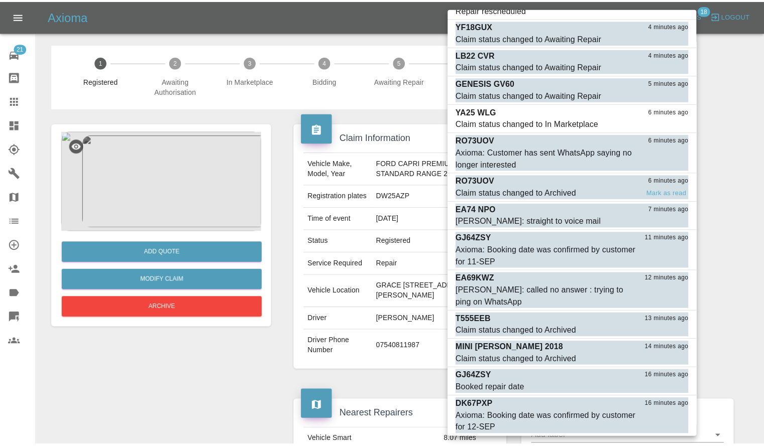
scroll to position [229, 0]
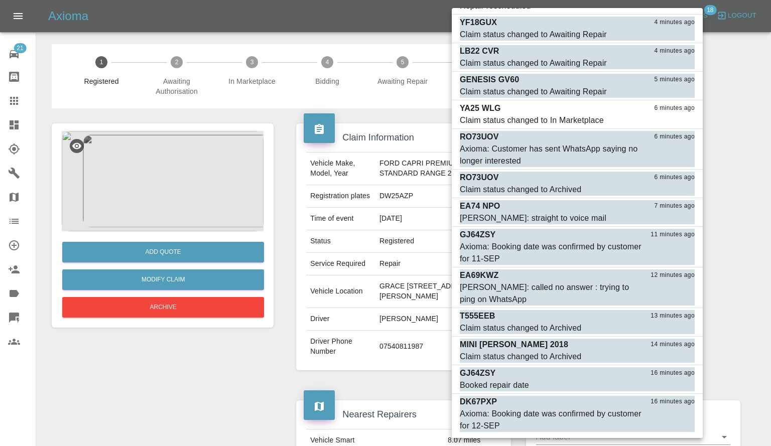
click at [193, 368] on div at bounding box center [385, 223] width 771 height 446
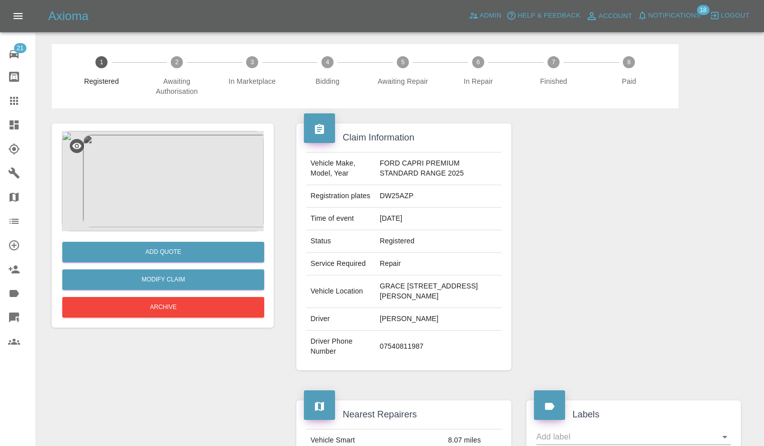
click at [15, 123] on icon at bounding box center [14, 125] width 9 height 9
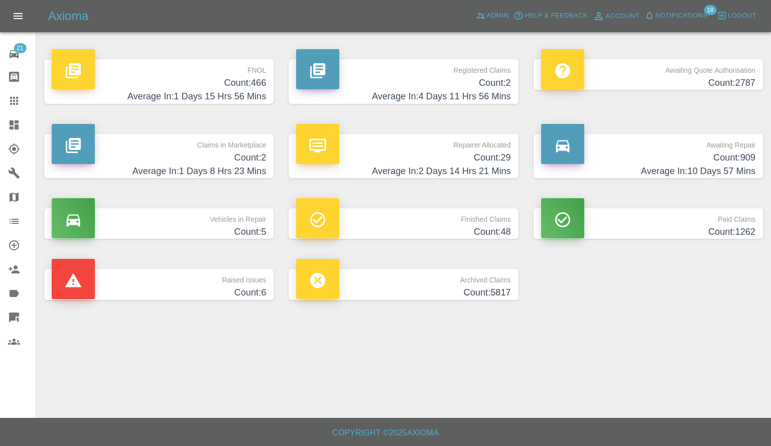
click at [694, 85] on h4 "Count: 2787" at bounding box center [648, 83] width 214 height 14
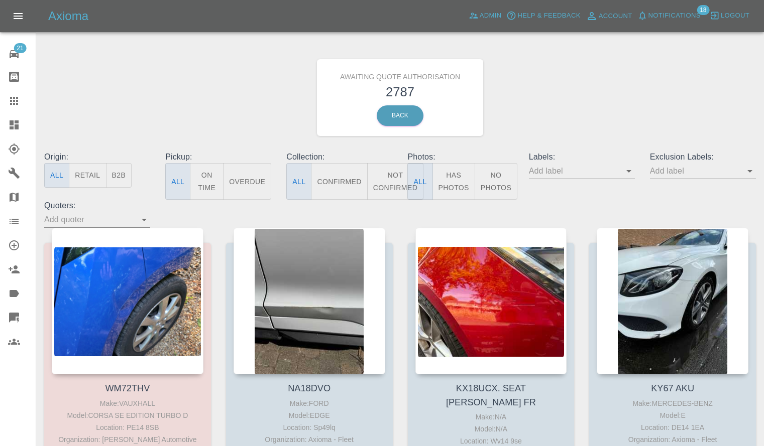
click at [116, 172] on button "B2B" at bounding box center [119, 175] width 26 height 25
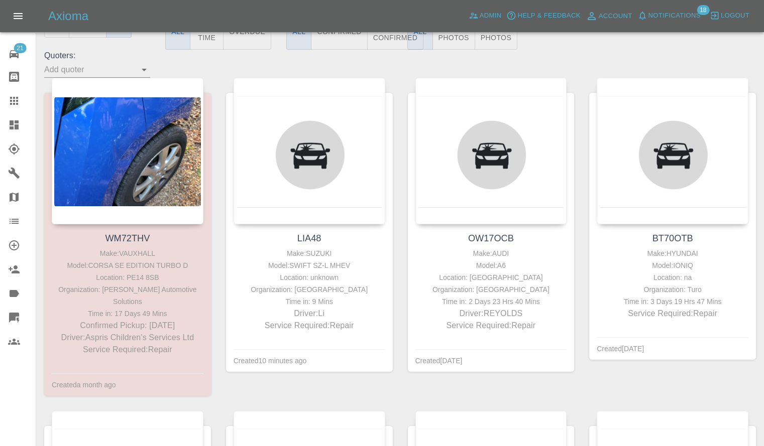
scroll to position [151, 0]
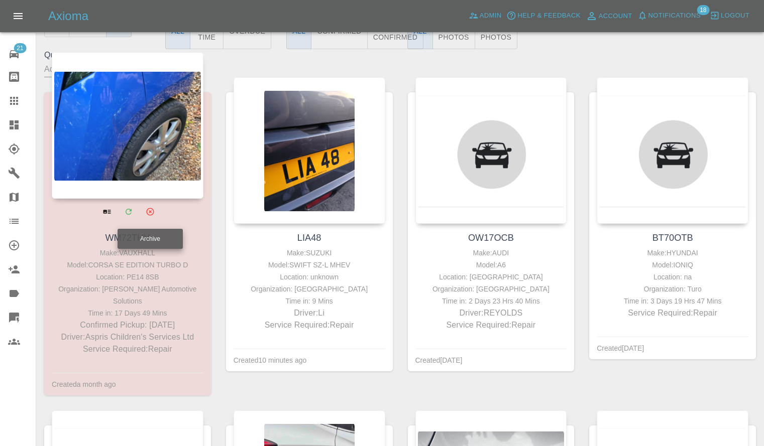
click at [148, 214] on icon "Archive" at bounding box center [150, 212] width 8 height 8
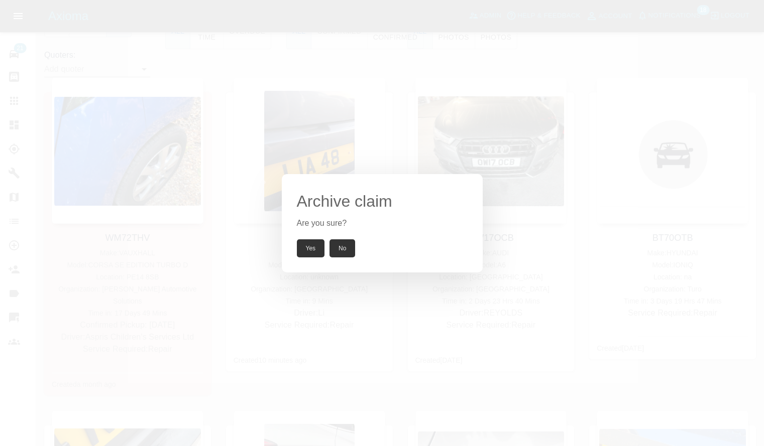
click at [314, 247] on button "Yes" at bounding box center [311, 249] width 28 height 18
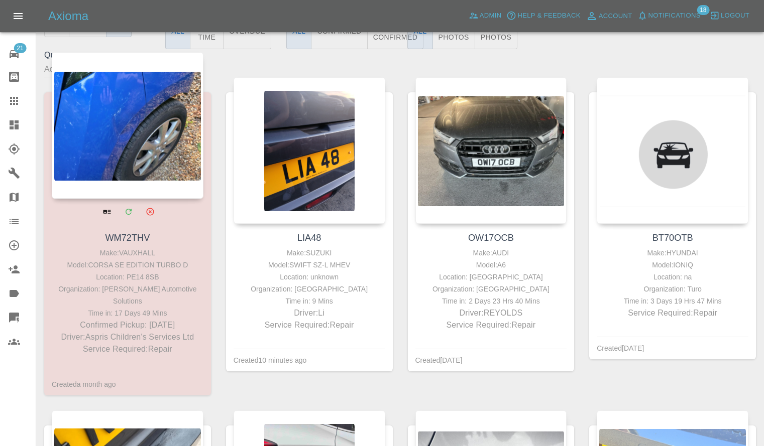
click at [183, 168] on div at bounding box center [128, 125] width 152 height 147
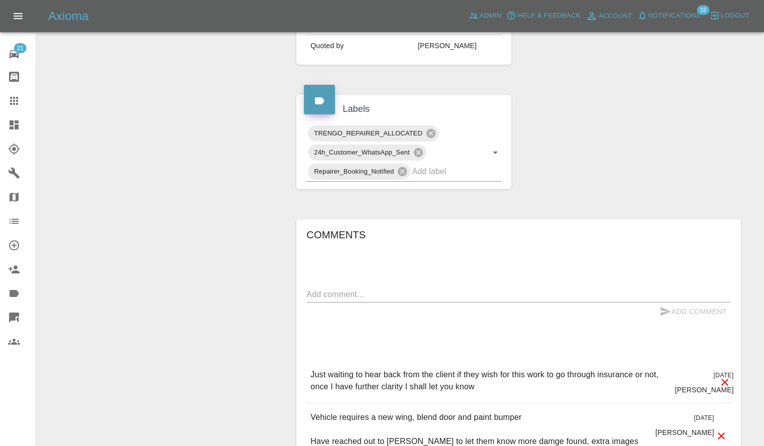
scroll to position [552, 0]
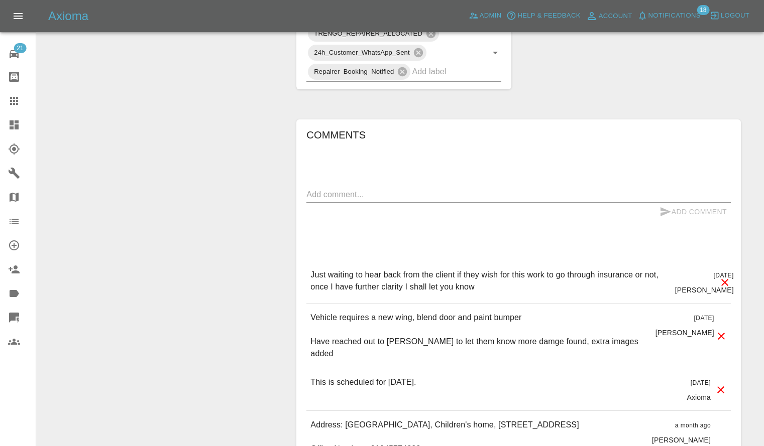
click at [400, 198] on div "x" at bounding box center [518, 195] width 424 height 16
type textarea "Closed down - if we hear back will reopen"
click at [712, 232] on div "Comments Closed down - if we hear back will reopen x Add Comment Just waiting t…" at bounding box center [518, 362] width 424 height 470
click at [713, 221] on button "Add Comment" at bounding box center [692, 212] width 75 height 19
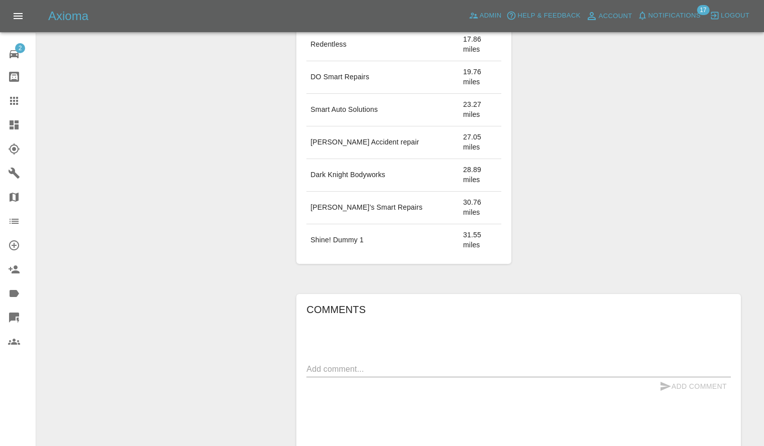
scroll to position [502, 0]
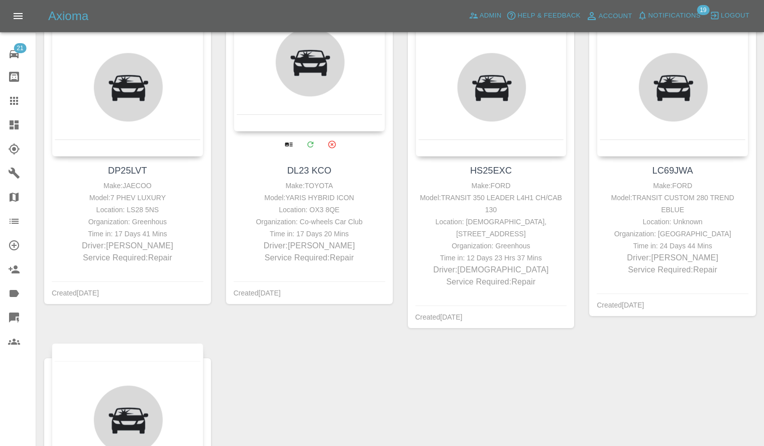
scroll to position [2310, 0]
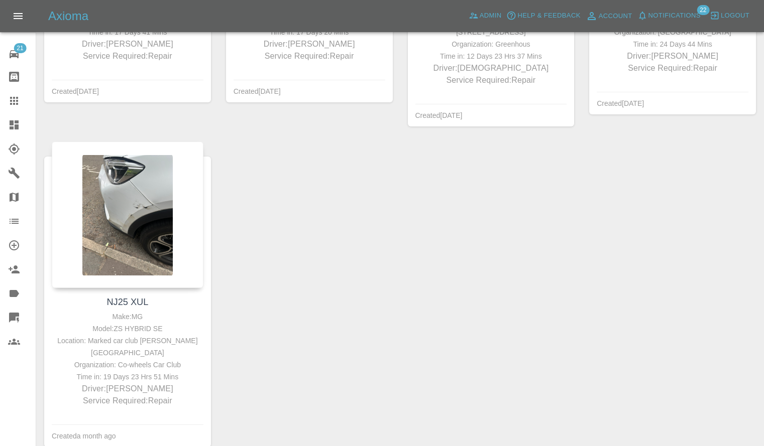
click at [14, 103] on icon at bounding box center [14, 101] width 8 height 8
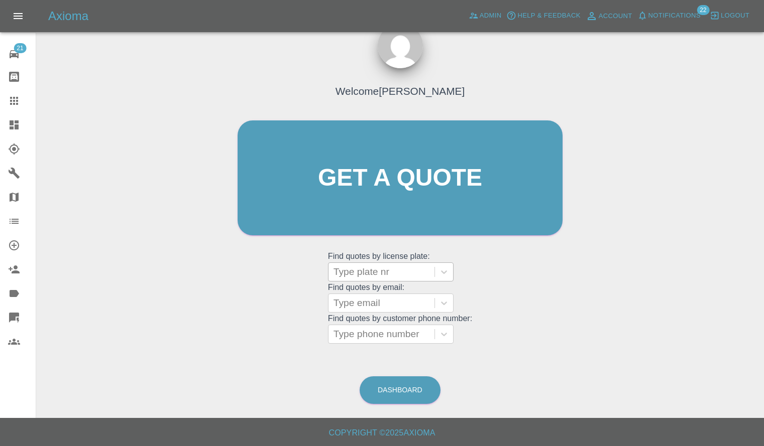
click at [356, 275] on div at bounding box center [381, 272] width 96 height 14
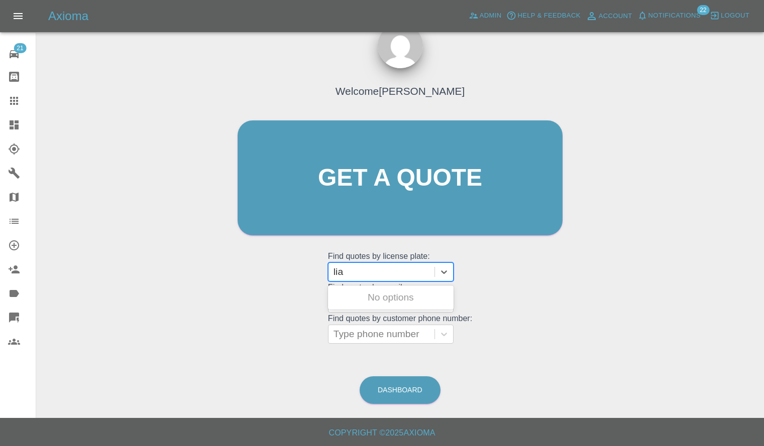
type input "lia"
type input "lia48"
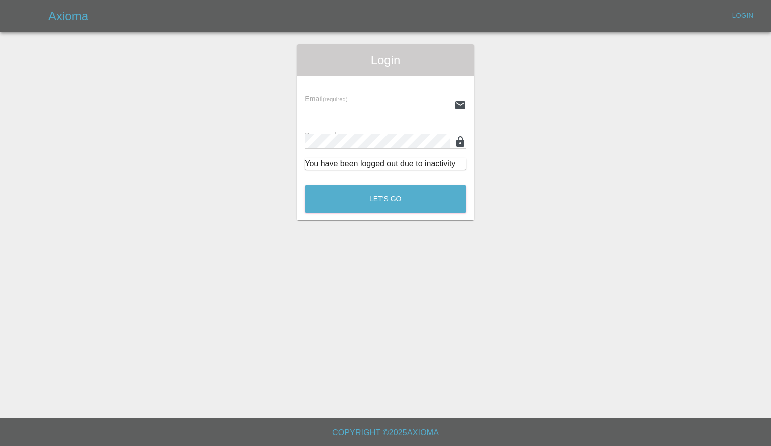
type input "[PERSON_NAME][EMAIL_ADDRESS][PERSON_NAME][DOMAIN_NAME]"
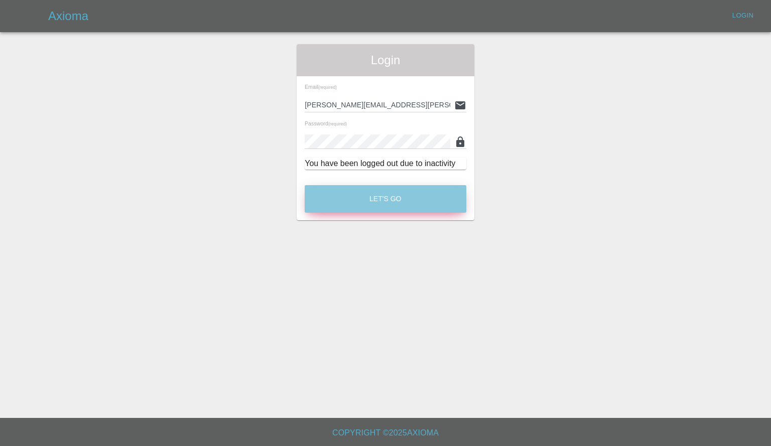
click at [357, 211] on button "Let's Go" at bounding box center [386, 199] width 162 height 28
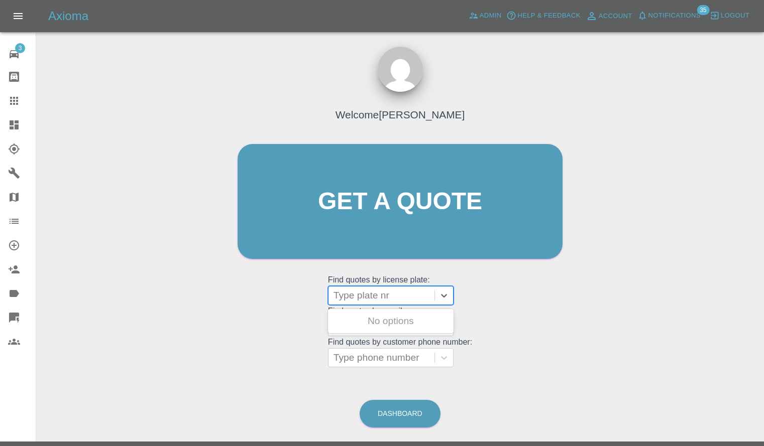
click at [351, 287] on div "Type plate nr" at bounding box center [381, 296] width 106 height 18
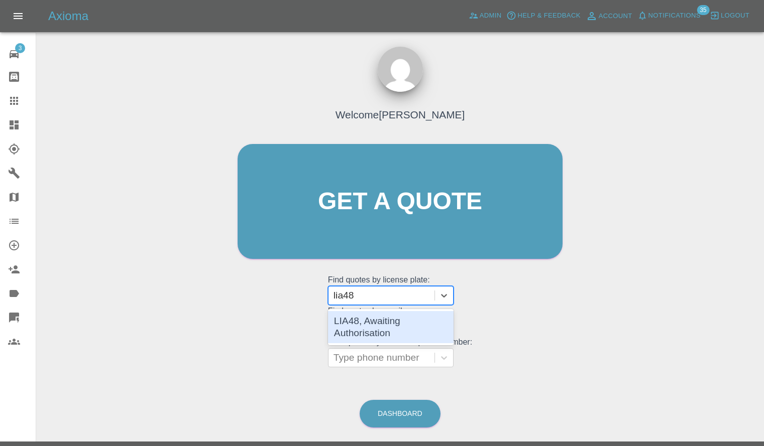
type input "lia48"
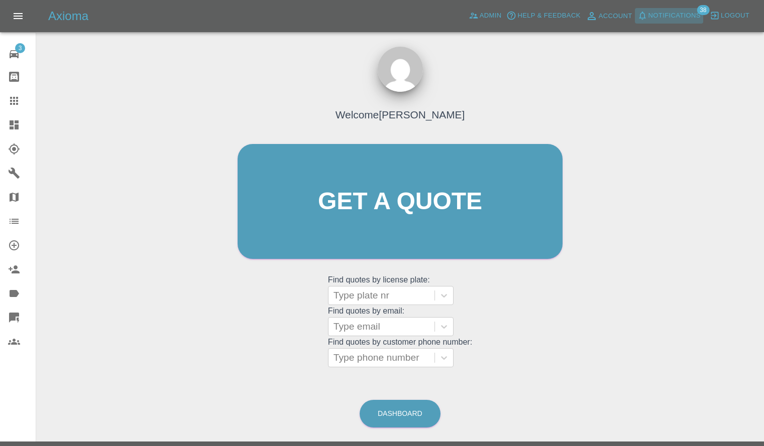
click at [678, 19] on span "Notifications" at bounding box center [674, 16] width 52 height 12
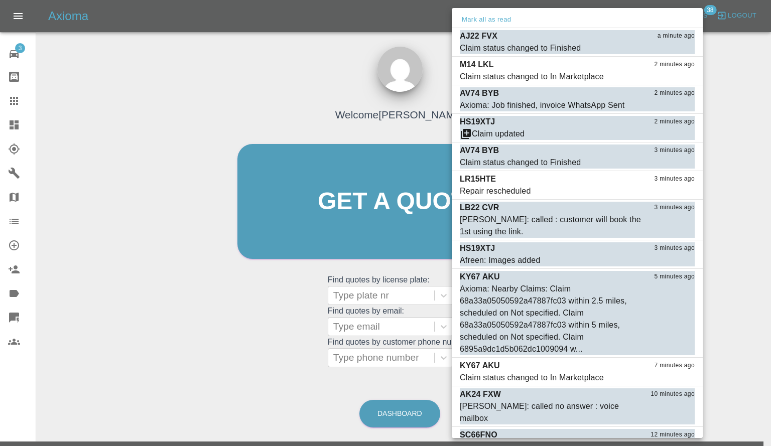
click at [108, 86] on div at bounding box center [385, 223] width 771 height 446
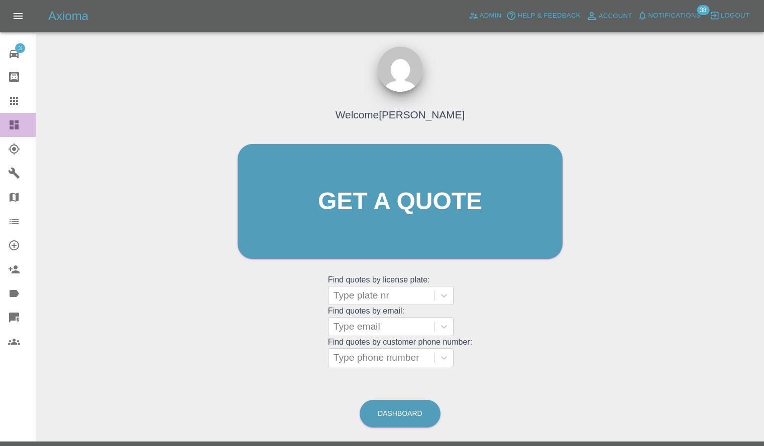
click at [6, 119] on link "Dashboard" at bounding box center [18, 125] width 36 height 24
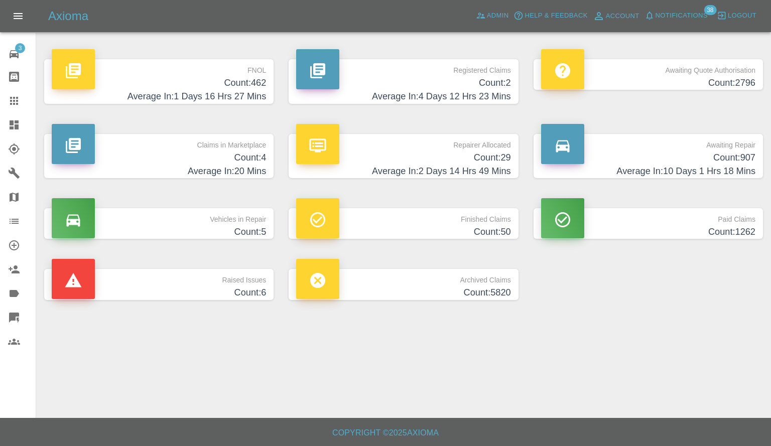
click at [223, 147] on p "Claims in Marketplace" at bounding box center [159, 142] width 214 height 17
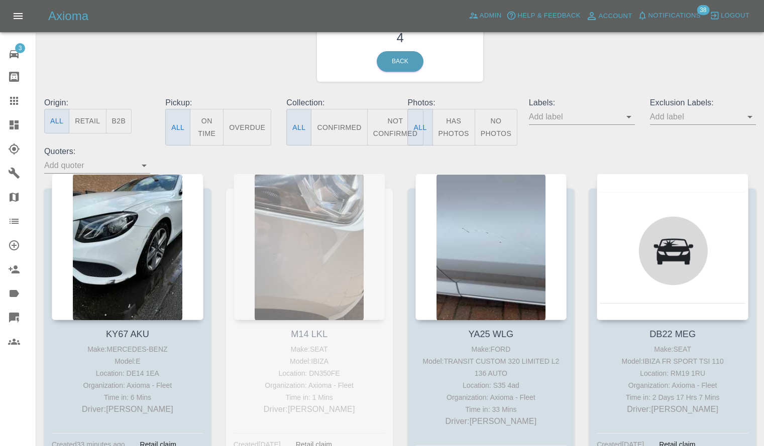
scroll to position [131, 0]
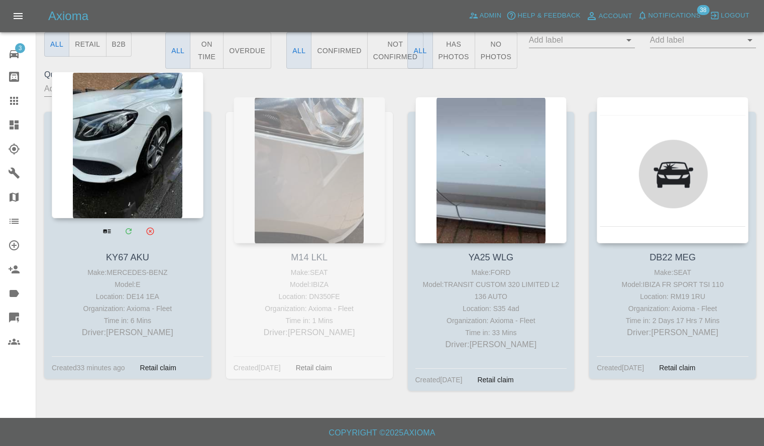
click at [131, 161] on div at bounding box center [128, 145] width 152 height 147
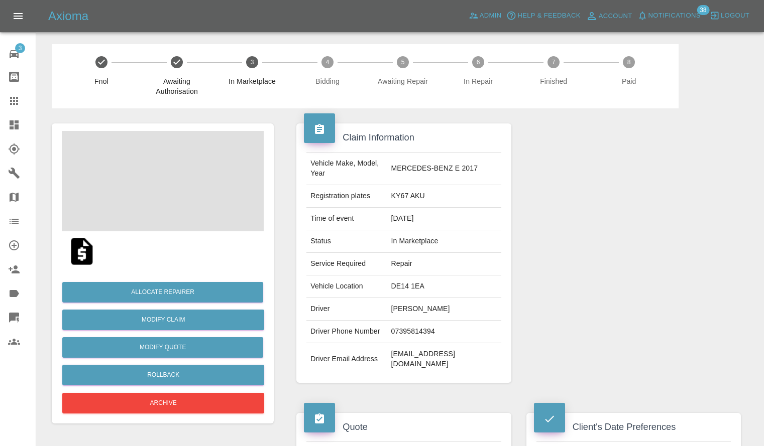
click at [194, 136] on span at bounding box center [163, 181] width 202 height 100
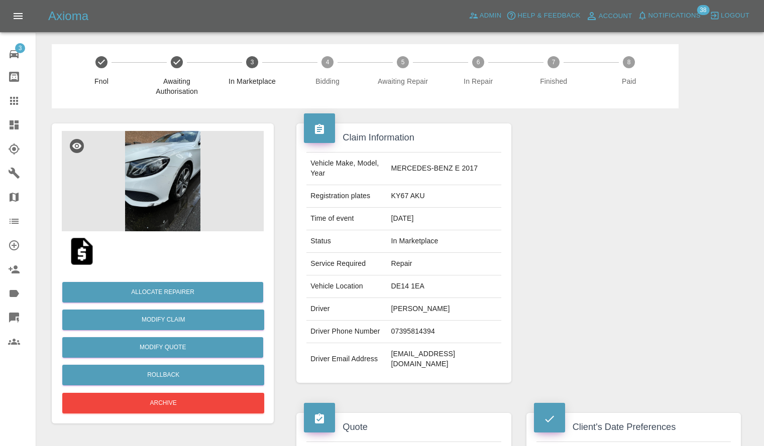
click at [186, 169] on img at bounding box center [163, 181] width 202 height 100
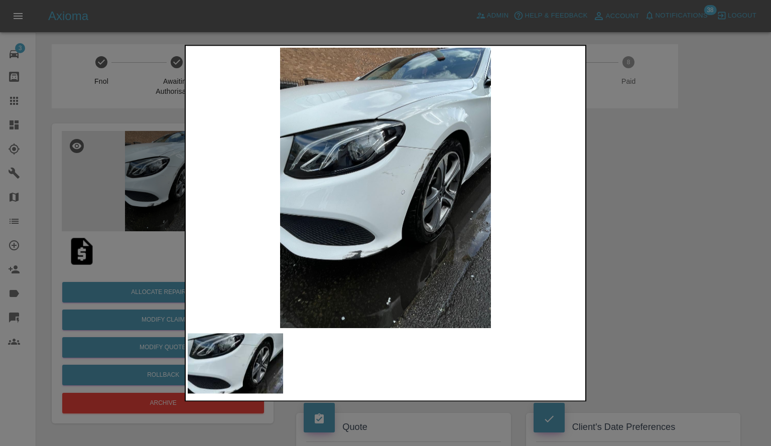
click at [437, 190] on img at bounding box center [386, 188] width 396 height 281
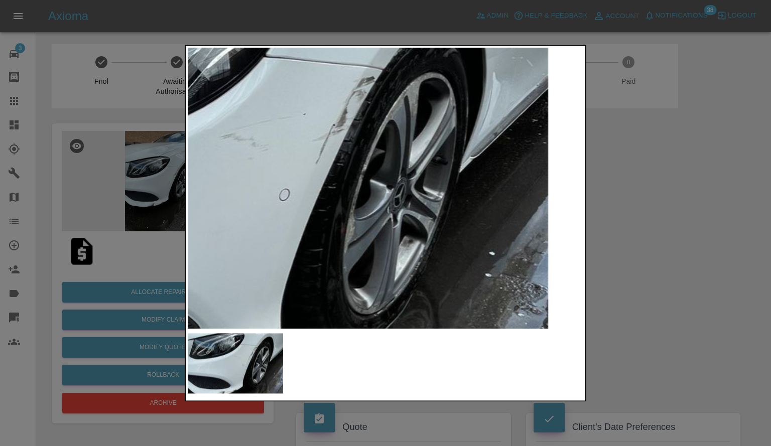
click at [437, 190] on img at bounding box center [231, 182] width 1187 height 843
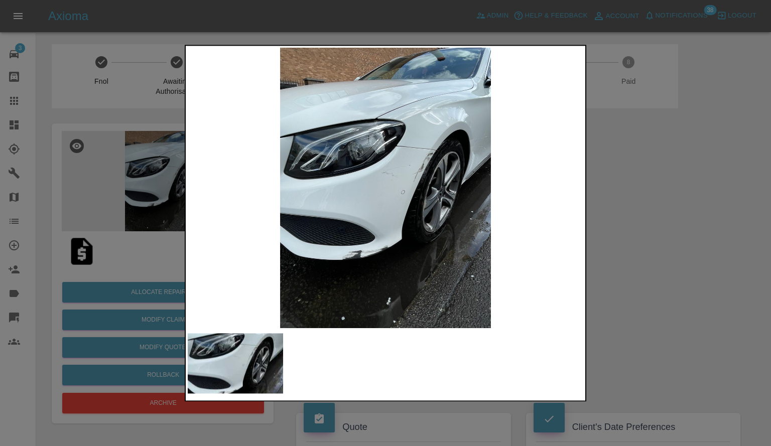
click at [693, 238] on div at bounding box center [385, 223] width 771 height 446
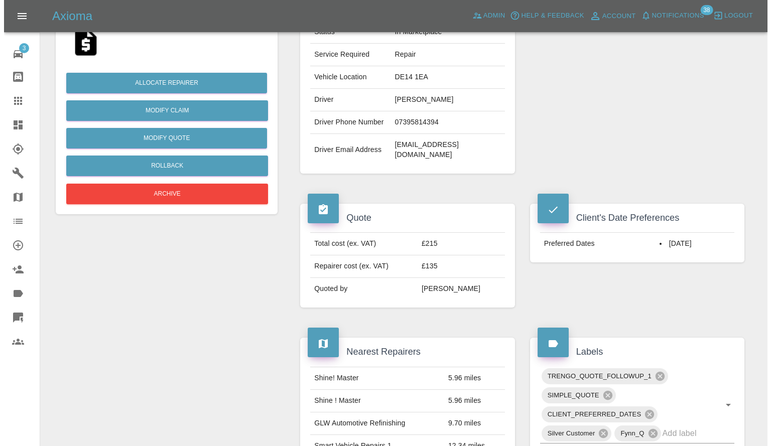
scroll to position [100, 0]
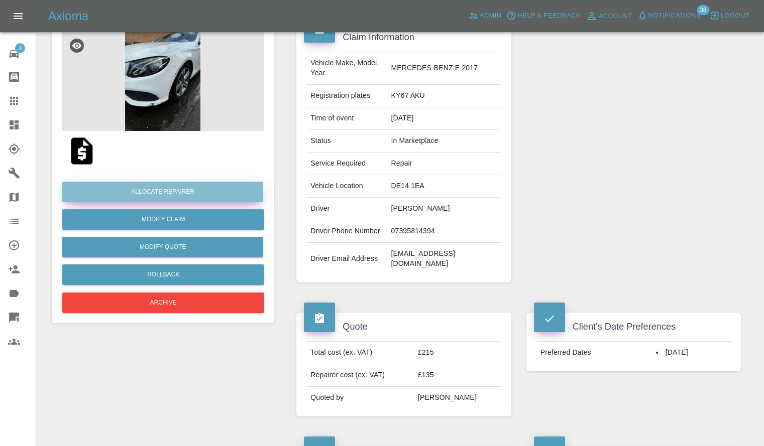
click at [188, 194] on button "Allocate Repairer" at bounding box center [162, 192] width 201 height 21
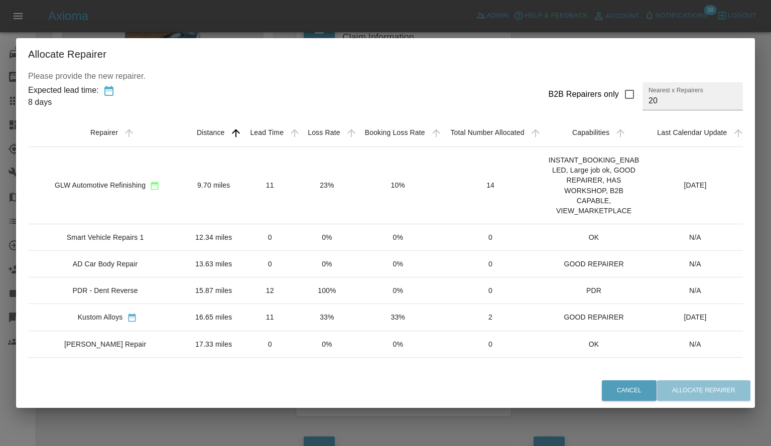
click at [86, 189] on div "GLW Automotive Refinishing" at bounding box center [100, 185] width 91 height 10
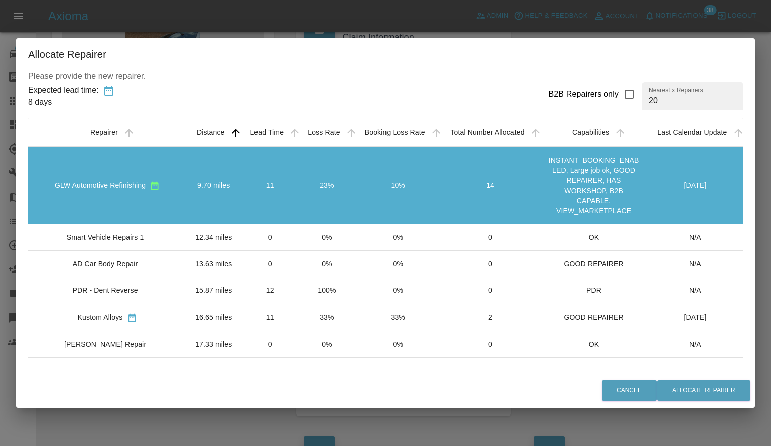
click at [695, 376] on div "Cancel Allocate Repairer" at bounding box center [385, 391] width 739 height 34
click at [696, 388] on button "Allocate Repairer" at bounding box center [703, 391] width 93 height 21
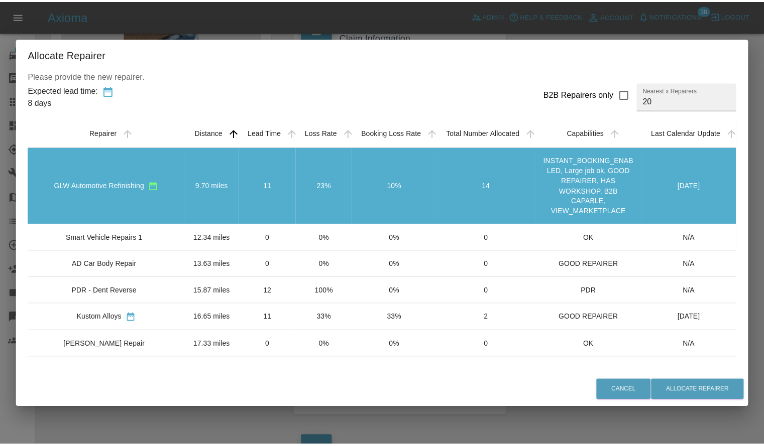
scroll to position [0, 0]
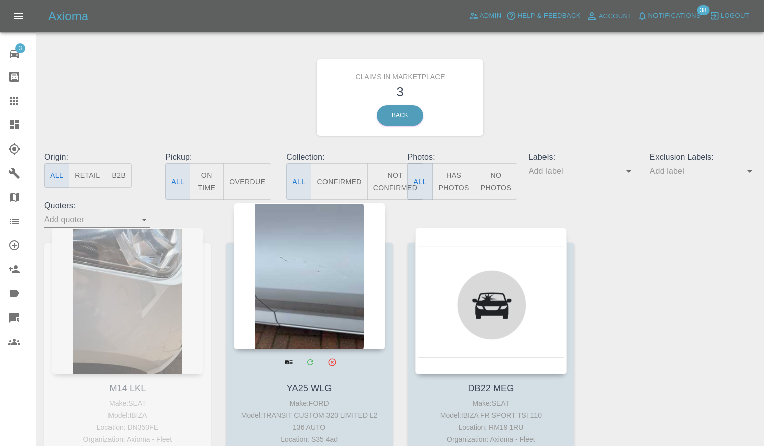
click at [302, 266] on div at bounding box center [309, 276] width 152 height 147
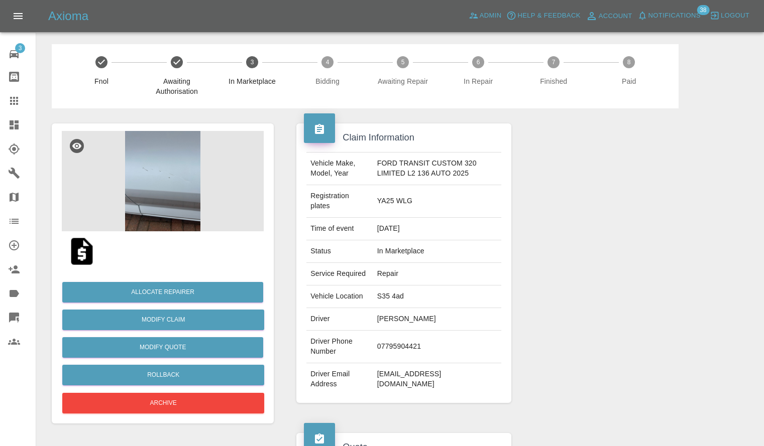
click at [150, 184] on img at bounding box center [163, 181] width 202 height 100
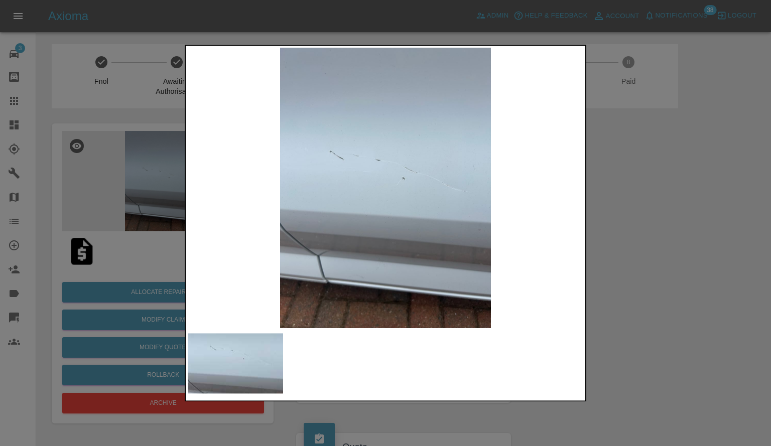
click at [648, 250] on div at bounding box center [385, 223] width 771 height 446
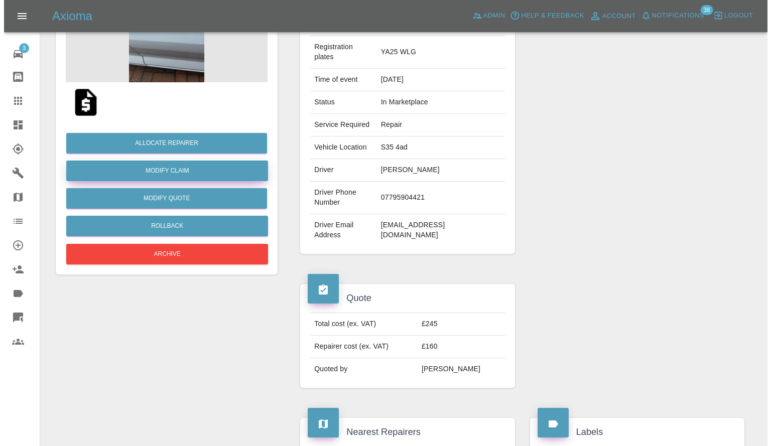
scroll to position [151, 0]
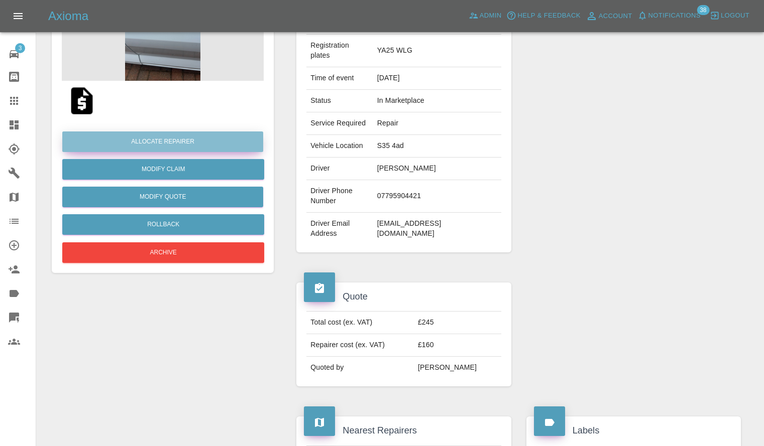
click at [203, 145] on button "Allocate Repairer" at bounding box center [162, 142] width 201 height 21
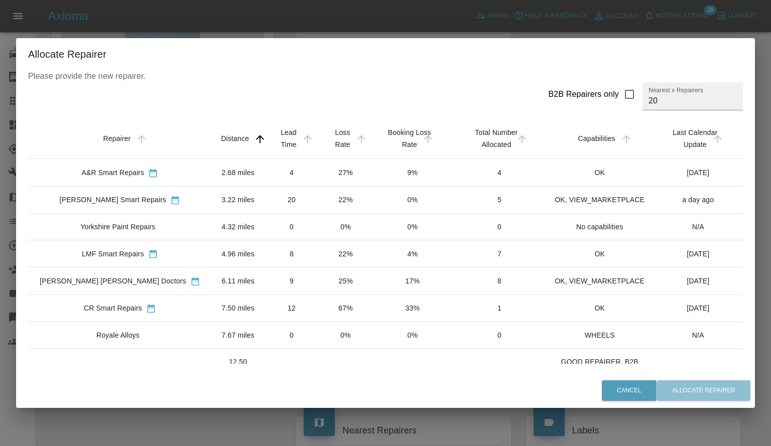
click at [97, 168] on div "A&R Smart Repairs" at bounding box center [113, 173] width 63 height 10
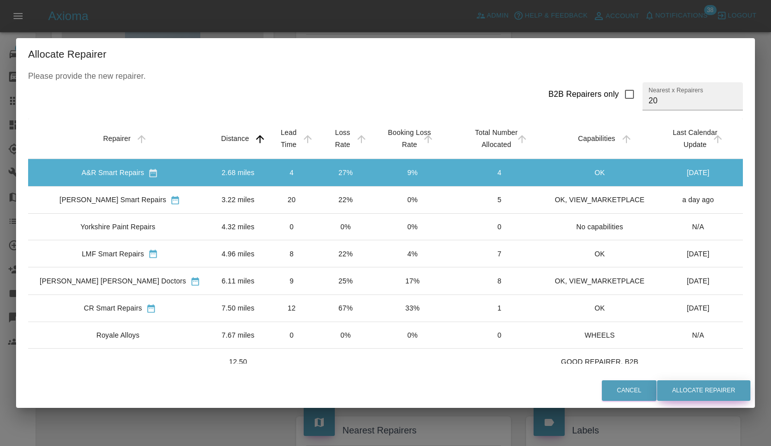
click at [693, 397] on button "Allocate Repairer" at bounding box center [703, 391] width 93 height 21
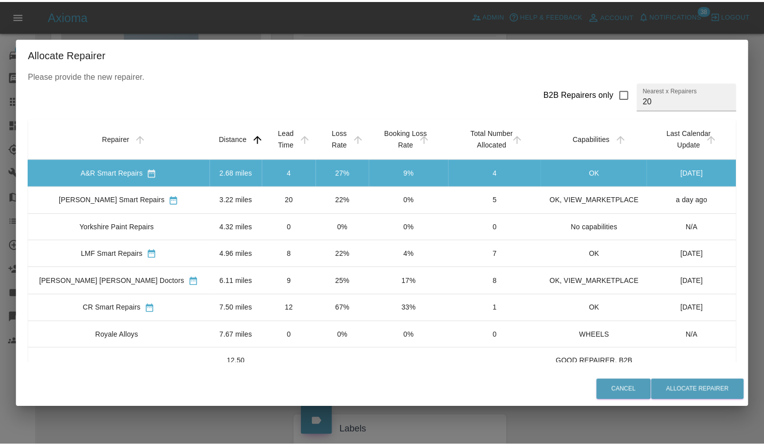
scroll to position [0, 0]
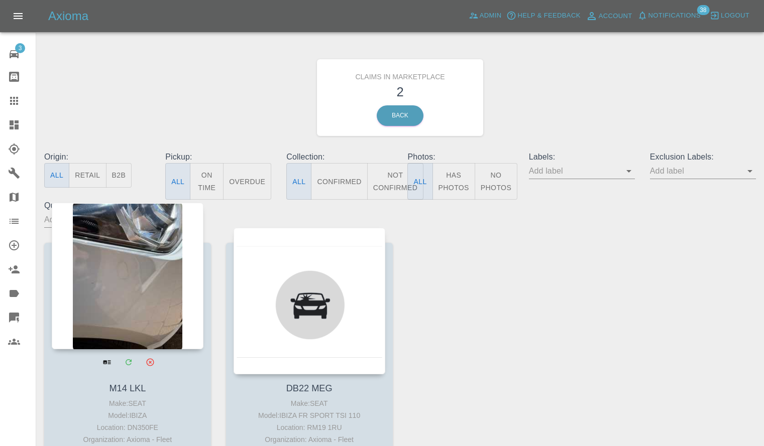
click at [117, 264] on div at bounding box center [128, 276] width 152 height 147
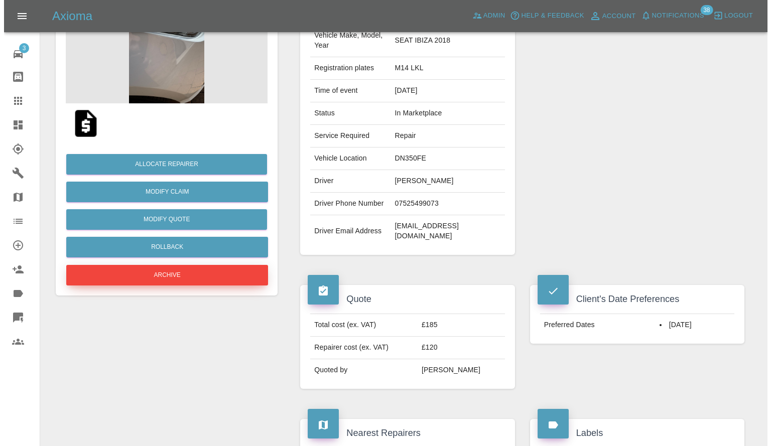
scroll to position [201, 0]
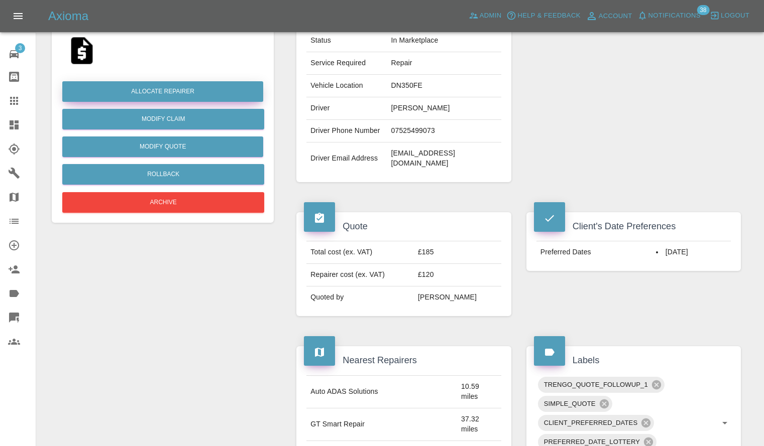
click at [219, 90] on button "Allocate Repairer" at bounding box center [162, 91] width 201 height 21
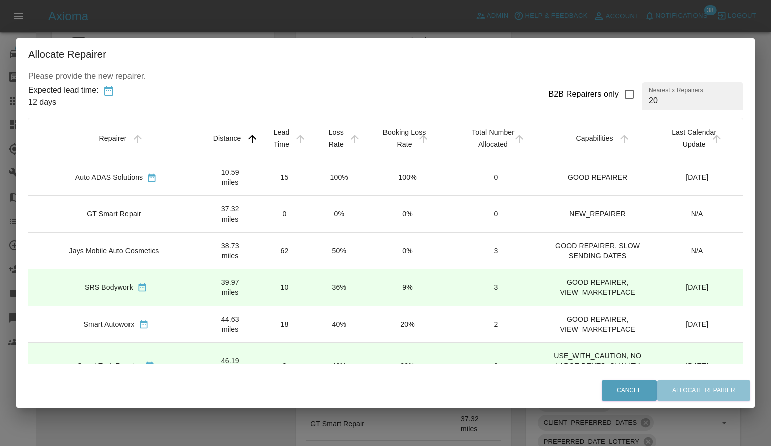
click at [83, 172] on div "Auto ADAS Solutions" at bounding box center [108, 177] width 67 height 10
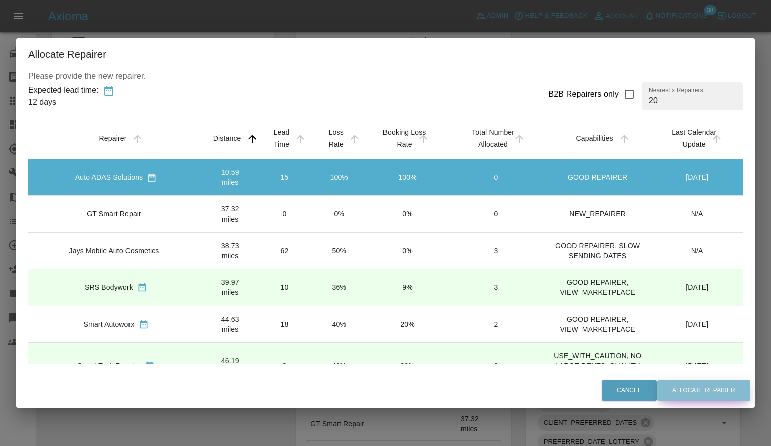
click at [687, 398] on button "Allocate Repairer" at bounding box center [703, 391] width 93 height 21
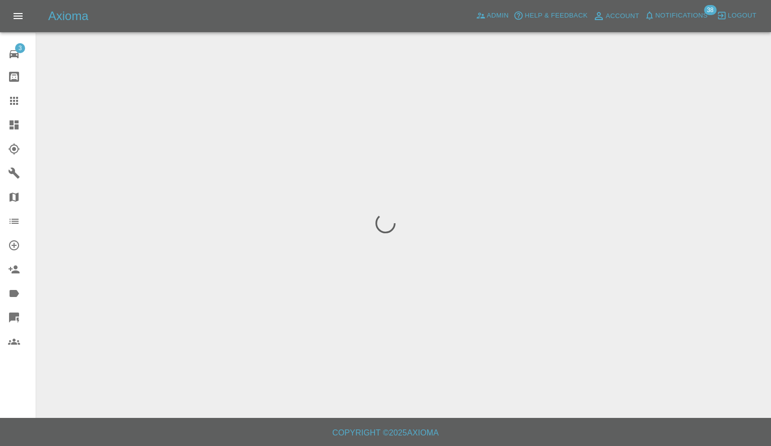
scroll to position [0, 0]
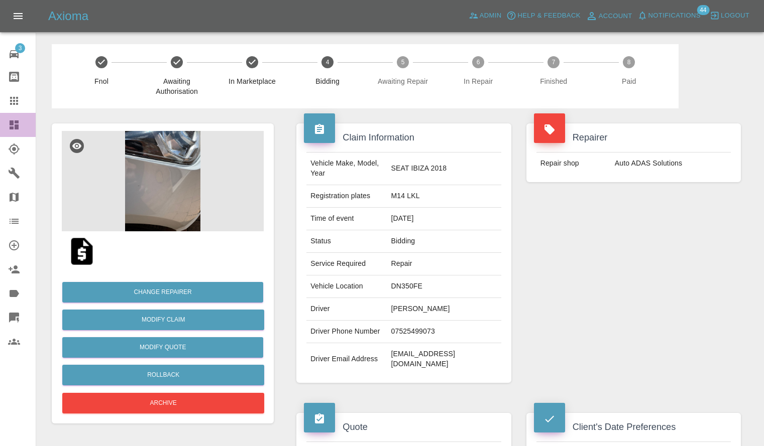
click at [4, 128] on link "Dashboard" at bounding box center [18, 125] width 36 height 24
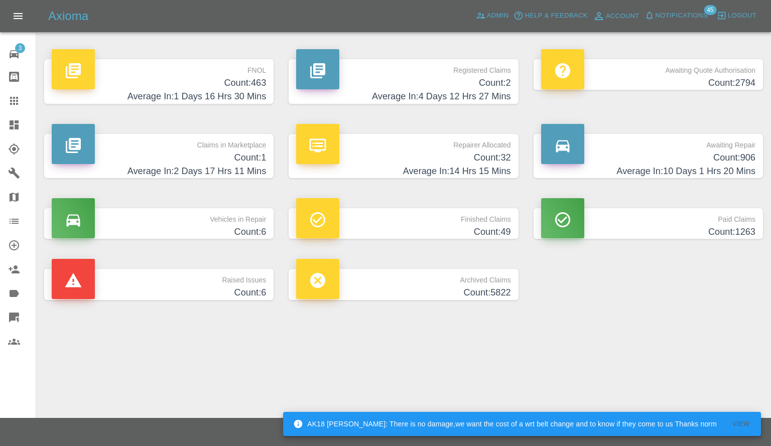
click at [678, 22] on button "Notifications" at bounding box center [676, 16] width 68 height 16
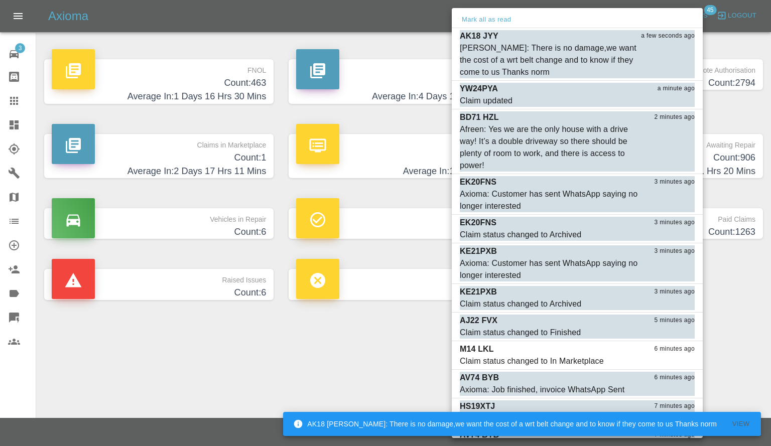
click at [337, 364] on div at bounding box center [385, 223] width 771 height 446
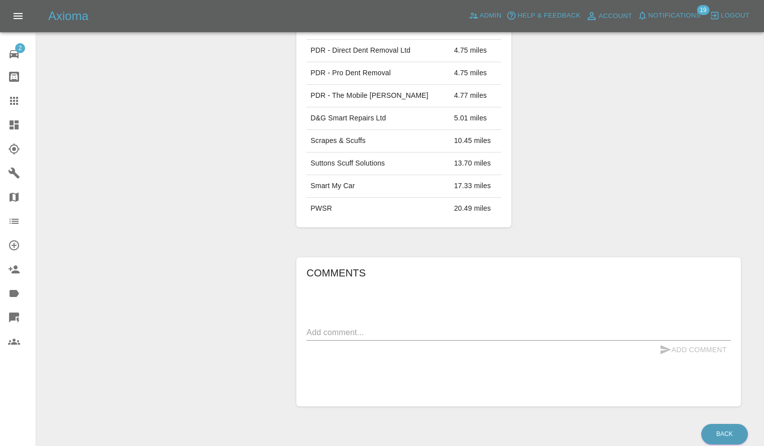
scroll to position [602, 0]
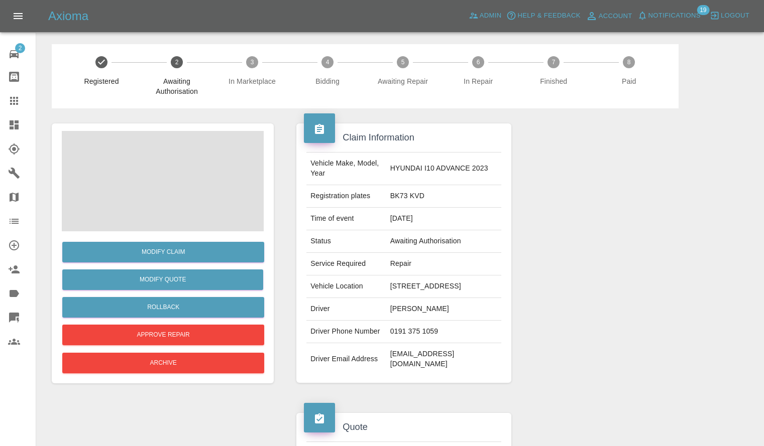
click at [214, 197] on span at bounding box center [163, 181] width 202 height 100
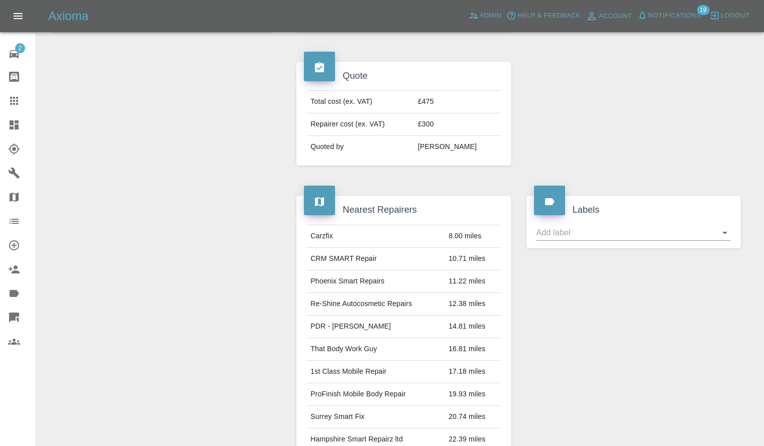
scroll to position [100, 0]
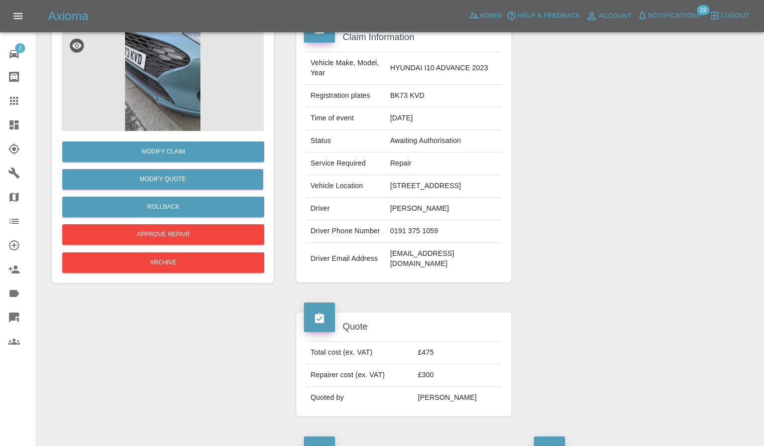
click at [201, 104] on img at bounding box center [163, 81] width 202 height 100
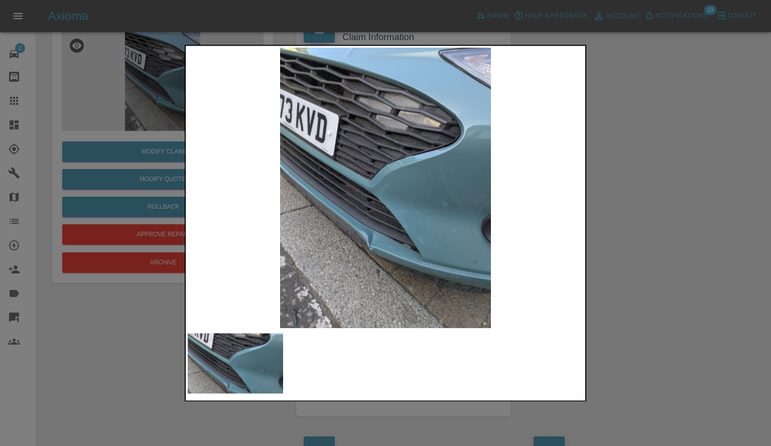
click at [401, 293] on img at bounding box center [386, 188] width 396 height 281
click at [386, 245] on img at bounding box center [386, 188] width 396 height 281
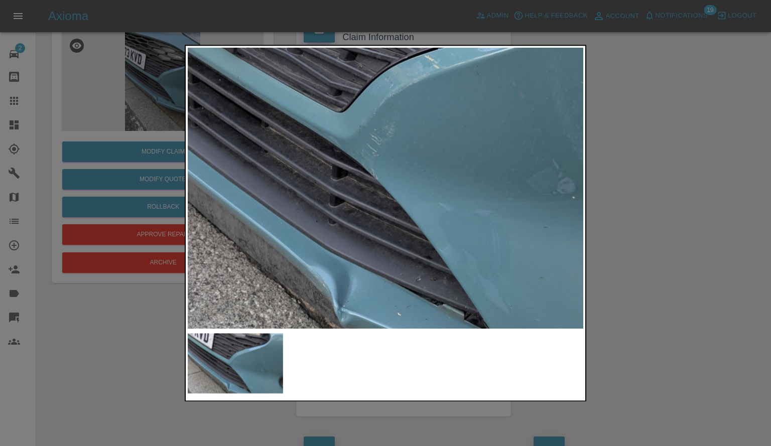
click at [466, 416] on div at bounding box center [385, 223] width 771 height 446
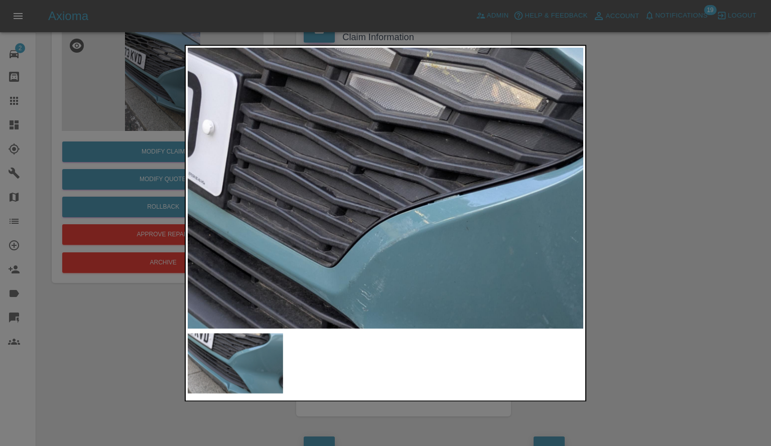
click at [370, 300] on img at bounding box center [377, 292] width 1187 height 843
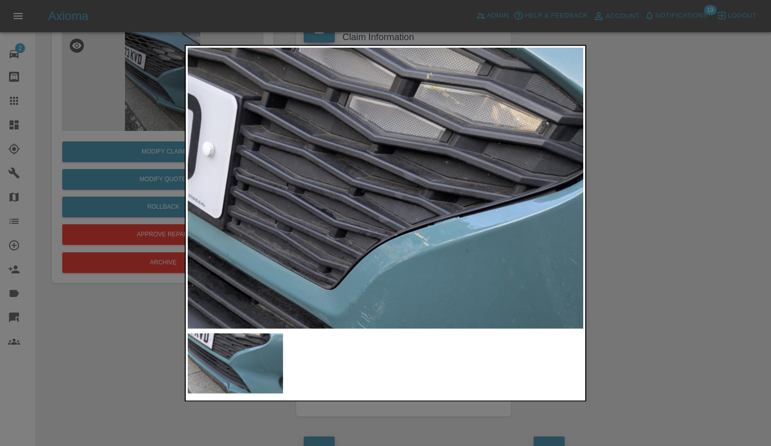
click at [733, 187] on div at bounding box center [385, 223] width 771 height 446
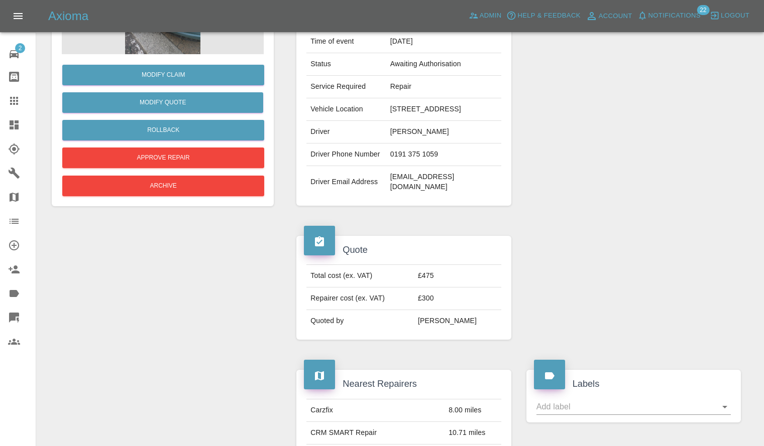
scroll to position [18, 0]
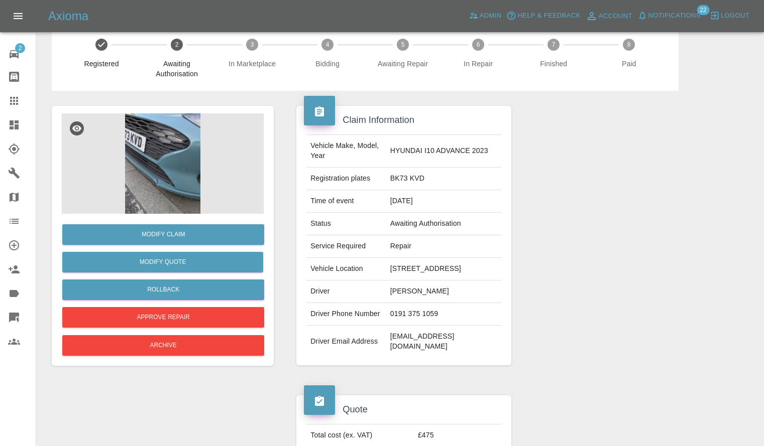
click at [419, 157] on td "HYUNDAI I10 ADVANCE 2023" at bounding box center [443, 151] width 115 height 33
click at [435, 154] on td "HYUNDAI I10 ADVANCE 2023" at bounding box center [443, 151] width 115 height 33
click at [439, 151] on td "HYUNDAI I10 ADVANCE 2023" at bounding box center [443, 151] width 115 height 33
drag, startPoint x: 440, startPoint y: 150, endPoint x: 399, endPoint y: 147, distance: 41.3
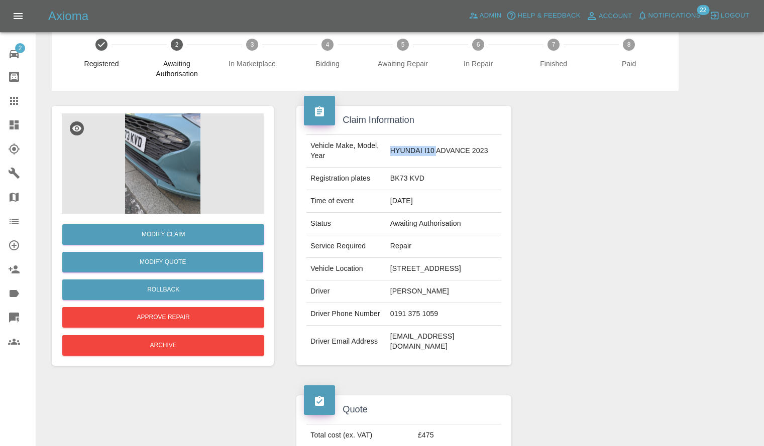
click at [399, 147] on td "HYUNDAI I10 ADVANCE 2023" at bounding box center [443, 151] width 115 height 33
click at [399, 166] on td "HYUNDAI I10 ADVANCE 2023" at bounding box center [443, 151] width 115 height 33
click at [406, 177] on td "BK73 KVD" at bounding box center [443, 179] width 115 height 23
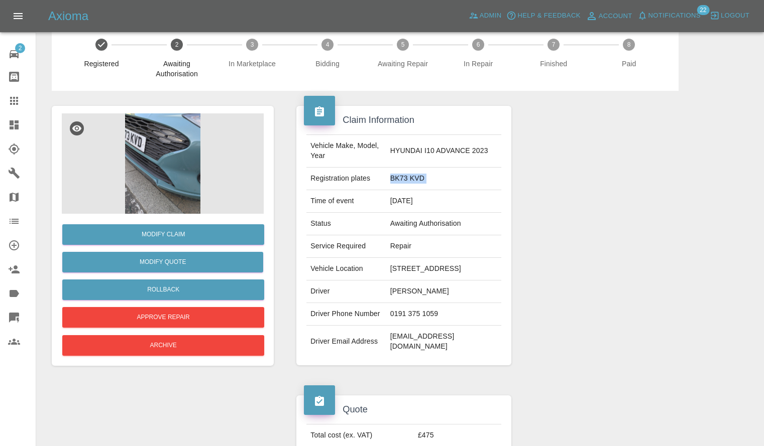
click at [406, 177] on td "BK73 KVD" at bounding box center [443, 179] width 115 height 23
copy td "BK73 KVD"
click at [167, 218] on div "Modify Claim Modify Quote Rollback Approve Repair Archive" at bounding box center [163, 286] width 202 height 145
click at [191, 217] on div "Modify Claim Modify Quote Rollback Approve Repair Archive" at bounding box center [163, 286] width 202 height 145
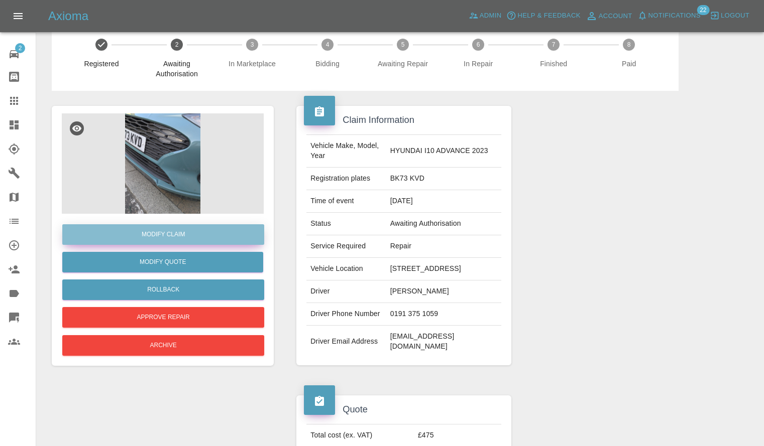
click at [195, 226] on link "Modify Claim" at bounding box center [163, 234] width 202 height 21
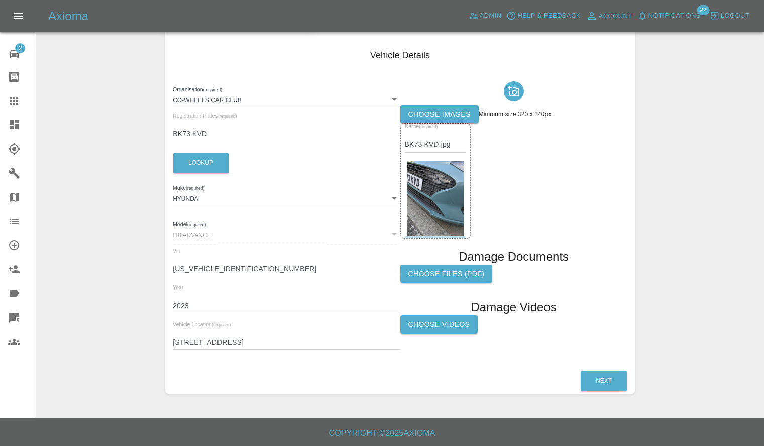
scroll to position [128, 0]
click at [456, 268] on label "Choose files (pdf)" at bounding box center [446, 274] width 92 height 19
click at [0, 0] on input "Choose files (pdf)" at bounding box center [0, 0] width 0 height 0
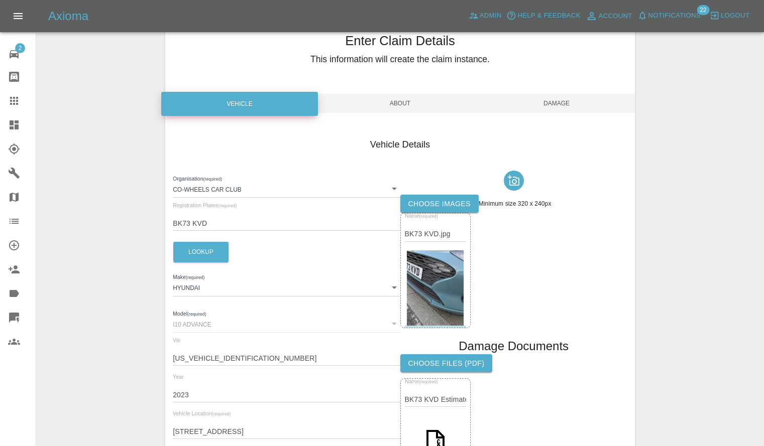
scroll to position [28, 0]
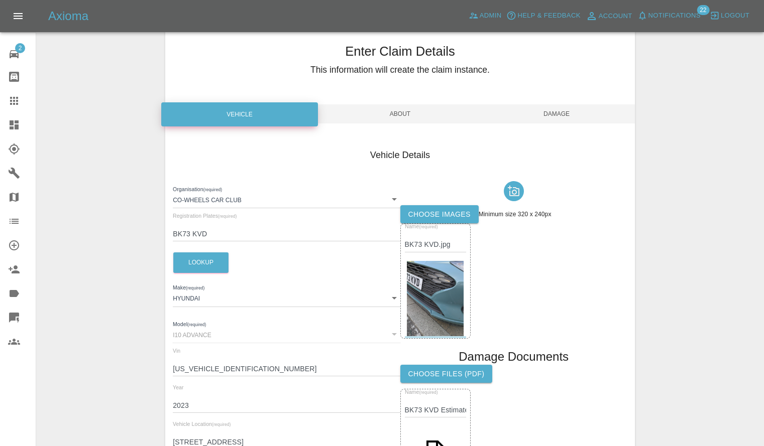
click at [595, 128] on div "Enter Claim Details This information will create the claim instance. Vehicle Ab…" at bounding box center [399, 296] width 469 height 534
click at [594, 121] on span "Damage" at bounding box center [556, 113] width 157 height 19
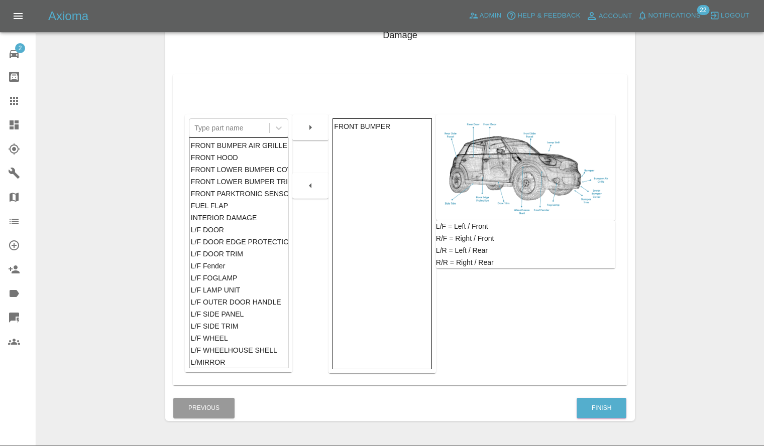
scroll to position [175, 0]
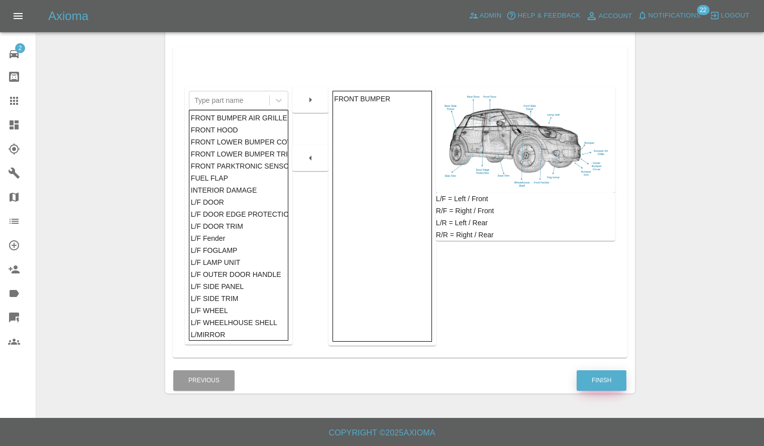
click at [603, 377] on button "Finish" at bounding box center [601, 381] width 50 height 21
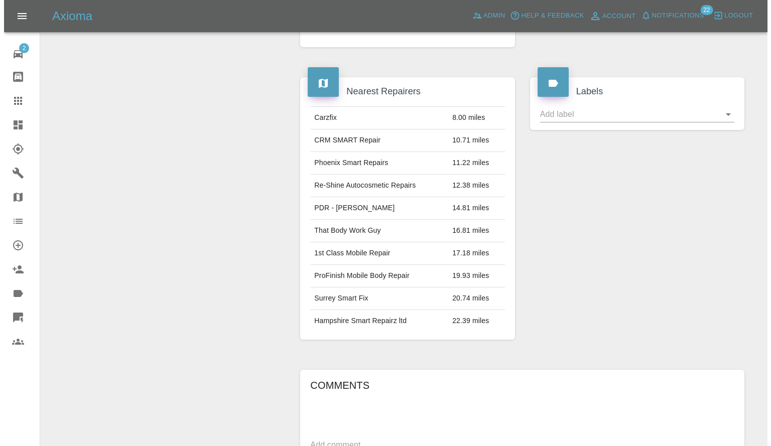
scroll to position [603, 0]
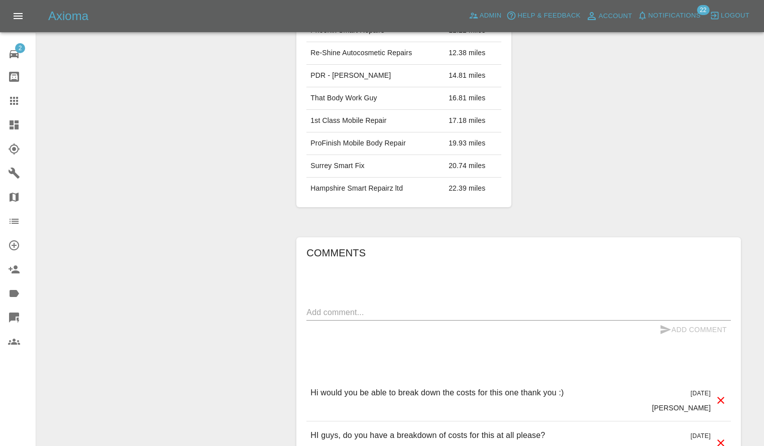
click at [366, 310] on textarea at bounding box center [518, 313] width 424 height 12
type textarea "Uploaded"
click at [692, 322] on button "Add Comment" at bounding box center [692, 330] width 75 height 19
click at [676, 15] on span "Notifications" at bounding box center [674, 16] width 52 height 12
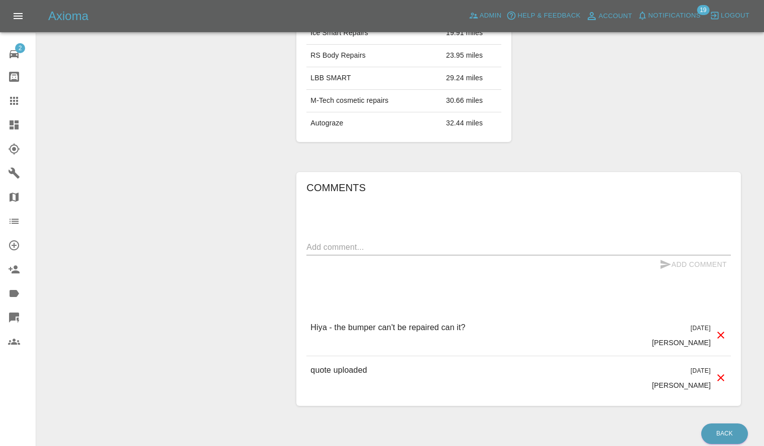
scroll to position [703, 0]
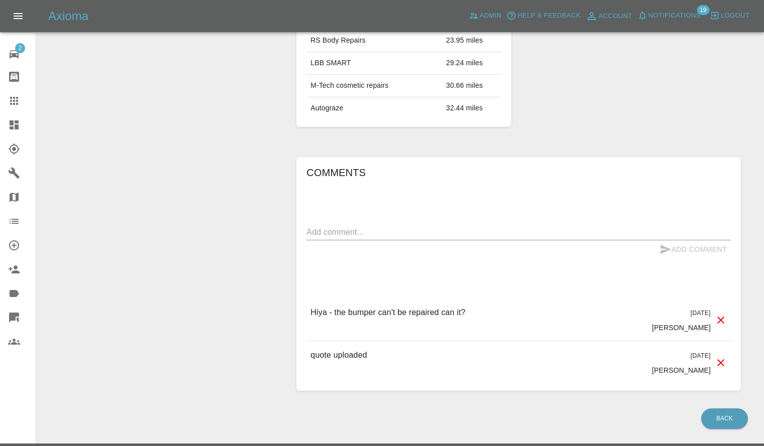
click at [440, 226] on textarea at bounding box center [518, 232] width 424 height 12
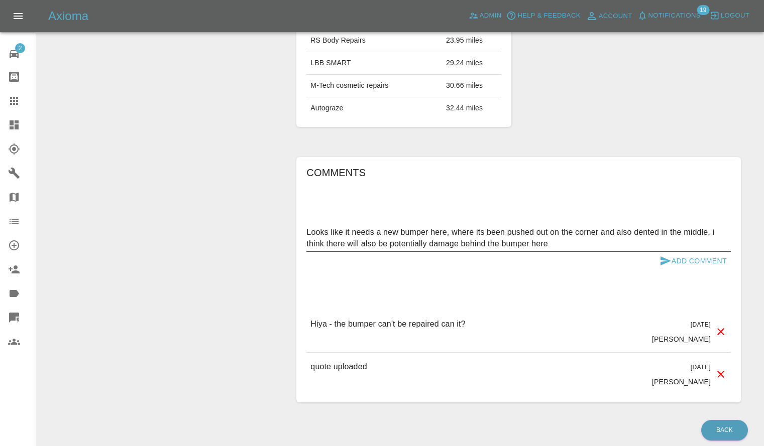
type textarea "Looks like it needs a new bumper here, where its been pushed out on the corner …"
click at [705, 252] on button "Add Comment" at bounding box center [692, 261] width 75 height 19
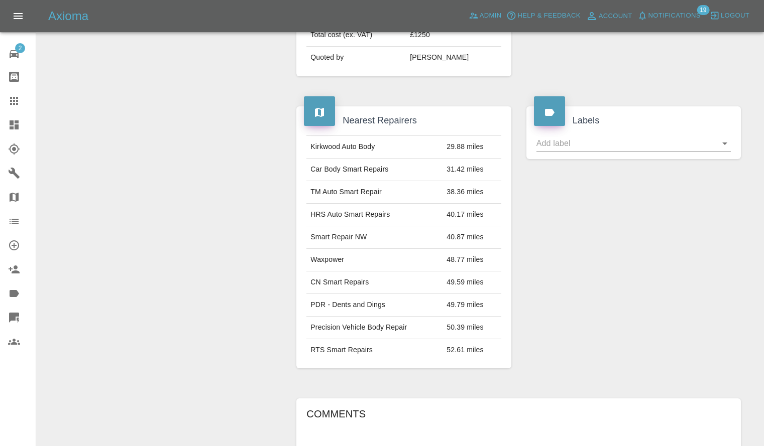
scroll to position [301, 0]
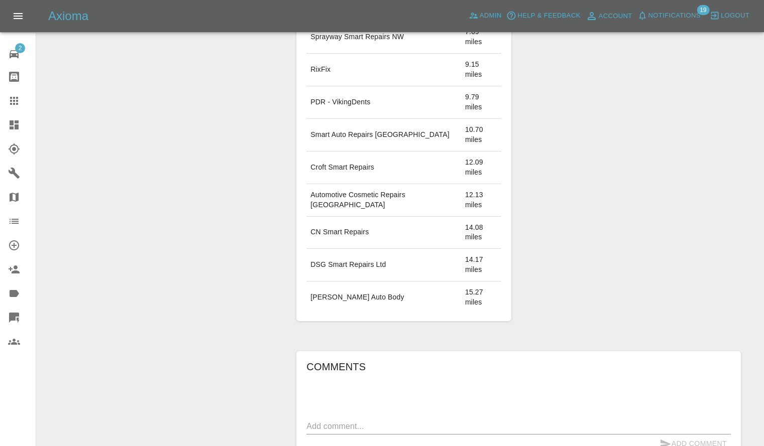
scroll to position [703, 0]
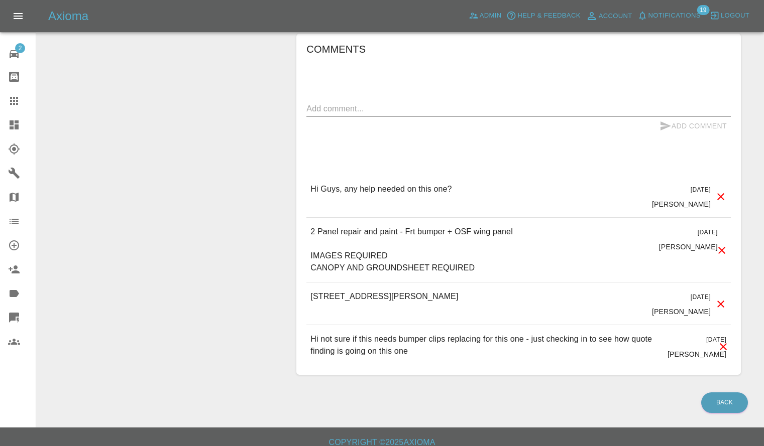
scroll to position [483, 0]
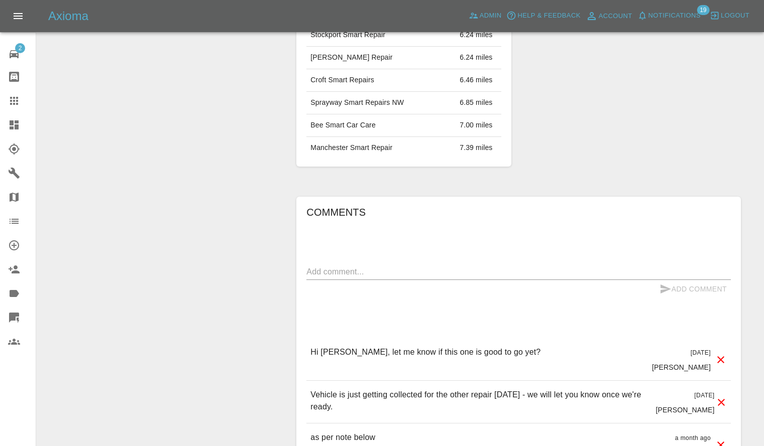
scroll to position [854, 0]
